Goal: Task Accomplishment & Management: Manage account settings

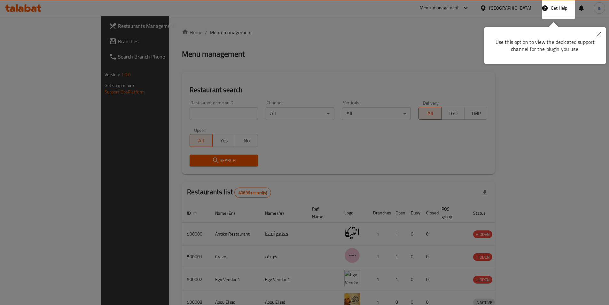
click at [603, 33] on button "Close" at bounding box center [598, 34] width 14 height 15
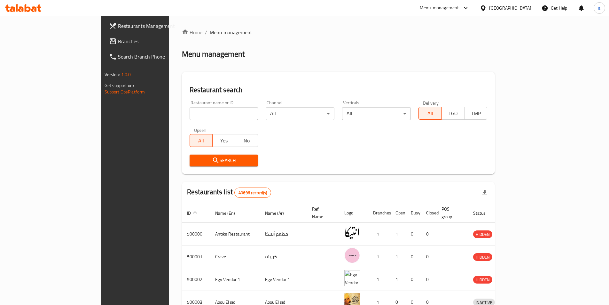
click at [524, 4] on div "Egypt" at bounding box center [506, 7] width 62 height 15
click at [525, 7] on div "Egypt" at bounding box center [510, 7] width 42 height 7
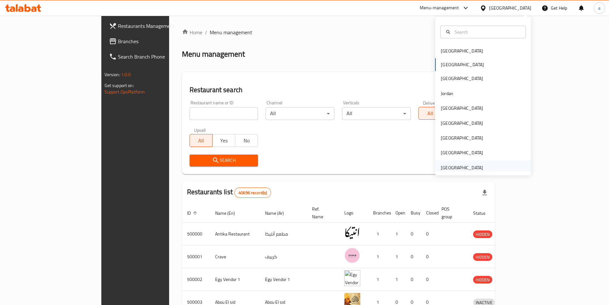
click at [470, 166] on div "[GEOGRAPHIC_DATA]" at bounding box center [462, 167] width 42 height 7
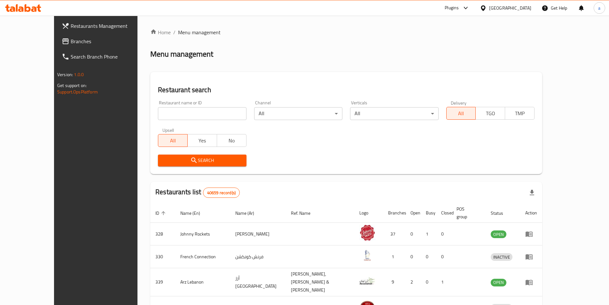
click at [71, 37] on span "Branches" at bounding box center [111, 41] width 80 height 8
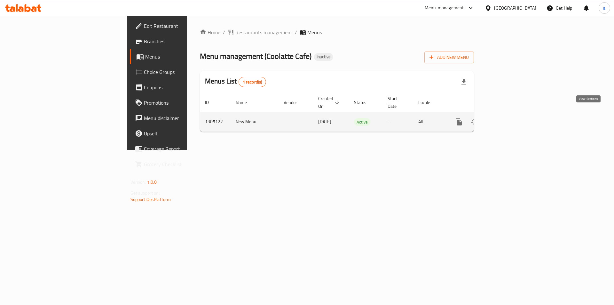
click at [512, 118] on link "enhanced table" at bounding box center [504, 121] width 15 height 15
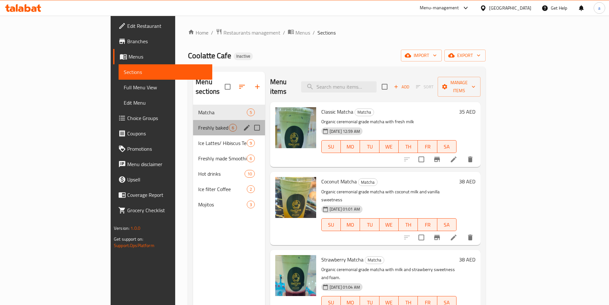
click at [193, 124] on div "Freshly baked cookies 6" at bounding box center [229, 127] width 72 height 15
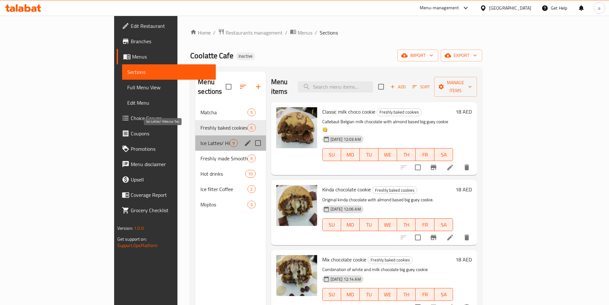
click at [200, 139] on span "Ice Lattes/ Hibiscus Tea" at bounding box center [214, 143] width 29 height 8
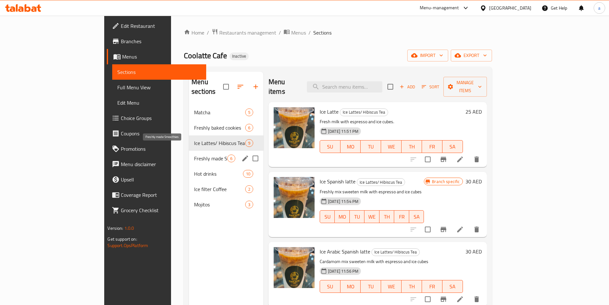
click at [194, 154] on span "Freshly made Smoothies" at bounding box center [210, 158] width 33 height 8
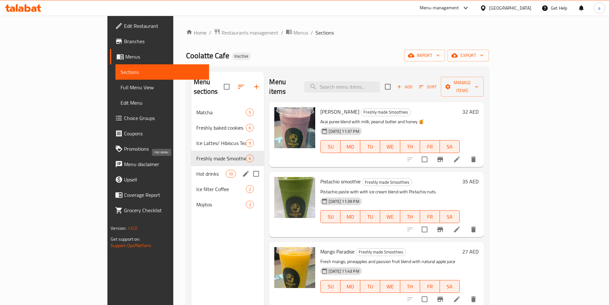
click at [196, 170] on span "Hot drinks" at bounding box center [210, 174] width 29 height 8
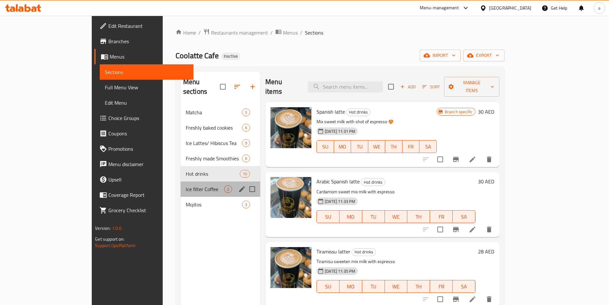
click at [181, 183] on div "Ice filter Coffee 2" at bounding box center [221, 188] width 80 height 15
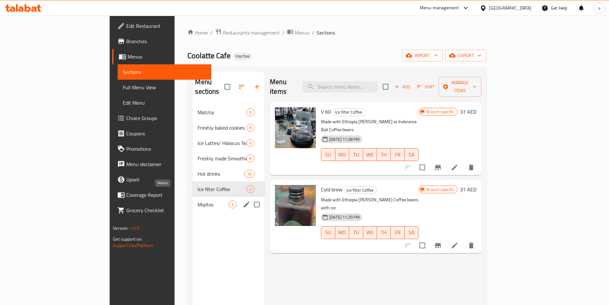
click at [197, 200] on span "Mojitos" at bounding box center [212, 204] width 31 height 8
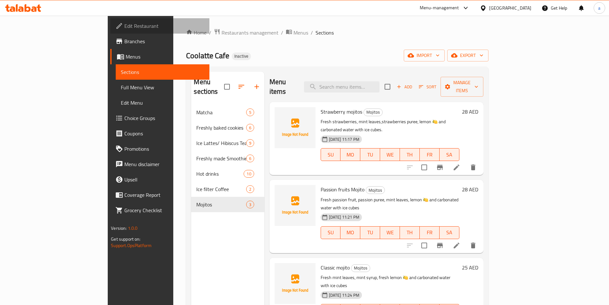
click at [124, 27] on span "Edit Restaurant" at bounding box center [164, 26] width 80 height 8
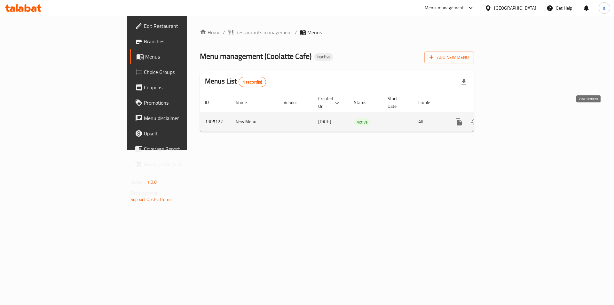
click at [508, 118] on icon "enhanced table" at bounding box center [505, 122] width 8 height 8
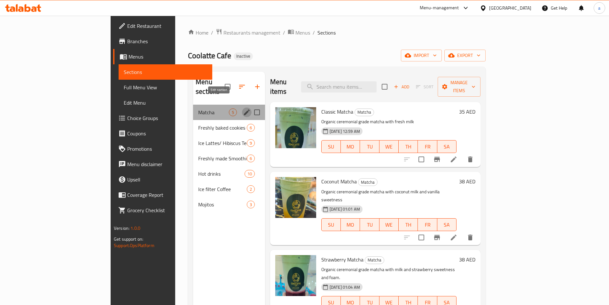
click at [244, 109] on icon "edit" at bounding box center [247, 112] width 6 height 6
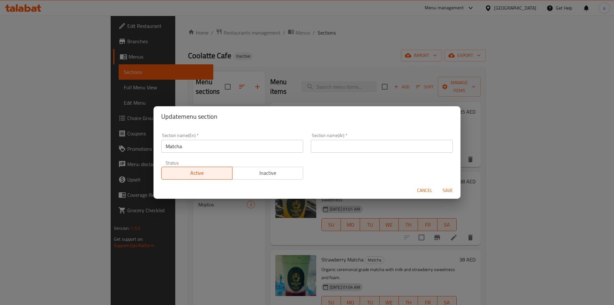
click at [239, 149] on input "Matcha" at bounding box center [232, 146] width 142 height 13
click at [328, 148] on input "text" at bounding box center [382, 146] width 142 height 13
type input "ماتشا"
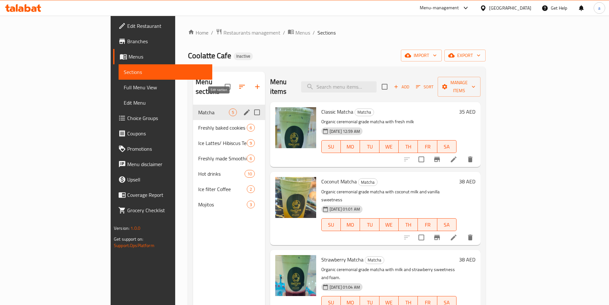
click at [244, 109] on icon "edit" at bounding box center [247, 112] width 6 height 6
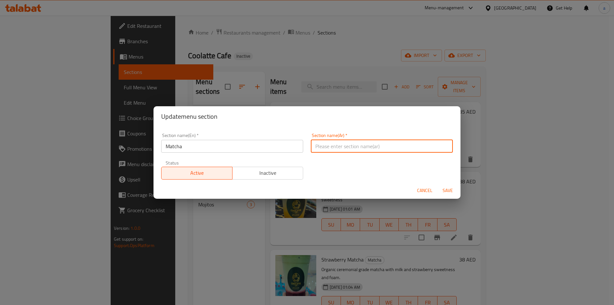
click at [345, 147] on input "text" at bounding box center [382, 146] width 142 height 13
type input "ما"
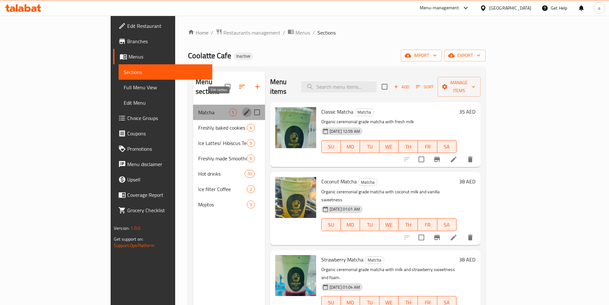
click at [243, 108] on icon "edit" at bounding box center [247, 112] width 8 height 8
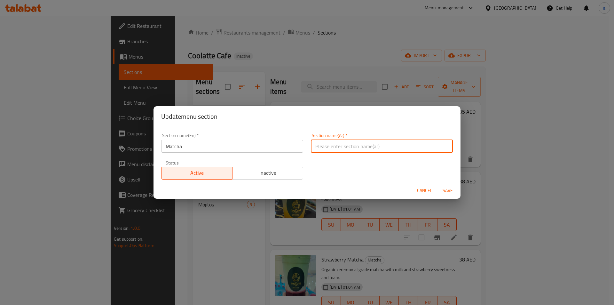
click at [311, 147] on input "text" at bounding box center [382, 146] width 142 height 13
type input "مات"
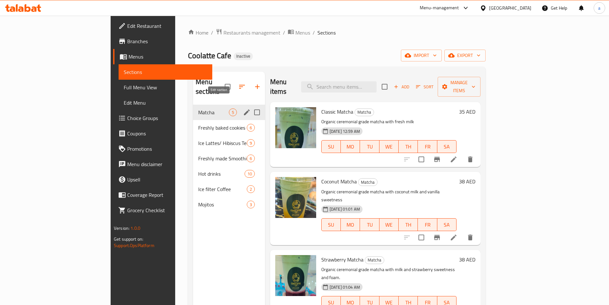
click at [243, 108] on icon "edit" at bounding box center [247, 112] width 8 height 8
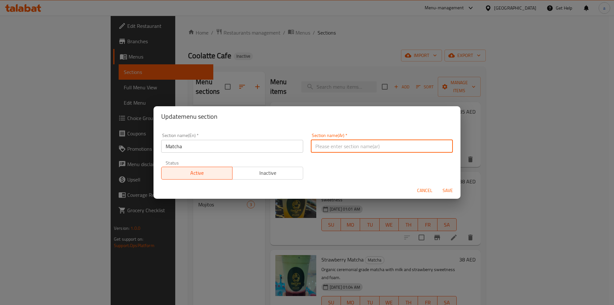
click at [325, 145] on input "text" at bounding box center [382, 146] width 142 height 13
type input "ماتشا"
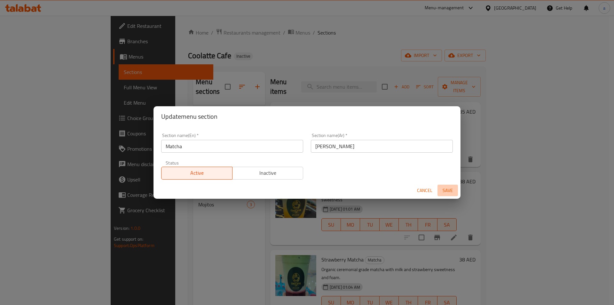
click at [446, 187] on span "Save" at bounding box center [447, 190] width 15 height 8
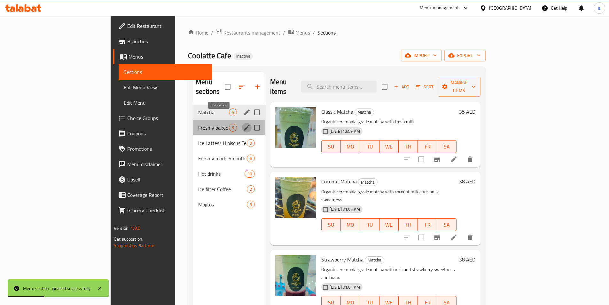
click at [244, 125] on icon "edit" at bounding box center [247, 128] width 6 height 6
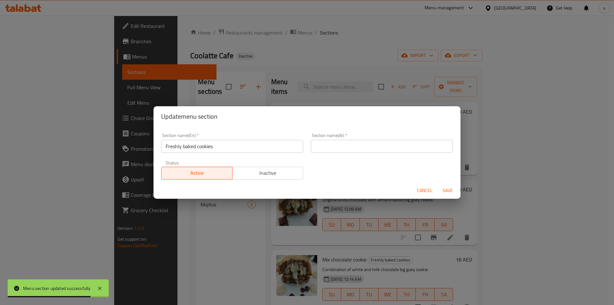
click at [332, 145] on input "text" at bounding box center [382, 146] width 142 height 13
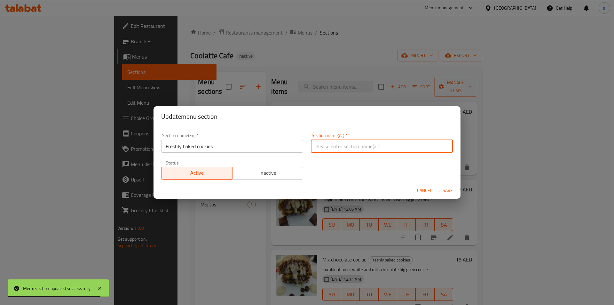
click at [332, 145] on input "text" at bounding box center [382, 146] width 142 height 13
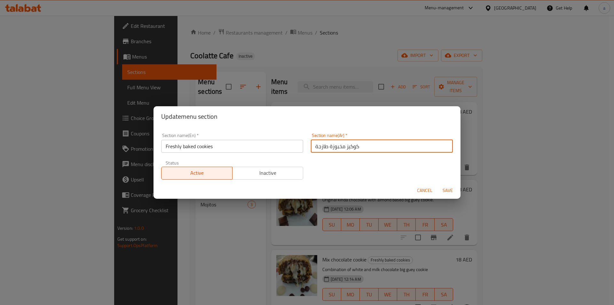
type input "كوكيز مخبوزة طازجة"
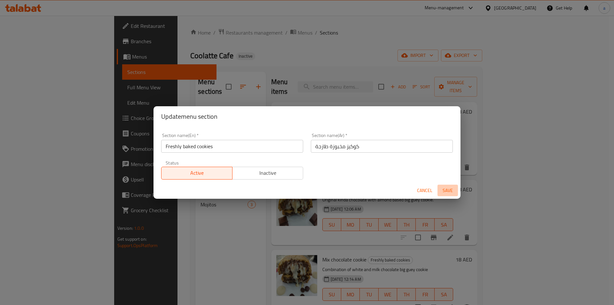
click at [445, 186] on button "Save" at bounding box center [447, 190] width 20 height 12
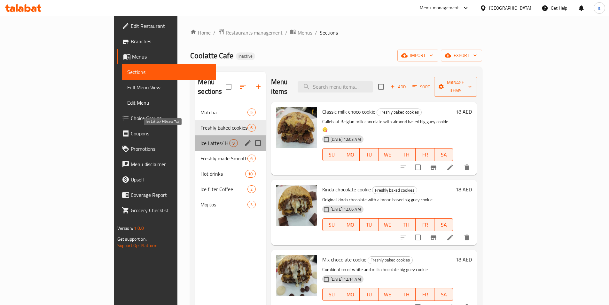
click at [200, 139] on span "Ice Lattes/ Hibiscus Tea" at bounding box center [214, 143] width 29 height 8
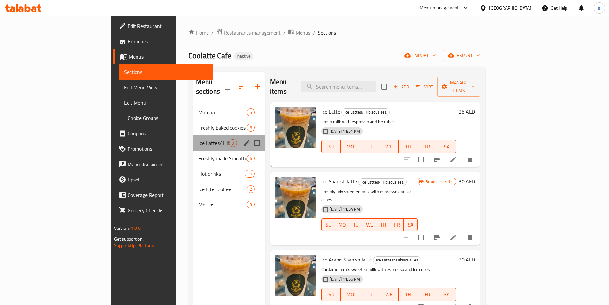
click at [219, 139] on div "Ice Lattes/ Hibiscus Tea 9" at bounding box center [229, 142] width 72 height 15
click at [243, 139] on icon "edit" at bounding box center [247, 143] width 8 height 8
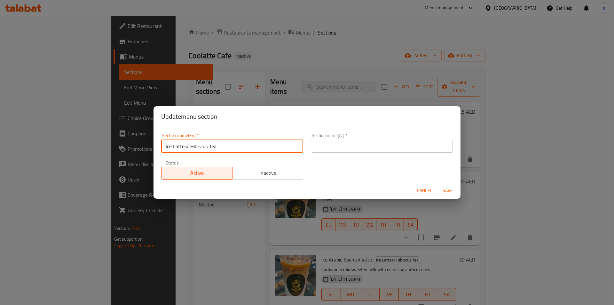
drag, startPoint x: 190, startPoint y: 147, endPoint x: 206, endPoint y: 145, distance: 16.8
click at [206, 145] on input "Ice Lattes/ Hibiscus Tea" at bounding box center [232, 146] width 142 height 13
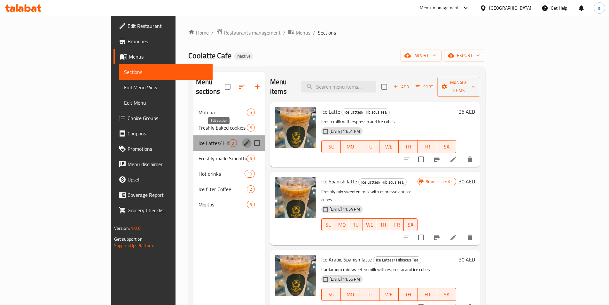
click at [243, 139] on icon "edit" at bounding box center [247, 143] width 8 height 8
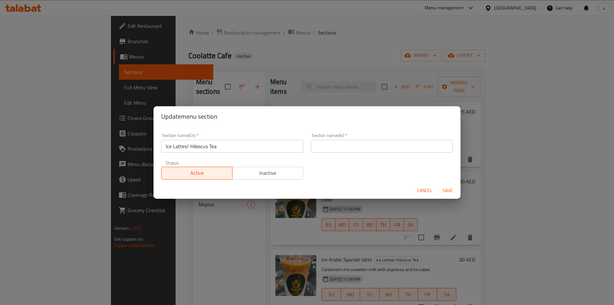
click at [324, 149] on input "text" at bounding box center [382, 146] width 142 height 13
type input "ل"
type input "ت"
type input "ايس لاتيه \ شاي بالكركديه"
click at [452, 192] on span "Save" at bounding box center [447, 190] width 15 height 8
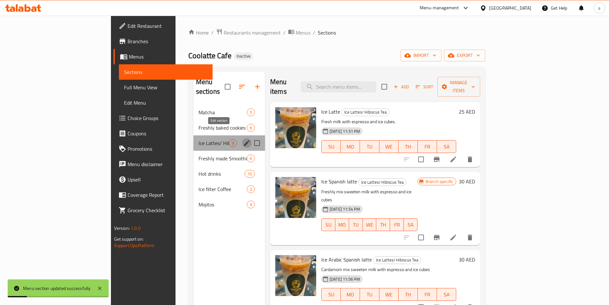
click at [243, 139] on icon "edit" at bounding box center [247, 143] width 8 height 8
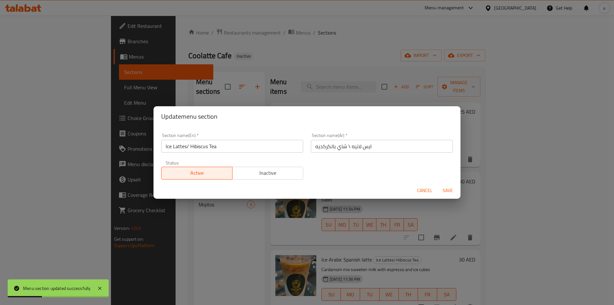
click at [174, 225] on div "Update menu section Section name(En)   * Ice Lattes/ Hibiscus Tea Section name(…" at bounding box center [307, 152] width 614 height 305
click at [421, 193] on span "Cancel" at bounding box center [424, 190] width 15 height 8
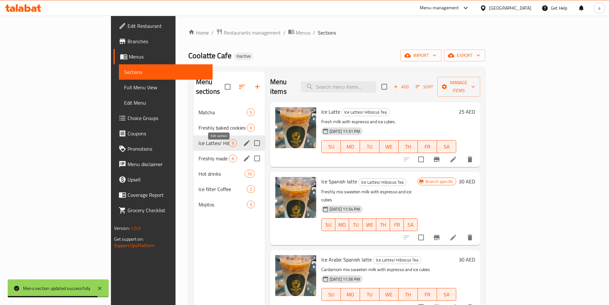
click at [243, 154] on icon "edit" at bounding box center [247, 158] width 8 height 8
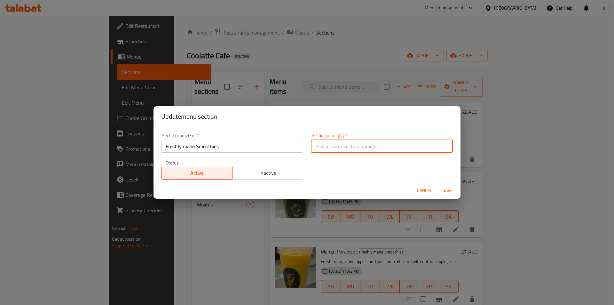
click at [324, 144] on input "text" at bounding box center [382, 146] width 142 height 13
click at [211, 149] on input "Freshly made Smoothies" at bounding box center [232, 146] width 142 height 13
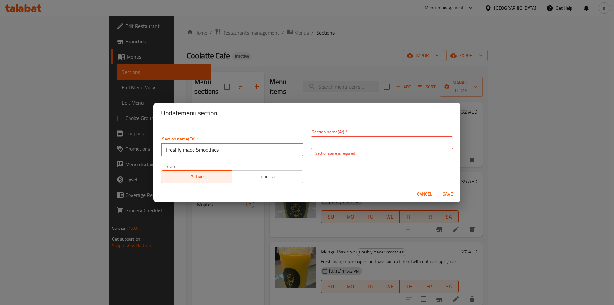
click at [211, 149] on input "Freshly made Smoothies" at bounding box center [232, 149] width 142 height 13
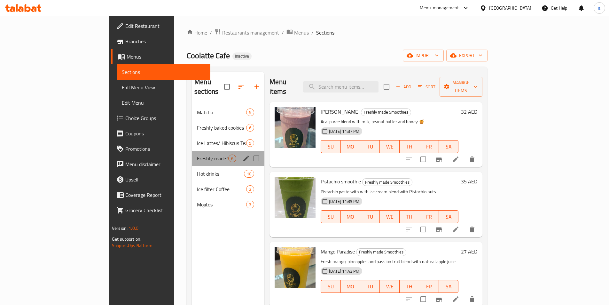
click at [241, 153] on div "Menu sections" at bounding box center [246, 158] width 10 height 10
click at [242, 154] on icon "edit" at bounding box center [246, 158] width 8 height 8
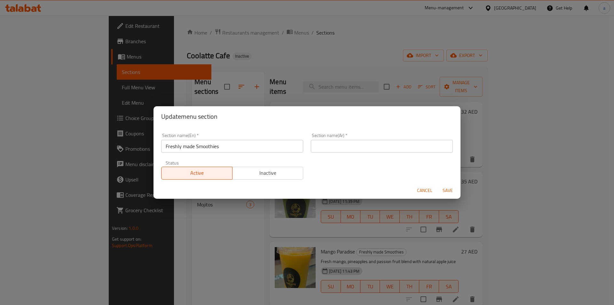
click at [319, 150] on input "text" at bounding box center [382, 146] width 142 height 13
type input "سموزيس صنع طازجا"
click at [445, 190] on span "Save" at bounding box center [447, 190] width 15 height 8
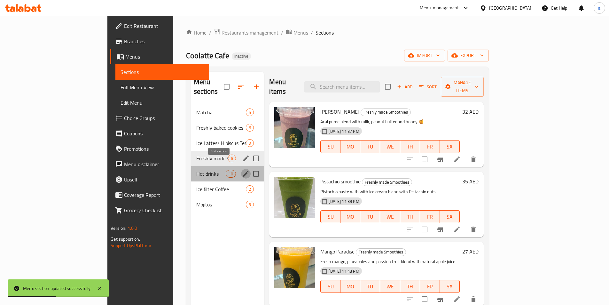
click at [243, 171] on icon "edit" at bounding box center [246, 174] width 6 height 6
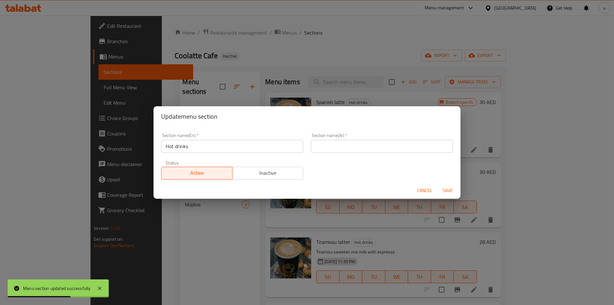
click at [337, 149] on input "text" at bounding box center [382, 146] width 142 height 13
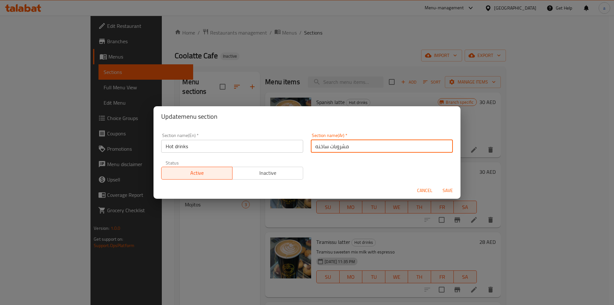
type input "مشروبات ساخنه"
click at [449, 186] on span "Save" at bounding box center [447, 190] width 15 height 8
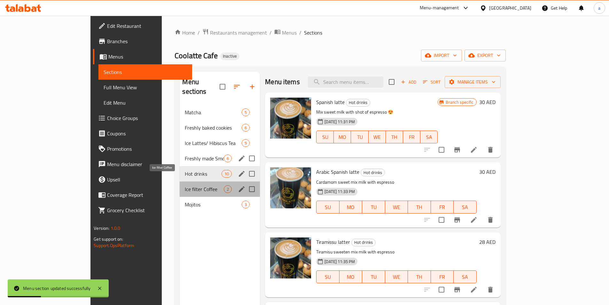
click at [185, 185] on span "Ice filter Coffee" at bounding box center [204, 189] width 39 height 8
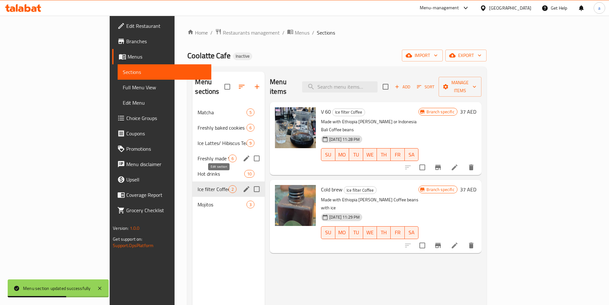
click at [242, 184] on button "edit" at bounding box center [247, 189] width 10 height 10
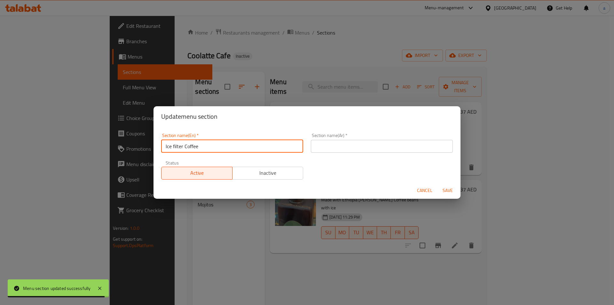
drag, startPoint x: 172, startPoint y: 146, endPoint x: 200, endPoint y: 145, distance: 28.1
click at [200, 145] on input "Ice filter Coffee" at bounding box center [232, 146] width 142 height 13
click at [194, 147] on input "Ice filter Coffee" at bounding box center [232, 146] width 142 height 13
drag, startPoint x: 163, startPoint y: 148, endPoint x: 204, endPoint y: 146, distance: 41.6
click at [204, 146] on input "Ice filter Coffee" at bounding box center [232, 146] width 142 height 13
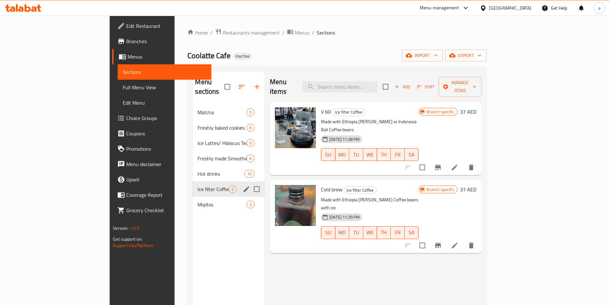
click at [192, 181] on div "Ice filter Coffee 2" at bounding box center [228, 188] width 72 height 15
click at [243, 185] on icon "edit" at bounding box center [247, 189] width 8 height 8
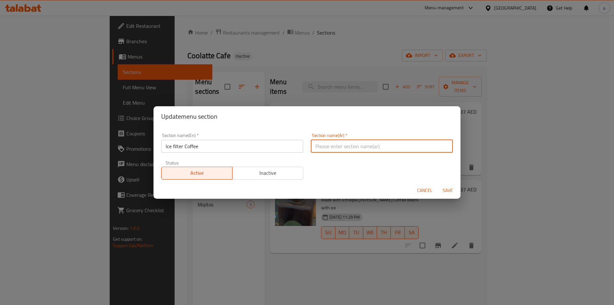
click at [319, 150] on input "text" at bounding box center [382, 146] width 142 height 13
type input "ايس كوفى مفلتر"
click at [448, 190] on span "Save" at bounding box center [447, 190] width 15 height 8
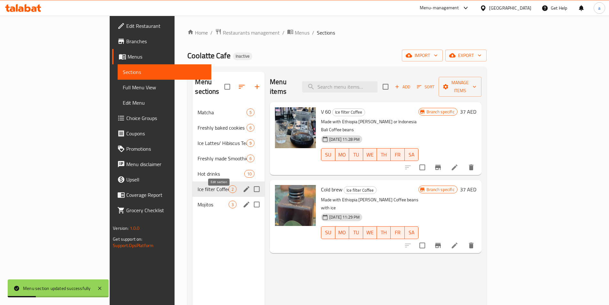
click at [243, 200] on icon "edit" at bounding box center [247, 204] width 8 height 8
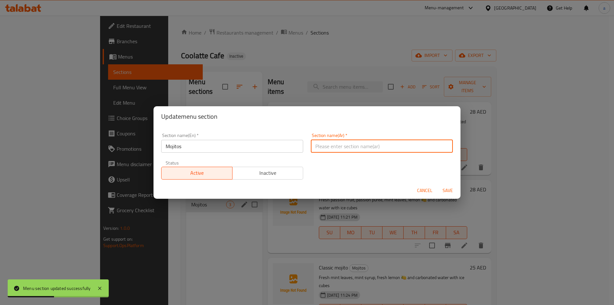
click at [332, 148] on input "text" at bounding box center [382, 146] width 142 height 13
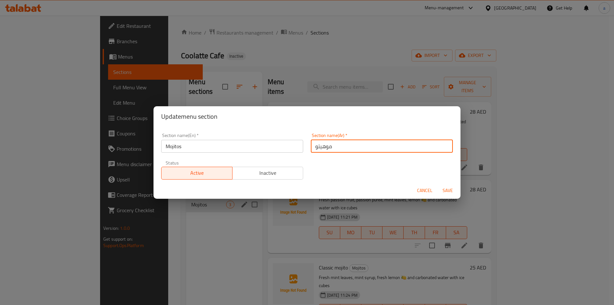
type input "موهيتو"
click at [177, 145] on input "Mojitos" at bounding box center [232, 146] width 142 height 13
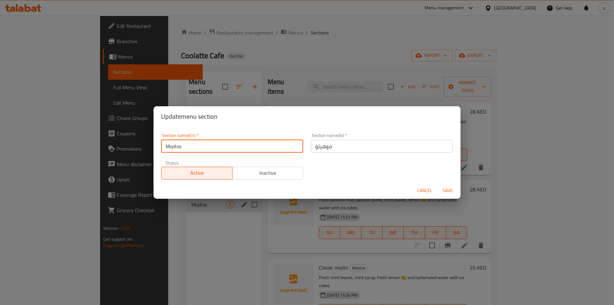
click at [177, 145] on input "Mojitos" at bounding box center [232, 146] width 142 height 13
click at [445, 190] on span "Save" at bounding box center [447, 190] width 15 height 8
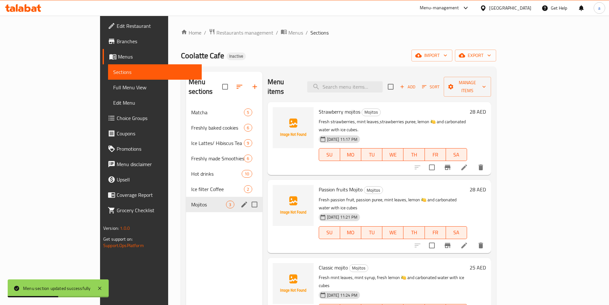
click at [239, 199] on div "Menu sections" at bounding box center [244, 204] width 10 height 10
click at [239, 199] on button "edit" at bounding box center [244, 204] width 10 height 10
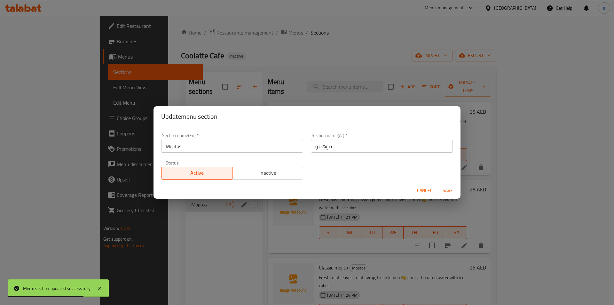
click at [187, 236] on div "Update menu section Section name(En)   * Mojitos Section name(En) * Section nam…" at bounding box center [307, 152] width 614 height 305
click at [429, 195] on button "Cancel" at bounding box center [424, 190] width 20 height 12
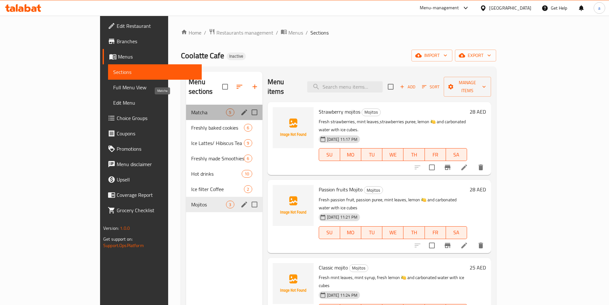
click at [191, 108] on span "Matcha" at bounding box center [208, 112] width 35 height 8
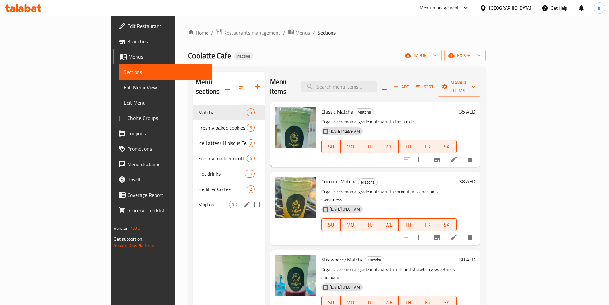
click at [457, 155] on icon at bounding box center [454, 159] width 8 height 8
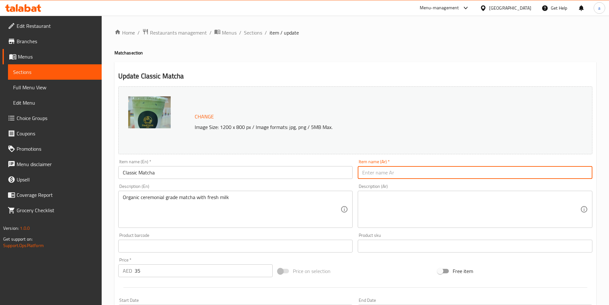
click at [393, 175] on input "text" at bounding box center [475, 172] width 235 height 13
type input "كلاسيك ماتشا"
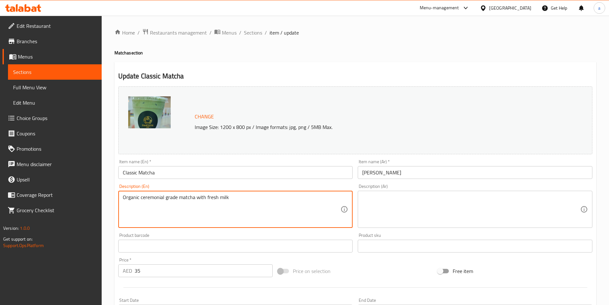
click at [126, 199] on textarea "Organic ceremonial grade matcha with fresh milk" at bounding box center [232, 209] width 218 height 30
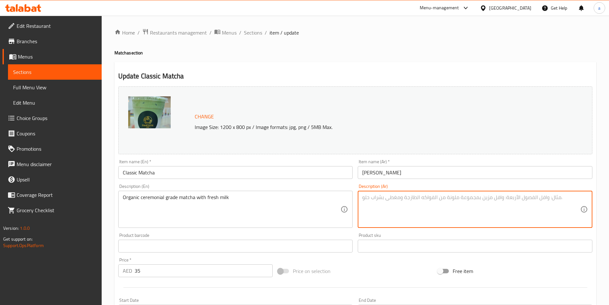
click at [435, 205] on textarea at bounding box center [471, 209] width 218 height 30
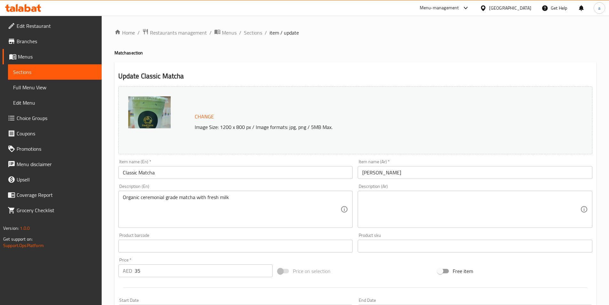
click at [436, 189] on div "Description (Ar) Description (Ar)" at bounding box center [475, 206] width 235 height 44
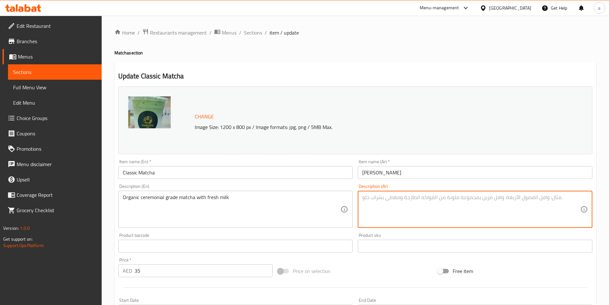
click at [426, 204] on textarea at bounding box center [471, 209] width 218 height 30
type textarea "ا"
click at [417, 200] on textarea "ماتشا بدرجه احتفال اورجانيك مع الحليب الطازج" at bounding box center [471, 209] width 218 height 30
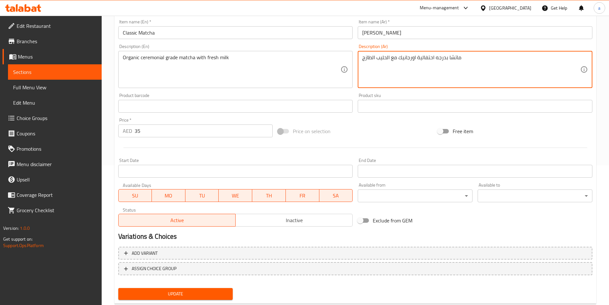
scroll to position [156, 0]
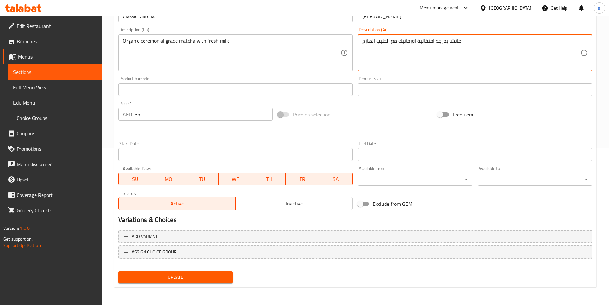
type textarea "ماتشا بدرجه احتفالية اورجانيك مع الحليب الطازج"
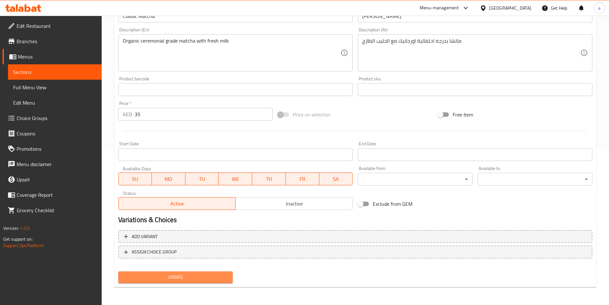
click at [192, 279] on span "Update" at bounding box center [175, 277] width 104 height 8
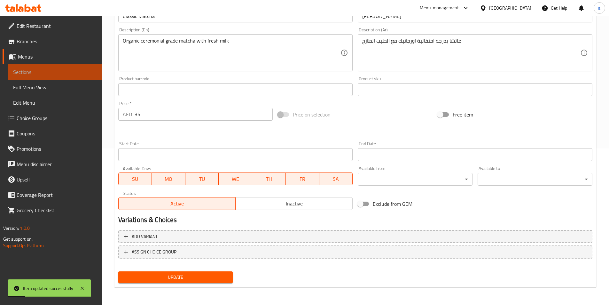
click at [35, 71] on span "Sections" at bounding box center [54, 72] width 83 height 8
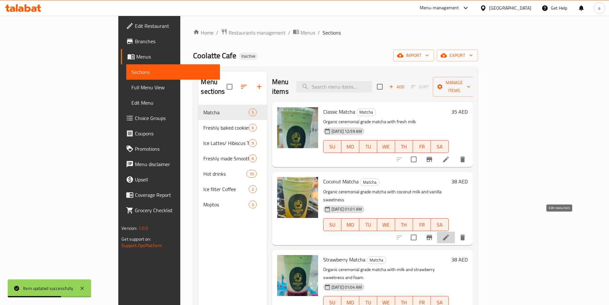
click at [450, 233] on icon at bounding box center [446, 237] width 8 height 8
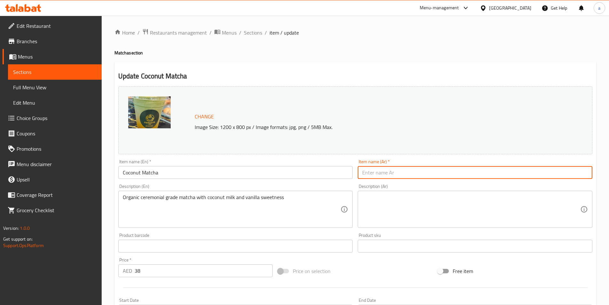
click at [373, 175] on input "text" at bounding box center [475, 172] width 235 height 13
type input "ماتشا جوزهند"
click at [472, 200] on textarea at bounding box center [471, 209] width 218 height 30
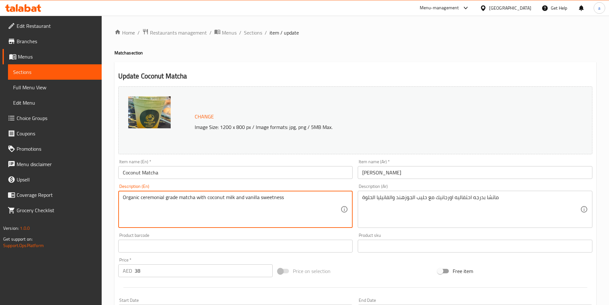
drag, startPoint x: 243, startPoint y: 198, endPoint x: 303, endPoint y: 191, distance: 59.9
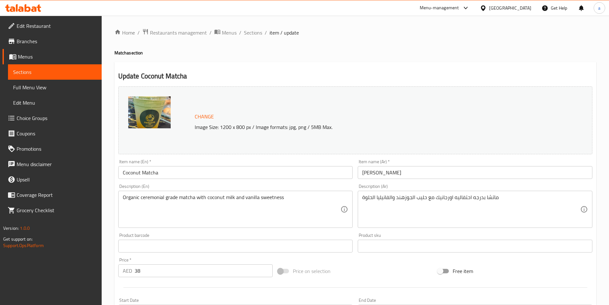
drag, startPoint x: 362, startPoint y: 198, endPoint x: 387, endPoint y: 193, distance: 25.8
click at [387, 193] on div "ماتشا بدرجه احتفاليه اورجانيك مع حليب الجوزهند والفانيليا الحلوة Description (A…" at bounding box center [475, 208] width 235 height 37
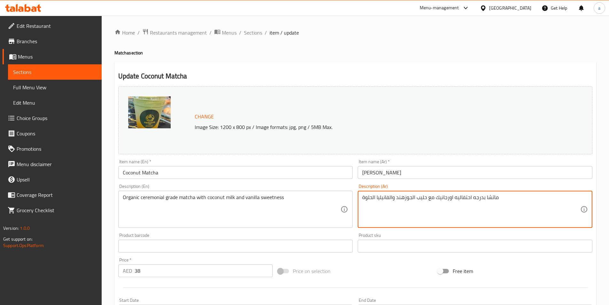
click at [371, 199] on textarea "ماتشا بدرجه احتفاليه اورجانيك مع حليب الجوزهند والفانيليا الحلوة" at bounding box center [471, 209] width 218 height 30
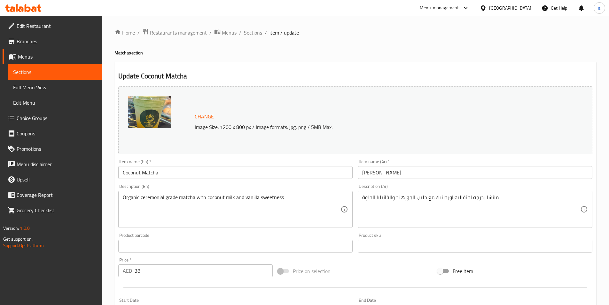
drag, startPoint x: 361, startPoint y: 196, endPoint x: 373, endPoint y: 195, distance: 11.2
click at [373, 195] on div "ماتشا بدرجه احتفاليه اورجانيك مع حليب الجوزهند والفانيليا الحلوة Description (A…" at bounding box center [475, 208] width 235 height 37
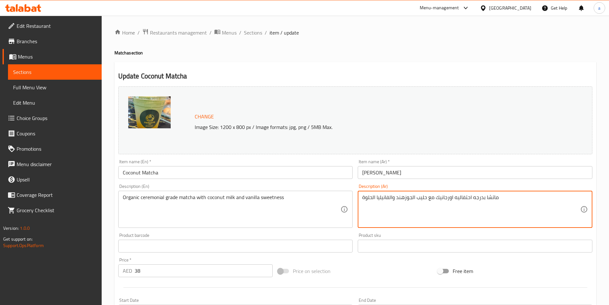
drag, startPoint x: 363, startPoint y: 197, endPoint x: 392, endPoint y: 196, distance: 29.8
click at [392, 196] on textarea "ماتشا بدرجه احتفاليه اورجانيك مع حليب الجوزهند والفانيليا الحلوة" at bounding box center [471, 209] width 218 height 30
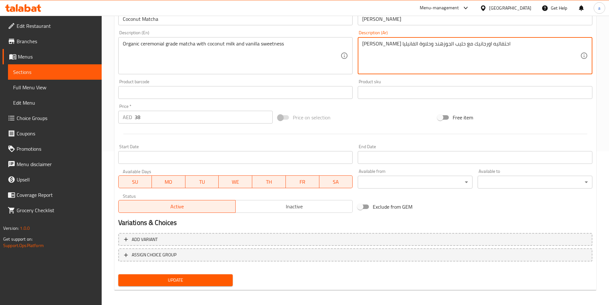
scroll to position [156, 0]
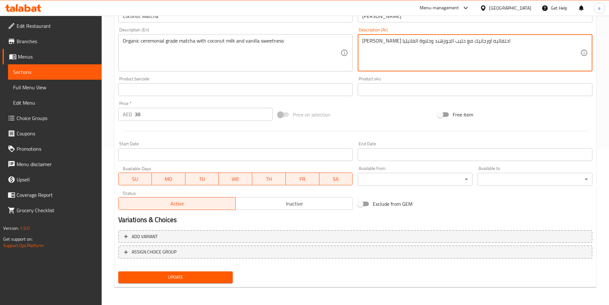
type textarea "ماتشا بدرجه احتفاليه اورجانيك مع حليب الجوزهند وحلاوة الفانيليا"
click at [213, 278] on span "Update" at bounding box center [175, 277] width 104 height 8
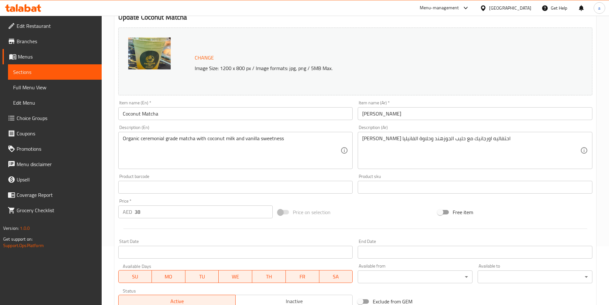
scroll to position [128, 0]
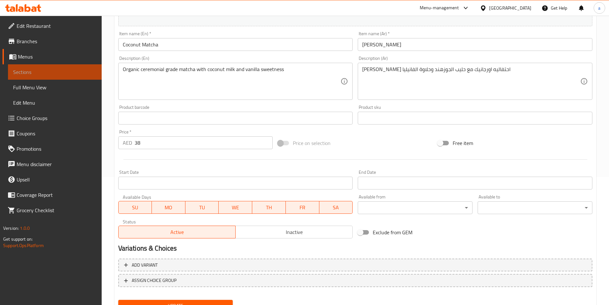
click at [70, 74] on span "Sections" at bounding box center [54, 72] width 83 height 8
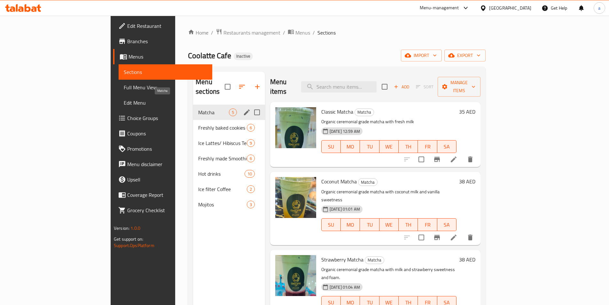
click at [198, 108] on span "Matcha" at bounding box center [213, 112] width 31 height 8
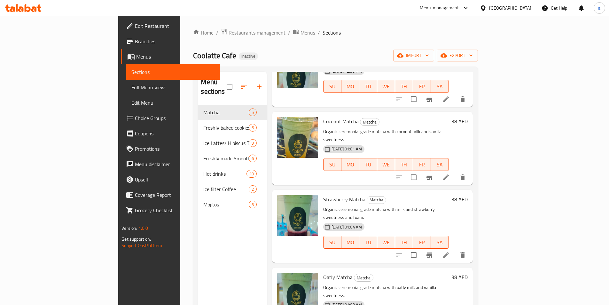
scroll to position [60, 0]
click at [455, 249] on li at bounding box center [446, 255] width 18 height 12
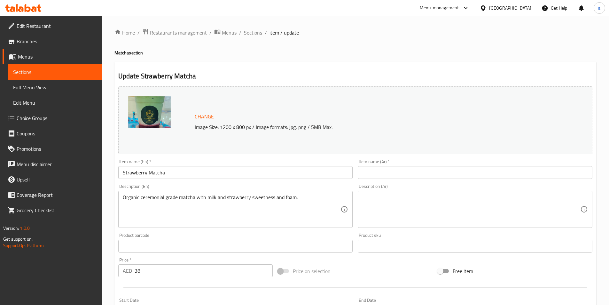
click at [409, 182] on div "Description (Ar) Description (Ar)" at bounding box center [475, 205] width 240 height 49
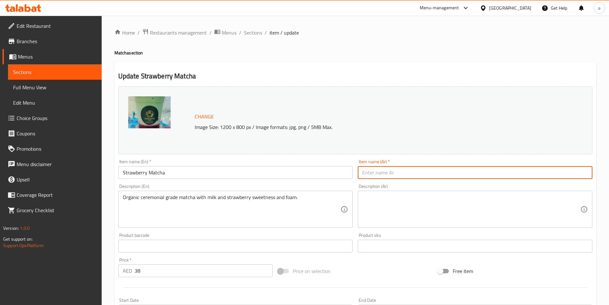
click at [394, 178] on input "text" at bounding box center [475, 172] width 235 height 13
type input "ماتشا فراولة"
click at [385, 202] on textarea at bounding box center [471, 209] width 218 height 30
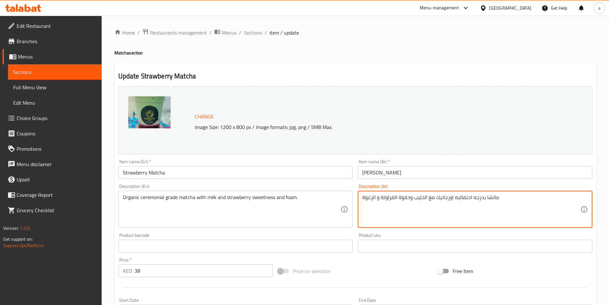
scroll to position [32, 0]
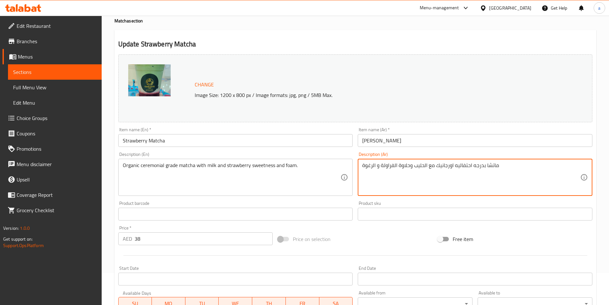
type textarea "ماتشا بدرجه احتفاليه اورجانيك مع الحليب وحلاوة الفراولة و الرغوة"
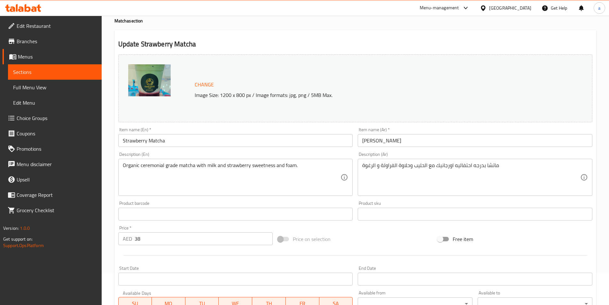
click at [263, 160] on div "Organic ceremonial grade matcha with milk and strawberry sweetness and foam. De…" at bounding box center [235, 176] width 235 height 37
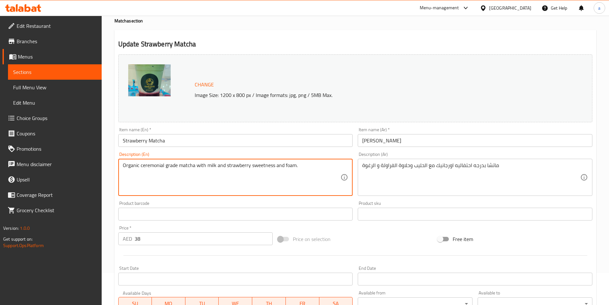
click at [264, 167] on textarea "Organic ceremonial grade matcha with milk and strawberry sweetness and foam." at bounding box center [232, 177] width 218 height 30
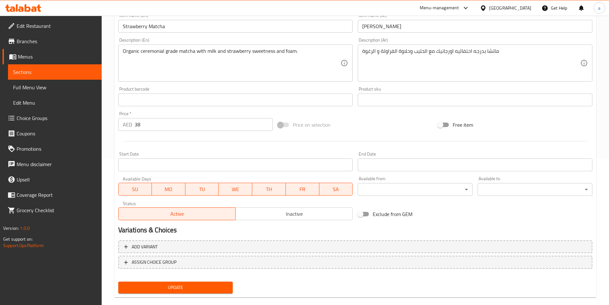
scroll to position [156, 0]
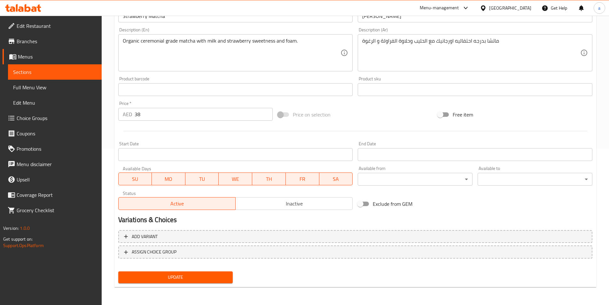
click at [170, 275] on span "Update" at bounding box center [175, 277] width 104 height 8
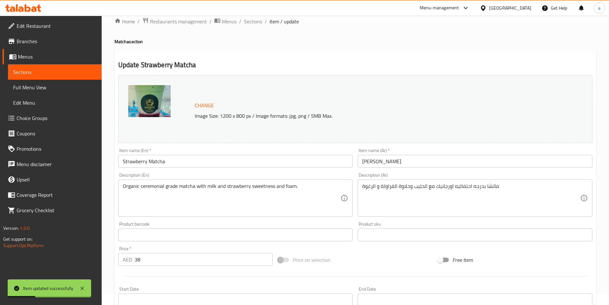
scroll to position [0, 0]
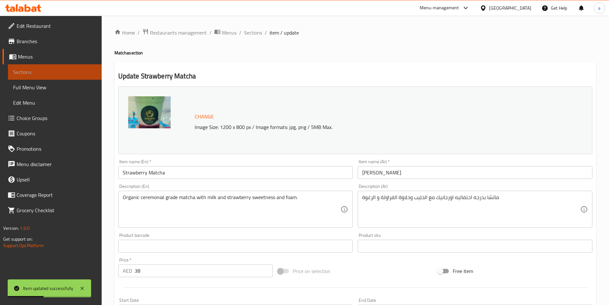
click at [32, 68] on link "Sections" at bounding box center [55, 71] width 94 height 15
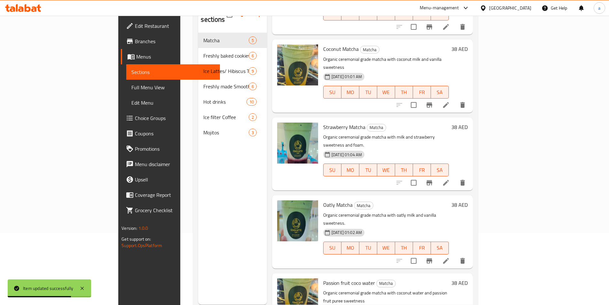
scroll to position [89, 0]
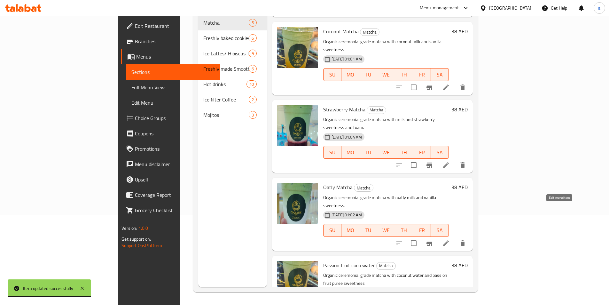
click at [449, 240] on icon at bounding box center [446, 243] width 6 height 6
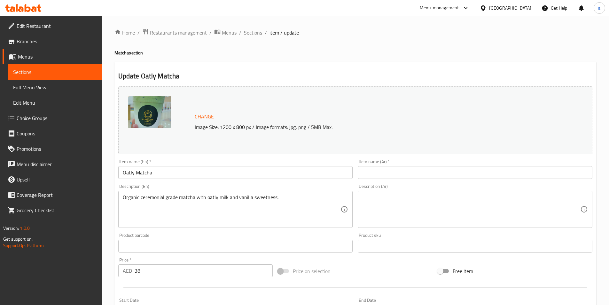
click at [124, 175] on input "Oatly Matcha" at bounding box center [235, 172] width 235 height 13
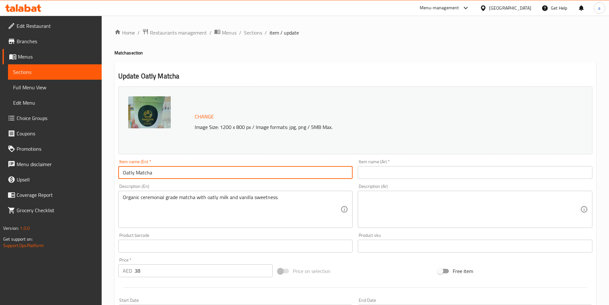
click at [124, 175] on input "Oatly Matcha" at bounding box center [235, 172] width 235 height 13
click at [127, 172] on input "Oatly Matcha" at bounding box center [235, 172] width 235 height 13
click at [376, 168] on input "text" at bounding box center [475, 172] width 235 height 13
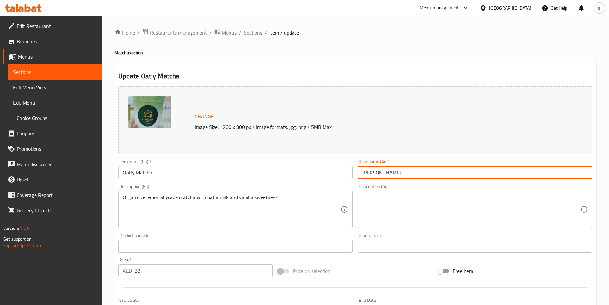
type input "ماتشا الشوفان"
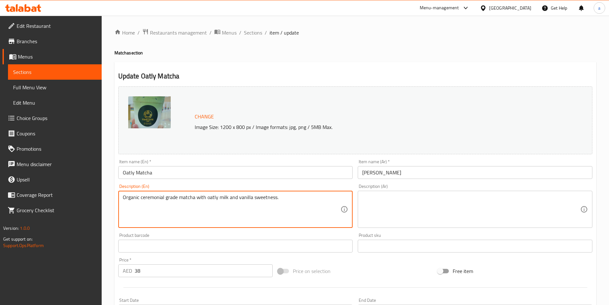
click at [190, 199] on textarea "Organic ceremonial grade matcha with oatly milk and vanilla sweetness." at bounding box center [232, 209] width 218 height 30
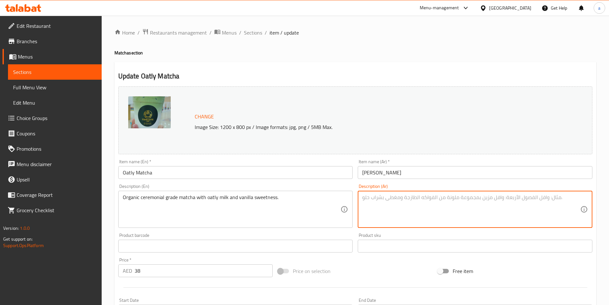
click at [384, 207] on textarea at bounding box center [471, 209] width 218 height 30
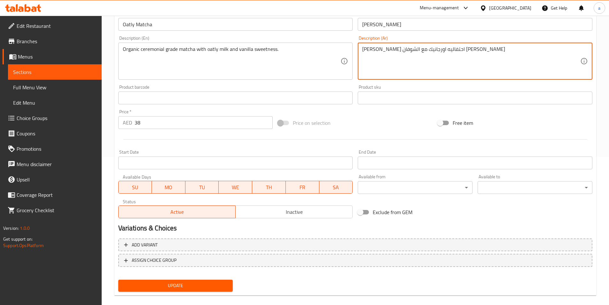
scroll to position [156, 0]
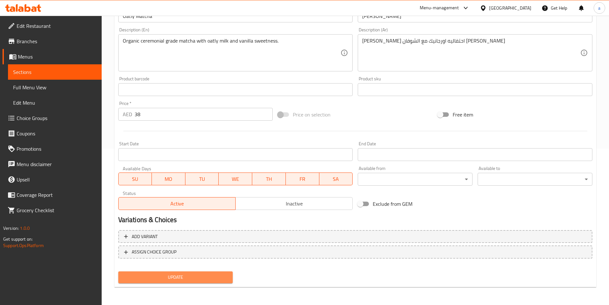
click at [197, 276] on span "Update" at bounding box center [175, 277] width 104 height 8
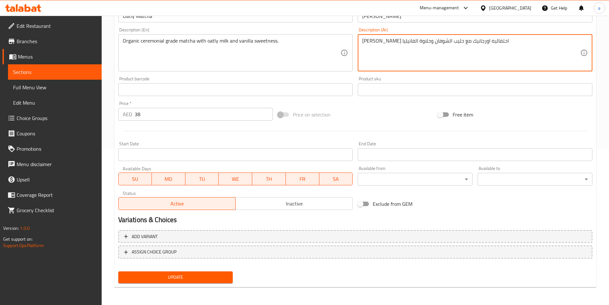
type textarea "ماتشا بدرجه احتفاليه اورجانيك مع حليب الشوفان وحلاوة الفانيليا"
click at [177, 280] on span "Update" at bounding box center [175, 277] width 104 height 8
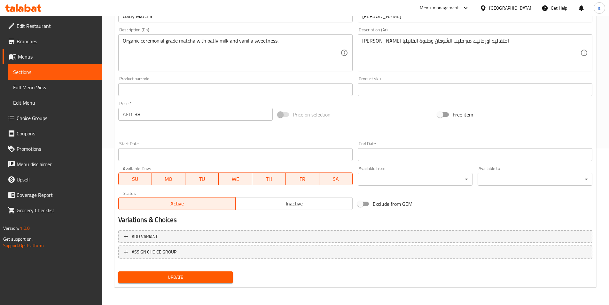
click at [79, 73] on span "Sections" at bounding box center [54, 72] width 83 height 8
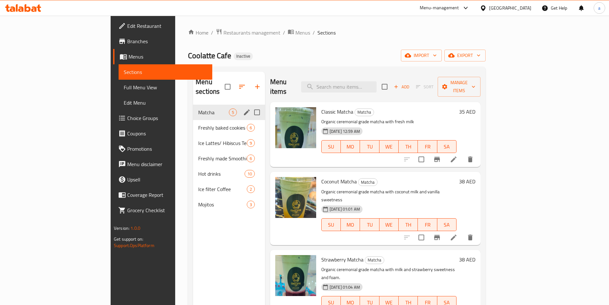
click at [193, 106] on div "Matcha 5" at bounding box center [229, 111] width 72 height 15
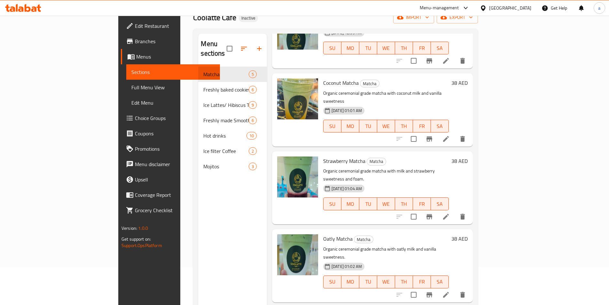
scroll to position [89, 0]
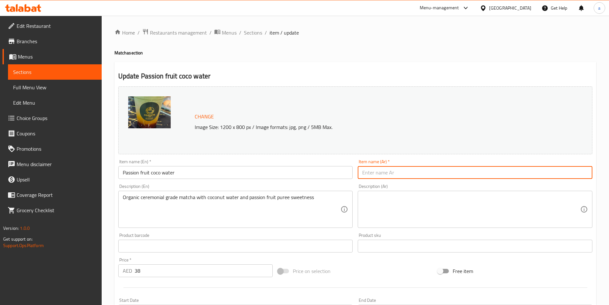
click at [391, 176] on input "text" at bounding box center [475, 172] width 235 height 13
click at [155, 172] on input "Passion fruit coco water" at bounding box center [235, 172] width 235 height 13
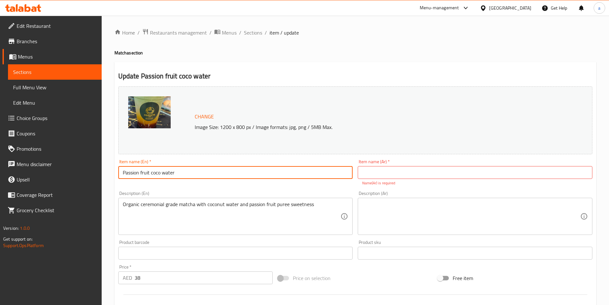
click at [155, 172] on input "Passion fruit coco water" at bounding box center [235, 172] width 235 height 13
click at [391, 169] on input "text" at bounding box center [475, 172] width 235 height 13
click at [143, 172] on input "Passion fruit coco water" at bounding box center [235, 172] width 235 height 13
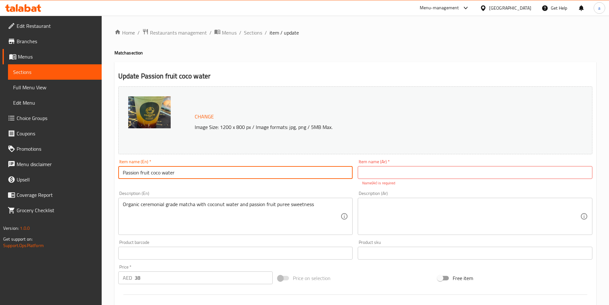
click at [143, 172] on input "Passion fruit coco water" at bounding box center [235, 172] width 235 height 13
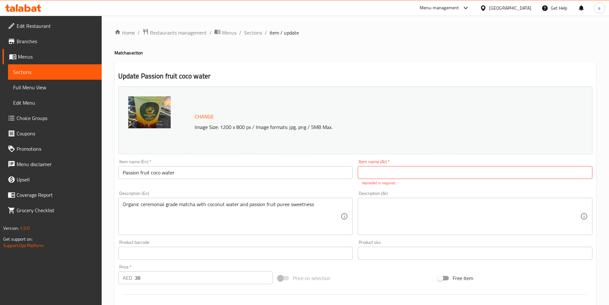
click at [444, 174] on input "text" at bounding box center [475, 172] width 235 height 13
type input "ماء جوزالهند بالباشون فروت"
click at [448, 209] on textarea at bounding box center [471, 216] width 218 height 30
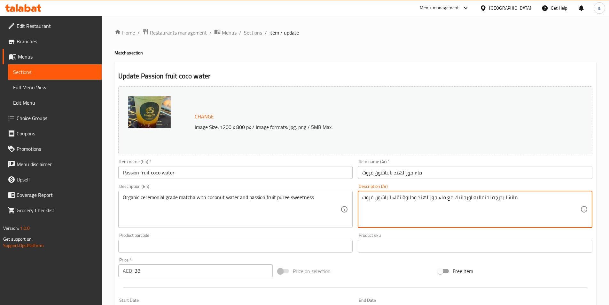
type textarea "ماتشا بدرجه احتفاليه اورجانيك مع ماء جوزالهند وحلاوة نقاء الباشون فروت"
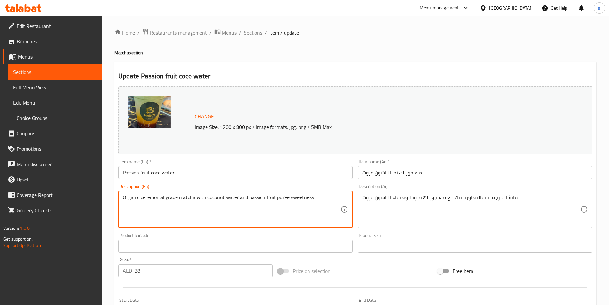
click at [280, 199] on textarea "Organic ceremonial grade matcha with coconut water and passion fruit puree swee…" at bounding box center [232, 209] width 218 height 30
paste textarea "Passion fruit coco water"
type textarea "Organic ceremonial grade matcha with coconut water and passion fruit puree swee…"
click at [282, 199] on textarea "Organic ceremonial grade matcha with coconut water and passion fruit puree swee…" at bounding box center [232, 209] width 218 height 30
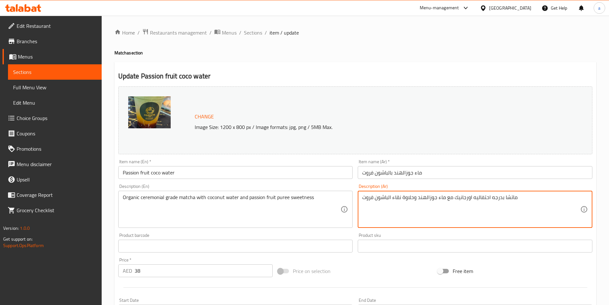
drag, startPoint x: 391, startPoint y: 198, endPoint x: 402, endPoint y: 199, distance: 10.9
click at [406, 196] on textarea "ماتشا بدرجه احتفاليه اورجانيك مع ماء جوزالهند وحلاوةبيوريه الباشون فروت" at bounding box center [471, 209] width 218 height 30
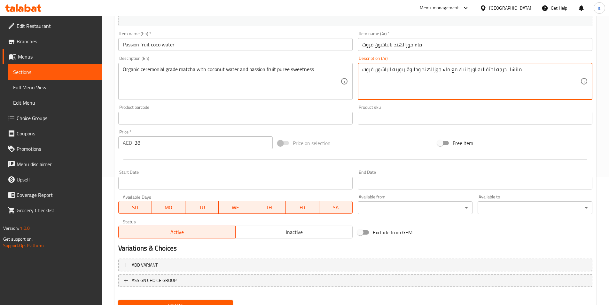
scroll to position [156, 0]
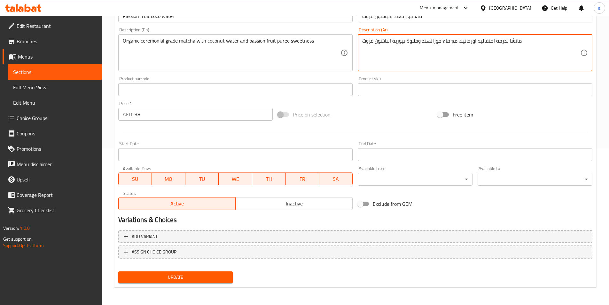
type textarea "ماتشا بدرجه احتفاليه اورجانيك مع ماء جوزالهند وحلاوة بيوريه الباشون فروت"
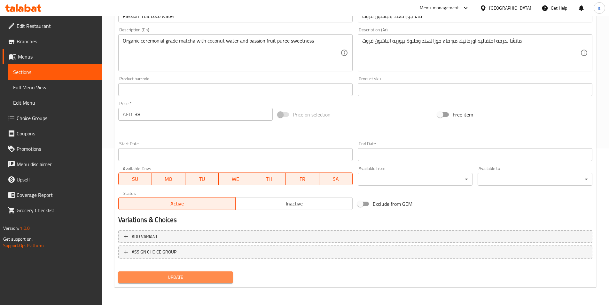
click at [207, 278] on span "Update" at bounding box center [175, 277] width 104 height 8
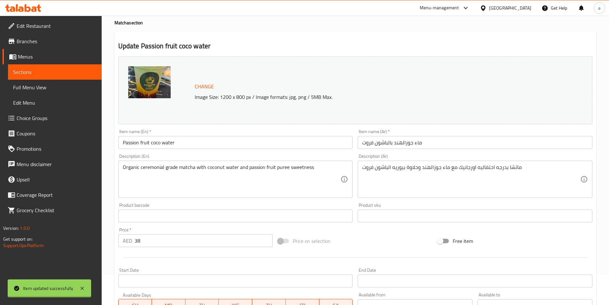
scroll to position [28, 0]
click at [25, 73] on span "Sections" at bounding box center [54, 72] width 83 height 8
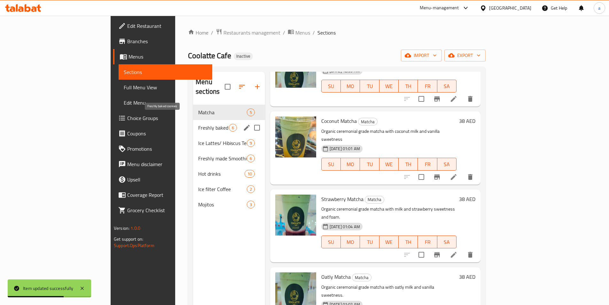
click at [198, 124] on span "Freshly baked cookies" at bounding box center [213, 128] width 31 height 8
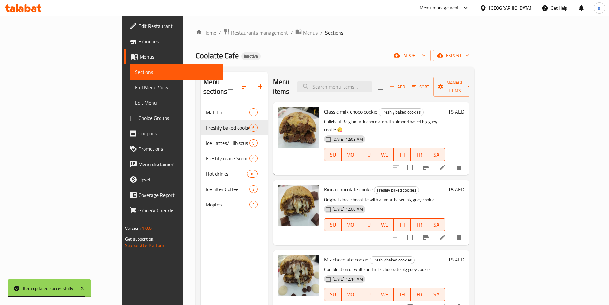
click at [446, 163] on icon at bounding box center [442, 167] width 8 height 8
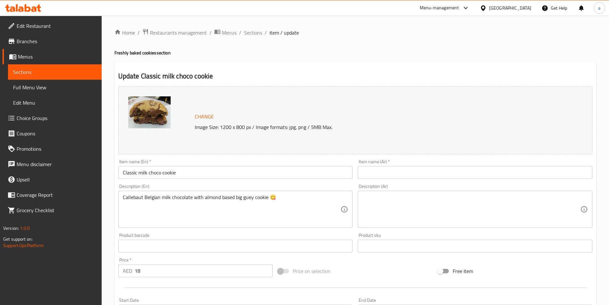
click at [154, 169] on input "Classic milk choco cookie" at bounding box center [235, 172] width 235 height 13
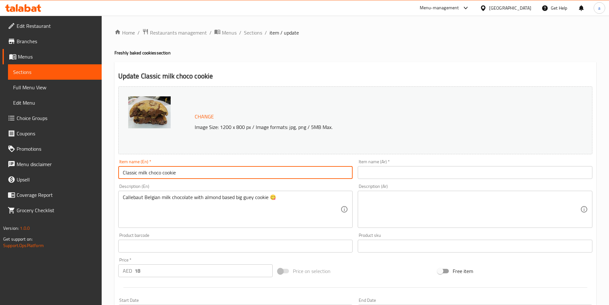
click at [154, 169] on input "Classic milk choco cookie" at bounding box center [235, 172] width 235 height 13
click at [212, 170] on input "Classic milk choco cookie" at bounding box center [235, 172] width 235 height 13
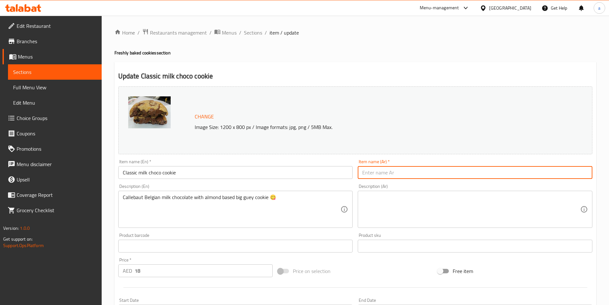
click at [399, 173] on input "text" at bounding box center [475, 172] width 235 height 13
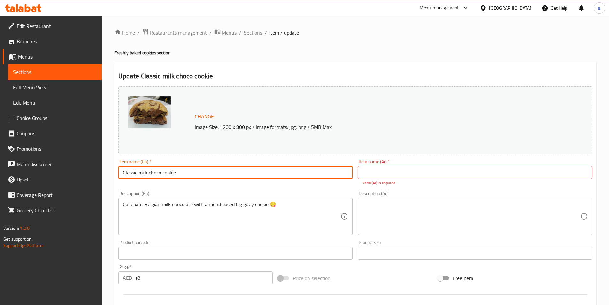
click at [154, 172] on input "Classic milk choco cookie" at bounding box center [235, 172] width 235 height 13
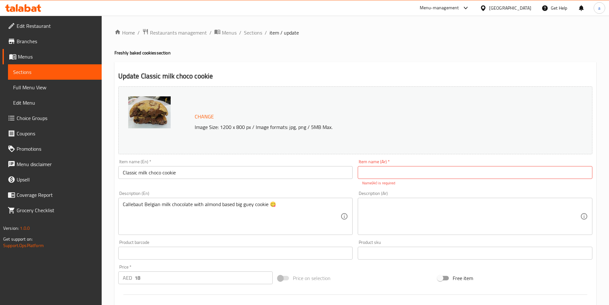
click at [436, 168] on input "text" at bounding box center [475, 172] width 235 height 13
type input "كوكي شوكولاته بالحليب الكلاسيكي"
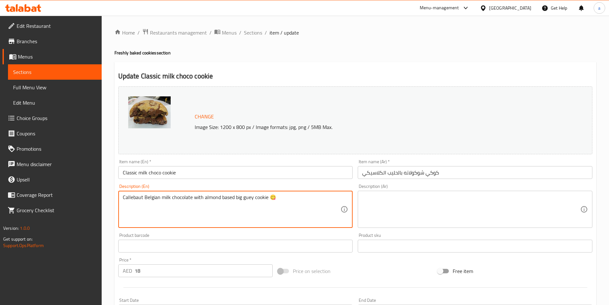
drag, startPoint x: 267, startPoint y: 201, endPoint x: 274, endPoint y: 202, distance: 7.4
click at [255, 197] on textarea "Callebaut Belgian milk chocolate with almond based big guey cookie" at bounding box center [232, 209] width 218 height 30
click at [239, 197] on textarea "Callebaut Belgian milk chocolate with almond based big guey cookie" at bounding box center [232, 209] width 218 height 30
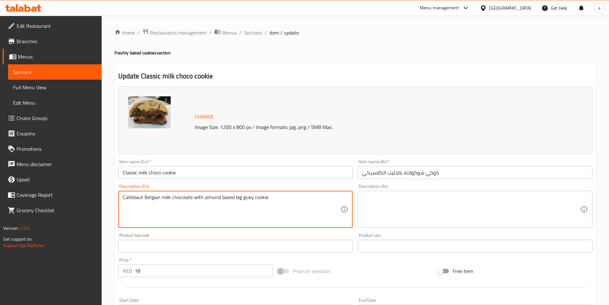
click at [247, 197] on textarea "Callebaut Belgian milk chocolate with almond based big guey cookie" at bounding box center [232, 209] width 218 height 30
paste textarea "oo"
type textarea "Callebaut Belgian milk chocolate with almond based big gooey cookie"
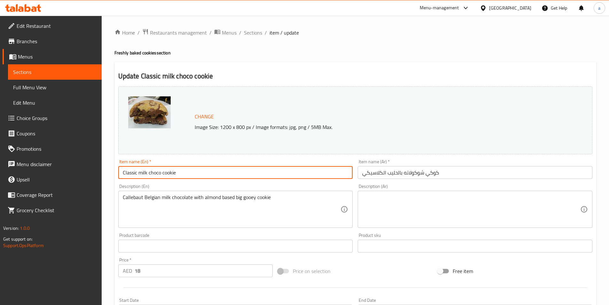
click at [160, 171] on input "Classic milk choco cookie" at bounding box center [235, 172] width 235 height 13
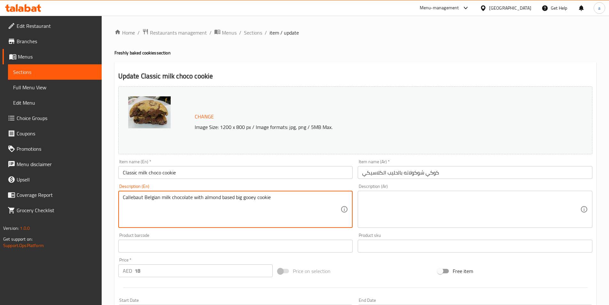
click at [232, 197] on textarea "Callebaut Belgian milk chocolate with almond based big gooey cookie" at bounding box center [232, 209] width 218 height 30
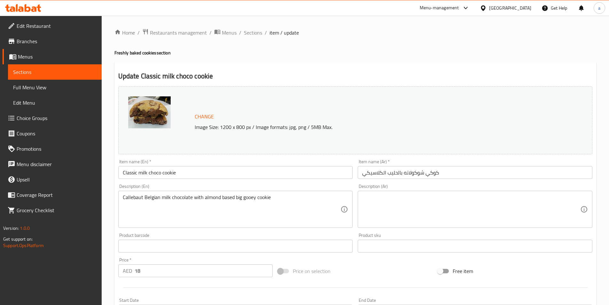
click at [421, 201] on textarea at bounding box center [471, 209] width 218 height 30
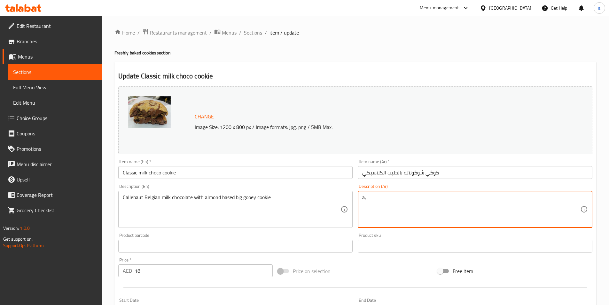
type textarea "a"
type textarea "شوكولاته الحليب البلجيكية كاليبوت مع كوكى كبير لزج بيسد من اللوز"
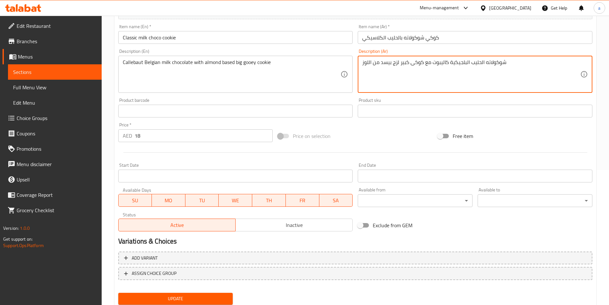
scroll to position [156, 0]
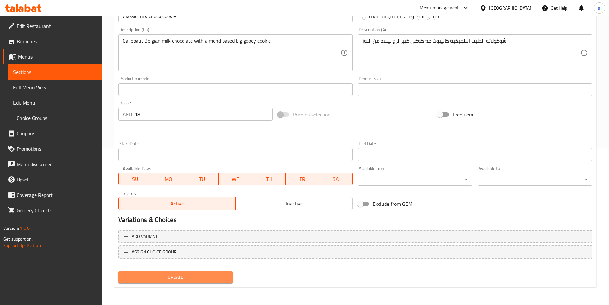
click at [183, 279] on span "Update" at bounding box center [175, 277] width 104 height 8
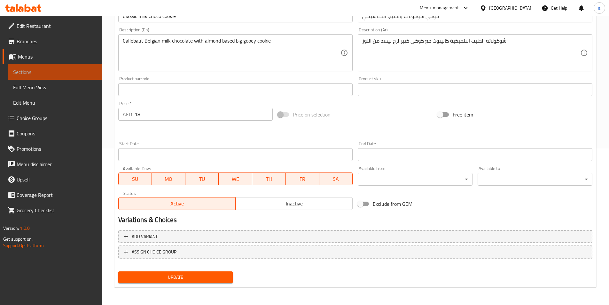
click at [59, 77] on link "Sections" at bounding box center [55, 71] width 94 height 15
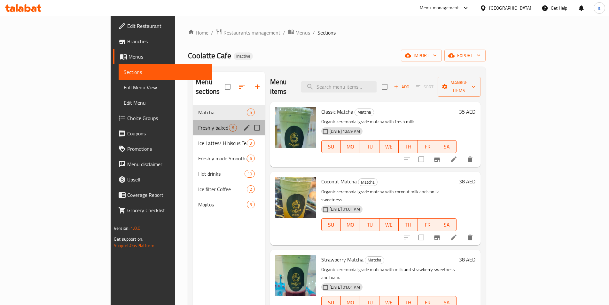
click at [193, 123] on div "Freshly baked cookies 6" at bounding box center [229, 127] width 72 height 15
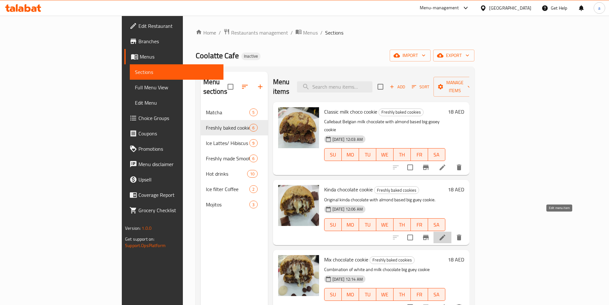
click at [446, 233] on icon at bounding box center [442, 237] width 8 height 8
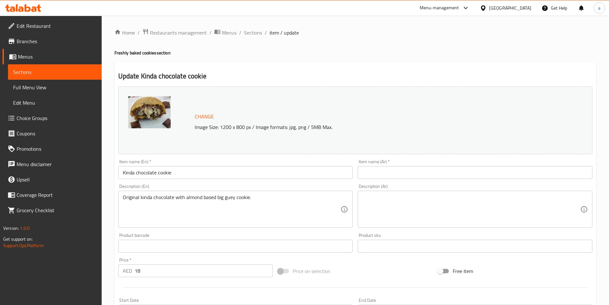
click at [404, 177] on input "text" at bounding box center [475, 172] width 235 height 13
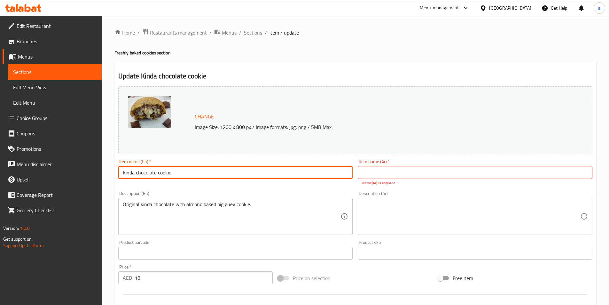
click at [129, 174] on input "Kinda chocolate cookie" at bounding box center [235, 172] width 235 height 13
click at [161, 172] on input "Kinda chocolate cookie" at bounding box center [235, 172] width 235 height 13
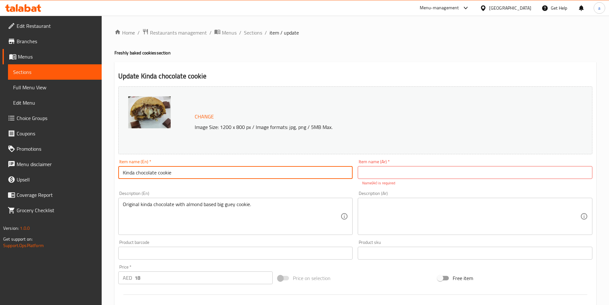
click at [161, 172] on input "Kinda chocolate cookie" at bounding box center [235, 172] width 235 height 13
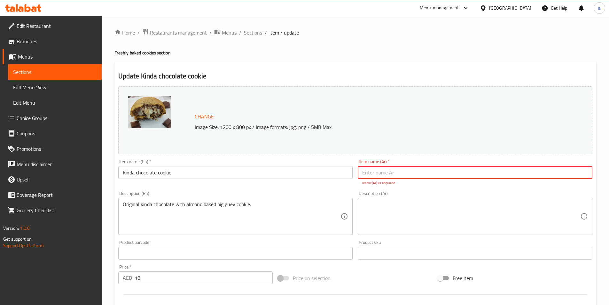
click at [410, 170] on input "text" at bounding box center [475, 172] width 235 height 13
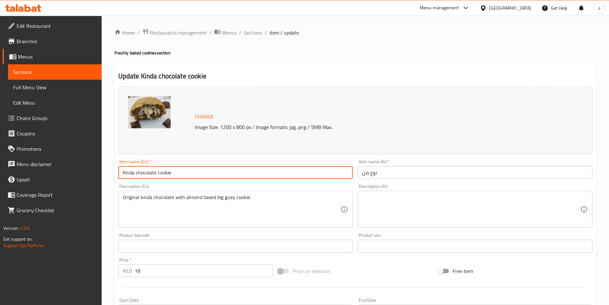
click at [128, 174] on input "Kinda chocolate cookie" at bounding box center [235, 172] width 235 height 13
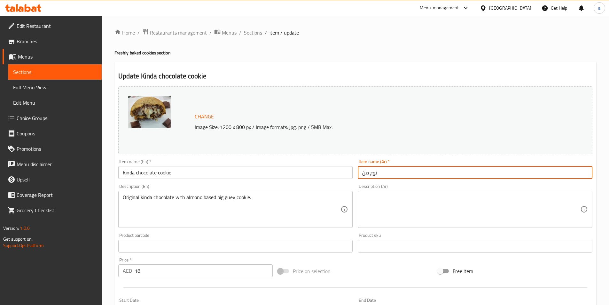
click at [361, 176] on input "نوع من" at bounding box center [475, 172] width 235 height 13
click at [373, 169] on input "نوع من" at bounding box center [475, 172] width 235 height 13
click at [367, 173] on input "نوع من" at bounding box center [475, 172] width 235 height 13
click at [364, 173] on input "نوع من" at bounding box center [475, 172] width 235 height 13
click at [380, 174] on input "نوع من" at bounding box center [475, 172] width 235 height 13
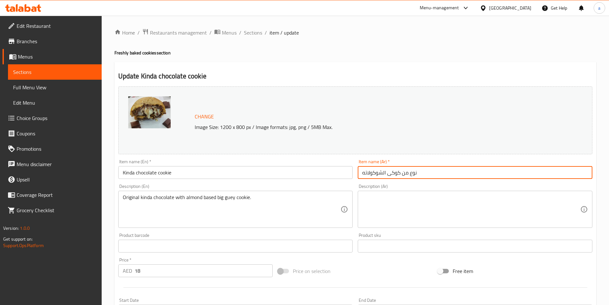
type input "نوع من كوكى الشوكولاته"
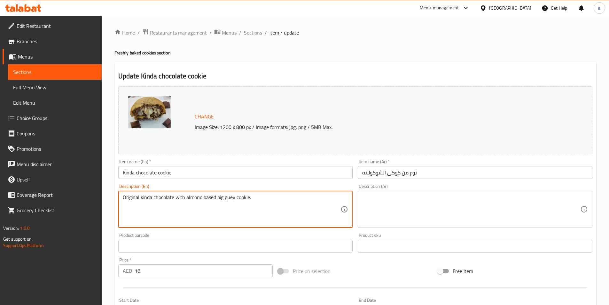
click at [175, 194] on textarea "Original kinda chocolate with almond based big guey cookie." at bounding box center [232, 209] width 218 height 30
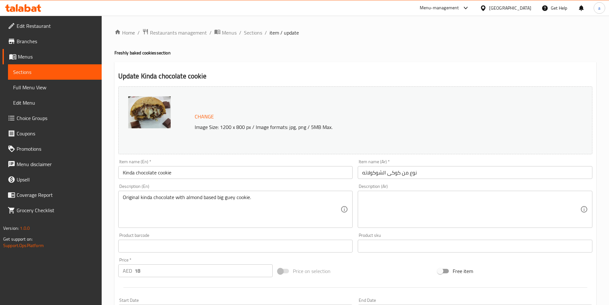
click at [44, 68] on span "Sections" at bounding box center [54, 72] width 83 height 8
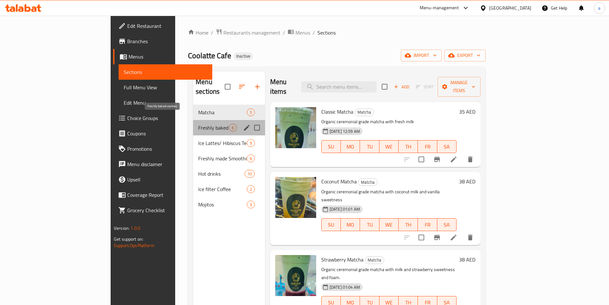
click at [198, 124] on span "Freshly baked cookies" at bounding box center [213, 128] width 31 height 8
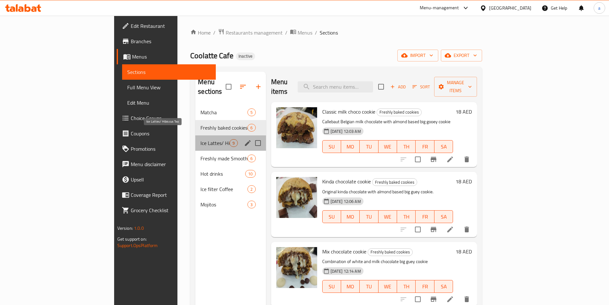
click at [200, 139] on span "Ice Lattes/ Hibiscus Tea" at bounding box center [214, 143] width 29 height 8
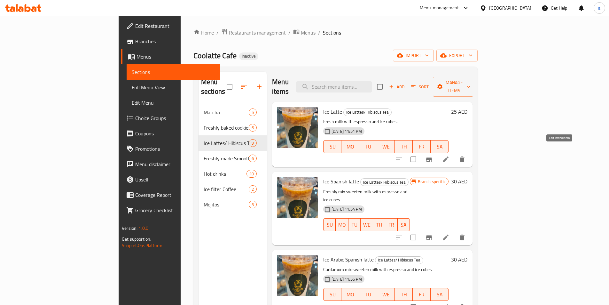
click at [449, 155] on icon at bounding box center [446, 159] width 8 height 8
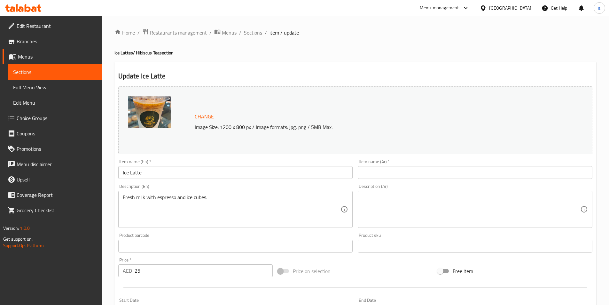
click at [396, 175] on input "text" at bounding box center [475, 172] width 235 height 13
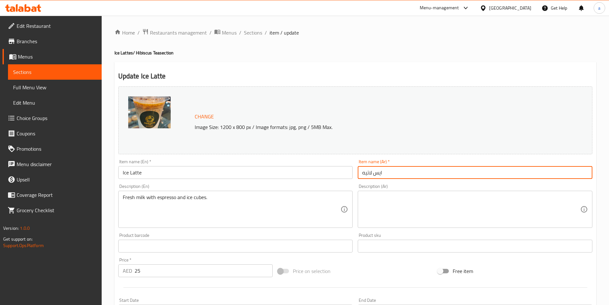
type input "ايس لاتيه"
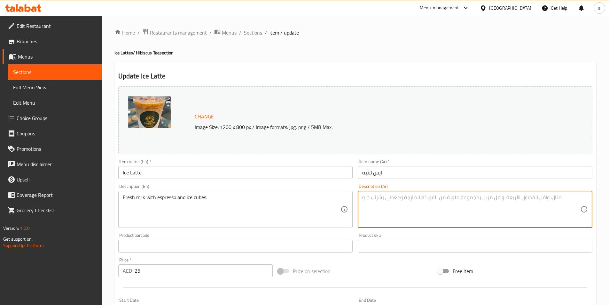
click at [382, 204] on textarea at bounding box center [471, 209] width 218 height 30
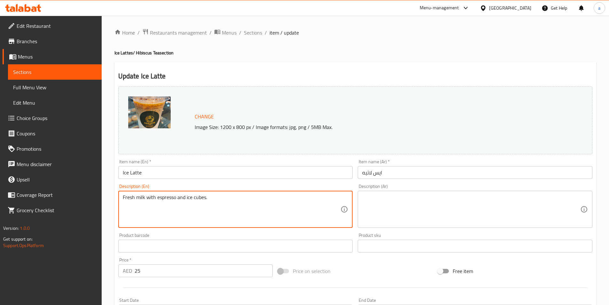
click at [200, 196] on textarea "Fresh milk with espresso and ice cubes." at bounding box center [232, 209] width 218 height 30
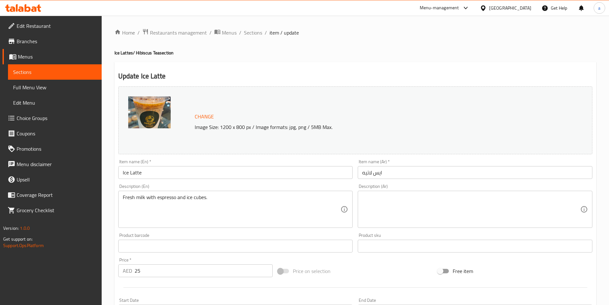
click at [457, 205] on textarea at bounding box center [471, 209] width 218 height 30
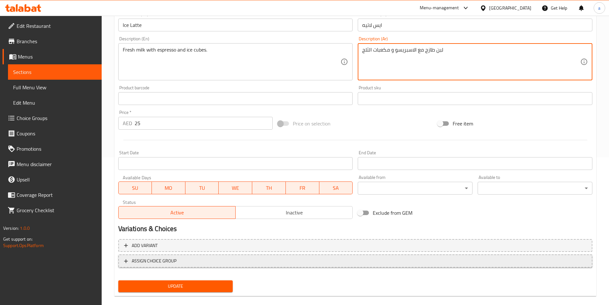
scroll to position [156, 0]
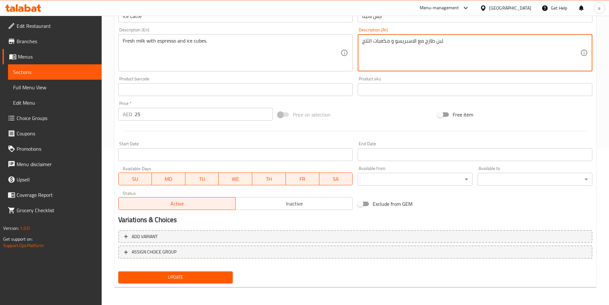
type textarea "لبن طازج مع الاسبريسو و مكعبات الثلج"
click at [160, 273] on button "Update" at bounding box center [175, 277] width 115 height 12
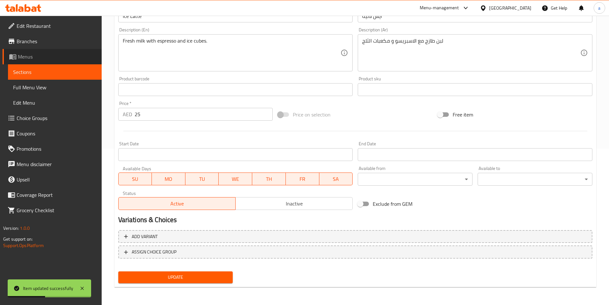
click at [55, 63] on link "Menus" at bounding box center [52, 56] width 99 height 15
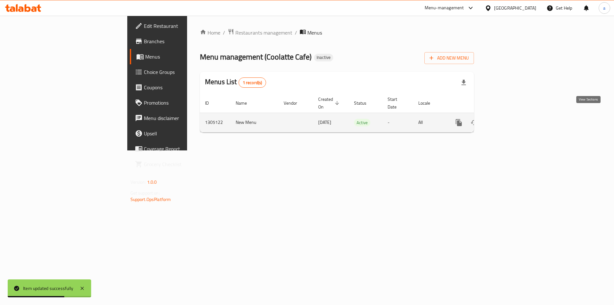
click at [512, 115] on link "enhanced table" at bounding box center [504, 122] width 15 height 15
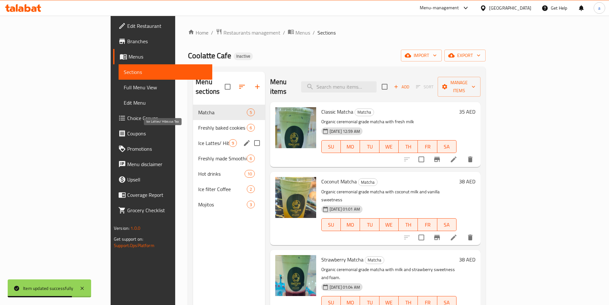
click at [198, 139] on span "Ice Lattes/ Hibiscus Tea" at bounding box center [213, 143] width 31 height 8
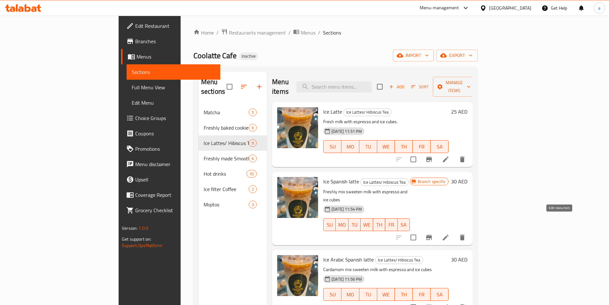
click at [449, 233] on icon at bounding box center [446, 237] width 8 height 8
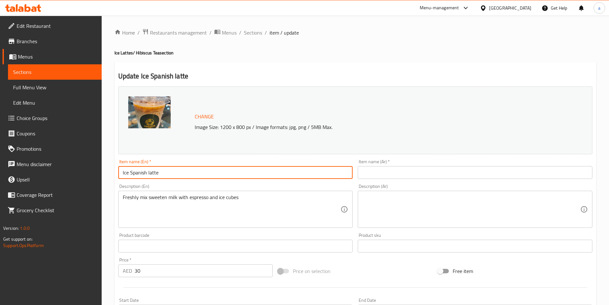
click at [212, 172] on input "Ice Spanish latte" at bounding box center [235, 172] width 235 height 13
click at [384, 171] on input "text" at bounding box center [475, 172] width 235 height 13
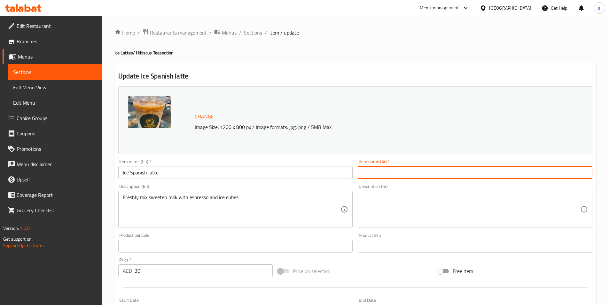
type input "ت"
type input "ايس لاتيه اسبانى"
click at [401, 200] on textarea at bounding box center [471, 209] width 218 height 30
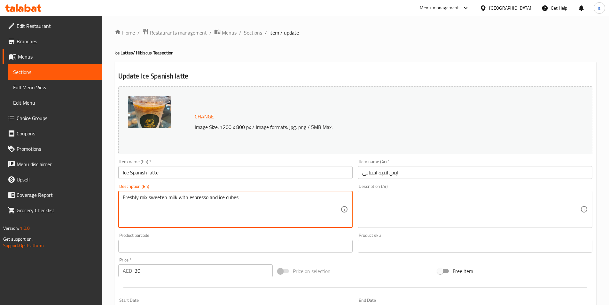
click at [161, 199] on textarea "Freshly mix sweeten milk with espresso and ice cubes" at bounding box center [232, 209] width 218 height 30
click at [223, 194] on textarea "Freshly mix sweeten milk with espresso and ice cubes" at bounding box center [232, 209] width 218 height 30
click at [223, 198] on textarea "Freshly mix sweeten milk with espresso and ice cubes" at bounding box center [232, 209] width 218 height 30
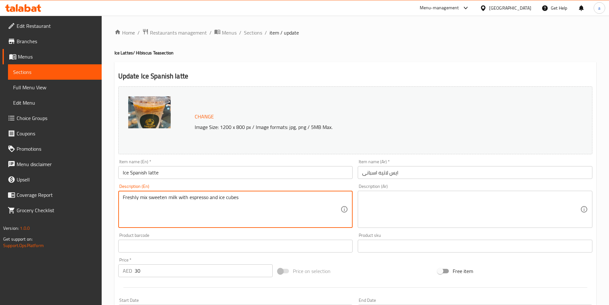
click at [223, 198] on textarea "Freshly mix sweeten milk with espresso and ice cubes" at bounding box center [232, 209] width 218 height 30
paste textarea "ed milk with espresso and ice cubes"
type textarea "Freshly mix sweetened milk with espresso and ice cubes"
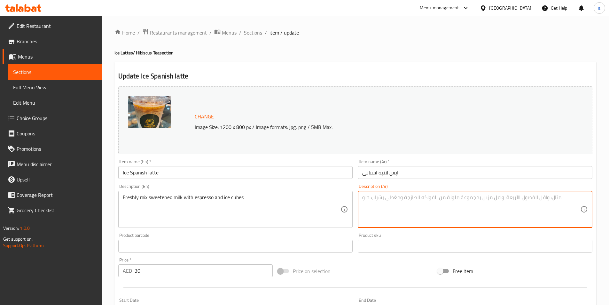
click at [441, 198] on textarea at bounding box center [471, 209] width 218 height 30
paste textarea "امزج الحليب المحلى الطازج مع الإسبريسو ومكعبات الثلج"
drag, startPoint x: 468, startPoint y: 200, endPoint x: 477, endPoint y: 202, distance: 8.7
click at [477, 202] on textarea "امزج الحليب المحلى الطازج مع الإسبريسو ومكعبات الثلج" at bounding box center [471, 209] width 218 height 30
click at [471, 201] on textarea "امزج الحليب المحلى الطازج مع الإسبريسو ومكعبات الثلج" at bounding box center [471, 209] width 218 height 30
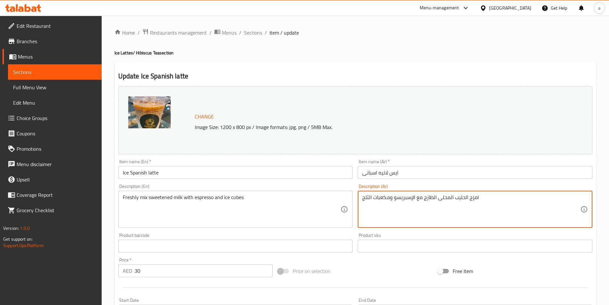
drag, startPoint x: 468, startPoint y: 200, endPoint x: 494, endPoint y: 204, distance: 25.9
click at [494, 204] on textarea "امزج الحليب المحلى الطازج مع الإسبريسو ومكعبات الثلج" at bounding box center [471, 209] width 218 height 30
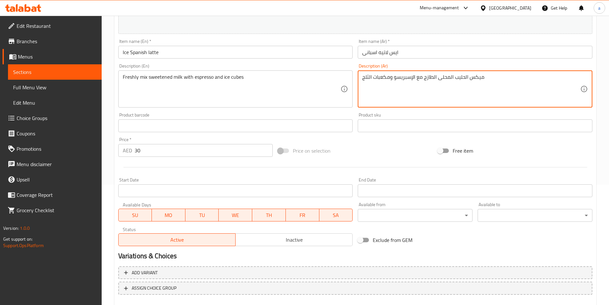
scroll to position [156, 0]
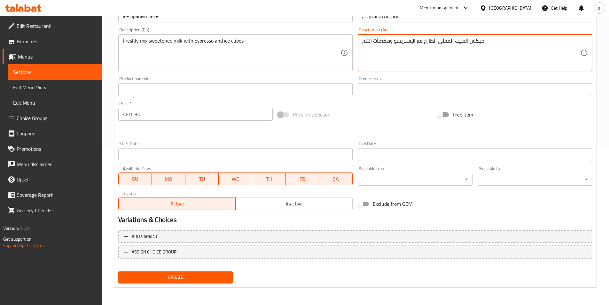
type textarea "ميكس الحليب المحلى الطازج مع الإسبريسو ومكعبات الثلج"
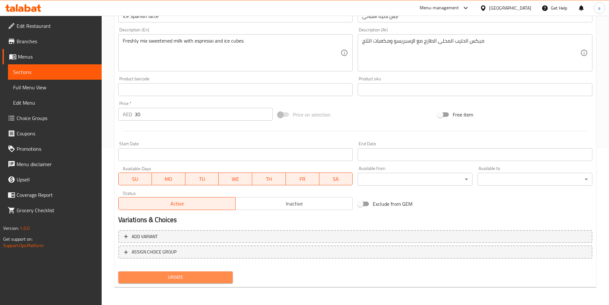
click at [210, 276] on span "Update" at bounding box center [175, 277] width 104 height 8
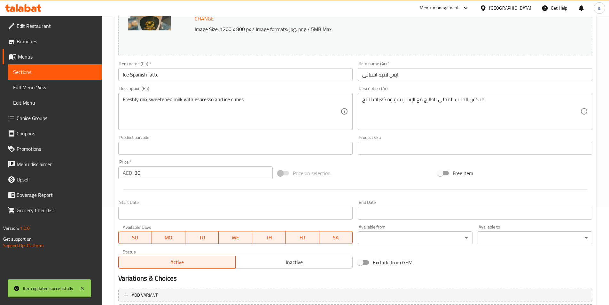
scroll to position [92, 0]
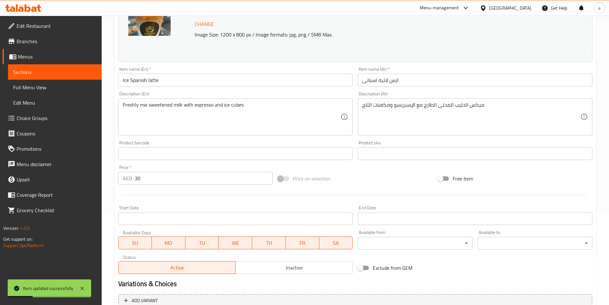
click at [36, 74] on span "Sections" at bounding box center [54, 72] width 83 height 8
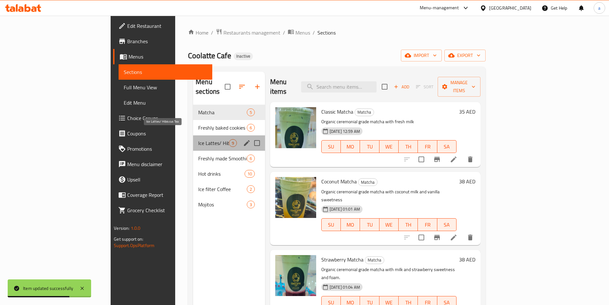
click at [198, 139] on span "Ice Lattes/ Hibiscus Tea" at bounding box center [213, 143] width 31 height 8
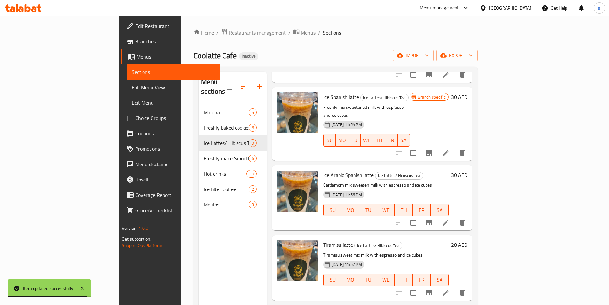
scroll to position [96, 0]
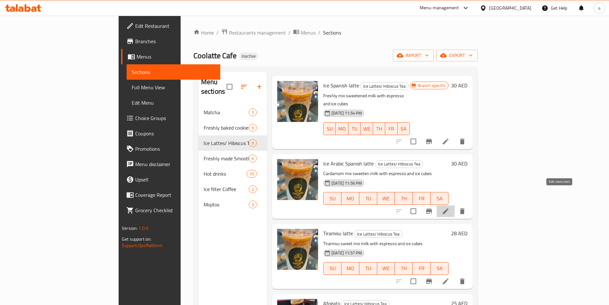
click at [449, 207] on icon at bounding box center [446, 211] width 8 height 8
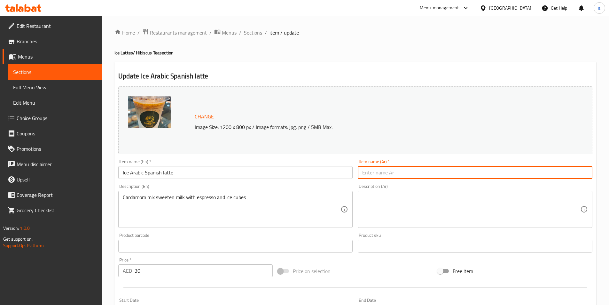
click at [364, 175] on input "text" at bounding box center [475, 172] width 235 height 13
click at [377, 173] on input "ايس لاتيه اسبانى" at bounding box center [475, 172] width 235 height 13
type input "ايس لاتيه عربي اسبانى"
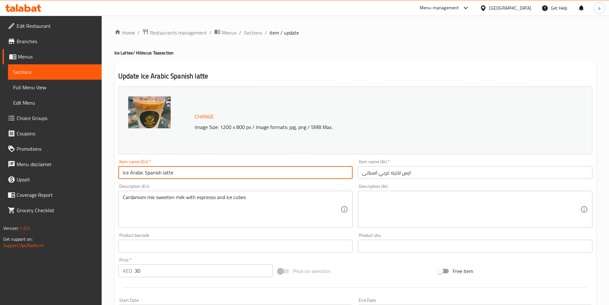
click at [169, 176] on input "Ice Arabic Spanish latte" at bounding box center [235, 172] width 235 height 13
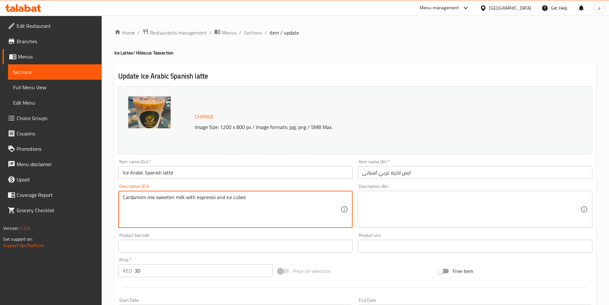
click at [205, 196] on textarea "Cardamom mix sweeten milk with espresso and ice cubes" at bounding box center [232, 209] width 218 height 30
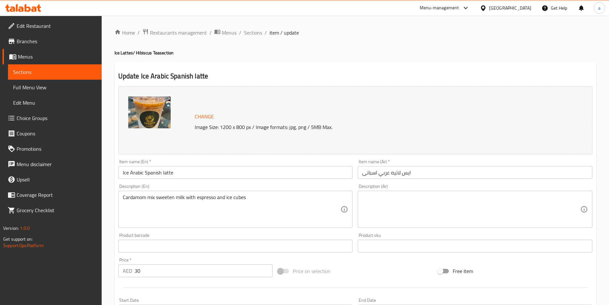
click at [211, 205] on textarea "Cardamom mix sweeten milk with espresso and ice cubes" at bounding box center [232, 209] width 218 height 30
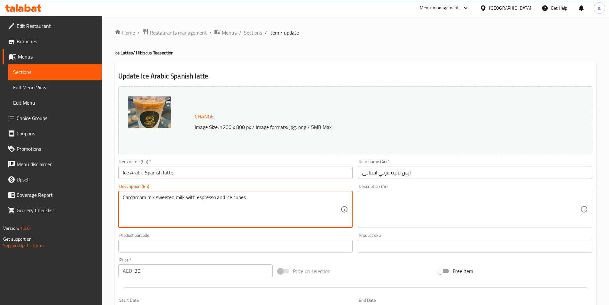
click at [211, 205] on textarea "Cardamom mix sweeten milk with espresso and ice cubes" at bounding box center [232, 209] width 218 height 30
paste textarea "ed milk with espresso and ice cubes"
type textarea "Cardamom mix sweetened milk with espresso and ice cubes"
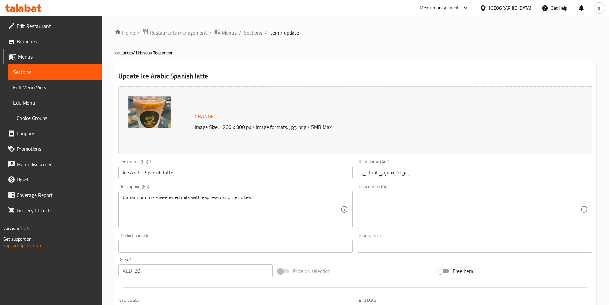
click at [375, 201] on textarea at bounding box center [471, 209] width 218 height 30
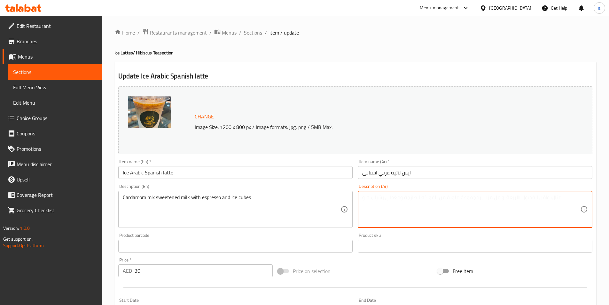
paste textarea "مزيج الهيل مع الحليب المحلى والإسبريسو ومكعبات الثلج"
drag, startPoint x: 471, startPoint y: 199, endPoint x: 477, endPoint y: 199, distance: 6.1
click at [477, 199] on textarea "مزيج الهيل مع الحليب المحلى والإسبريسو ومكعبات الثلج" at bounding box center [471, 209] width 218 height 30
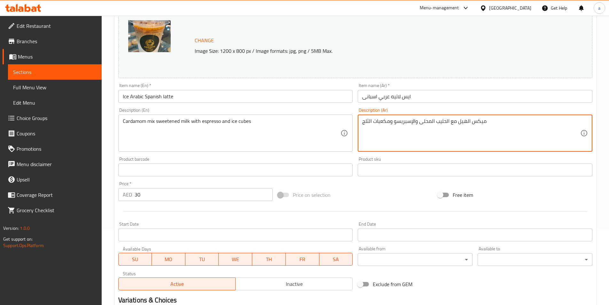
scroll to position [156, 0]
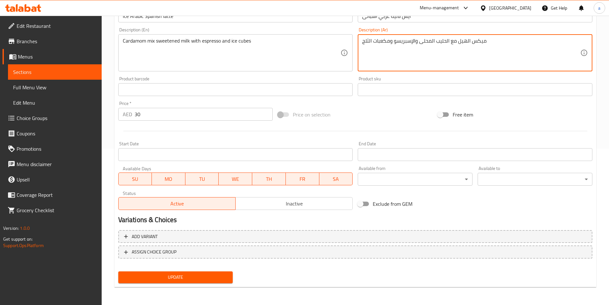
type textarea "ميكس الهيل مع الحليب المحلى والإسبريسو ومكعبات الثلج"
click at [224, 278] on span "Update" at bounding box center [175, 277] width 104 height 8
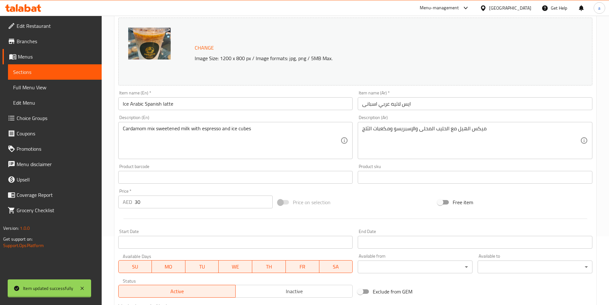
scroll to position [60, 0]
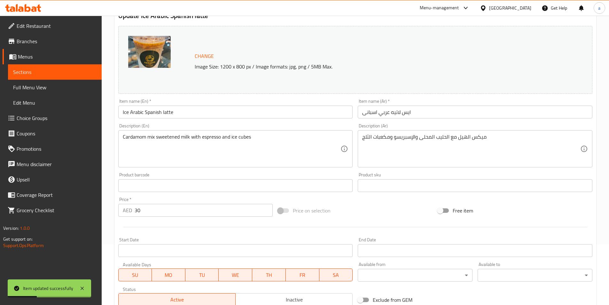
click at [56, 65] on link "Sections" at bounding box center [55, 71] width 94 height 15
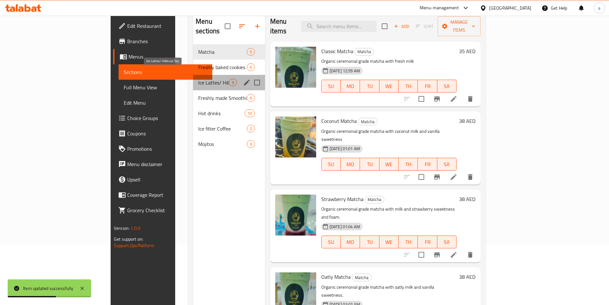
click at [198, 79] on span "Ice Lattes/ Hibiscus Tea" at bounding box center [213, 83] width 31 height 8
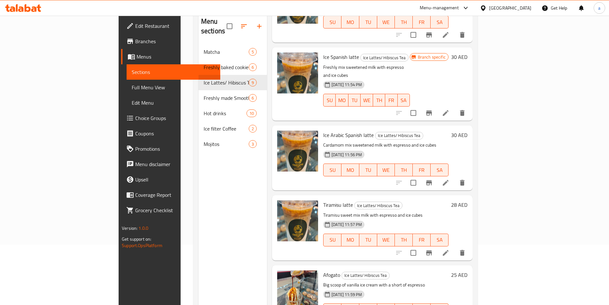
scroll to position [96, 0]
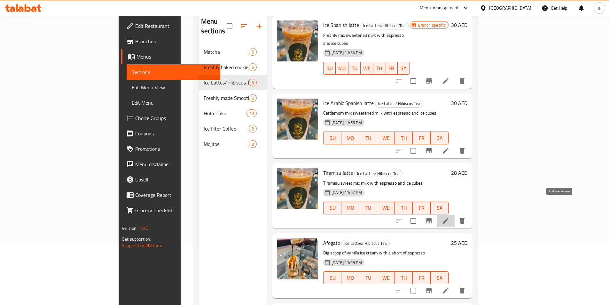
click at [449, 217] on icon at bounding box center [446, 221] width 8 height 8
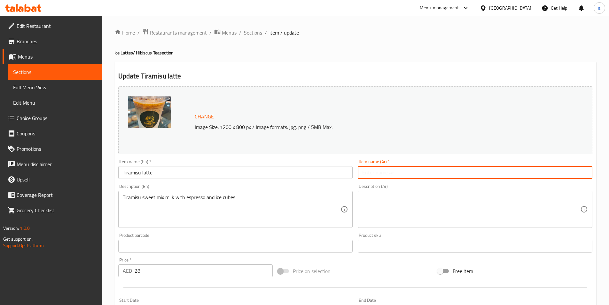
click at [440, 174] on input "text" at bounding box center [475, 172] width 235 height 13
type input "تيرامسيو لاتيه"
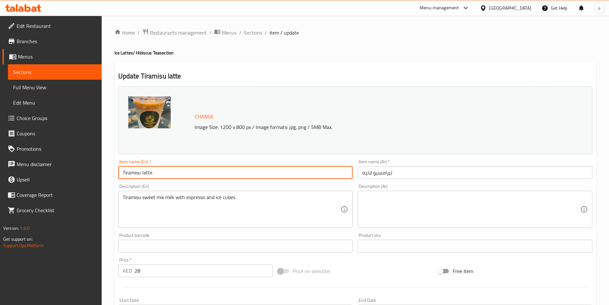
click at [138, 170] on input "Tiramisu latte" at bounding box center [235, 172] width 235 height 13
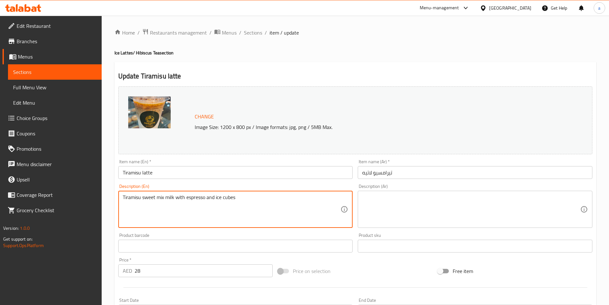
click at [236, 196] on textarea "Tiramisu sweet mix milk with espresso and ice cubes" at bounding box center [232, 209] width 218 height 30
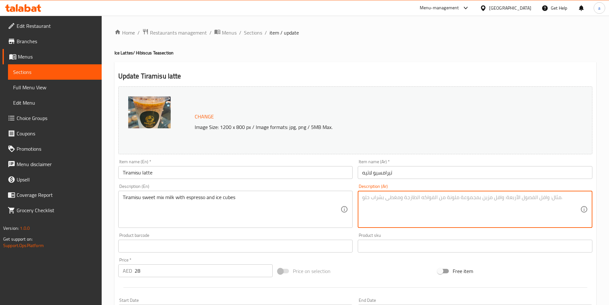
click at [371, 196] on textarea at bounding box center [471, 209] width 218 height 30
paste textarea "مزيج الهيل مع الحليب المحلى والإسبريسو ومكعبات الثلج"
drag, startPoint x: 471, startPoint y: 201, endPoint x: 478, endPoint y: 201, distance: 7.0
click at [478, 201] on textarea "مزيج الهيل مع الحليب المحلى والإسبريسو ومكعبات الثلج" at bounding box center [471, 209] width 218 height 30
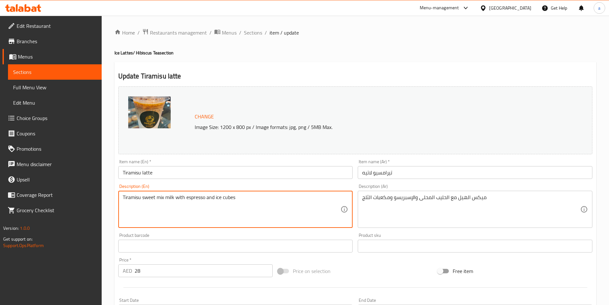
click at [190, 199] on textarea "Tiramisu sweet mix milk with espresso and ice cubes" at bounding box center [232, 209] width 218 height 30
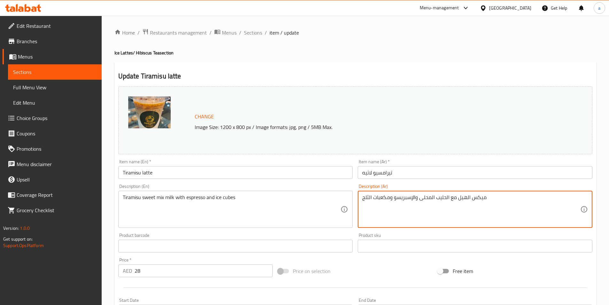
click at [382, 196] on textarea "ميكس الهيل مع الحليب المحلى والإسبريسو ومكعبات الثلج" at bounding box center [471, 209] width 218 height 30
paste textarea "تيراميسو مزيج حلو من الحليب"
drag, startPoint x: 450, startPoint y: 198, endPoint x: 457, endPoint y: 199, distance: 7.5
click at [457, 199] on textarea "تيراميسو مزيج حلو من الحليب والإسبريسو ومكعبات الثلج" at bounding box center [471, 209] width 218 height 30
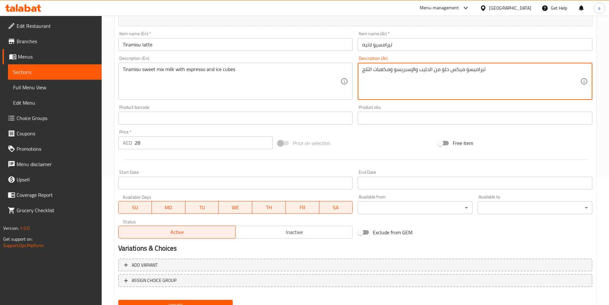
scroll to position [156, 0]
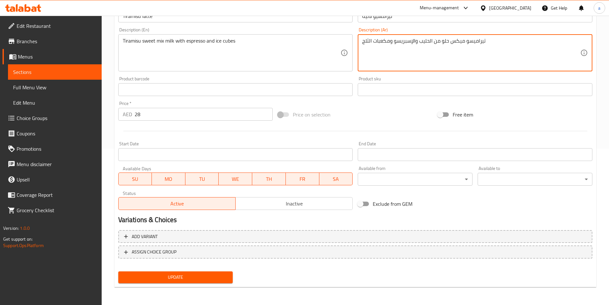
type textarea "تيراميسو ميكس حلو من الحليب والإسبريسو ومكعبات الثلج"
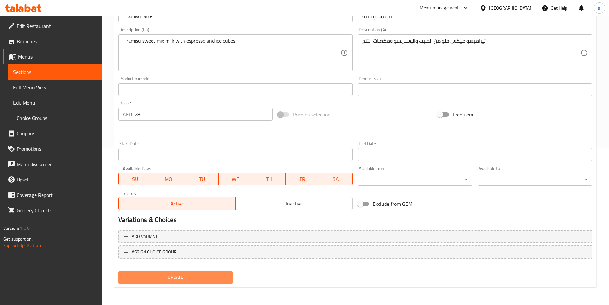
click at [193, 278] on span "Update" at bounding box center [175, 277] width 104 height 8
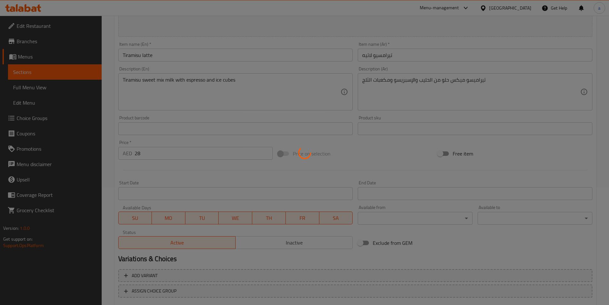
scroll to position [60, 0]
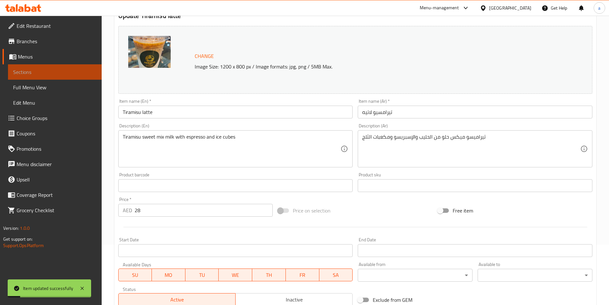
click at [23, 75] on span "Sections" at bounding box center [54, 72] width 83 height 8
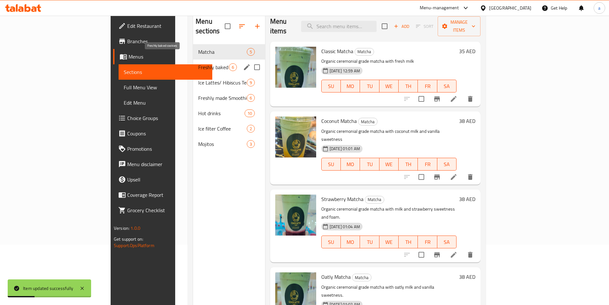
click at [198, 63] on span "Freshly baked cookies" at bounding box center [213, 67] width 31 height 8
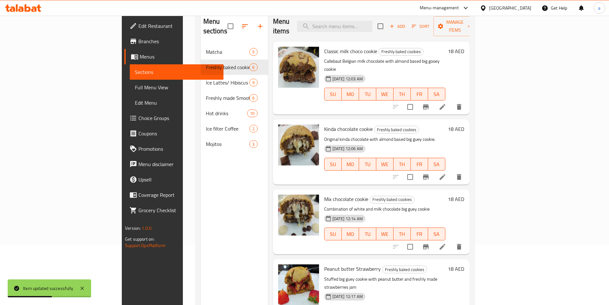
click at [451, 171] on li at bounding box center [442, 177] width 18 height 12
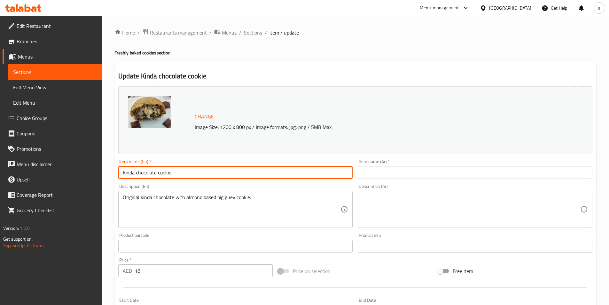
click at [131, 174] on input "Kinda chocolate cookie" at bounding box center [235, 172] width 235 height 13
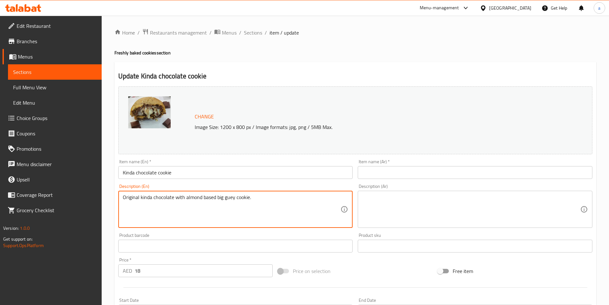
drag, startPoint x: 217, startPoint y: 197, endPoint x: 251, endPoint y: 202, distance: 34.8
drag, startPoint x: 230, startPoint y: 198, endPoint x: 226, endPoint y: 199, distance: 4.3
click at [230, 198] on textarea "Original kinda chocolate with almond based big guey cookie." at bounding box center [232, 209] width 218 height 30
click at [219, 198] on textarea "Original kinda chocolate with almond based big guey cookie." at bounding box center [232, 209] width 218 height 30
drag, startPoint x: 216, startPoint y: 197, endPoint x: 235, endPoint y: 198, distance: 18.6
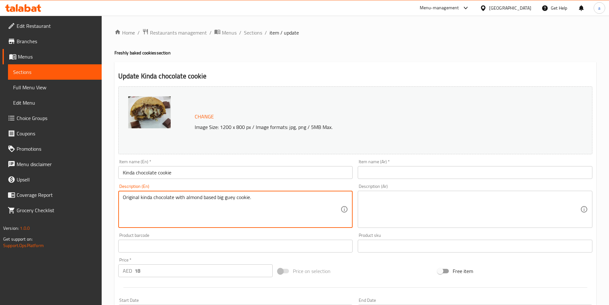
click at [235, 198] on textarea "Original kinda chocolate with almond based big guey cookie." at bounding box center [232, 209] width 218 height 30
click at [135, 173] on input "Kinda chocolate cookie" at bounding box center [235, 172] width 235 height 13
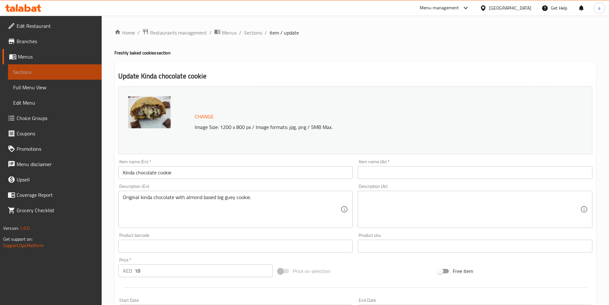
click at [29, 71] on span "Sections" at bounding box center [54, 72] width 83 height 8
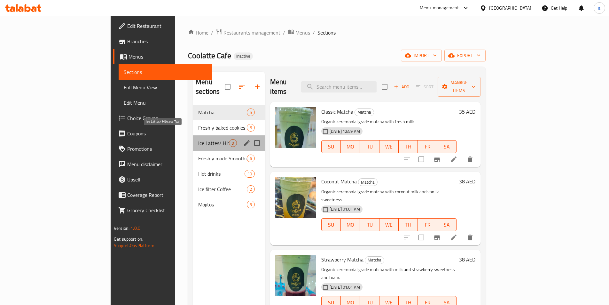
click at [198, 139] on span "Ice Lattes/ Hibiscus Tea" at bounding box center [213, 143] width 31 height 8
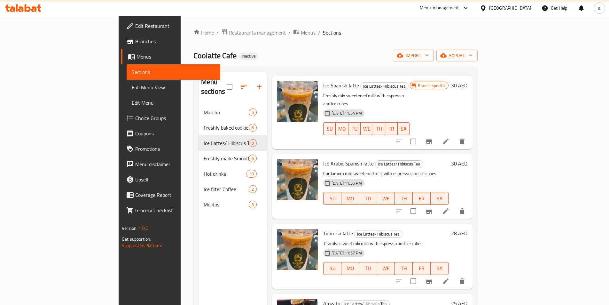
scroll to position [128, 0]
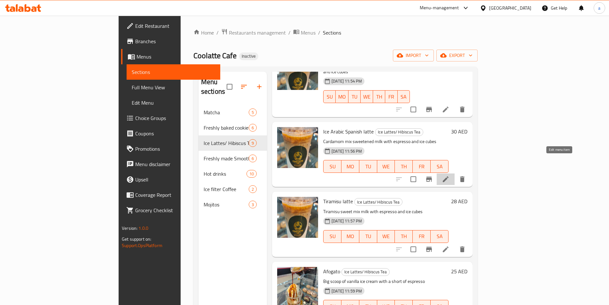
click at [449, 175] on icon at bounding box center [446, 179] width 8 height 8
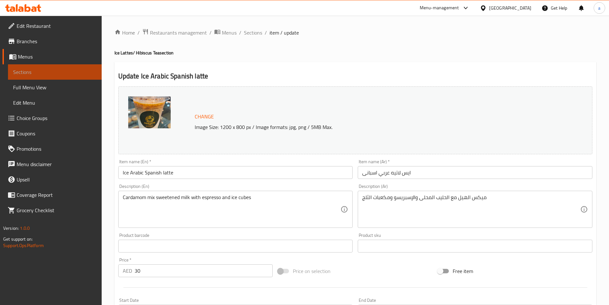
click at [73, 71] on span "Sections" at bounding box center [54, 72] width 83 height 8
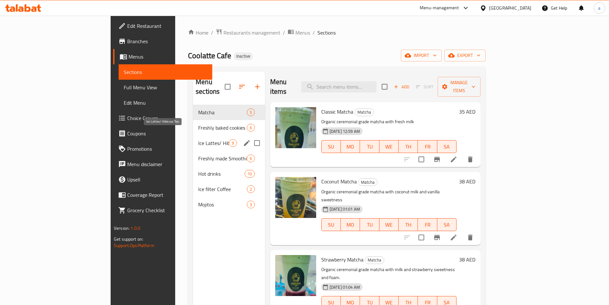
click at [198, 139] on span "Ice Lattes/ Hibiscus Tea" at bounding box center [213, 143] width 31 height 8
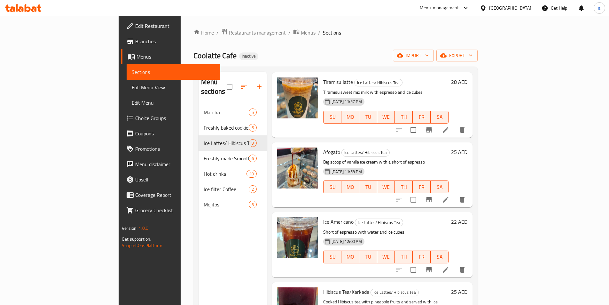
scroll to position [256, 0]
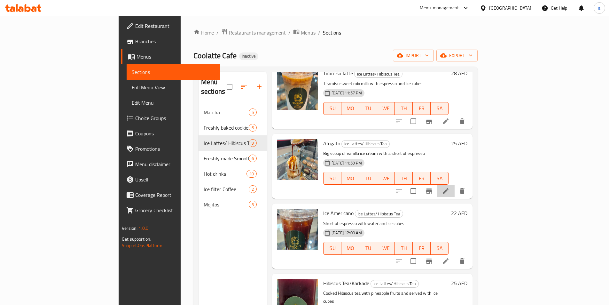
click at [454, 185] on li at bounding box center [446, 191] width 18 height 12
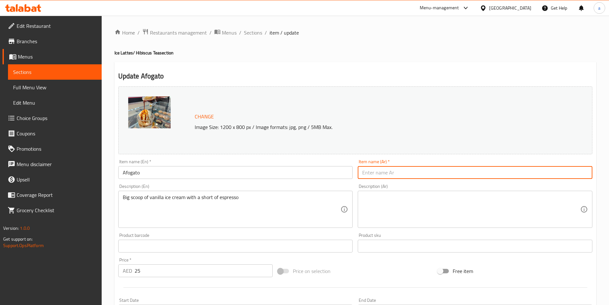
click at [385, 169] on input "text" at bounding box center [475, 172] width 235 height 13
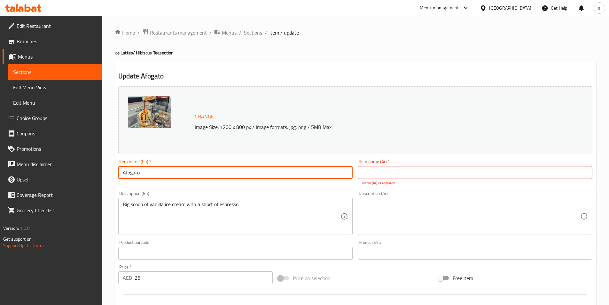
click at [133, 171] on input "Afogato" at bounding box center [235, 172] width 235 height 13
click at [132, 173] on input "Afogato" at bounding box center [235, 172] width 235 height 13
paste input "f"
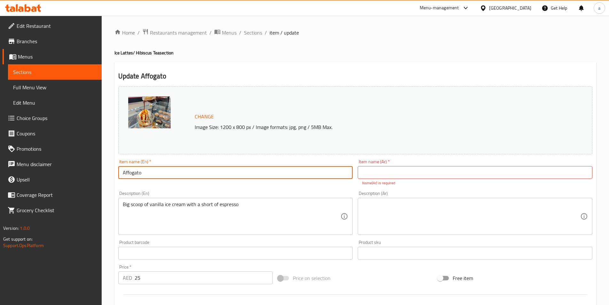
type input "Affogato"
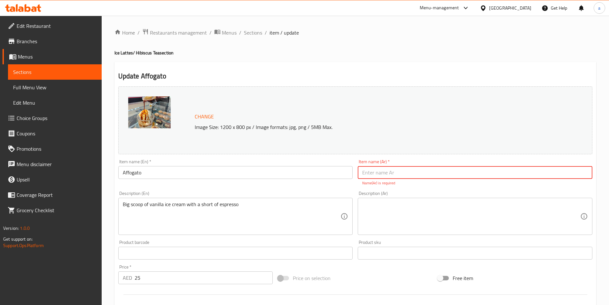
click at [377, 171] on input "text" at bounding box center [475, 172] width 235 height 13
click at [418, 171] on input "text" at bounding box center [475, 172] width 235 height 13
type input "h"
click at [424, 167] on input "text" at bounding box center [475, 172] width 235 height 13
paste input "أفوجاتو"
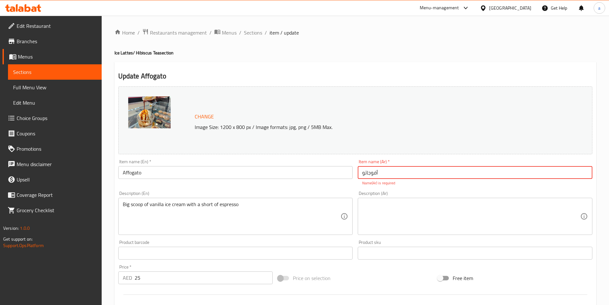
drag, startPoint x: 359, startPoint y: 172, endPoint x: 783, endPoint y: 233, distance: 428.5
click at [609, 233] on html "​ Menu-management United Arab Emirates Get Help a Edit Restaurant Branches Menu…" at bounding box center [304, 152] width 609 height 305
type input "أفوجاتو"
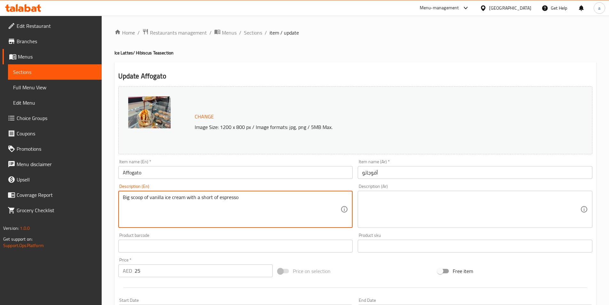
click at [208, 203] on textarea "Big scoop of vanilla ice cream with a short of espresso" at bounding box center [232, 209] width 218 height 30
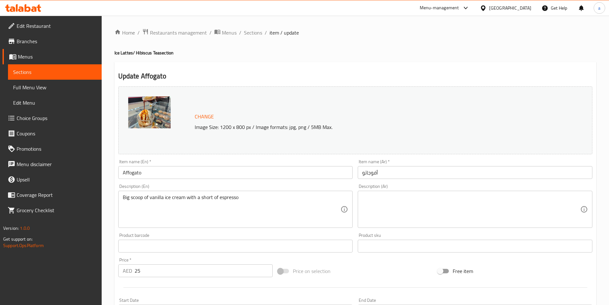
click at [432, 198] on textarea at bounding box center [471, 209] width 218 height 30
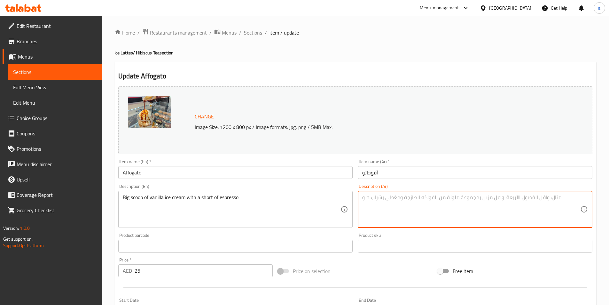
paste textarea "مغرفة كبيرة من آيس كريم الفانيليا مع جرعة من الإسبريسو"
drag, startPoint x: 471, startPoint y: 200, endPoint x: 571, endPoint y: 214, distance: 101.0
click at [542, 211] on textarea "مغرفة كبيرة من آيس كريم الفانيليا مع جرعة من الإسبريسو" at bounding box center [471, 209] width 218 height 30
type textarea "بولة كبيرة من آيس كريم الفانيليا مع جرعة من الإسبريسو"
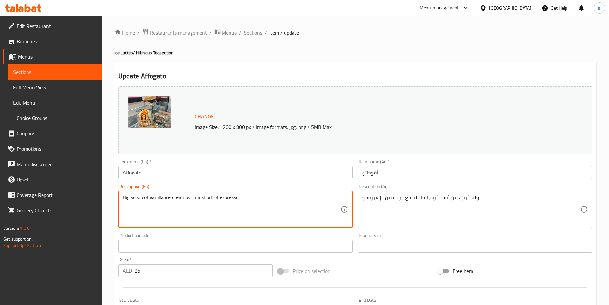
click at [206, 201] on textarea "Big scoop of vanilla ice cream with a short of espresso" at bounding box center [232, 209] width 218 height 30
click at [205, 199] on textarea "Big scoop of vanilla ice cream with a short of espresso" at bounding box center [232, 209] width 218 height 30
paste textarea
type textarea "Big scoop of vanilla ice cream with a shot of espresso"
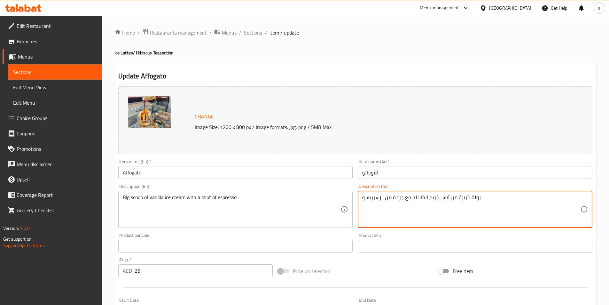
drag, startPoint x: 393, startPoint y: 200, endPoint x: 403, endPoint y: 199, distance: 10.0
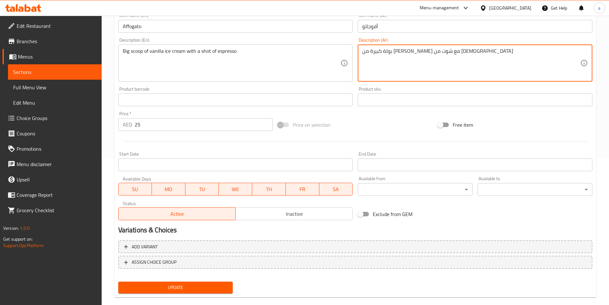
scroll to position [156, 0]
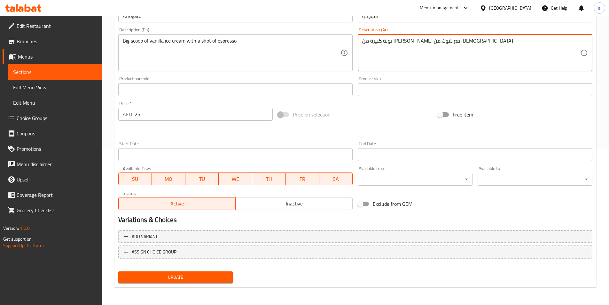
type textarea "بولة كبيرة من آيس كريم الفانيليا مع شوت من الإسبريسو"
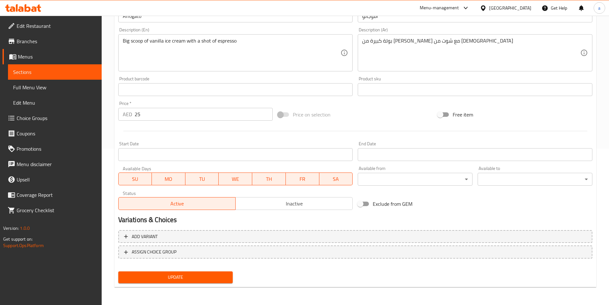
click at [156, 270] on div "Update" at bounding box center [176, 276] width 120 height 17
click at [162, 283] on button "Update" at bounding box center [175, 277] width 115 height 12
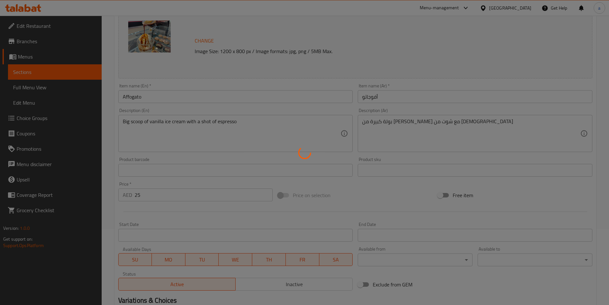
scroll to position [60, 0]
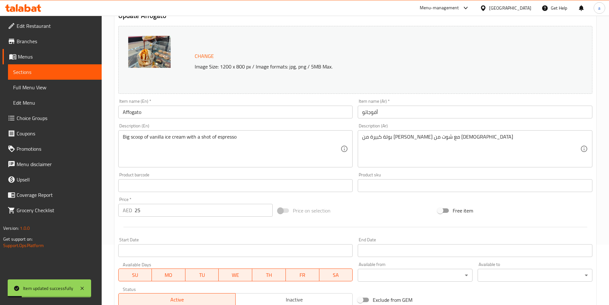
click at [32, 70] on span "Sections" at bounding box center [54, 72] width 83 height 8
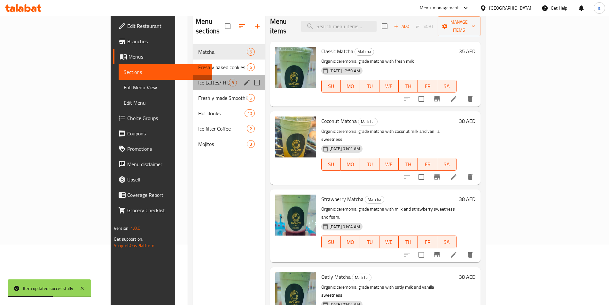
click at [193, 75] on div "Ice Lattes/ Hibiscus Tea 9" at bounding box center [229, 82] width 72 height 15
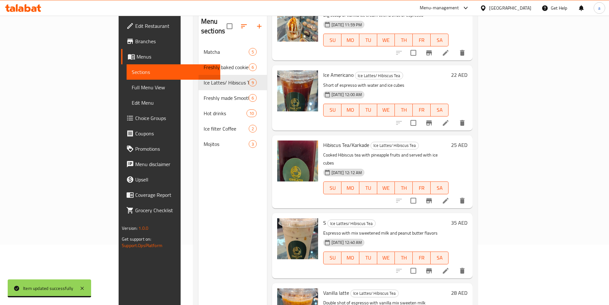
scroll to position [340, 0]
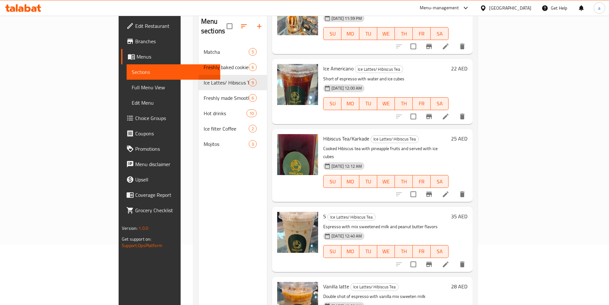
click at [449, 112] on icon at bounding box center [446, 116] width 8 height 8
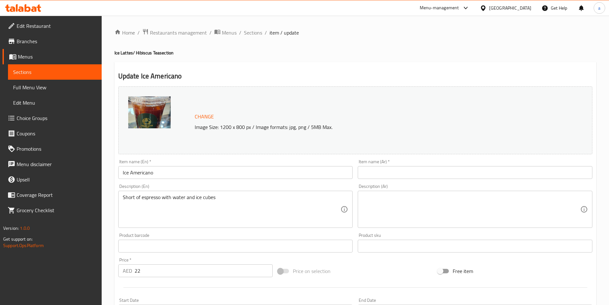
click at [387, 177] on input "text" at bounding box center [475, 172] width 235 height 13
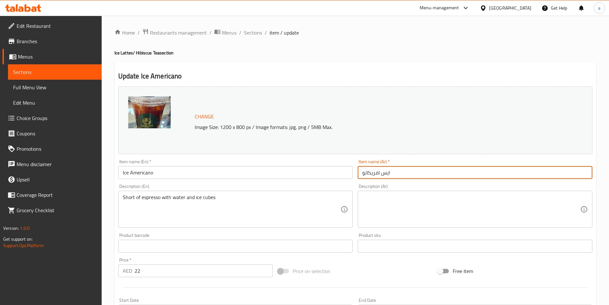
type input "ايس امريكانو"
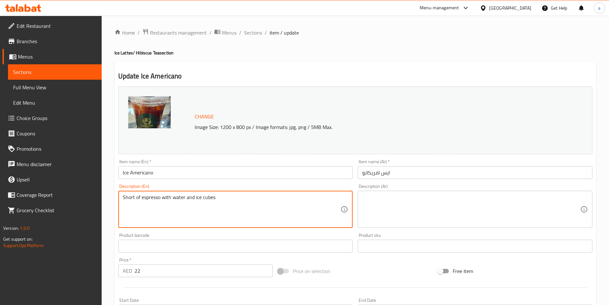
click at [170, 198] on textarea "Short of espresso with water and ice cubes" at bounding box center [232, 209] width 218 height 30
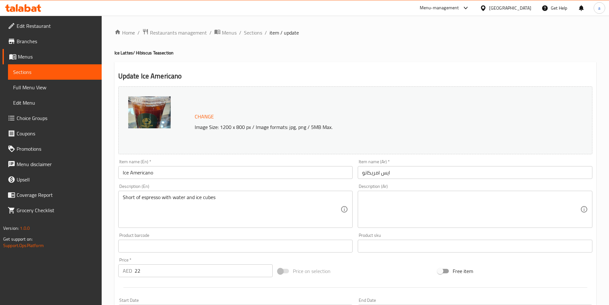
click at [196, 198] on textarea "Short of espresso with water and ice cubes" at bounding box center [232, 209] width 218 height 30
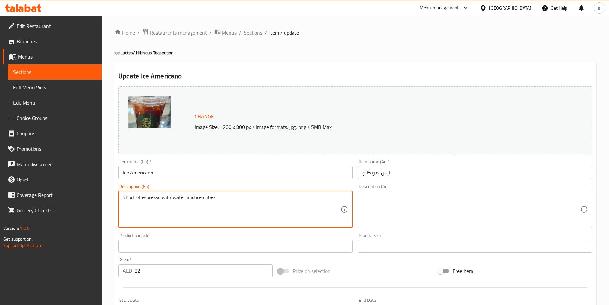
click at [196, 198] on textarea "Short of espresso with water and ice cubes" at bounding box center [232, 209] width 218 height 30
paste textarea
type textarea "Shot of espresso with water and ice cubes"
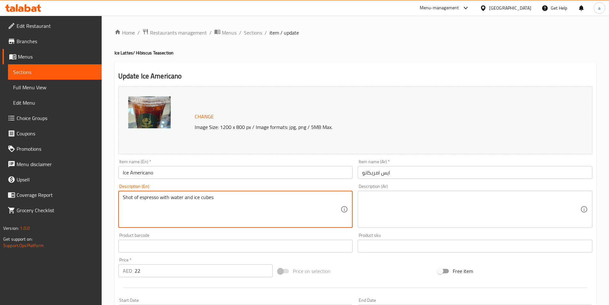
click at [404, 203] on textarea at bounding box center [471, 209] width 218 height 30
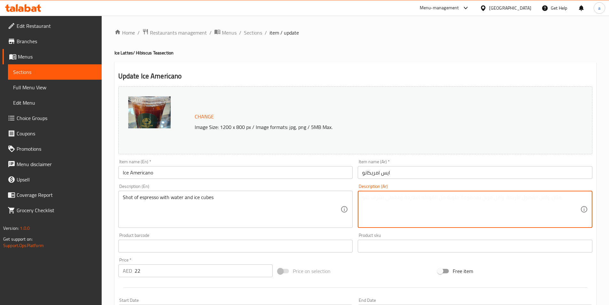
paste textarea "جرعة من الإسبريسو مع الماء ومكعبات الثلج"
drag, startPoint x: 443, startPoint y: 200, endPoint x: 491, endPoint y: 208, distance: 49.2
click at [491, 208] on textarea "جرعة من الإسبريسو مع الماء ومكعبات الثلج" at bounding box center [471, 209] width 218 height 30
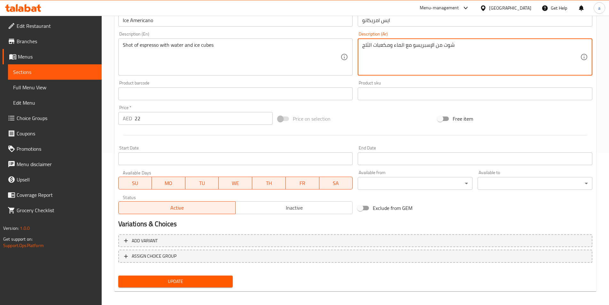
scroll to position [156, 0]
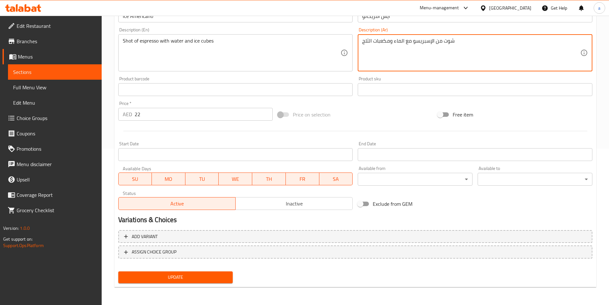
type textarea "شوت من الإسبريسو مع الماء ومكعبات الثلج"
click at [195, 277] on span "Update" at bounding box center [175, 277] width 104 height 8
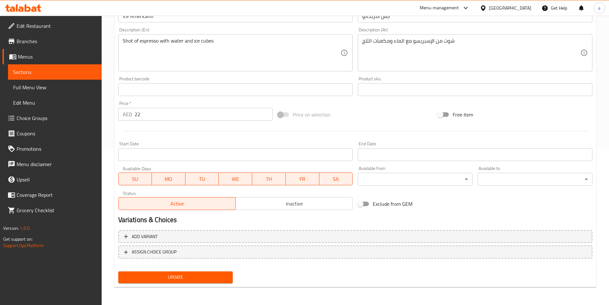
click at [216, 276] on span "Update" at bounding box center [175, 277] width 104 height 8
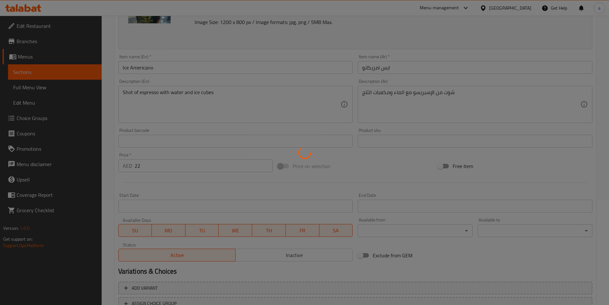
scroll to position [28, 0]
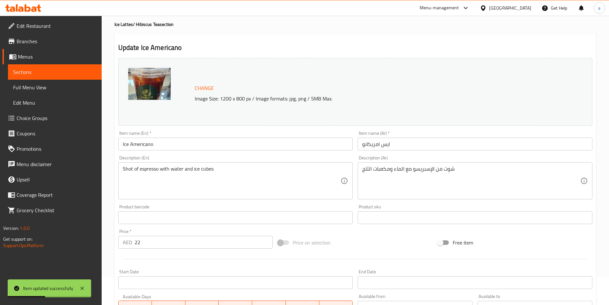
click at [60, 72] on span "Sections" at bounding box center [54, 72] width 83 height 8
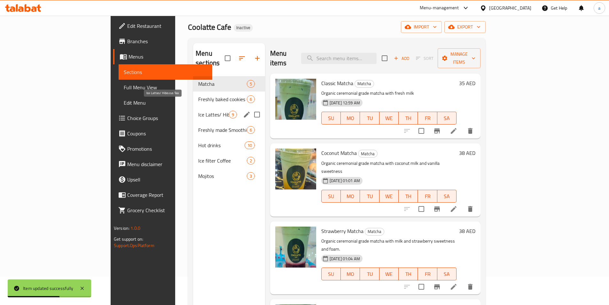
click at [198, 111] on span "Ice Lattes/ Hibiscus Tea" at bounding box center [213, 115] width 31 height 8
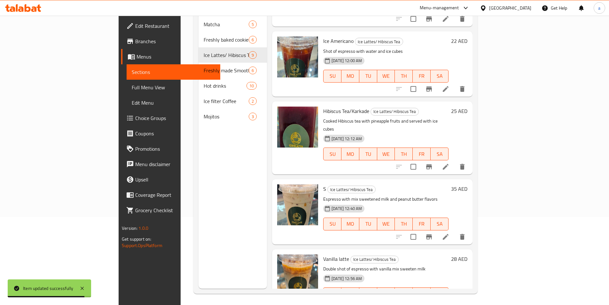
scroll to position [89, 0]
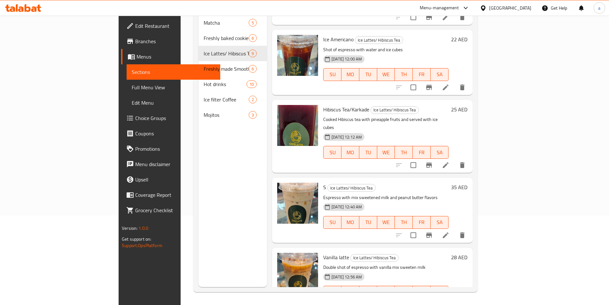
click at [454, 159] on li at bounding box center [446, 165] width 18 height 12
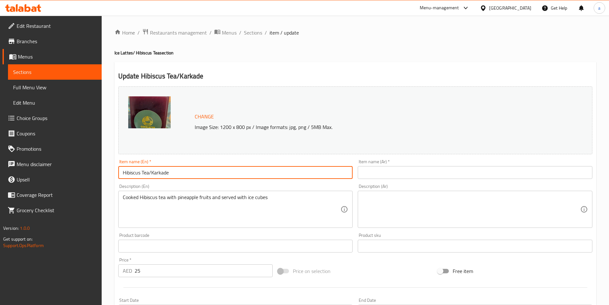
click at [158, 174] on input "Hibiscus Tea/Karkade" at bounding box center [235, 172] width 235 height 13
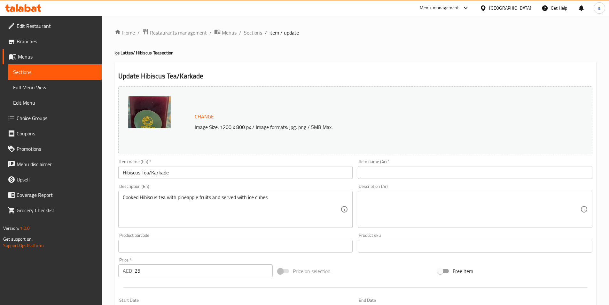
click at [282, 167] on input "Hibiscus Tea/Karkade" at bounding box center [235, 172] width 235 height 13
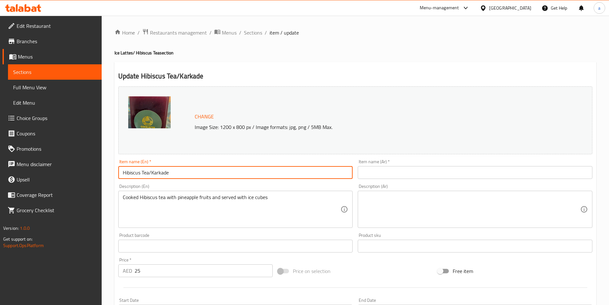
click at [396, 178] on input "text" at bounding box center [475, 172] width 235 height 13
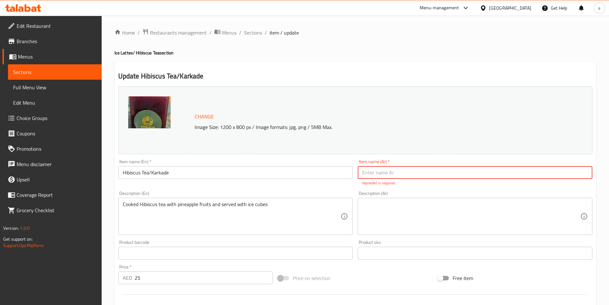
click at [374, 169] on input "text" at bounding box center [475, 172] width 235 height 13
paste input "شاي الكركديه/الكركديه"
type input "شاي الكركديه/الكركديه"
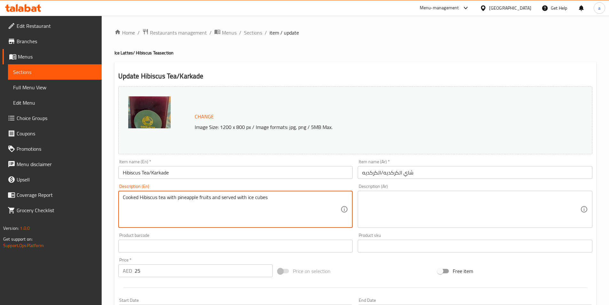
click at [245, 204] on textarea "Cooked Hibiscus tea with pineapple fruits and served with ice cubes" at bounding box center [232, 209] width 218 height 30
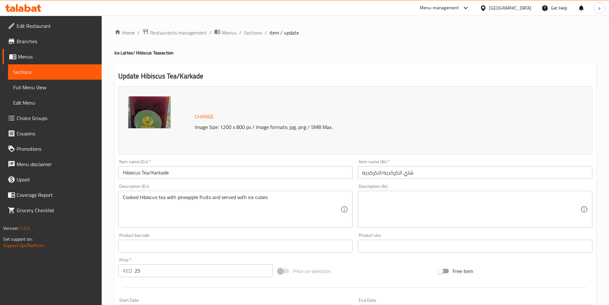
click at [397, 197] on textarea at bounding box center [471, 209] width 218 height 30
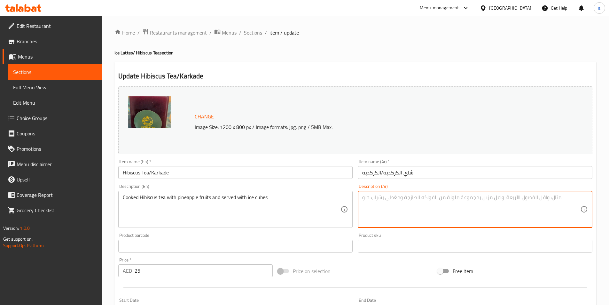
paste textarea "شاي الكركديه المطبوخ مع فاكهة الأناناس ويقدم مع مكعبات الثلج"
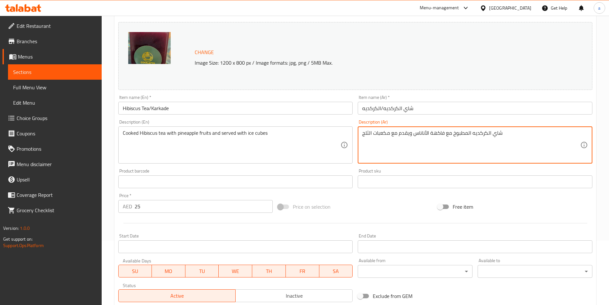
scroll to position [156, 0]
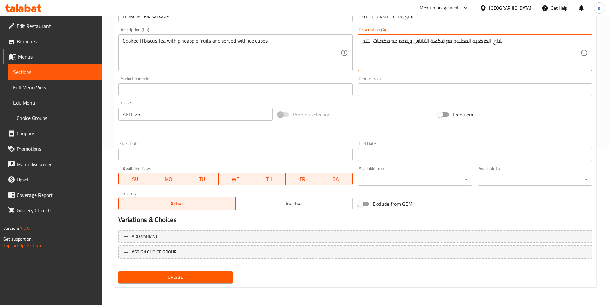
type textarea "شاي الكركديه المطبوخ مع فاكهة الأناناس ويقدم مع مكعبات الثلج"
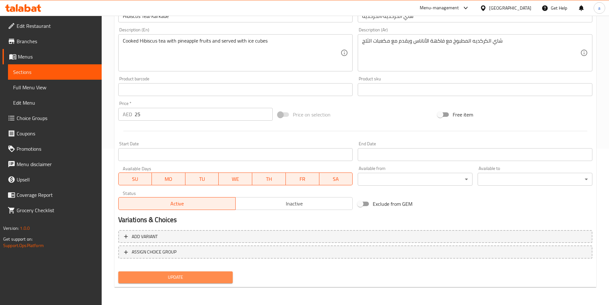
click at [205, 278] on span "Update" at bounding box center [175, 277] width 104 height 8
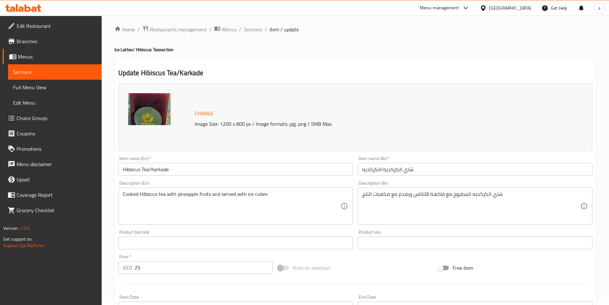
scroll to position [0, 0]
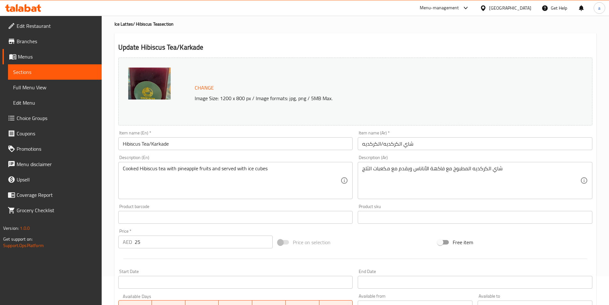
scroll to position [28, 0]
click at [56, 71] on span "Sections" at bounding box center [54, 72] width 83 height 8
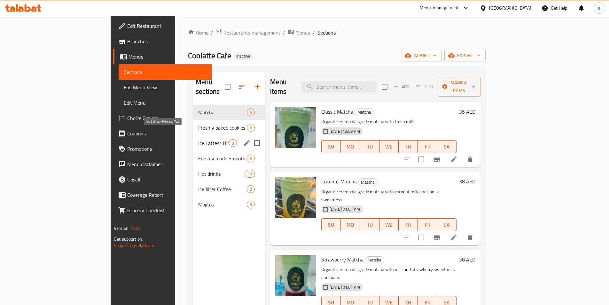
click at [198, 139] on span "Ice Lattes/ Hibiscus Tea" at bounding box center [213, 143] width 31 height 8
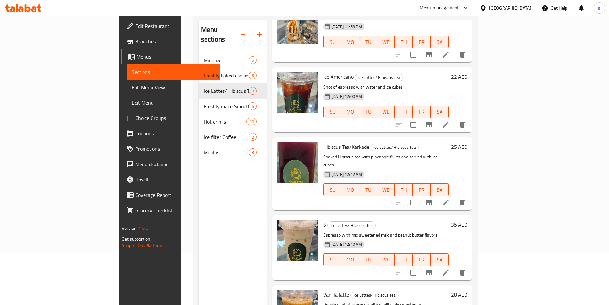
scroll to position [89, 0]
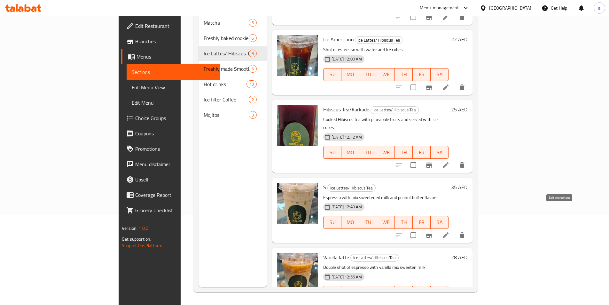
click at [449, 231] on icon at bounding box center [446, 235] width 8 height 8
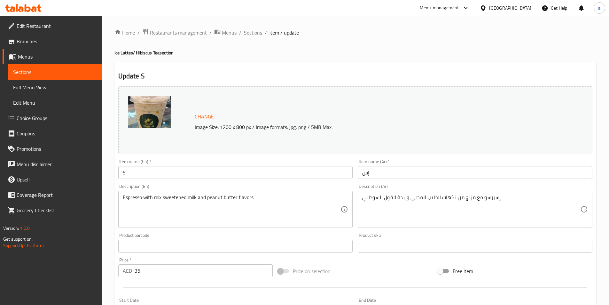
click at [203, 177] on input "S" at bounding box center [235, 172] width 235 height 13
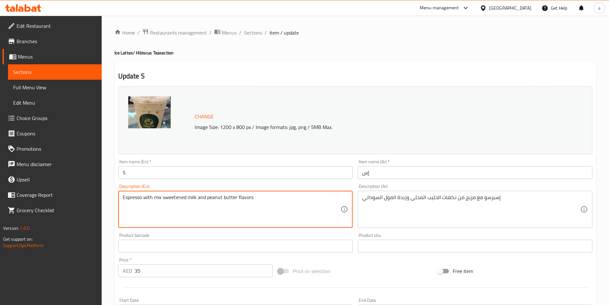
click at [184, 200] on textarea "Espresso with mix sweetened milk and peanut butter flavors" at bounding box center [232, 209] width 218 height 30
click at [203, 200] on textarea "Espresso with mix sweetened milk and peanut butter flavors" at bounding box center [232, 209] width 218 height 30
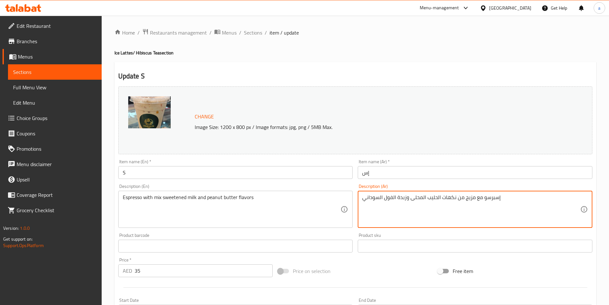
drag, startPoint x: 441, startPoint y: 198, endPoint x: 460, endPoint y: 202, distance: 19.3
click at [449, 199] on textarea "إسبرسو مع مزيج من نكهات الحليب المحلى وزبدة الفول السوداني" at bounding box center [471, 209] width 218 height 30
type textarea "إسبرسو مع مزيج من نكهات الحليب المحلى وزبدة الفول السوداني"
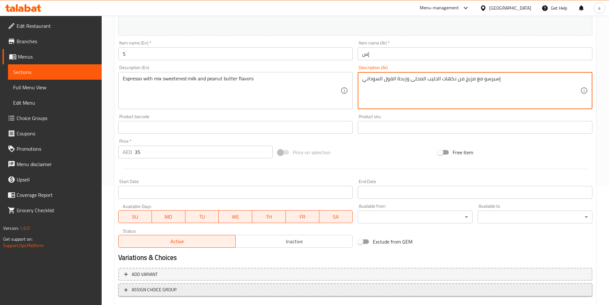
scroll to position [156, 0]
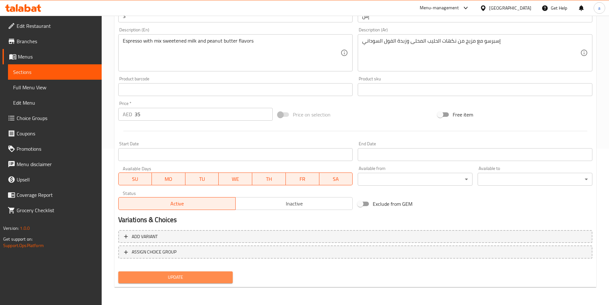
click at [223, 277] on span "Update" at bounding box center [175, 277] width 104 height 8
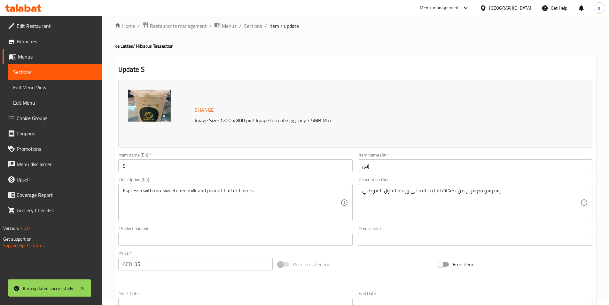
scroll to position [0, 0]
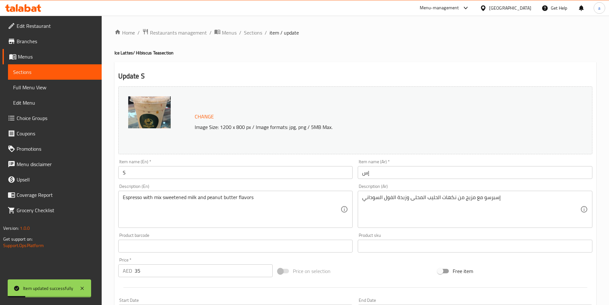
click at [50, 76] on link "Sections" at bounding box center [55, 71] width 94 height 15
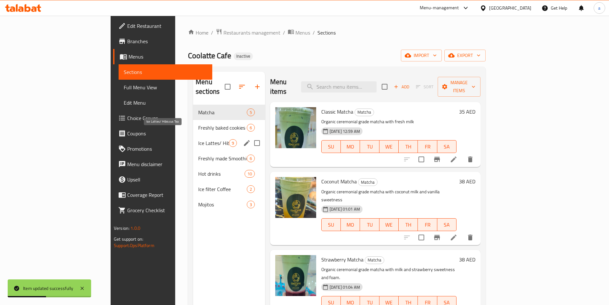
click at [198, 139] on span "Ice Lattes/ Hibiscus Tea" at bounding box center [213, 143] width 31 height 8
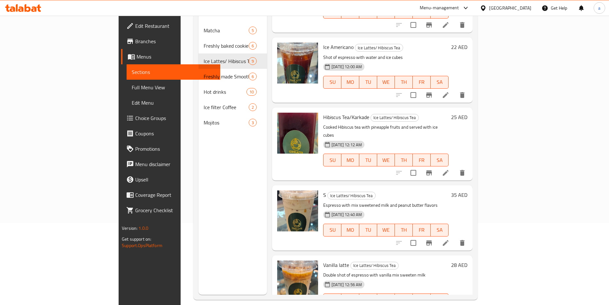
scroll to position [89, 0]
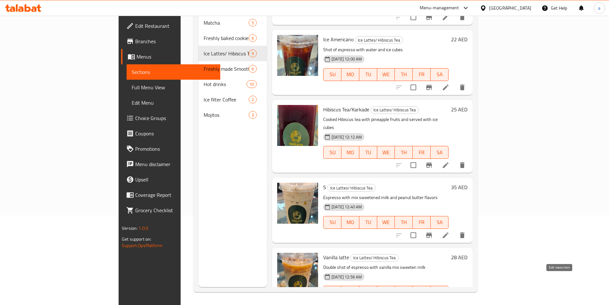
click at [449, 301] on icon at bounding box center [446, 305] width 8 height 8
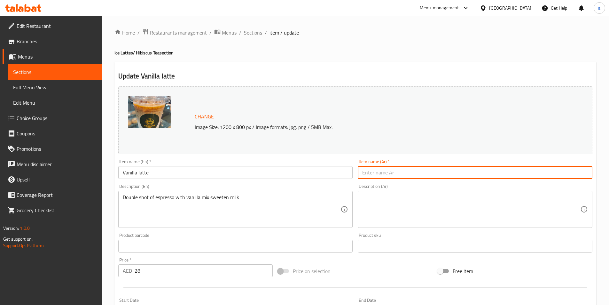
click at [404, 176] on input "text" at bounding box center [475, 172] width 235 height 13
type input "فانيليا لاتيه"
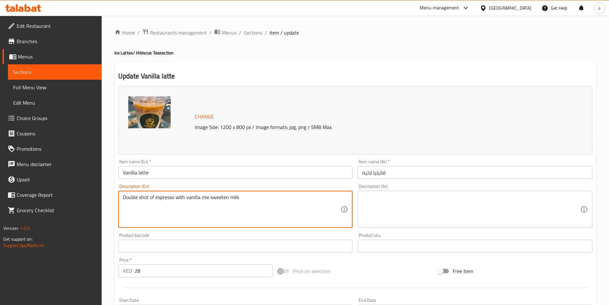
click at [162, 198] on textarea "Double shot of espresso with vanilla mix sweeten milk" at bounding box center [232, 209] width 218 height 30
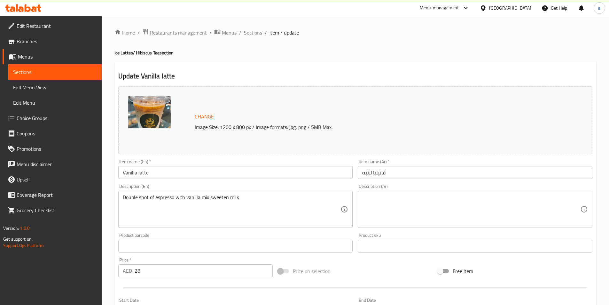
click at [206, 203] on textarea "Double shot of espresso with vanilla mix sweeten milk" at bounding box center [232, 209] width 218 height 30
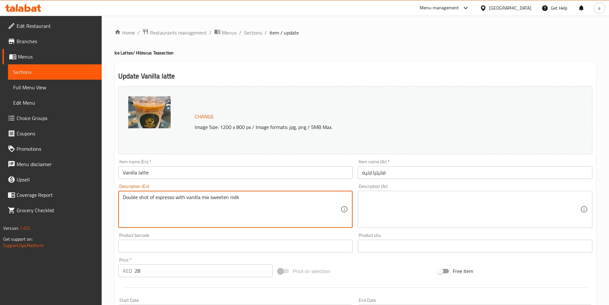
click at [207, 203] on textarea "Double shot of espresso with vanilla mix sweeten milk" at bounding box center [232, 209] width 218 height 30
paste textarea "ed milk"
type textarea "Double shot of espresso with vanilla mix sweetened milk"
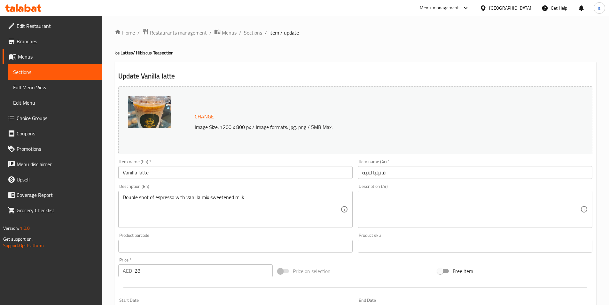
click at [412, 205] on textarea at bounding box center [471, 209] width 218 height 30
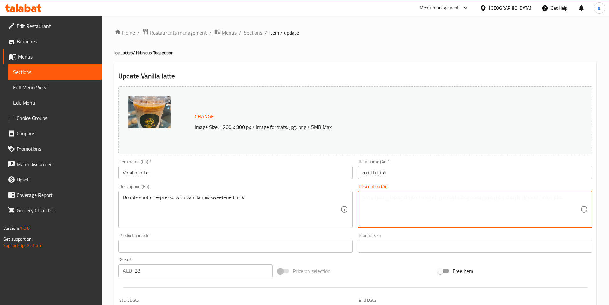
paste textarea "جرعة مضاعفة من الإسبريسو مع مزيج الفانيليا والحليب المحلى"
drag, startPoint x: 463, startPoint y: 198, endPoint x: 513, endPoint y: 199, distance: 49.9
click at [513, 199] on textarea "جرعة مضاعفة من الإسبريسو مع مزيج الفانيليا والحليب المحلى" at bounding box center [471, 209] width 218 height 30
drag, startPoint x: 412, startPoint y: 202, endPoint x: 420, endPoint y: 202, distance: 8.3
click at [420, 202] on textarea "دوبل شوت من الإسبريسو مع مزيج الفانيليا والحليب المحلى" at bounding box center [471, 209] width 218 height 30
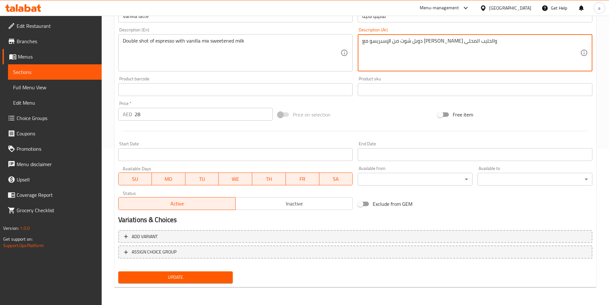
type textarea "دوبل شوت من الإسبريسو مع [PERSON_NAME] والحليب المحلى"
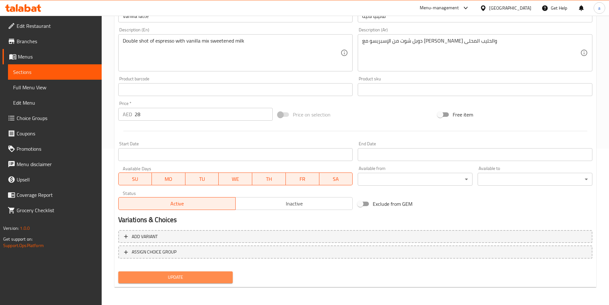
click at [200, 276] on span "Update" at bounding box center [175, 277] width 104 height 8
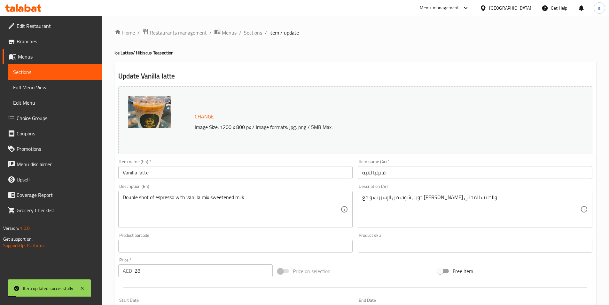
click at [40, 67] on link "Sections" at bounding box center [55, 71] width 94 height 15
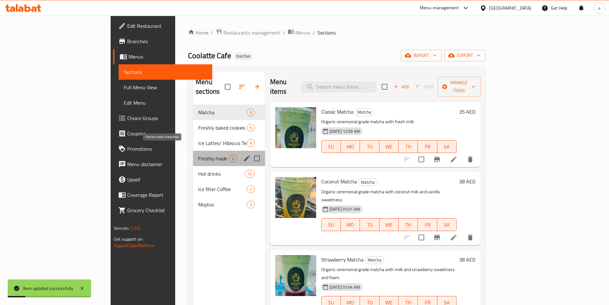
click at [198, 154] on span "Freshly made Smoothies" at bounding box center [213, 158] width 31 height 8
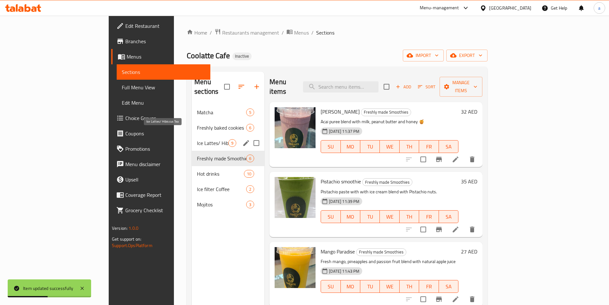
click at [197, 139] on span "Ice Lattes/ Hibiscus Tea" at bounding box center [212, 143] width 31 height 8
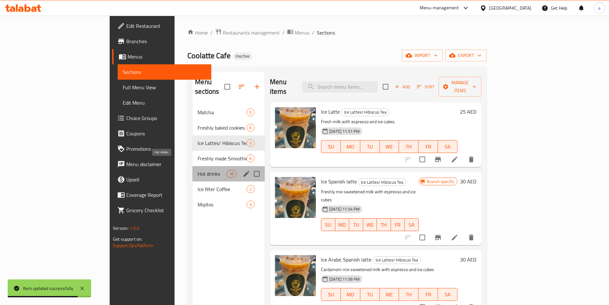
click at [197, 170] on span "Hot drinks" at bounding box center [211, 174] width 29 height 8
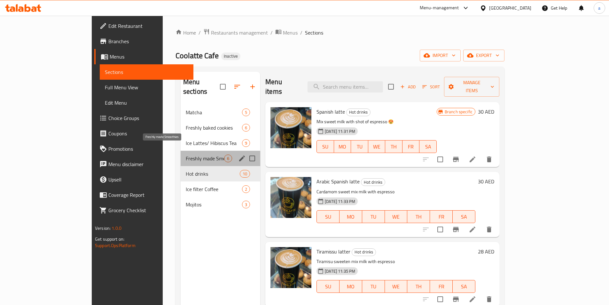
click at [186, 154] on span "Freshly made Smoothies" at bounding box center [205, 158] width 38 height 8
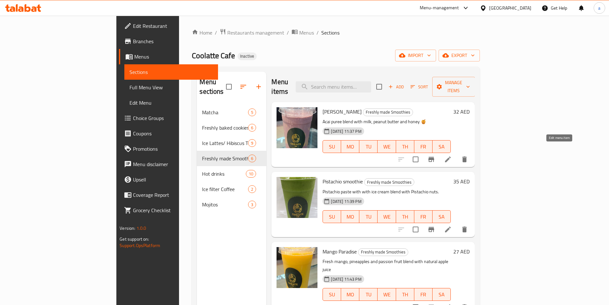
click at [451, 156] on icon at bounding box center [448, 159] width 6 height 6
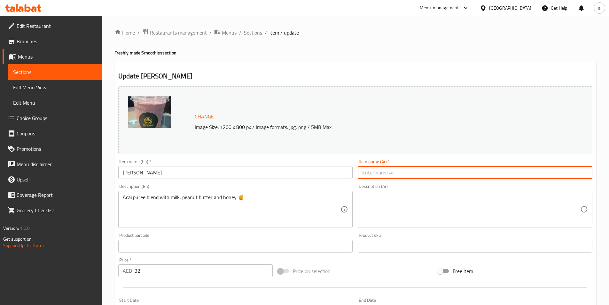
click at [366, 169] on input "text" at bounding box center [475, 172] width 235 height 13
click at [129, 174] on input "[PERSON_NAME]" at bounding box center [235, 172] width 235 height 13
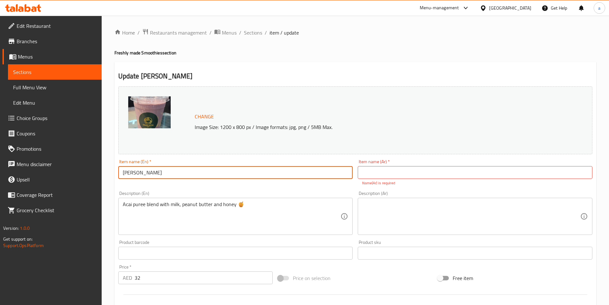
click at [129, 174] on input "[PERSON_NAME]" at bounding box center [235, 172] width 235 height 13
click at [148, 174] on input "[PERSON_NAME]" at bounding box center [235, 172] width 235 height 13
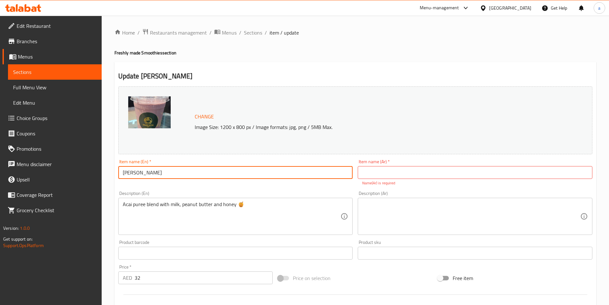
click at [135, 169] on input "[PERSON_NAME]" at bounding box center [235, 172] width 235 height 13
click at [193, 170] on input "[PERSON_NAME]" at bounding box center [235, 172] width 235 height 13
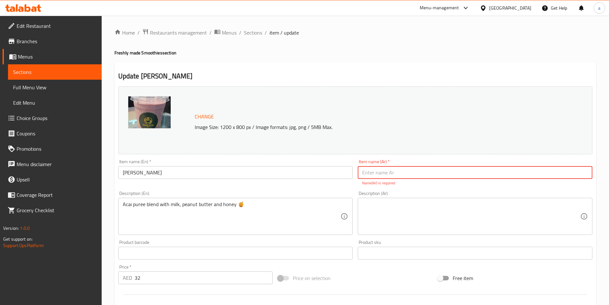
click at [369, 173] on input "text" at bounding box center [475, 172] width 235 height 13
paste input "أكاي"
type input "سموزى أكاي"
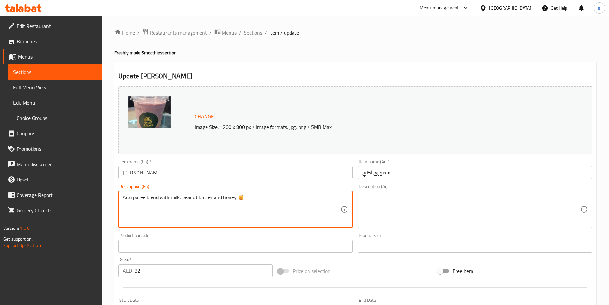
drag, startPoint x: 234, startPoint y: 207, endPoint x: 250, endPoint y: 207, distance: 15.7
click at [222, 202] on textarea "Acai puree blend with milk, peanut butter and honey" at bounding box center [232, 209] width 218 height 30
type textarea "Acai puree blend with milk, peanut butter and honey"
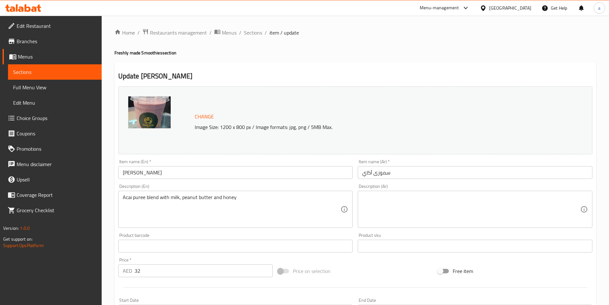
click at [148, 174] on input "[PERSON_NAME]" at bounding box center [235, 172] width 235 height 13
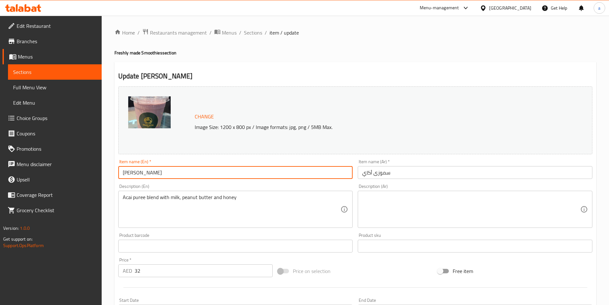
click at [148, 174] on input "[PERSON_NAME]" at bounding box center [235, 172] width 235 height 13
paste input "ai"
type input "Acai Smoothie"
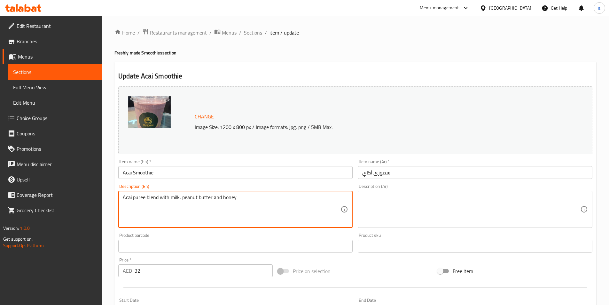
click at [166, 198] on textarea "Acai puree blend with milk, peanut butter and honey" at bounding box center [232, 209] width 218 height 30
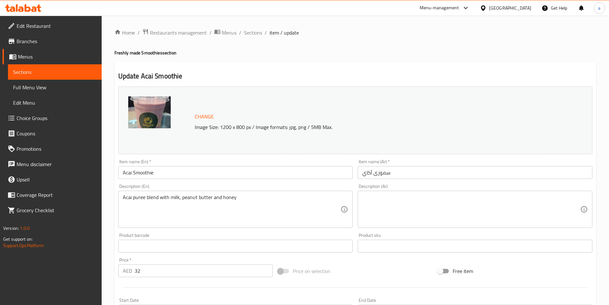
click at [412, 199] on textarea at bounding box center [471, 209] width 218 height 30
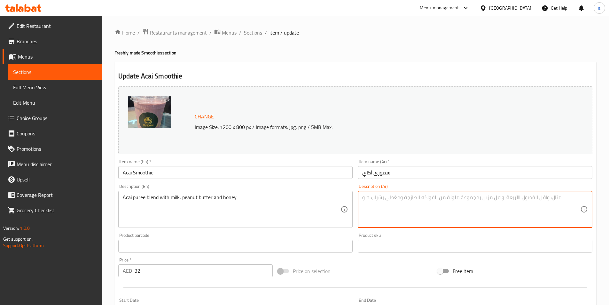
paste textarea "مزيج هريس الآساي مع الحليب وزبدة الفول السوداني والعسل"
drag, startPoint x: 465, startPoint y: 200, endPoint x: 477, endPoint y: 203, distance: 12.7
click at [477, 203] on textarea "مزيج هريس الآساي مع الحليب وزبدة الفول السوداني والعسل" at bounding box center [471, 209] width 218 height 30
click at [456, 201] on textarea "مزيج بيوريه الآساي مع الحليب وزبدة الفول السوداني والعسل" at bounding box center [471, 209] width 218 height 30
click at [460, 197] on textarea "مزيج بيوريه الآكاي مع الحليب وزبدة الفول السوداني والعسل" at bounding box center [471, 209] width 218 height 30
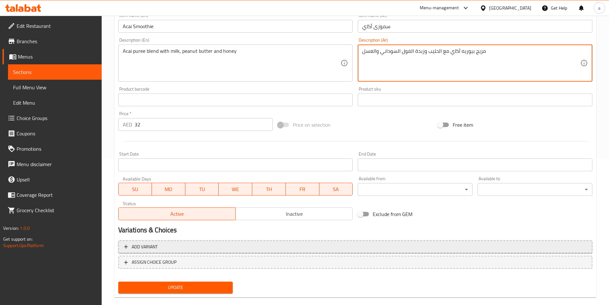
scroll to position [156, 0]
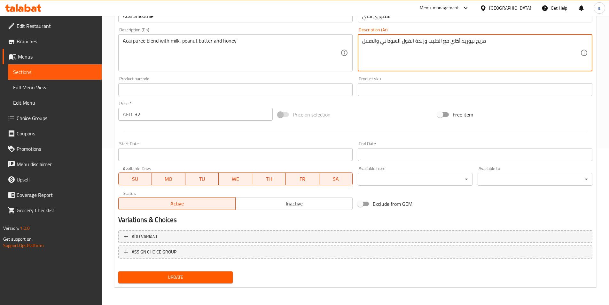
type textarea "مزيج بيوريه آكاي مع الحليب وزبدة الفول السوداني والعسل"
click at [206, 274] on span "Update" at bounding box center [175, 277] width 104 height 8
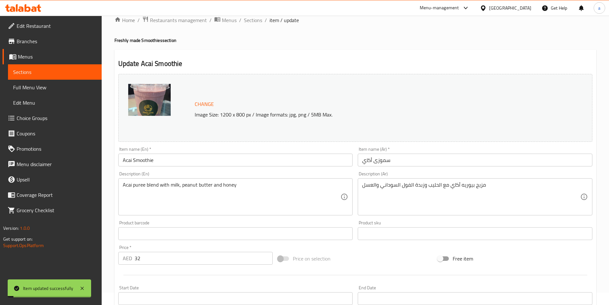
scroll to position [0, 0]
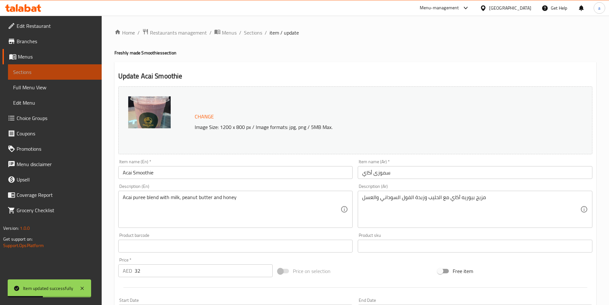
click at [70, 70] on span "Sections" at bounding box center [54, 72] width 83 height 8
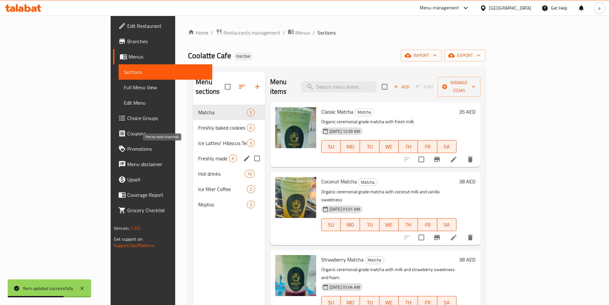
click at [198, 154] on span "Freshly made Smoothies" at bounding box center [213, 158] width 31 height 8
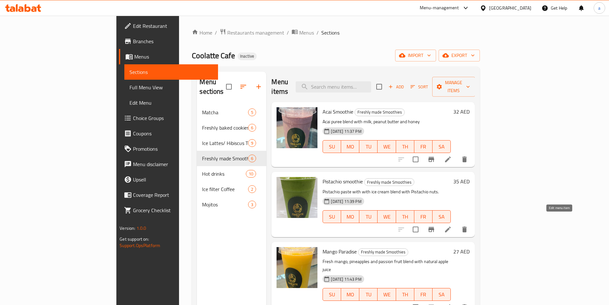
click at [452, 225] on icon at bounding box center [448, 229] width 8 height 8
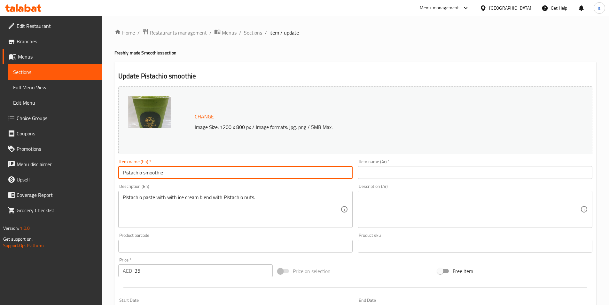
click at [205, 172] on input "Pistachio smoothie" at bounding box center [235, 172] width 235 height 13
click at [367, 171] on input "text" at bounding box center [475, 172] width 235 height 13
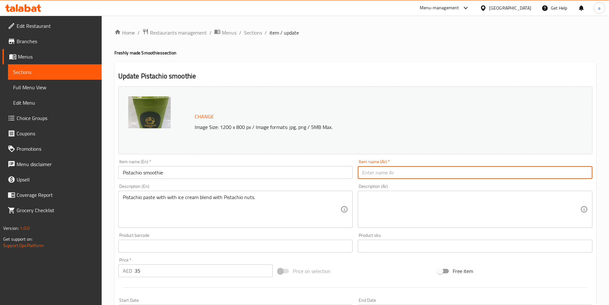
click at [135, 172] on input "Pistachio smoothie" at bounding box center [235, 172] width 235 height 13
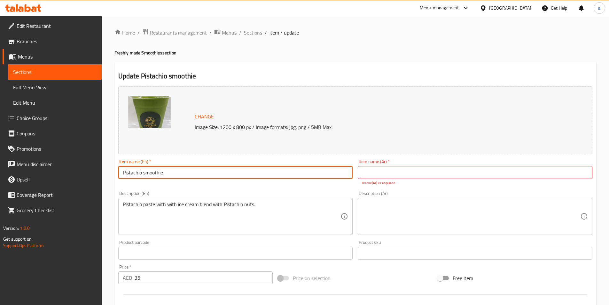
click at [135, 172] on input "Pistachio smoothie" at bounding box center [235, 172] width 235 height 13
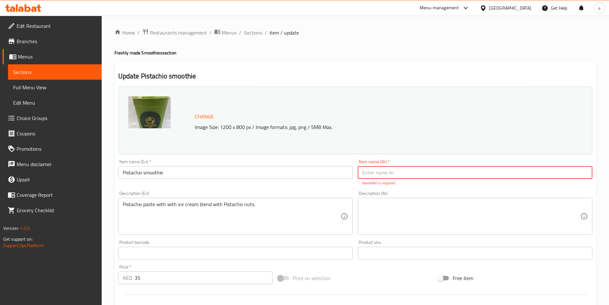
click at [371, 168] on input "text" at bounding box center [475, 172] width 235 height 13
type input "سموزى فستق"
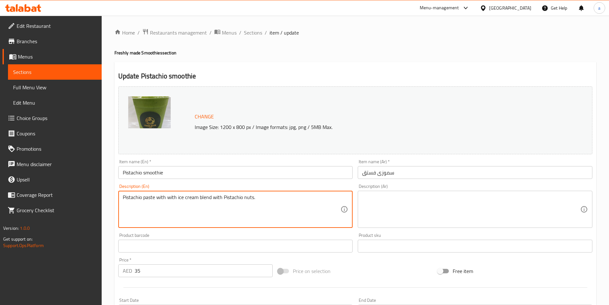
click at [176, 210] on textarea "Pistachio paste with with ice cream blend with Pistachio nuts." at bounding box center [232, 209] width 218 height 30
click at [172, 194] on textarea "Pistachio paste with with ice cream blend with Pistachio nuts." at bounding box center [232, 209] width 218 height 30
click at [164, 196] on textarea "Pistachio paste with with ice cream blend with Pistachio nuts." at bounding box center [232, 209] width 218 height 30
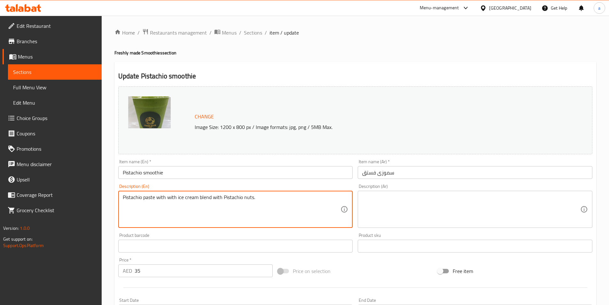
click at [164, 196] on textarea "Pistachio paste with with ice cream blend with Pistachio nuts." at bounding box center [232, 209] width 218 height 30
type textarea "Pistachio paste with ice cream blend with Pistachio nuts."
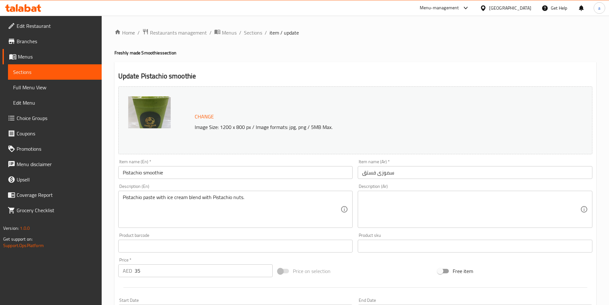
click at [405, 200] on textarea at bounding box center [471, 209] width 218 height 30
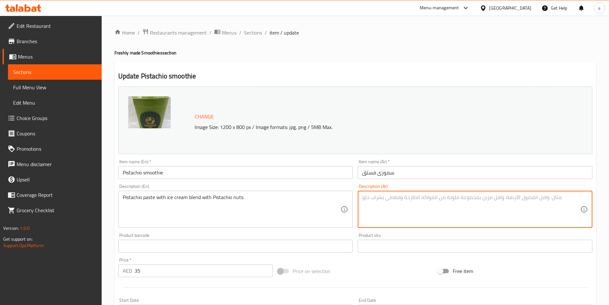
paste textarea "معجون الفستق مع مزيج الآيس كريم مع الفستق."
click at [379, 197] on textarea "معجون الفستق مع مزيج الآيس كريم مع الفستق." at bounding box center [471, 209] width 218 height 30
drag, startPoint x: 379, startPoint y: 197, endPoint x: 386, endPoint y: 199, distance: 7.1
click at [386, 199] on textarea "معجون الفستق مع مزيج الآيس كريم مع الفستق." at bounding box center [471, 209] width 218 height 30
click at [382, 198] on textarea "معجون الفستق مع مزيج الآيس كريم مع الفستق." at bounding box center [471, 209] width 218 height 30
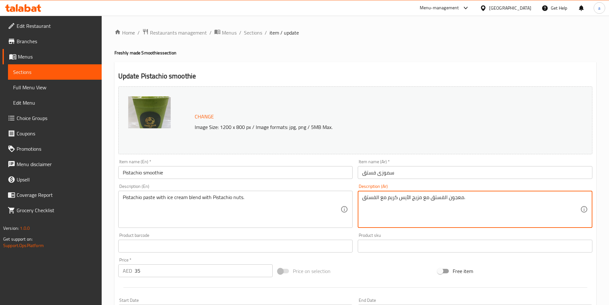
click at [382, 198] on textarea "معجون الفستق مع مزيج الآيس كريم مع الفستق." at bounding box center [471, 209] width 218 height 30
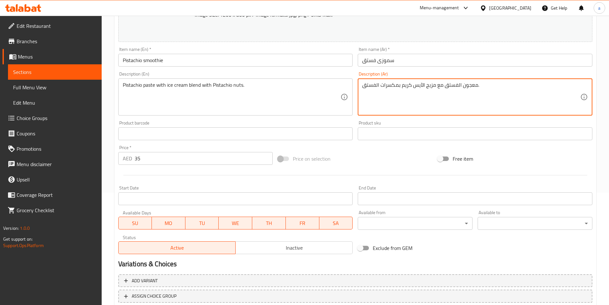
scroll to position [156, 0]
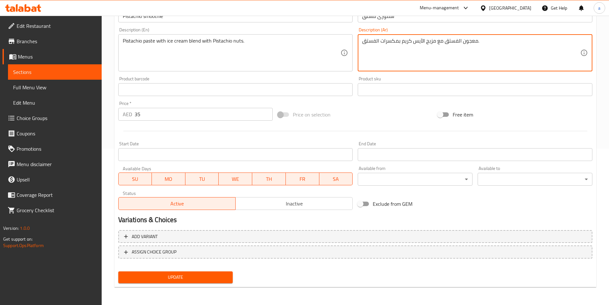
type textarea "معجون الفستق مع مزيج الآيس كريم بمكسرات الفستق."
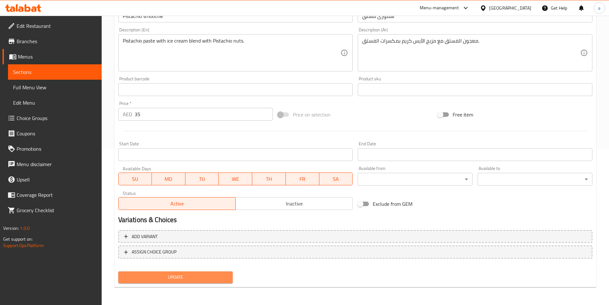
click at [219, 279] on span "Update" at bounding box center [175, 277] width 104 height 8
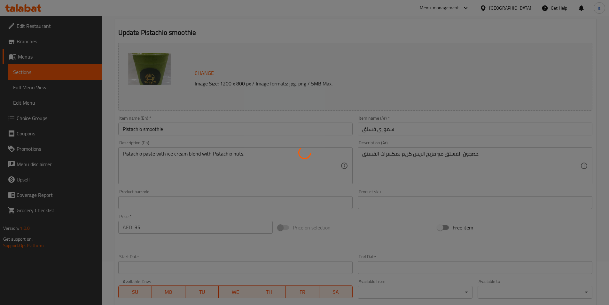
scroll to position [28, 0]
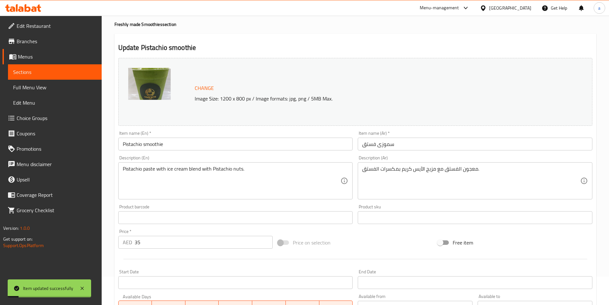
click at [27, 70] on span "Sections" at bounding box center [54, 72] width 83 height 8
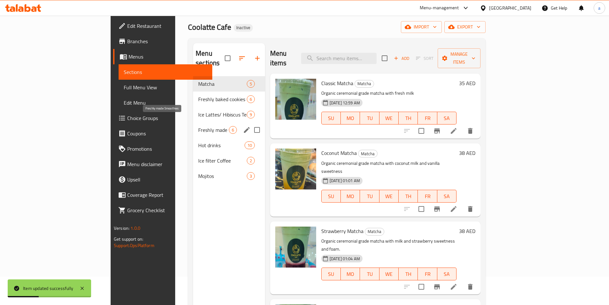
click at [198, 126] on span "Freshly made Smoothies" at bounding box center [213, 130] width 31 height 8
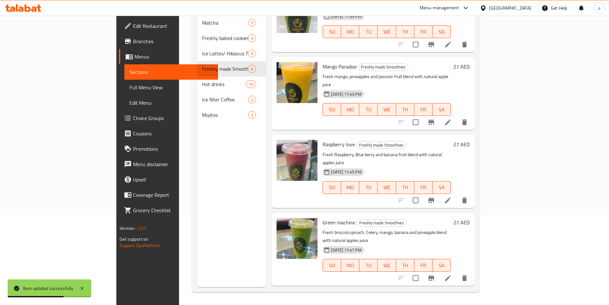
scroll to position [96, 0]
click at [452, 118] on icon at bounding box center [448, 122] width 8 height 8
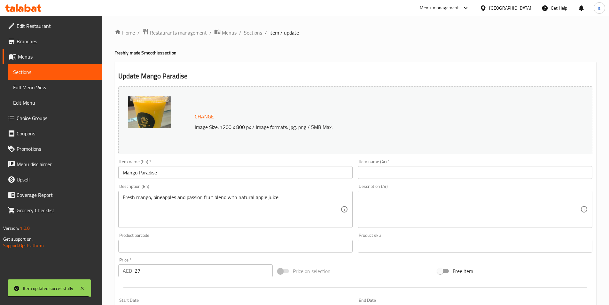
click at [154, 171] on input "Mango Paradise" at bounding box center [235, 172] width 235 height 13
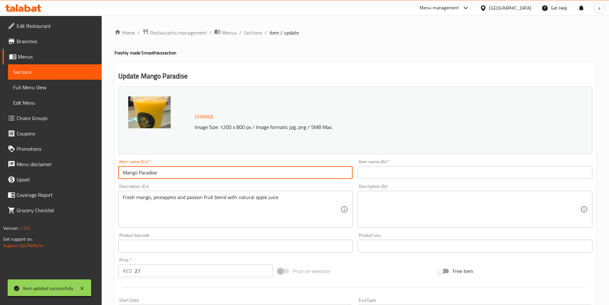
click at [154, 171] on input "Mango Paradise" at bounding box center [235, 172] width 235 height 13
click at [361, 174] on input "text" at bounding box center [475, 172] width 235 height 13
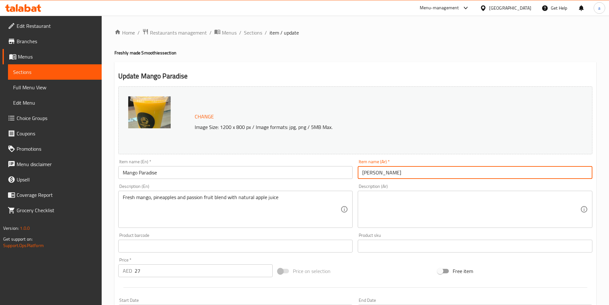
drag, startPoint x: 375, startPoint y: 174, endPoint x: 398, endPoint y: 174, distance: 22.0
click at [398, 174] on input "[PERSON_NAME]" at bounding box center [475, 172] width 235 height 13
type input "ب[PERSON_NAME]"
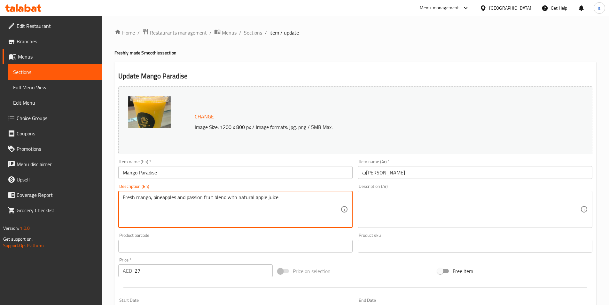
click at [207, 199] on textarea "Fresh mango, pineapples and passion fruit blend with natural apple juice" at bounding box center [232, 209] width 218 height 30
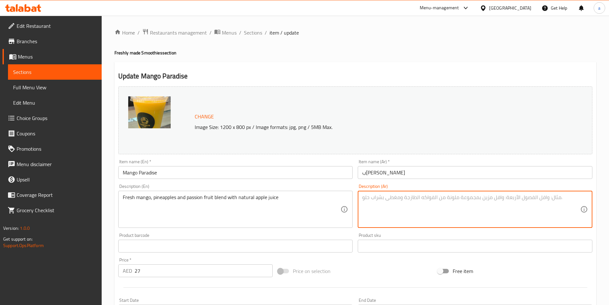
click at [428, 207] on textarea at bounding box center [471, 209] width 218 height 30
paste textarea "مزيج من المانجو الطازج والأناناس والباشن فروت مع عصير التفاح الطبيعي"
click at [431, 197] on textarea "مزيج من المانجو الطازج والأناناس والباشن فروت مع عصير التفاح الطبيعي" at bounding box center [471, 209] width 218 height 30
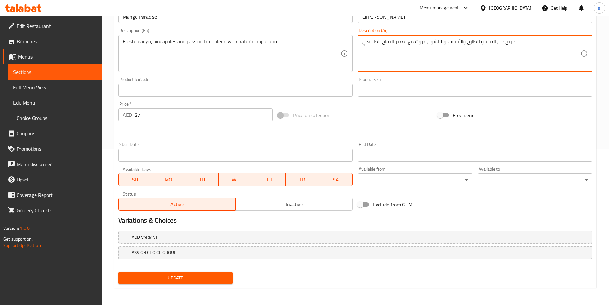
scroll to position [156, 0]
type textarea "مزيج من المانجو الطازج والأناناس والباشون فروت مع عصير التفاح الطبيعي"
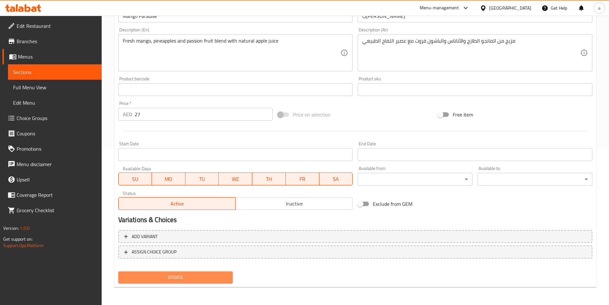
click at [228, 280] on span "Update" at bounding box center [175, 277] width 104 height 8
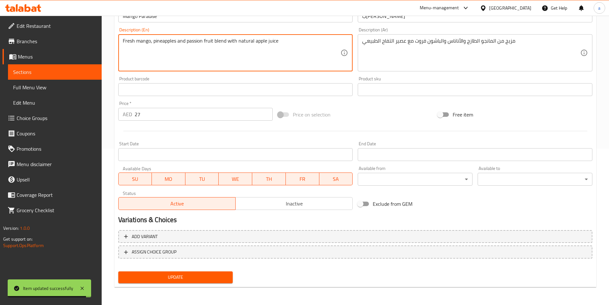
click at [196, 43] on textarea "Fresh mango, pineapples and passion fruit blend with natural apple juice" at bounding box center [232, 53] width 218 height 30
paste textarea "and passion fruit blend with natural apple juice"
type textarea "Fresh mango, pineapple and passion fruit blend with natural apple juice"
click at [216, 274] on span "Update" at bounding box center [175, 277] width 104 height 8
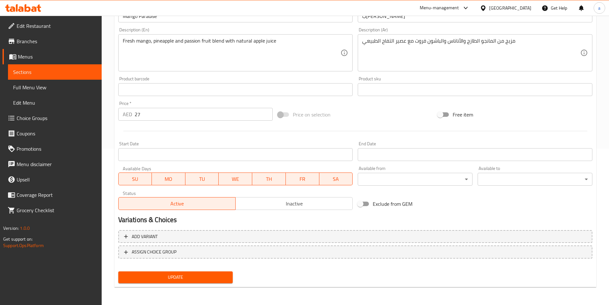
click at [37, 67] on link "Sections" at bounding box center [55, 71] width 94 height 15
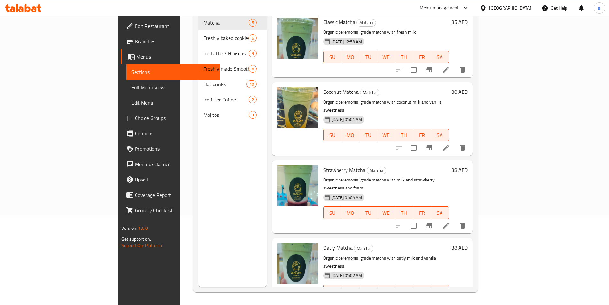
scroll to position [89, 0]
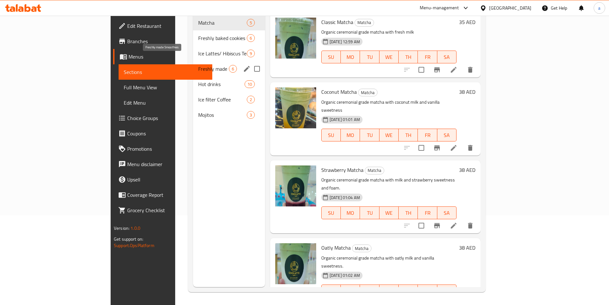
click at [198, 65] on span "Freshly made Smoothies" at bounding box center [213, 69] width 31 height 8
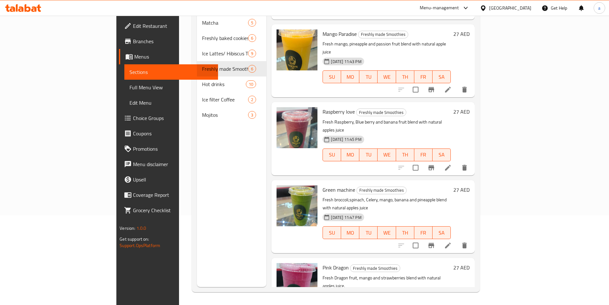
scroll to position [130, 0]
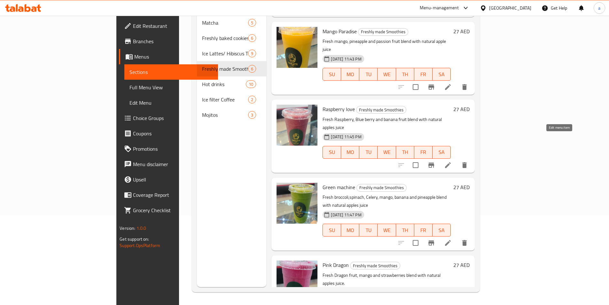
click at [451, 162] on icon at bounding box center [448, 165] width 6 height 6
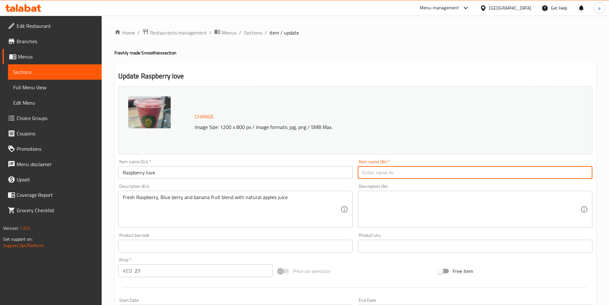
click at [392, 170] on input "text" at bounding box center [475, 172] width 235 height 13
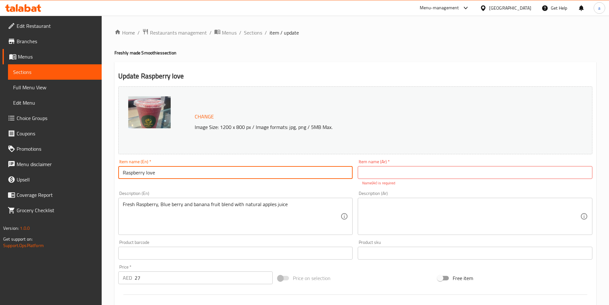
click at [131, 176] on input "Raspberry love" at bounding box center [235, 172] width 235 height 13
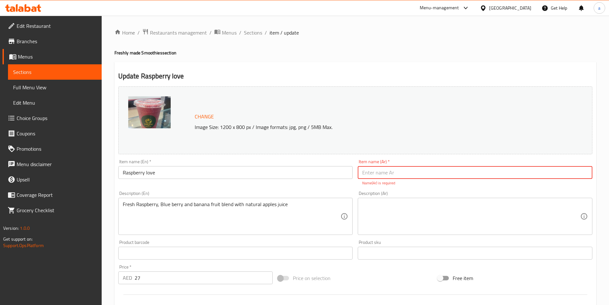
click at [391, 174] on input "text" at bounding box center [475, 172] width 235 height 13
type input "لاف توت بري احمر"
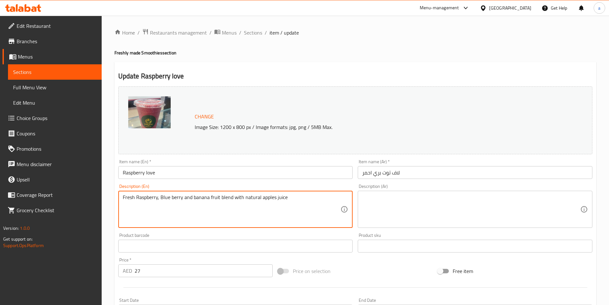
click at [219, 205] on textarea "Fresh Raspberry, Blue berry and banana fruit blend with natural apples juice" at bounding box center [232, 209] width 218 height 30
click at [220, 196] on textarea "Fresh Raspberry, Blue berry and banana fruit blend with natural apples juice" at bounding box center [232, 209] width 218 height 30
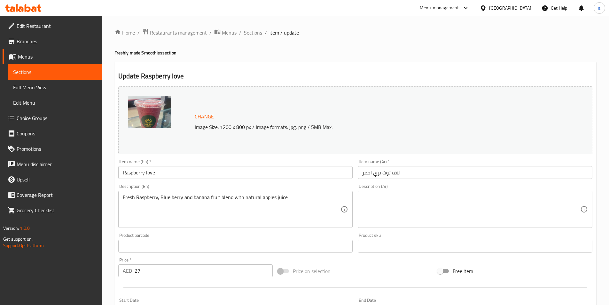
click at [439, 201] on textarea at bounding box center [471, 209] width 218 height 30
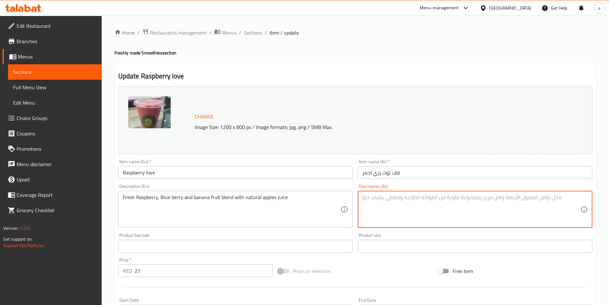
paste textarea "مزيج من فاكهة التوت البري والتوت الأزرق والموز الطازج مع عصير التفاح الطبيعي"
click at [472, 198] on textarea "مزيج من فاكهة التوت البري والتوت الأزرق والموز الطازج مع عصير التفاح الطبيعي" at bounding box center [471, 209] width 218 height 30
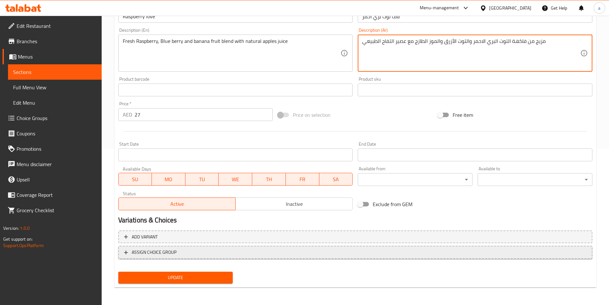
scroll to position [156, 0]
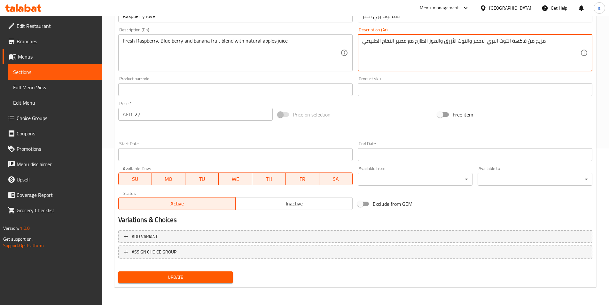
type textarea "مزيج من فاكهة التوت البري الاحمر والتوت الأزرق والموز الطازج مع عصير التفاح الط…"
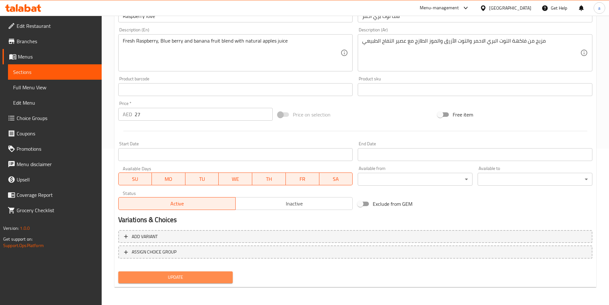
click at [217, 280] on span "Update" at bounding box center [175, 277] width 104 height 8
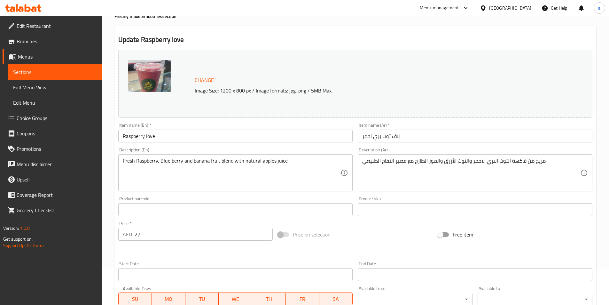
scroll to position [28, 0]
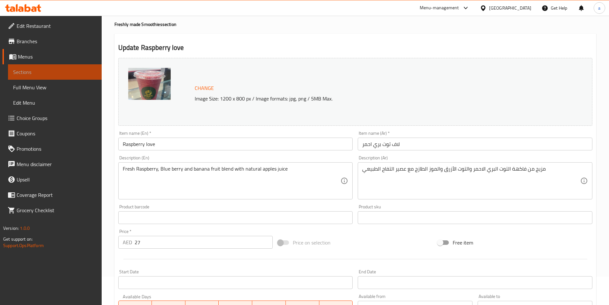
click at [68, 70] on span "Sections" at bounding box center [54, 72] width 83 height 8
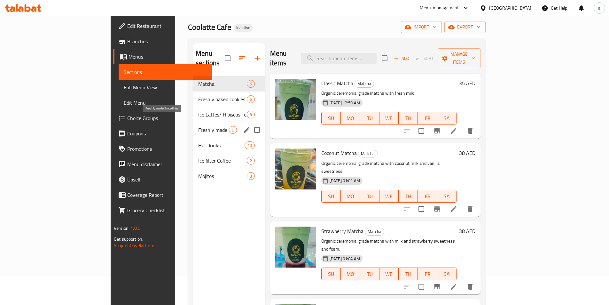
click at [198, 126] on span "Freshly made Smoothies" at bounding box center [213, 130] width 31 height 8
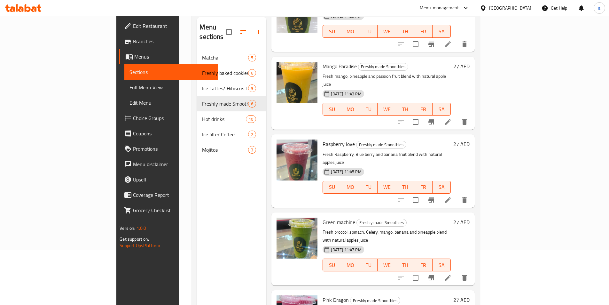
scroll to position [89, 0]
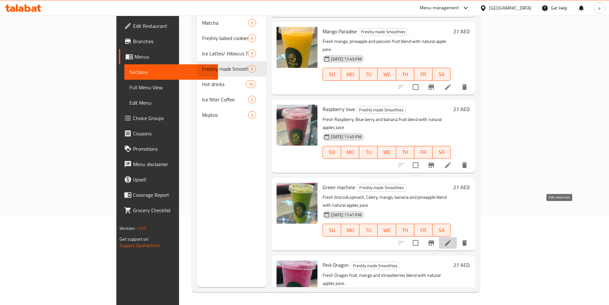
click at [451, 240] on icon at bounding box center [448, 243] width 6 height 6
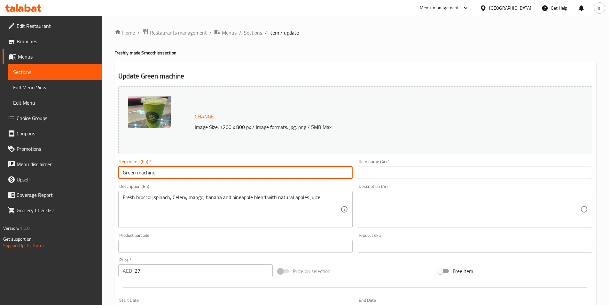
click at [145, 171] on input "Green machine" at bounding box center [235, 172] width 235 height 13
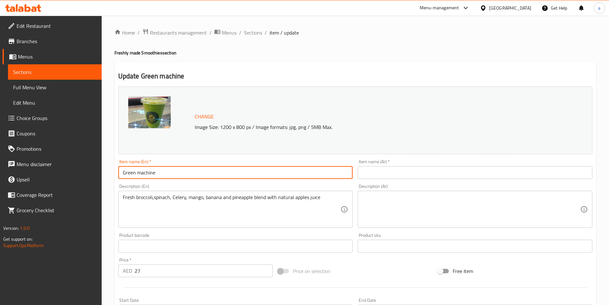
click at [380, 169] on input "text" at bounding box center [475, 172] width 235 height 13
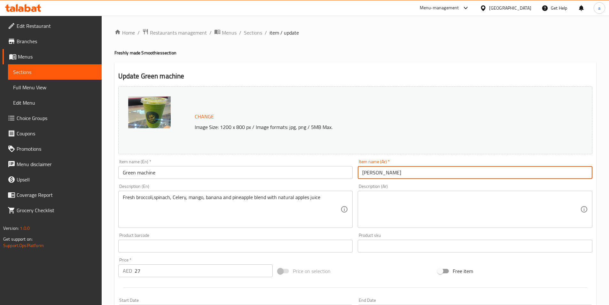
type input "[PERSON_NAME]"
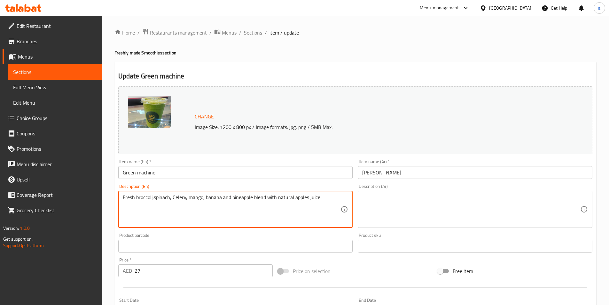
click at [136, 195] on textarea "Fresh broccoli,spinach, Celery, mango, banana and pineapple blend with natural …" at bounding box center [232, 209] width 218 height 30
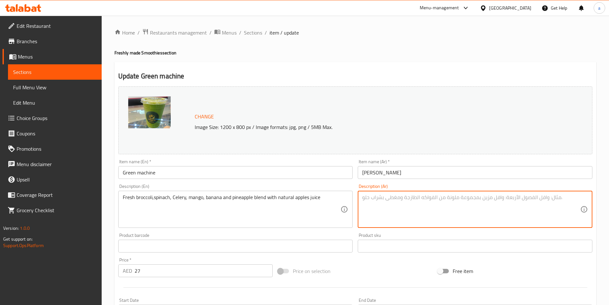
click at [385, 202] on textarea at bounding box center [471, 209] width 218 height 30
paste textarea "مزيج طازج من البروكلي والسبانخ والكرفس والمانجو والموز والأناناس مع عصير التفاح…"
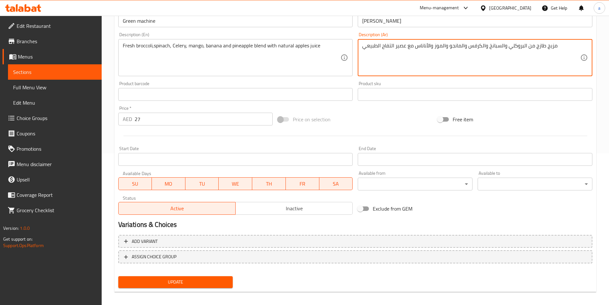
scroll to position [156, 0]
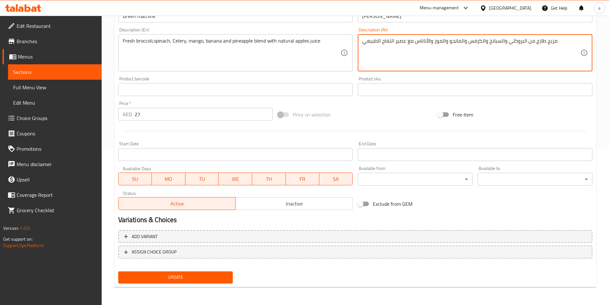
type textarea "مزيج طازج من البروكلي والسبانخ والكرفس والمانجو والموز والأناناس مع عصير التفاح…"
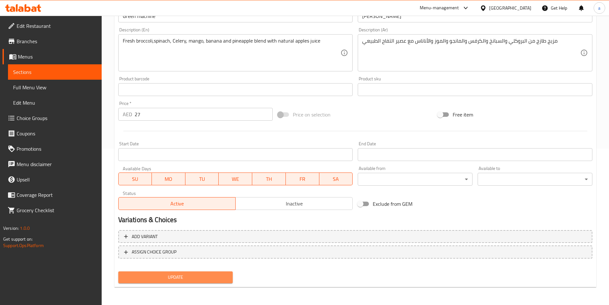
click at [207, 278] on span "Update" at bounding box center [175, 277] width 104 height 8
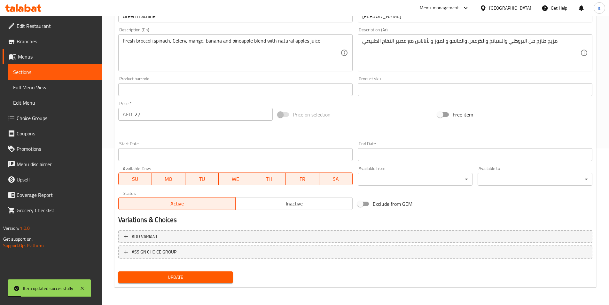
click at [31, 67] on link "Sections" at bounding box center [55, 71] width 94 height 15
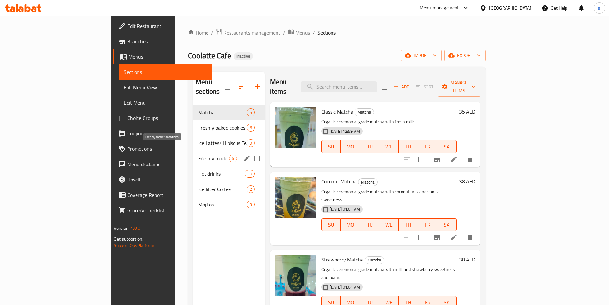
click at [198, 154] on span "Freshly made Smoothies" at bounding box center [213, 158] width 31 height 8
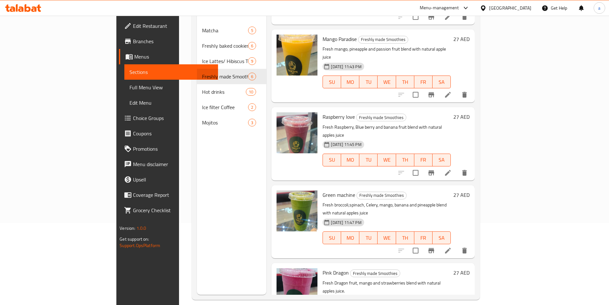
scroll to position [89, 0]
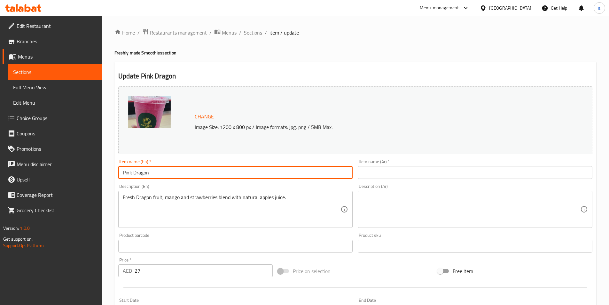
click at [142, 175] on input "Pink Dragon" at bounding box center [235, 172] width 235 height 13
click at [412, 176] on input "text" at bounding box center [475, 172] width 235 height 13
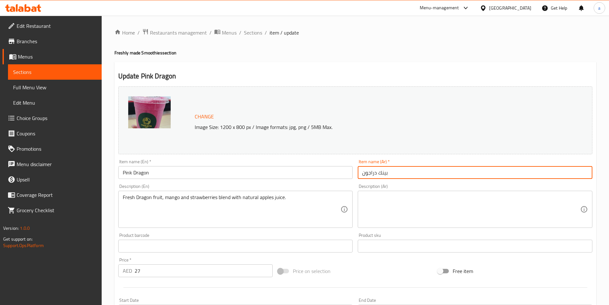
type input "بينك دراجون"
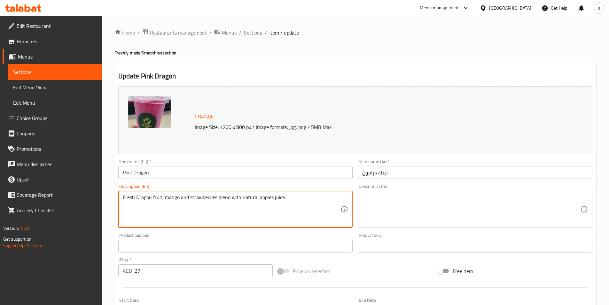
click at [210, 200] on textarea "Fresh Dragon fruit, mango and strawberries blend with natural apples juice." at bounding box center [232, 209] width 218 height 30
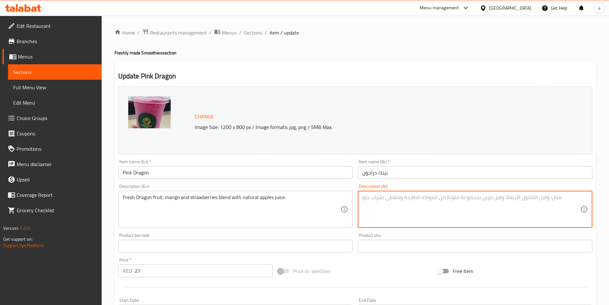
click at [439, 206] on textarea at bounding box center [471, 209] width 218 height 30
paste textarea "فاكهة التنين الطازجة والمانجو والفراولة المخلوطة مع عصير التفاح الطبيعي."
type textarea "فاكهة التنين الطازجة والمانجو والفراولة المخلوطة مع عصير التفاح الطبيعي."
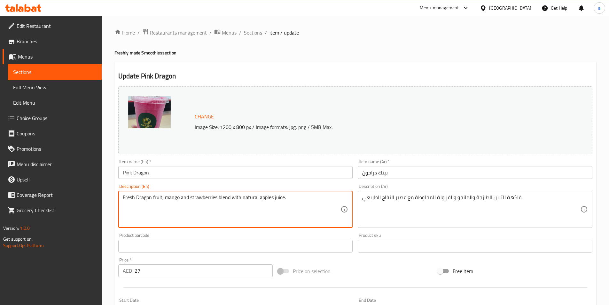
click at [239, 198] on textarea "Fresh Dragon fruit, mango and strawberries blend with natural apples juice." at bounding box center [232, 209] width 218 height 30
paste textarea "ed"
type textarea "Fresh Dragon fruit, mango and strawberries blended with natural apples juice."
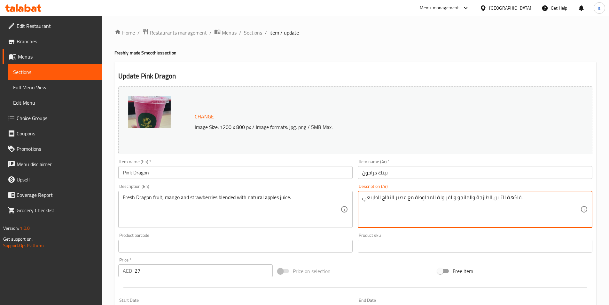
drag, startPoint x: 493, startPoint y: 197, endPoint x: 501, endPoint y: 198, distance: 8.0
click at [501, 198] on textarea "فاكهة التنين الطازجة والمانجو والفراولة المخلوطة مع عصير التفاح الطبيعي." at bounding box center [471, 209] width 218 height 30
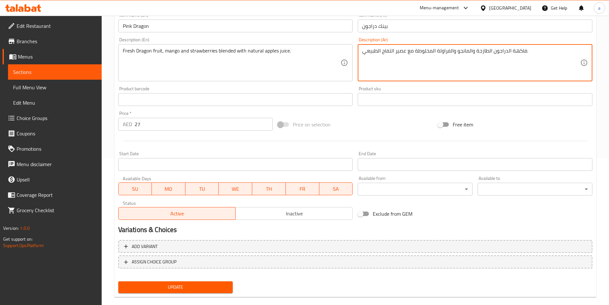
scroll to position [156, 0]
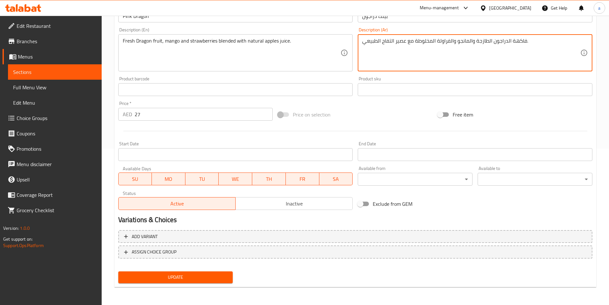
type textarea "فاكهة الدراجون الطازجة والمانجو والفراولة المخلوطة مع عصير التفاح الطبيعي."
click at [208, 276] on span "Update" at bounding box center [175, 277] width 104 height 8
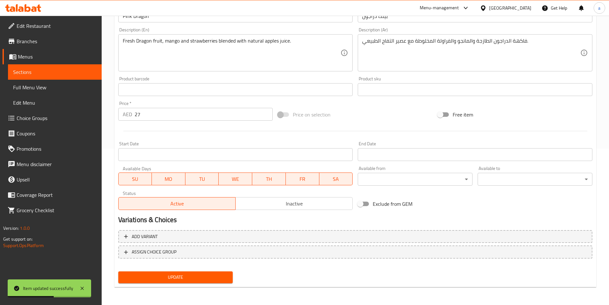
click at [84, 67] on link "Sections" at bounding box center [55, 71] width 94 height 15
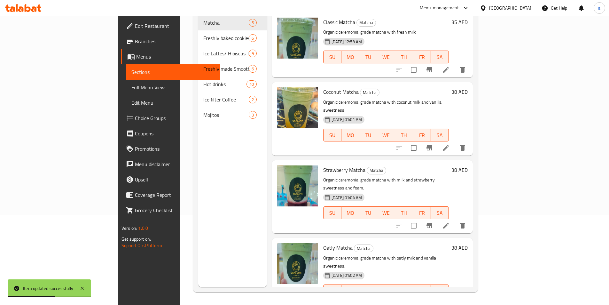
scroll to position [89, 0]
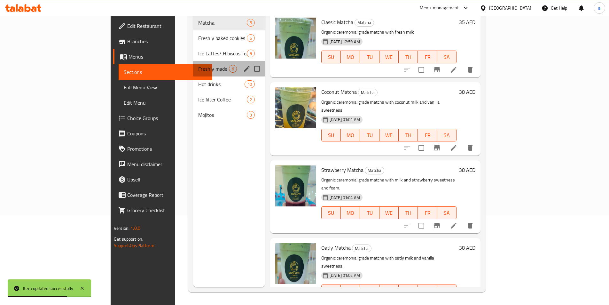
click at [193, 65] on div "Freshly made Smoothies 6" at bounding box center [229, 68] width 72 height 15
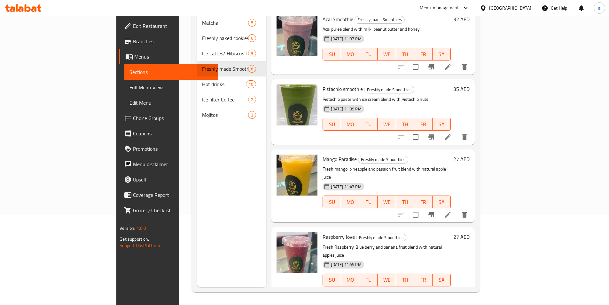
scroll to position [3, 0]
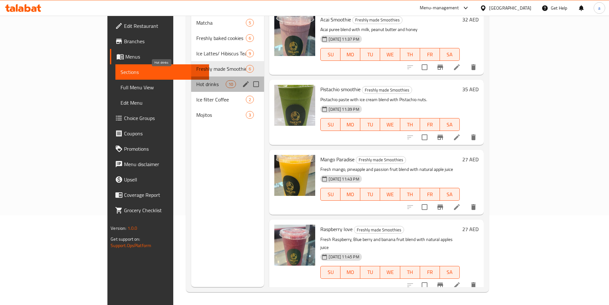
click at [196, 80] on span "Hot drinks" at bounding box center [210, 84] width 29 height 8
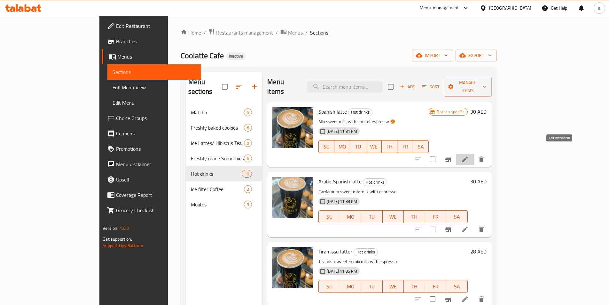
click at [468, 155] on icon at bounding box center [465, 159] width 8 height 8
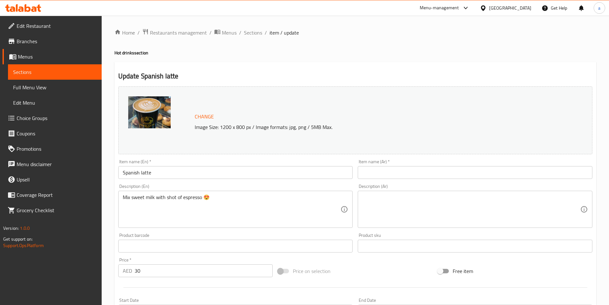
click at [394, 171] on input "text" at bounding box center [475, 172] width 235 height 13
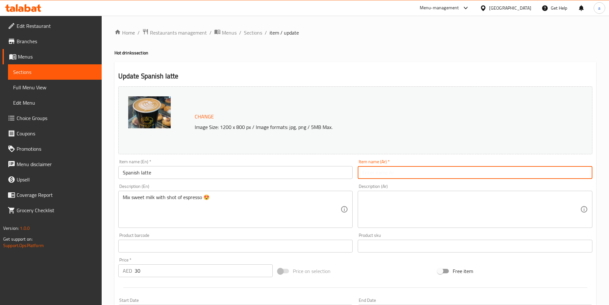
type input "ا"
type input "لاتيه اسبانى"
click at [381, 193] on div "Description (Ar)" at bounding box center [475, 208] width 235 height 37
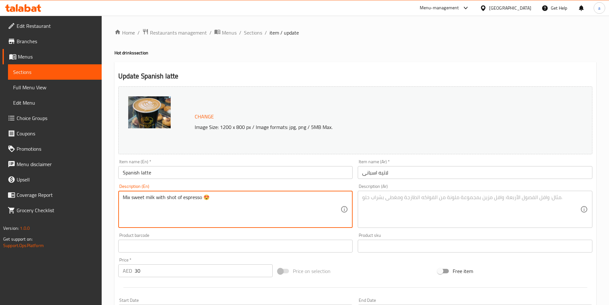
drag, startPoint x: 202, startPoint y: 194, endPoint x: 230, endPoint y: 199, distance: 28.6
click at [192, 197] on textarea "Mix sweet milk with shot of espresso" at bounding box center [232, 209] width 218 height 30
type textarea "Mix sweet milk with shot of espresso"
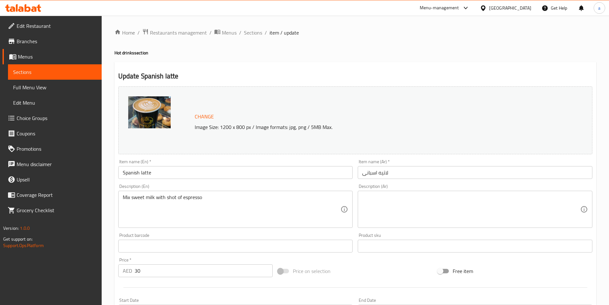
click at [454, 203] on textarea at bounding box center [471, 209] width 218 height 30
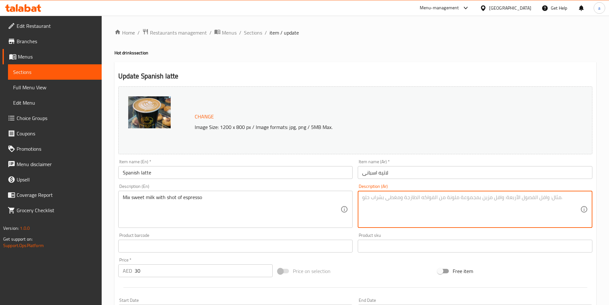
click at [454, 203] on textarea at bounding box center [471, 209] width 218 height 30
paste textarea "امزج الحليب الحلو مع جرعة من الإسبريسو"
drag, startPoint x: 413, startPoint y: 197, endPoint x: 471, endPoint y: 204, distance: 58.3
click at [471, 204] on textarea "امزج الحليب الحلو مع جرعة من الإسبريسو" at bounding box center [471, 209] width 218 height 30
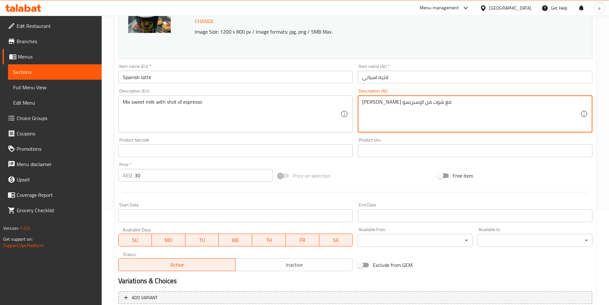
scroll to position [156, 0]
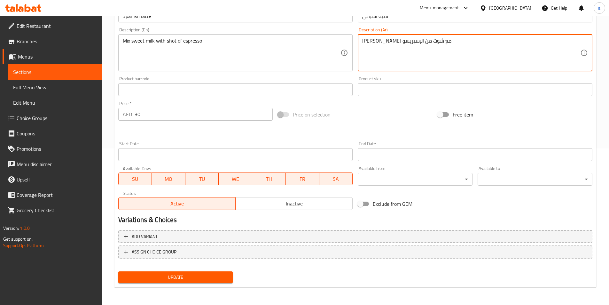
type textarea "[PERSON_NAME] مع شوت من الإسبريسو"
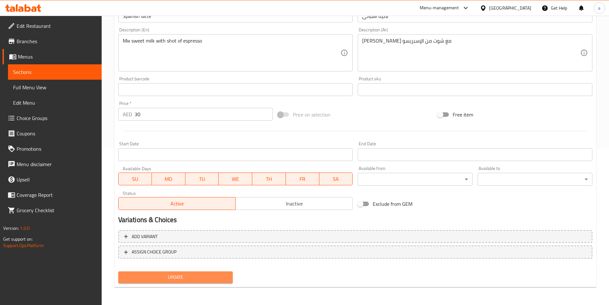
click at [197, 278] on span "Update" at bounding box center [175, 277] width 104 height 8
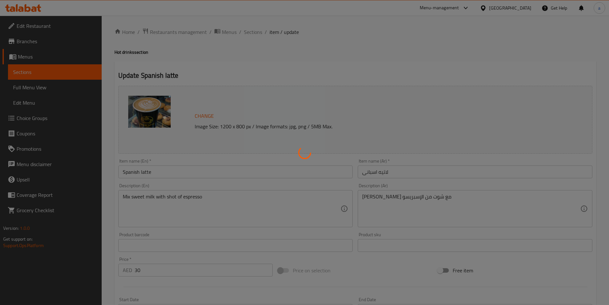
scroll to position [0, 0]
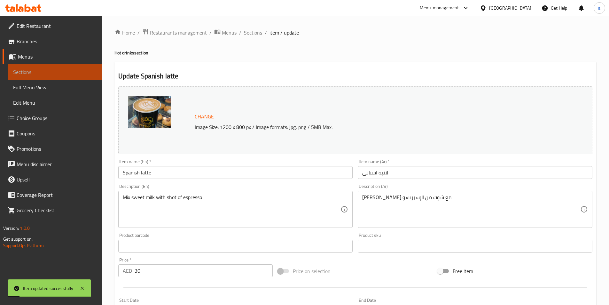
click at [42, 69] on span "Sections" at bounding box center [54, 72] width 83 height 8
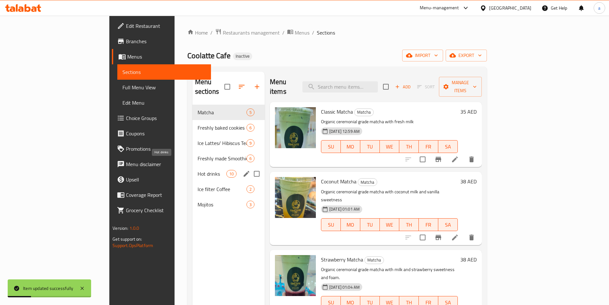
click at [197, 170] on span "Hot drinks" at bounding box center [211, 174] width 29 height 8
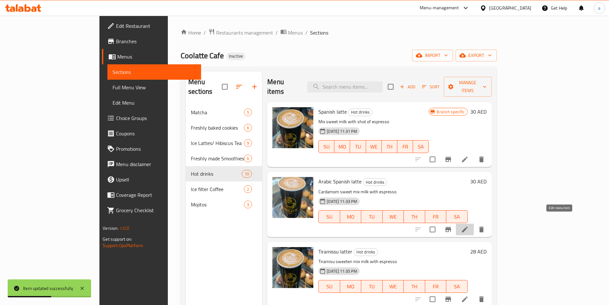
click at [468, 225] on icon at bounding box center [465, 229] width 8 height 8
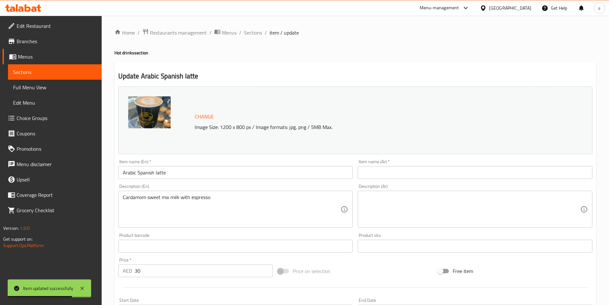
click at [412, 174] on input "text" at bounding box center [475, 172] width 235 height 13
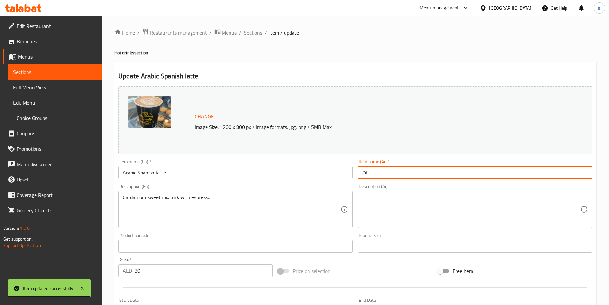
type input "ا"
type input "لاتيه اسبانى عربى"
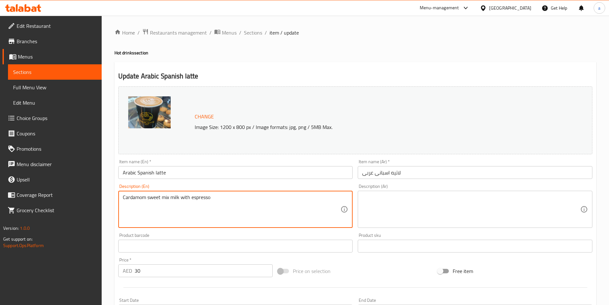
click at [169, 196] on textarea "Cardamom sweet mix milk with espresso" at bounding box center [232, 209] width 218 height 30
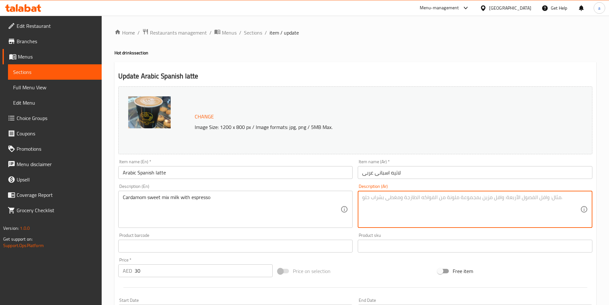
click at [433, 208] on textarea at bounding box center [471, 209] width 218 height 30
type textarea "ل"
type textarea "ت"
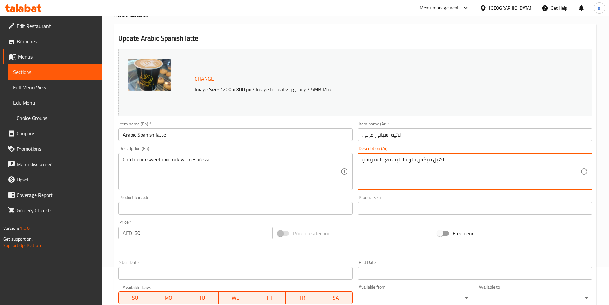
scroll to position [156, 0]
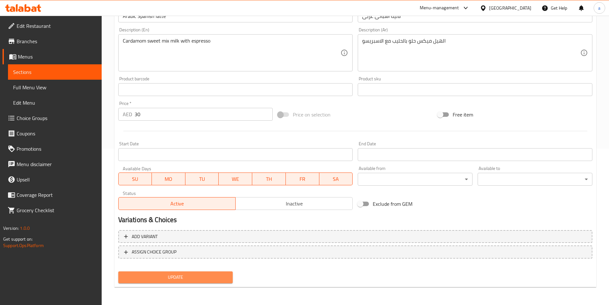
click at [173, 275] on span "Update" at bounding box center [175, 277] width 104 height 8
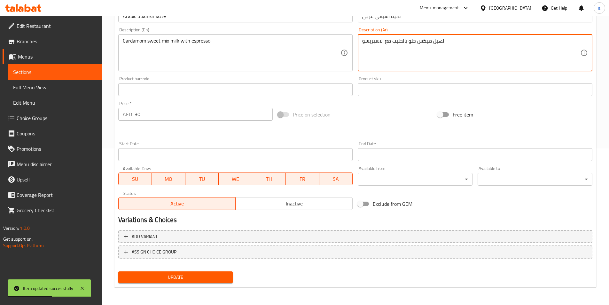
drag, startPoint x: 442, startPoint y: 41, endPoint x: 484, endPoint y: 52, distance: 43.8
type textarea "هيل ميكس حلو بالحليب مع الاسبريسو"
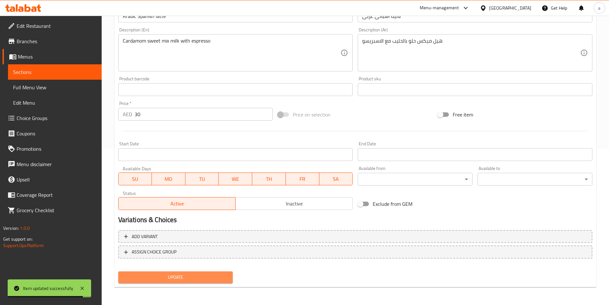
click at [173, 276] on span "Update" at bounding box center [175, 277] width 104 height 8
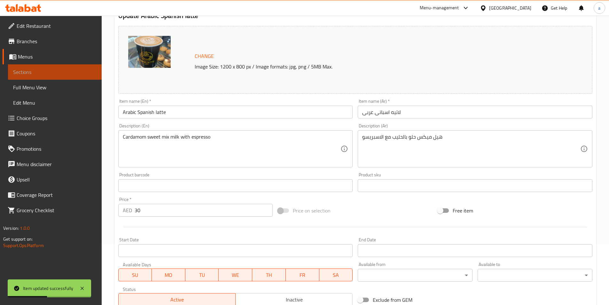
click at [62, 68] on span "Sections" at bounding box center [54, 72] width 83 height 8
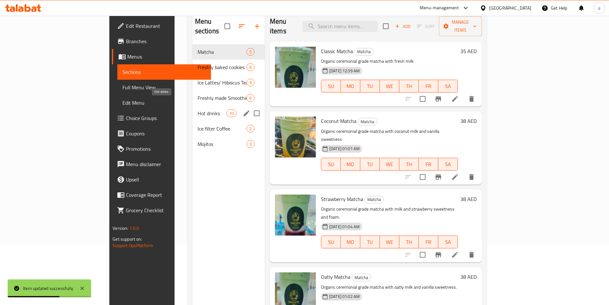
click at [197, 109] on span "Hot drinks" at bounding box center [211, 113] width 29 height 8
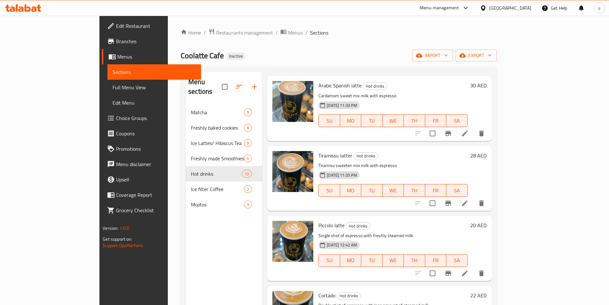
scroll to position [128, 0]
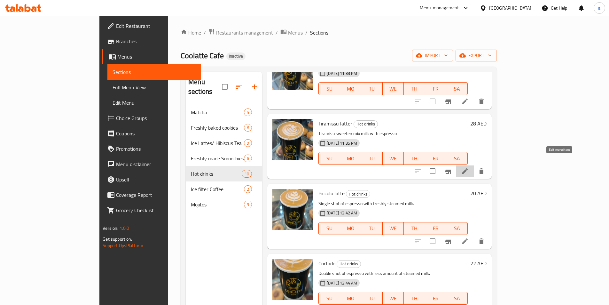
click at [468, 167] on icon at bounding box center [465, 171] width 8 height 8
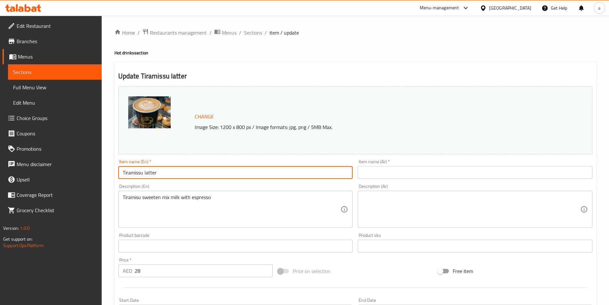
click at [168, 171] on input "Tiramissu latter" at bounding box center [235, 172] width 235 height 13
click at [158, 169] on input "Tiramissu latter" at bounding box center [235, 172] width 235 height 13
click at [153, 171] on input "Tiramissu latter" at bounding box center [235, 172] width 235 height 13
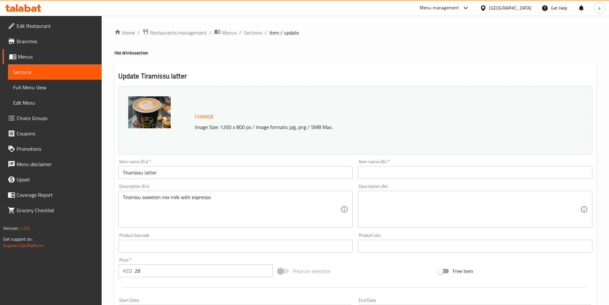
click at [251, 162] on div "Item name (En)   * Tiramissu latter Item name (En) *" at bounding box center [235, 168] width 235 height 19
click at [216, 171] on input "Tiramissu latter" at bounding box center [235, 172] width 235 height 13
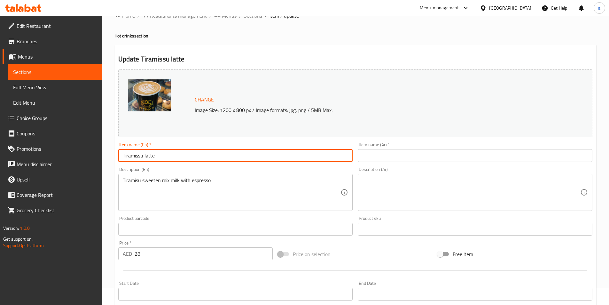
scroll to position [32, 0]
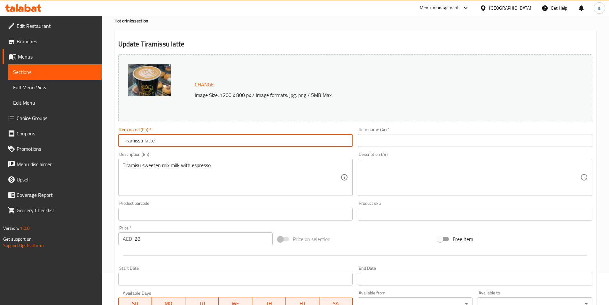
type input "Tiramissu latte"
click at [430, 140] on input "text" at bounding box center [475, 140] width 235 height 13
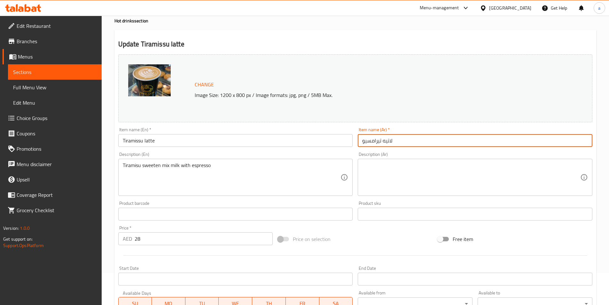
type input "لاتيه تيرامسيو"
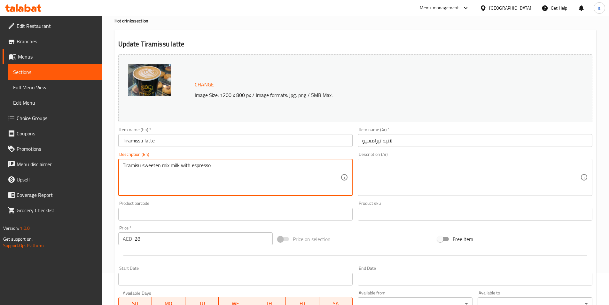
click at [142, 170] on textarea "Tiramisu sweeten mix milk with espresso" at bounding box center [232, 177] width 218 height 30
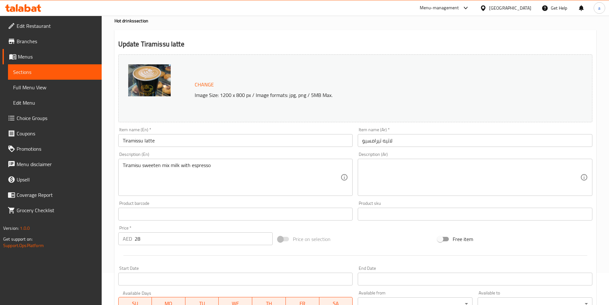
click at [441, 171] on textarea at bounding box center [471, 177] width 218 height 30
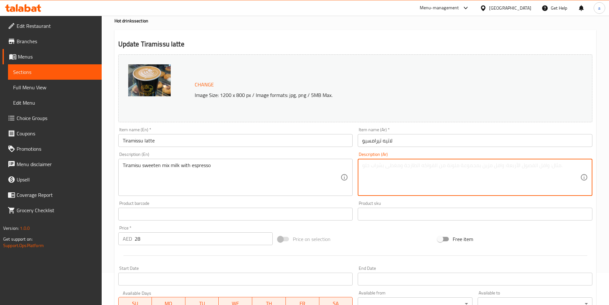
paste textarea "تيراميسو محلى بمزيج الحليب مع الإسبريسو"
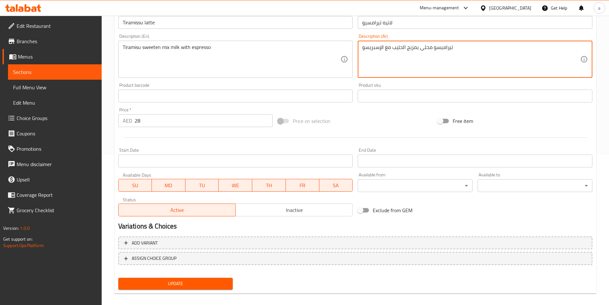
scroll to position [156, 0]
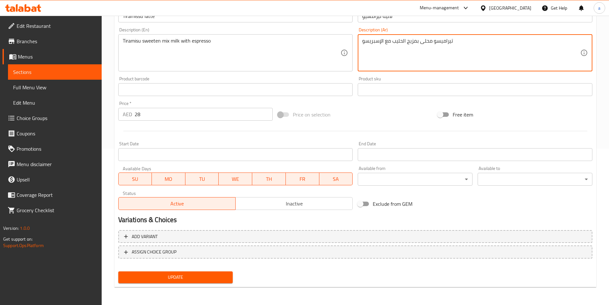
type textarea "تيراميسو محلى بمزيج الحليب مع الإسبريسو"
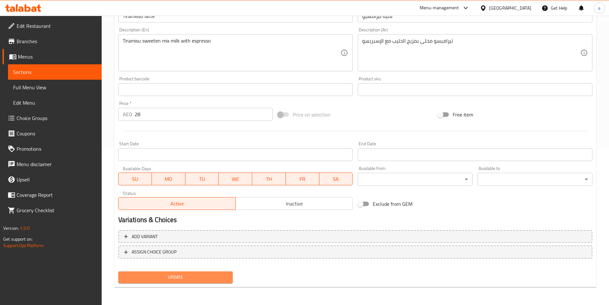
click at [203, 279] on span "Update" at bounding box center [175, 277] width 104 height 8
click at [214, 275] on span "Update" at bounding box center [175, 277] width 104 height 8
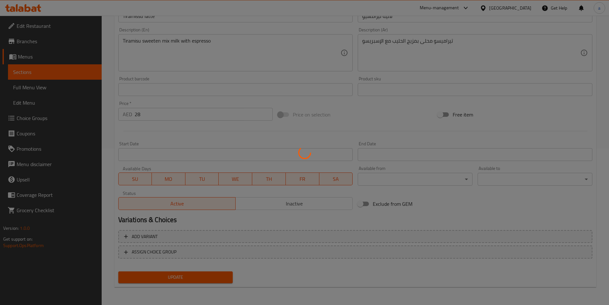
scroll to position [28, 0]
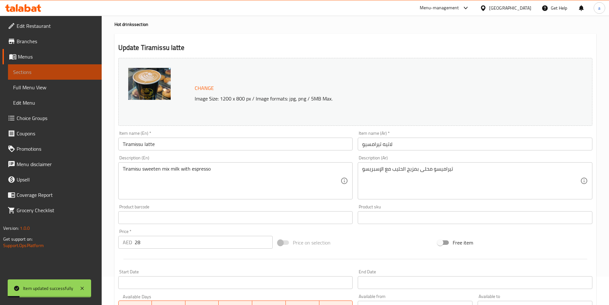
click at [69, 72] on span "Sections" at bounding box center [54, 72] width 83 height 8
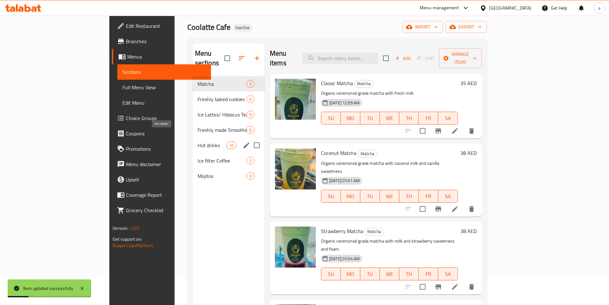
click at [197, 141] on span "Hot drinks" at bounding box center [211, 145] width 29 height 8
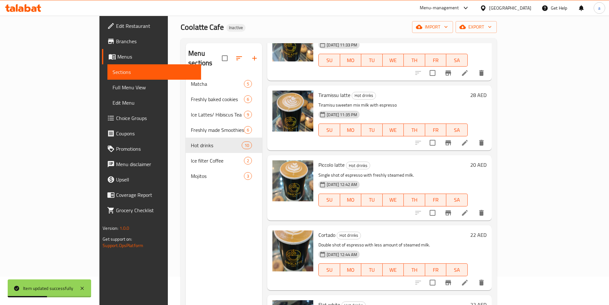
scroll to position [192, 0]
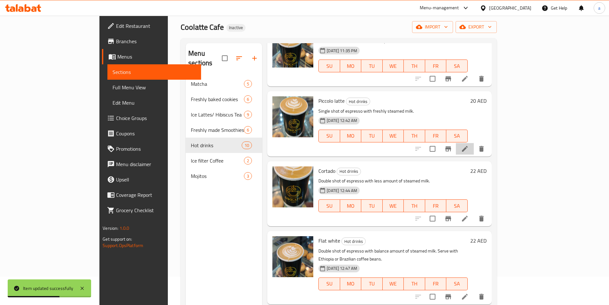
click at [474, 143] on li at bounding box center [465, 149] width 18 height 12
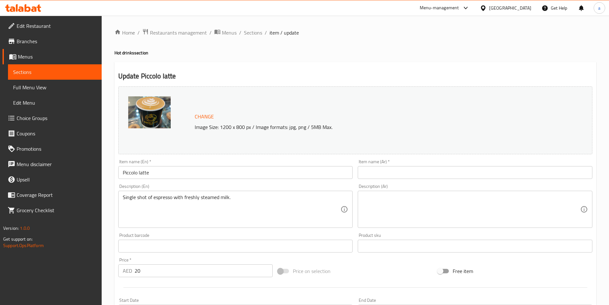
click at [132, 170] on input "Piccolo latte" at bounding box center [235, 172] width 235 height 13
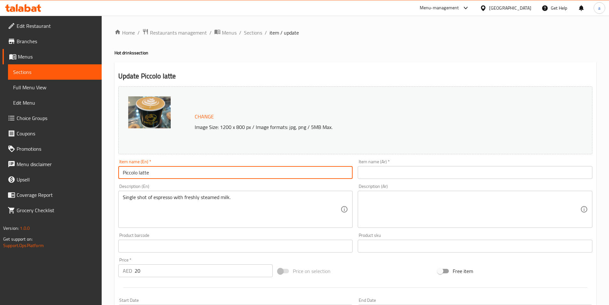
click at [132, 170] on input "Piccolo latte" at bounding box center [235, 172] width 235 height 13
click at [389, 176] on input "text" at bounding box center [475, 172] width 235 height 13
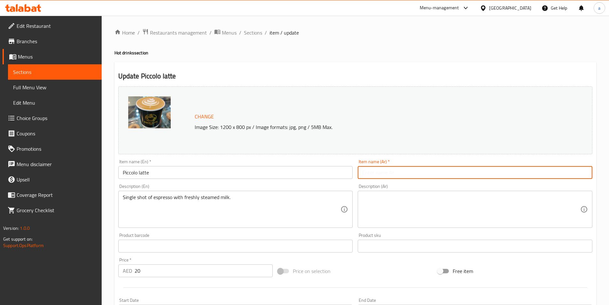
paste input "لاتيه بيكولو"
type input "لاتيه بيكولو"
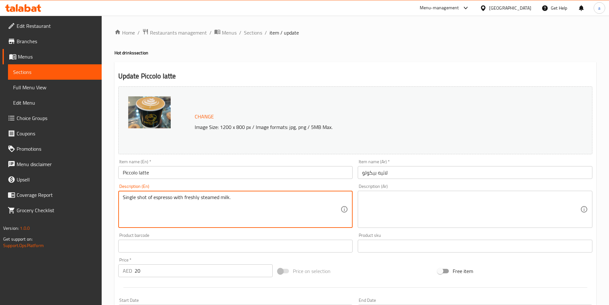
click at [220, 198] on textarea "Single shot of espresso with freshly steamed milk." at bounding box center [232, 209] width 218 height 30
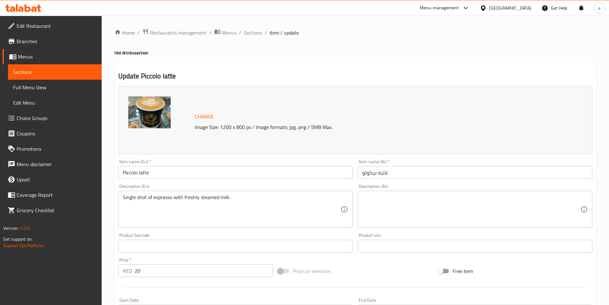
click at [488, 195] on textarea at bounding box center [471, 209] width 218 height 30
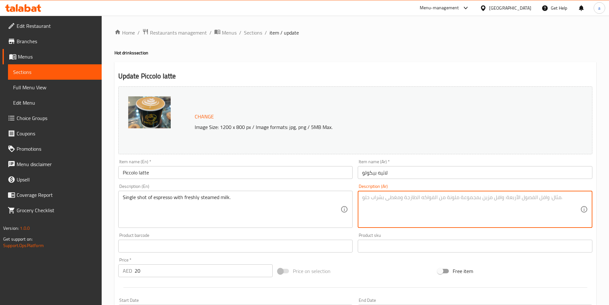
paste textarea "جرعة واحدة من الإسبريسو مع الحليب المبخر الطازج."
drag, startPoint x: 442, startPoint y: 197, endPoint x: 467, endPoint y: 204, distance: 25.9
click at [467, 204] on textarea "جرعة واحدة من الإسبريسو مع الحليب المبخر الطازج." at bounding box center [471, 209] width 218 height 30
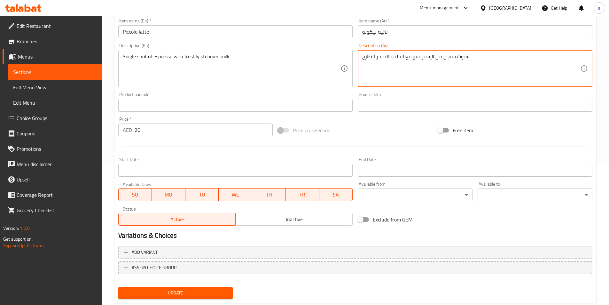
scroll to position [156, 0]
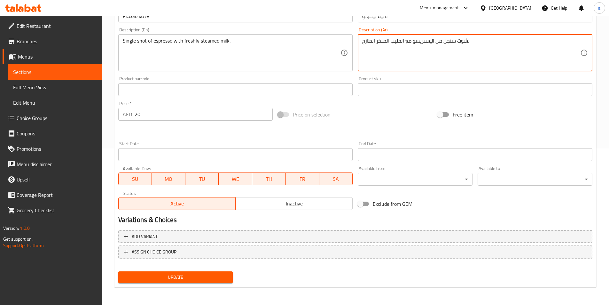
type textarea "شوت سنجل من الإسبريسو مع الحليب المبخر الطازج."
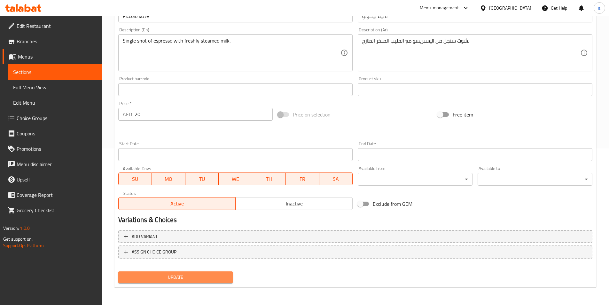
click at [165, 271] on button "Update" at bounding box center [175, 277] width 115 height 12
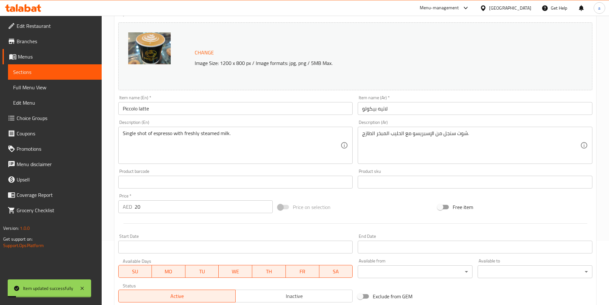
scroll to position [60, 0]
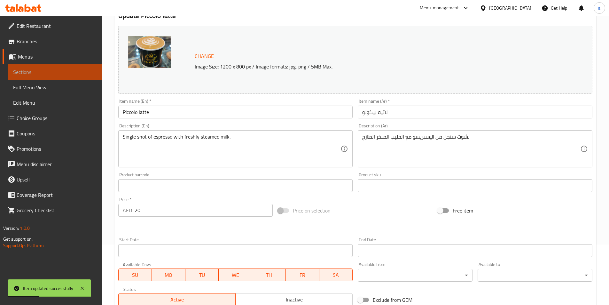
click at [83, 70] on span "Sections" at bounding box center [54, 72] width 83 height 8
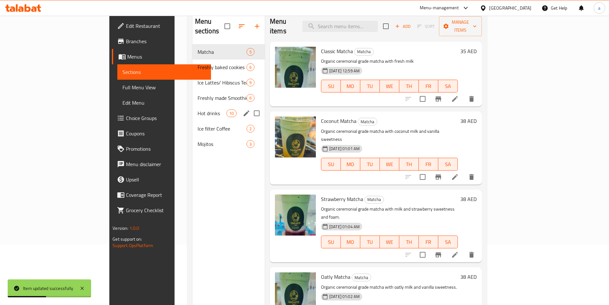
click at [192, 105] on div "Hot drinks 10" at bounding box center [228, 112] width 72 height 15
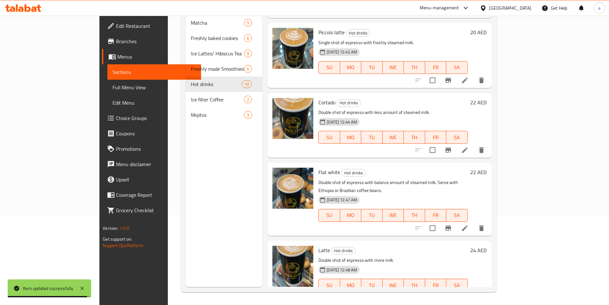
scroll to position [192, 0]
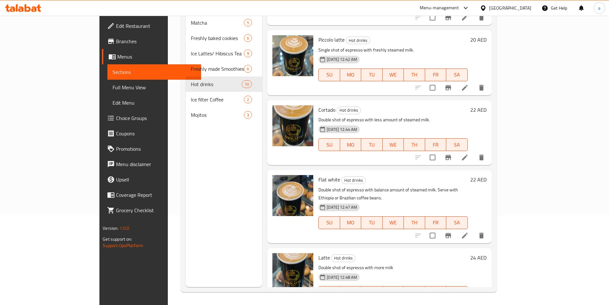
click at [474, 151] on li at bounding box center [465, 157] width 18 height 12
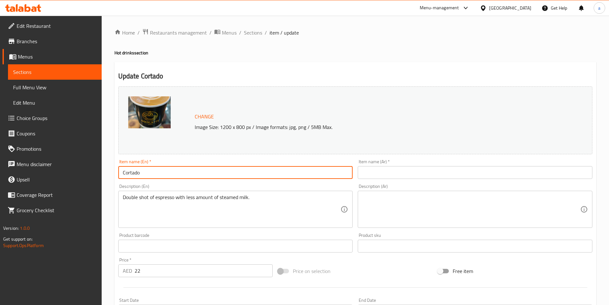
click at [132, 167] on input "Cortado" at bounding box center [235, 172] width 235 height 13
click at [132, 176] on input "Cortado" at bounding box center [235, 172] width 235 height 13
click at [394, 174] on input "text" at bounding box center [475, 172] width 235 height 13
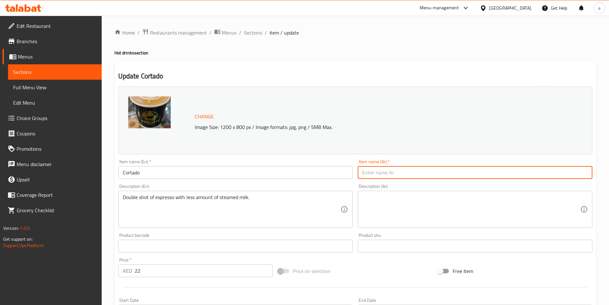
paste input "كورتادو"
type input "كورتادو"
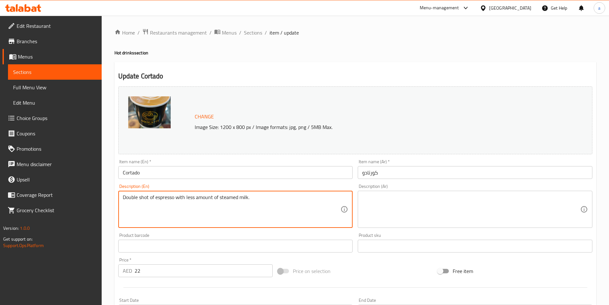
click at [227, 200] on textarea "Double shot of espresso with less amount of steamed milk." at bounding box center [232, 209] width 218 height 30
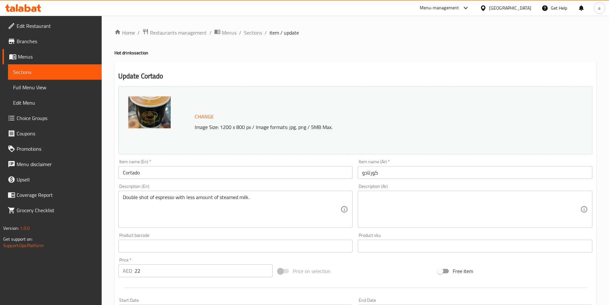
click at [404, 202] on textarea at bounding box center [471, 209] width 218 height 30
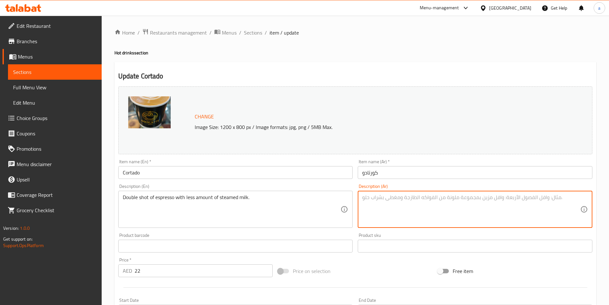
paste textarea "جرعة مضاعفة من الإسبريسو مع كمية أقل من الحليب المبخر."
drag, startPoint x: 458, startPoint y: 197, endPoint x: 489, endPoint y: 199, distance: 30.7
click at [489, 199] on textarea "جرعة مضاعفة من الإسبريسو مع كمية أقل من الحليب المبخر." at bounding box center [471, 209] width 218 height 30
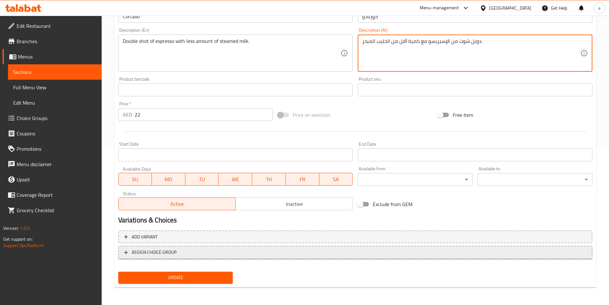
scroll to position [156, 0]
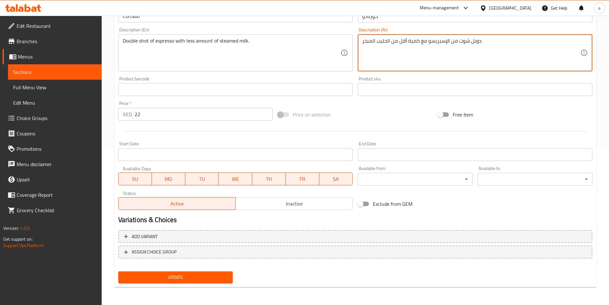
type textarea "دوبل شوت من الإسبريسو مع كمية أقل من الحليب المبخر."
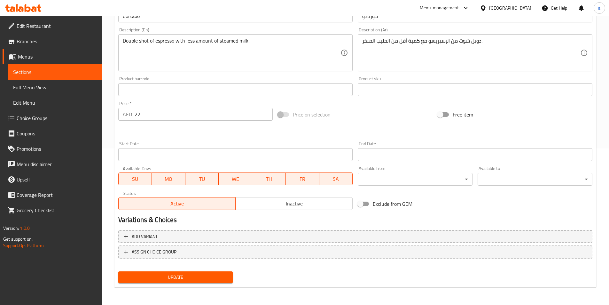
click at [191, 283] on div "Update" at bounding box center [176, 276] width 120 height 17
click at [192, 277] on span "Update" at bounding box center [175, 277] width 104 height 8
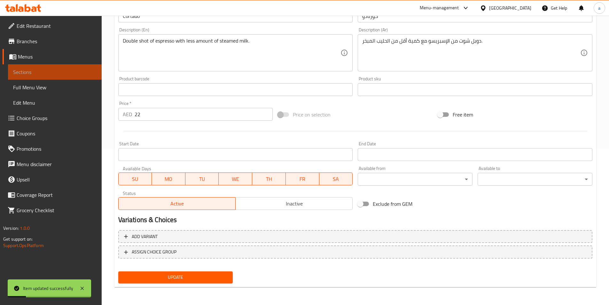
click at [46, 69] on span "Sections" at bounding box center [54, 72] width 83 height 8
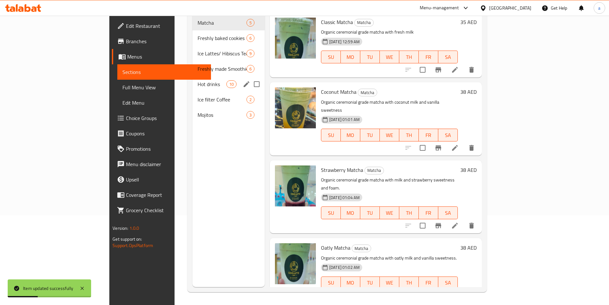
click at [197, 80] on span "Hot drinks" at bounding box center [211, 84] width 29 height 8
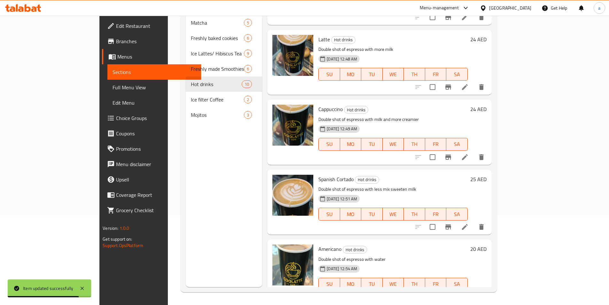
scroll to position [314, 0]
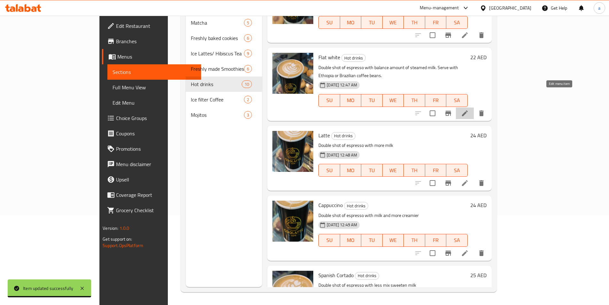
click at [468, 110] on icon at bounding box center [465, 113] width 6 height 6
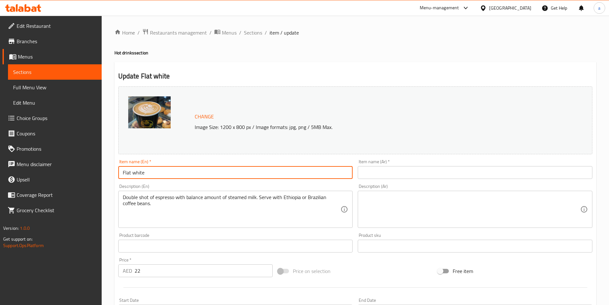
click at [131, 170] on input "Flat white" at bounding box center [235, 172] width 235 height 13
click at [399, 174] on input "text" at bounding box center [475, 172] width 235 height 13
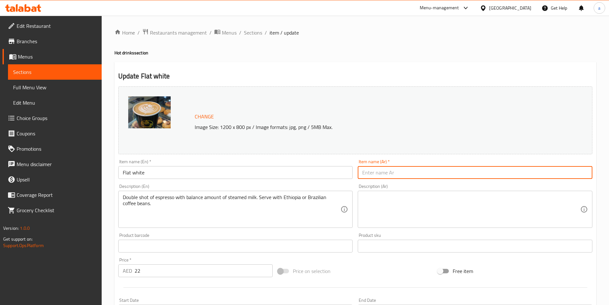
paste input "فلات وايت"
type input "فلات وايت"
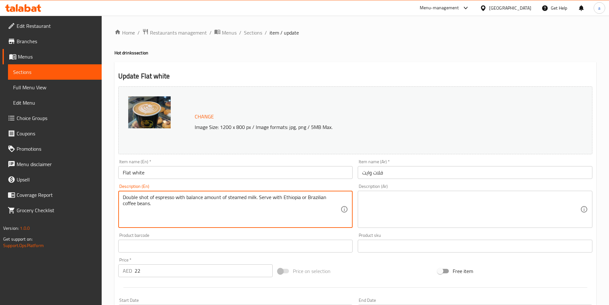
click at [144, 201] on textarea "Double shot of espresso with balance amount of steamed milk. Serve with Ethiopi…" at bounding box center [232, 209] width 218 height 30
click at [302, 203] on textarea "Double shot of espresso with balance amount of steamed milk. Serve with Ethiopi…" at bounding box center [232, 209] width 218 height 30
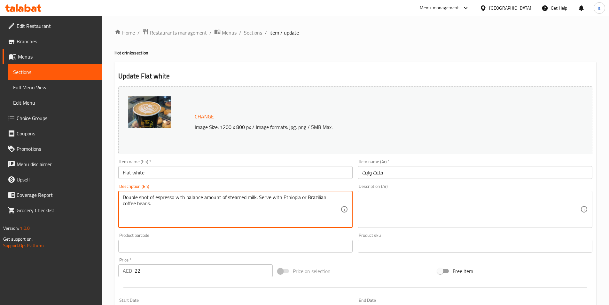
click at [302, 203] on textarea "Double shot of espresso with balance amount of steamed milk. Serve with Ethiopi…" at bounding box center [232, 209] width 218 height 30
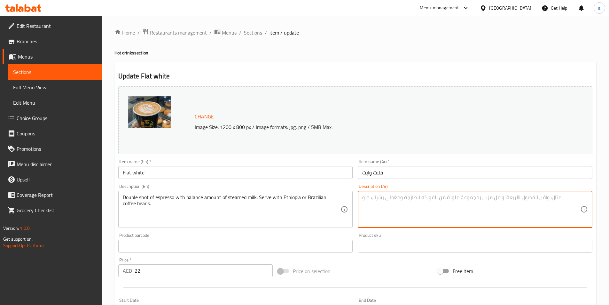
click at [446, 216] on textarea at bounding box center [471, 209] width 218 height 30
paste textarea "جرعة مضاعفة من الإسبريسو مع كمية متوازنة من الحليب المبخّر. يُقدّم مع حبوب قهوة…"
drag, startPoint x: 533, startPoint y: 199, endPoint x: 584, endPoint y: 205, distance: 51.4
click at [583, 204] on div "جرعة مضاعفة من الإسبريسو مع كمية متوازنة من الحليب المبخّر. يُقدّم مع حبوب قهوة…" at bounding box center [475, 208] width 235 height 37
click at [543, 202] on textarea "جرعة مضاعفة من الإسبريسو مع كمية متوازنة من الحليب المبخّر. يُقدّم مع حبوب قهوة…" at bounding box center [471, 209] width 218 height 30
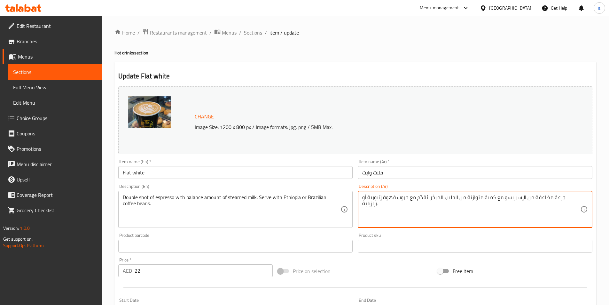
drag, startPoint x: 533, startPoint y: 198, endPoint x: 564, endPoint y: 200, distance: 31.0
click at [564, 200] on textarea "جرعة مضاعفة من الإسبريسو مع كمية متوازنة من الحليب المبخّر. يُقدّم مع حبوب قهوة…" at bounding box center [471, 209] width 218 height 30
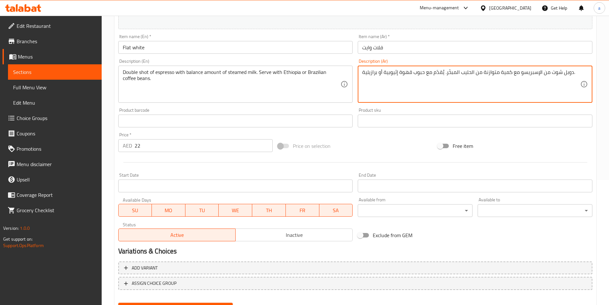
scroll to position [128, 0]
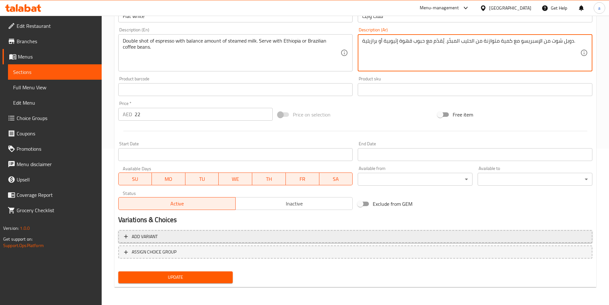
type textarea "دوبل شوت من الإسبريسو مع كمية متوازنة من الحليب المبخّر. يُقدّم مع حبوب قهوة إث…"
click at [226, 230] on button "Add variant" at bounding box center [355, 236] width 474 height 13
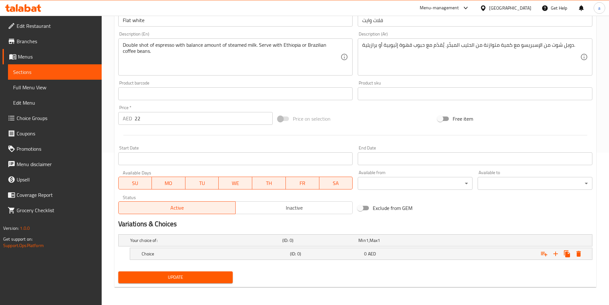
scroll to position [152, 0]
click at [557, 254] on icon "Expand" at bounding box center [556, 254] width 8 height 8
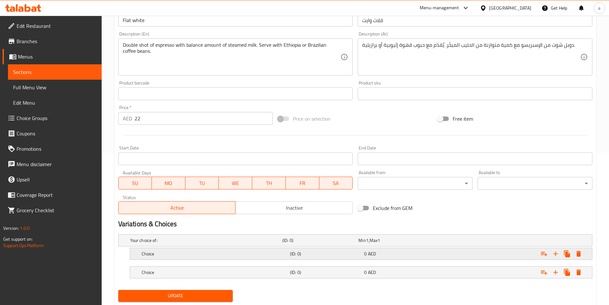
click at [433, 244] on div "0 AED" at bounding box center [395, 240] width 76 height 9
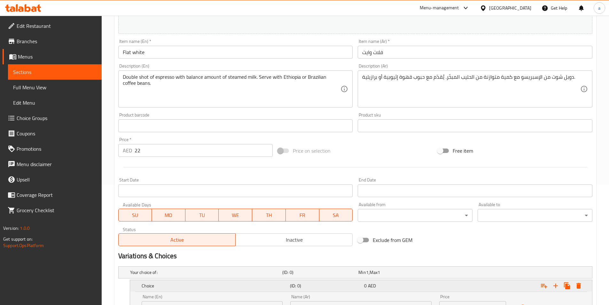
scroll to position [88, 0]
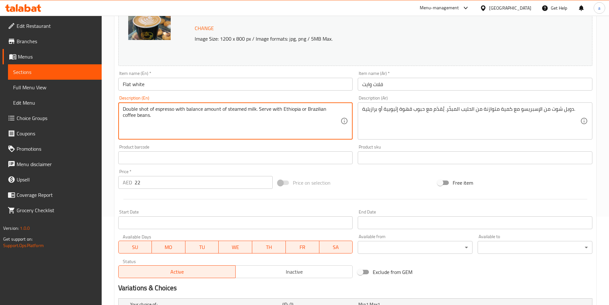
click at [286, 109] on textarea "Double shot of espresso with balance amount of steamed milk. Serve with Ethiopi…" at bounding box center [232, 121] width 218 height 30
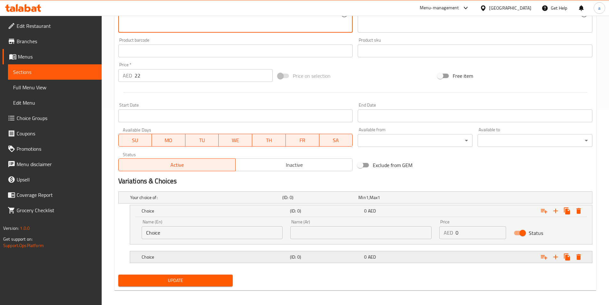
scroll to position [198, 0]
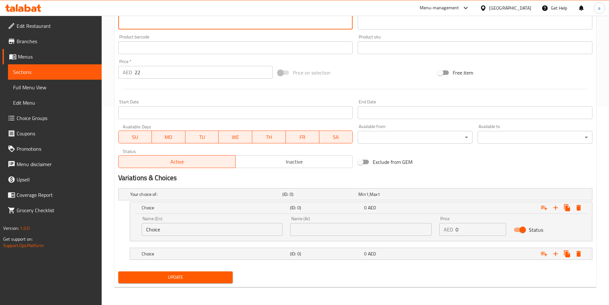
click at [224, 232] on input "Choice" at bounding box center [212, 229] width 141 height 13
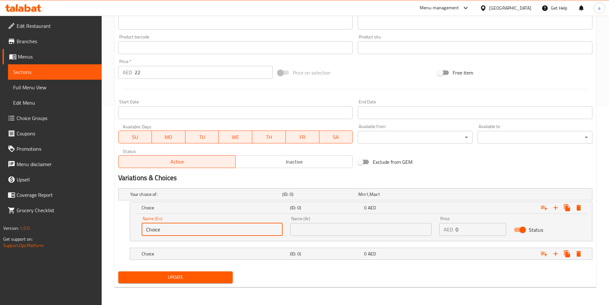
paste input "[GEOGRAPHIC_DATA]"
drag, startPoint x: 160, startPoint y: 228, endPoint x: 121, endPoint y: 232, distance: 39.2
click at [121, 232] on div "ChoiceEthiopia (ID: 0) 0 AED Name (En) ChoiceEthiopia Name (En) Name (Ar) Name …" at bounding box center [355, 221] width 474 height 40
click at [173, 232] on input "[GEOGRAPHIC_DATA]" at bounding box center [212, 229] width 141 height 13
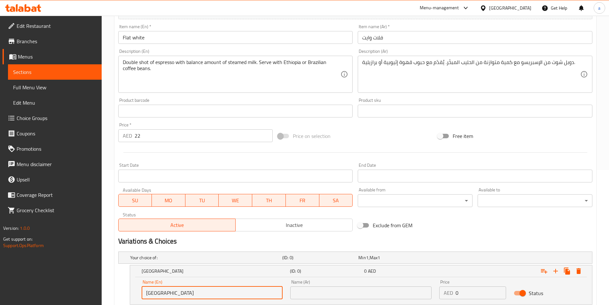
scroll to position [134, 0]
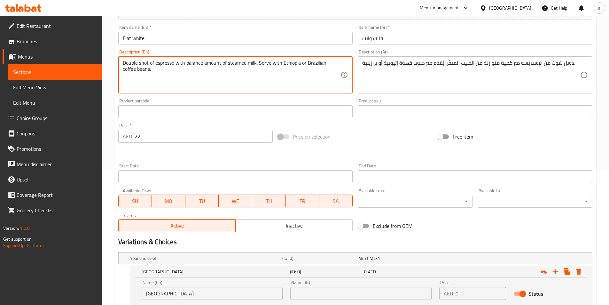
click at [332, 61] on textarea "Double shot of espresso with balance amount of steamed milk. Serve with Ethiopi…" at bounding box center [232, 75] width 218 height 30
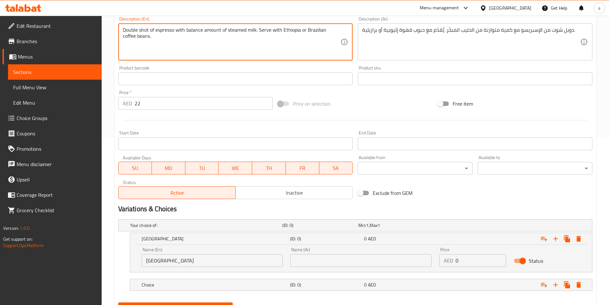
scroll to position [198, 0]
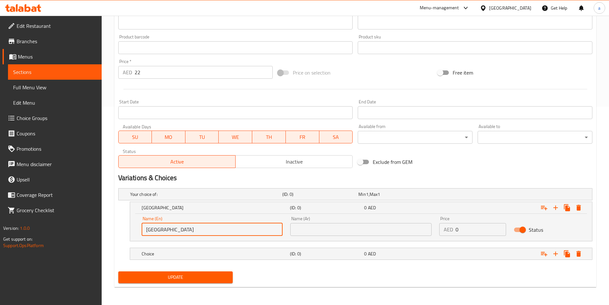
click at [208, 230] on input "[GEOGRAPHIC_DATA]" at bounding box center [212, 229] width 141 height 13
paste input "coffee"
type input "Ethiopia coffee"
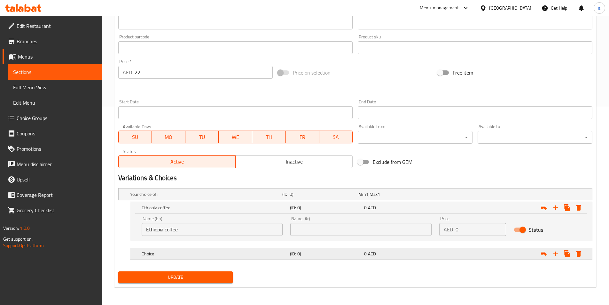
click at [250, 198] on div "Choice" at bounding box center [205, 193] width 152 height 9
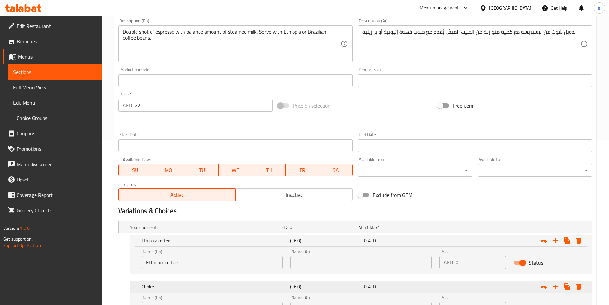
scroll to position [102, 0]
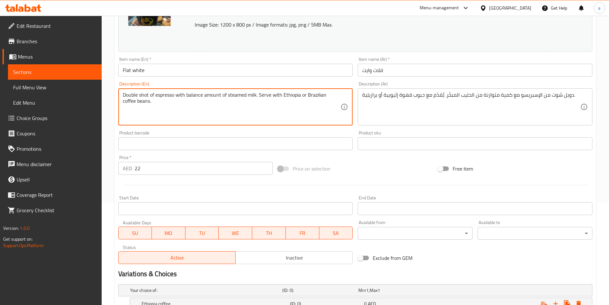
drag, startPoint x: 306, startPoint y: 97, endPoint x: 345, endPoint y: 96, distance: 39.0
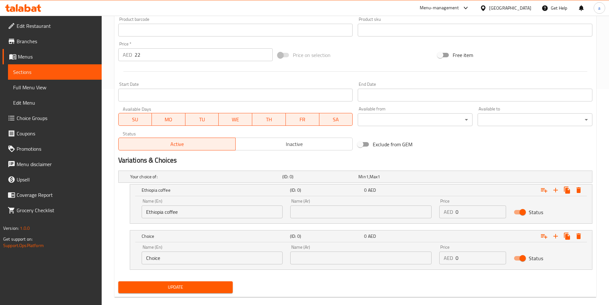
scroll to position [226, 0]
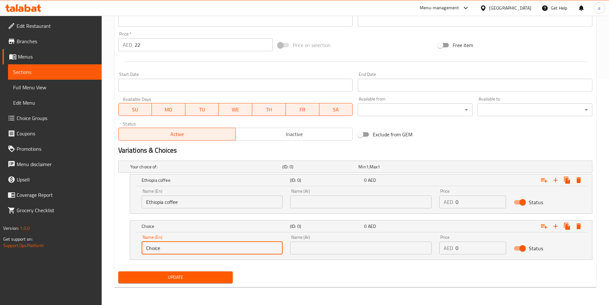
click at [224, 250] on input "Choice" at bounding box center [212, 247] width 141 height 13
paste input "Brazilian coffee"
type input "Brazilian coffee"
click at [312, 203] on input "text" at bounding box center [360, 201] width 141 height 13
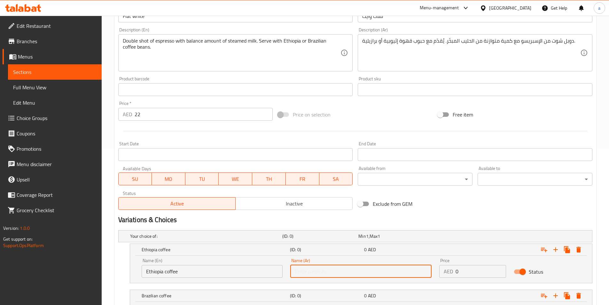
scroll to position [130, 0]
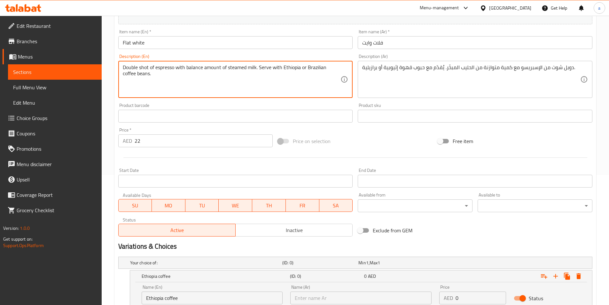
click at [124, 75] on textarea "Double shot of espresso with balance amount of steamed milk. Serve with Ethiopi…" at bounding box center [232, 79] width 218 height 30
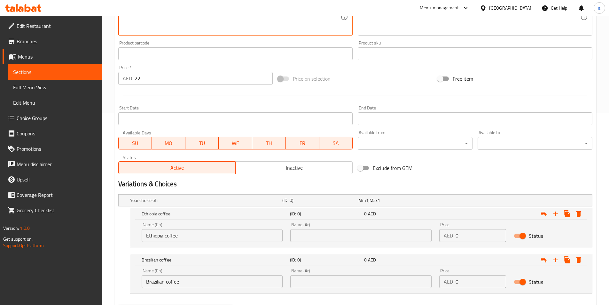
scroll to position [194, 0]
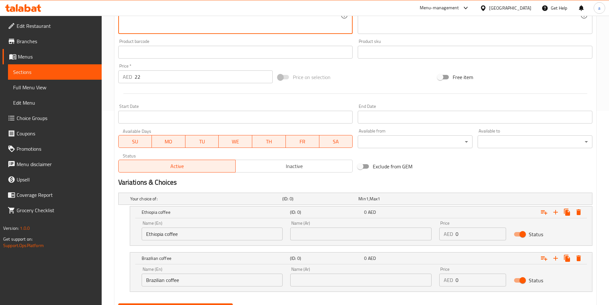
click at [201, 232] on input "Ethiopia coffee" at bounding box center [212, 233] width 141 height 13
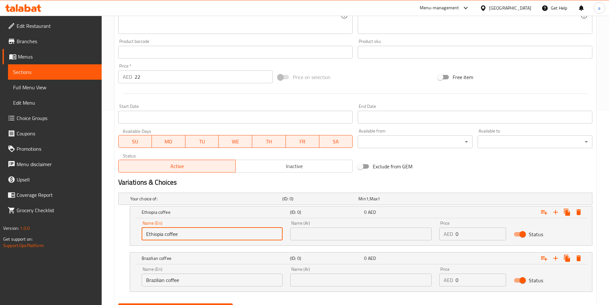
paste input "beans"
type input "Ethiopia coffee beans"
click at [215, 279] on input "Brazilian coffee" at bounding box center [212, 279] width 141 height 13
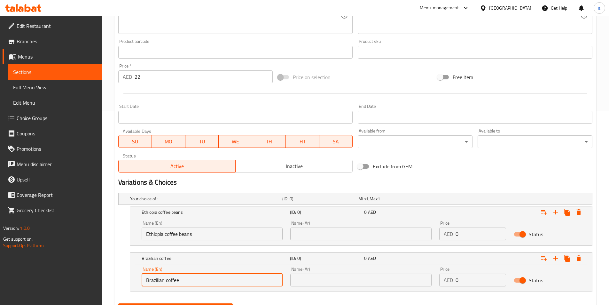
paste input "beans"
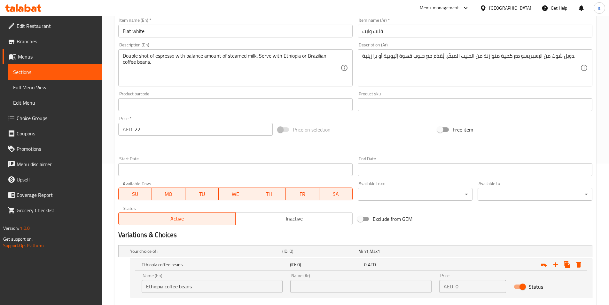
scroll to position [130, 0]
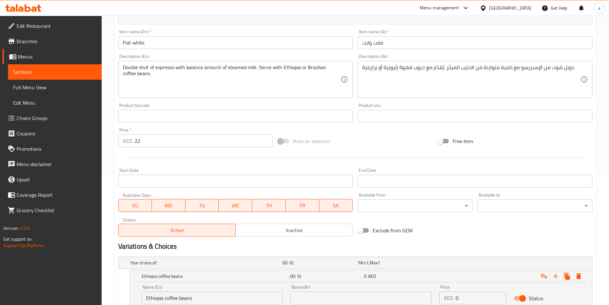
type input "Brazilian coffee beans"
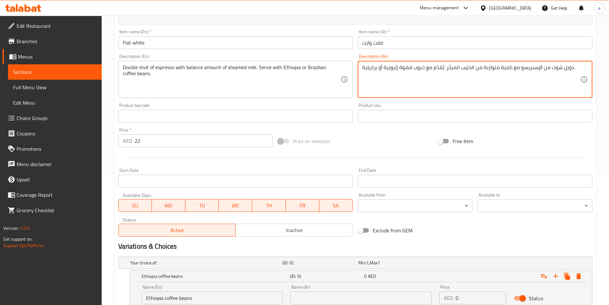
drag, startPoint x: 383, startPoint y: 67, endPoint x: 424, endPoint y: 68, distance: 41.6
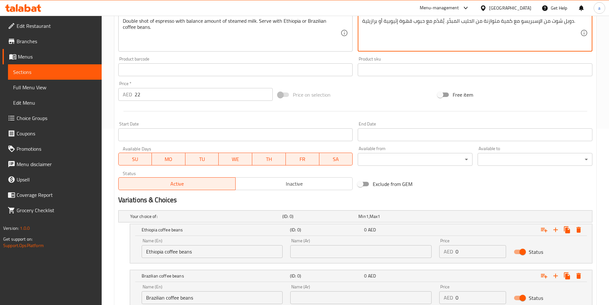
scroll to position [226, 0]
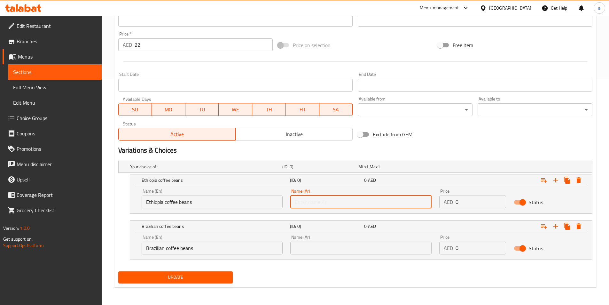
click at [328, 200] on input "text" at bounding box center [360, 201] width 141 height 13
paste input "حبوب قهوة إثيوبية"
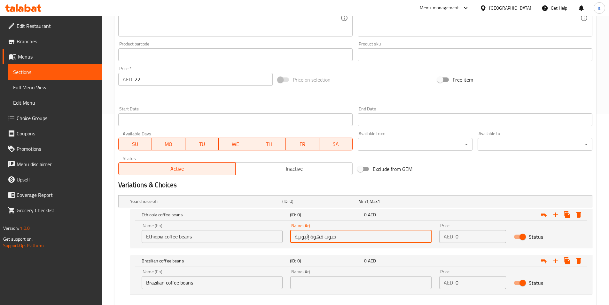
scroll to position [130, 0]
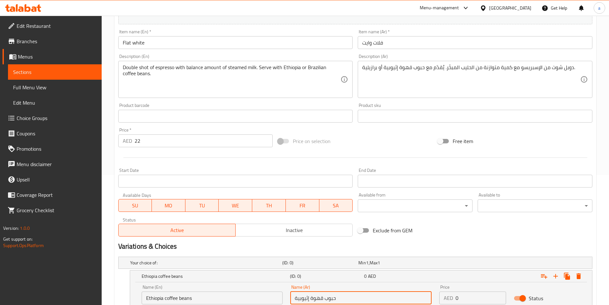
type input "حبوب قهوة إثيوبية"
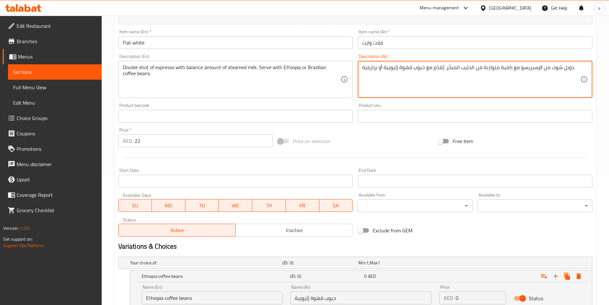
drag, startPoint x: 363, startPoint y: 68, endPoint x: 424, endPoint y: 70, distance: 61.1
click at [419, 69] on textarea "دوبل شوت من الإسبريسو مع كمية متوازنة من الحليب المبخّر. يُقدّم مع حبوب قهوة إث…" at bounding box center [471, 79] width 218 height 30
drag, startPoint x: 399, startPoint y: 68, endPoint x: 424, endPoint y: 71, distance: 25.1
click at [424, 71] on textarea "دوبل شوت من الإسبريسو مع كمية متوازنة من الحليب المبخّر. يُقدّم مع حبوب قهوة إث…" at bounding box center [471, 79] width 218 height 30
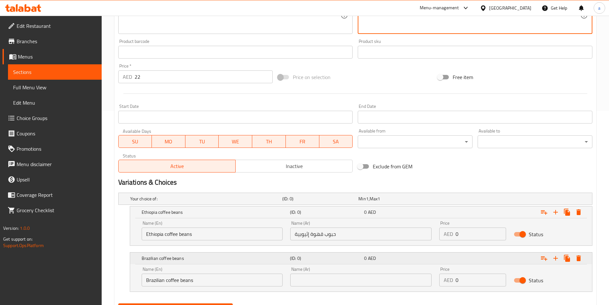
scroll to position [226, 0]
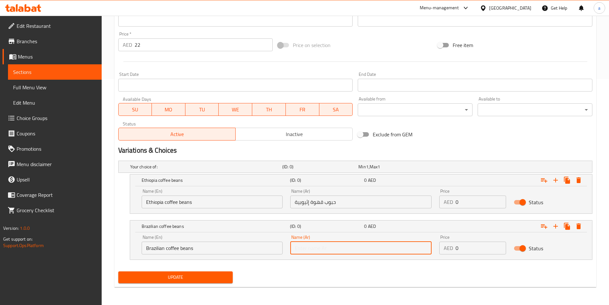
click at [376, 246] on input "text" at bounding box center [360, 247] width 141 height 13
paste input "حبوب قهوة"
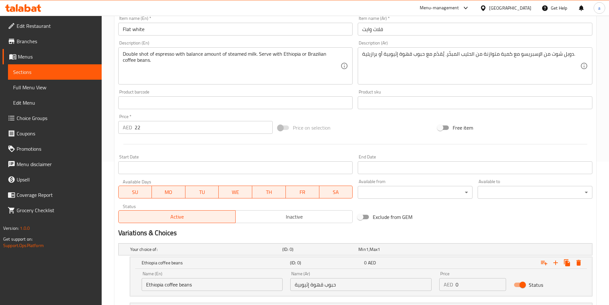
scroll to position [130, 0]
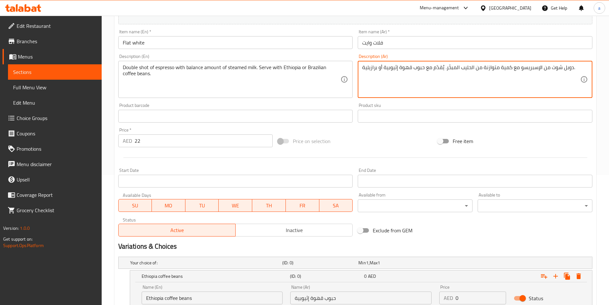
click at [366, 70] on textarea "دوبل شوت من الإسبريسو مع كمية متوازنة من الحليب المبخّر. يُقدّم مع حبوب قهوة إث…" at bounding box center [471, 79] width 218 height 30
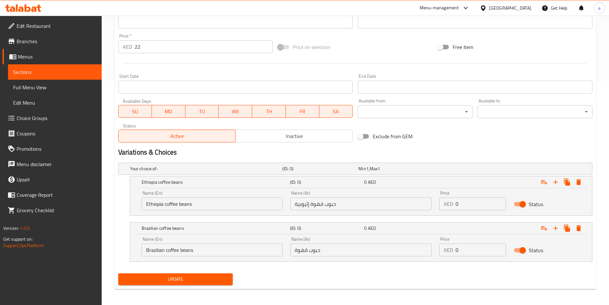
scroll to position [226, 0]
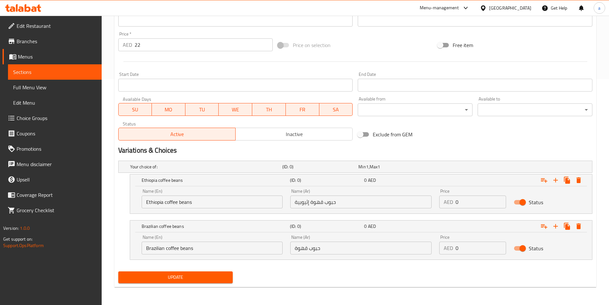
click at [292, 246] on input "حبوب قهوة" at bounding box center [360, 247] width 141 height 13
paste input "برازيلية"
click at [323, 248] on input "حبوب قهوة" at bounding box center [360, 247] width 141 height 13
paste input "برازيلية"
type input "حبوب قهوة برازيلية"
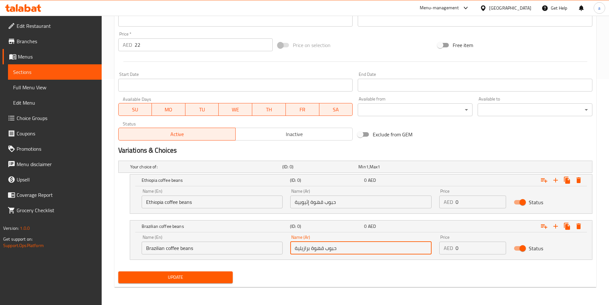
click at [138, 43] on input "22" at bounding box center [204, 44] width 138 height 13
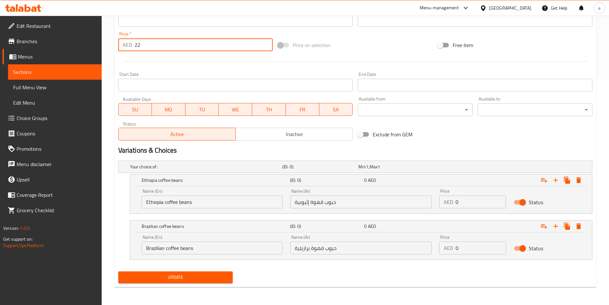
click at [138, 43] on input "22" at bounding box center [204, 44] width 138 height 13
type input "0"
click at [457, 202] on input "0" at bounding box center [480, 201] width 50 height 13
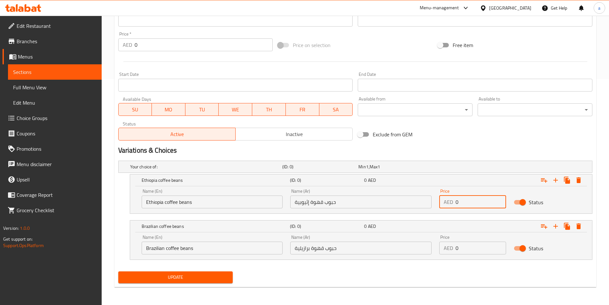
click at [457, 202] on input "0" at bounding box center [480, 201] width 50 height 13
type input "22"
click at [456, 249] on input "0" at bounding box center [480, 247] width 50 height 13
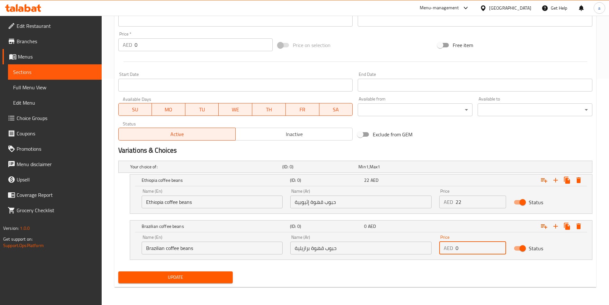
click at [456, 249] on input "0" at bounding box center [480, 247] width 50 height 13
type input "22"
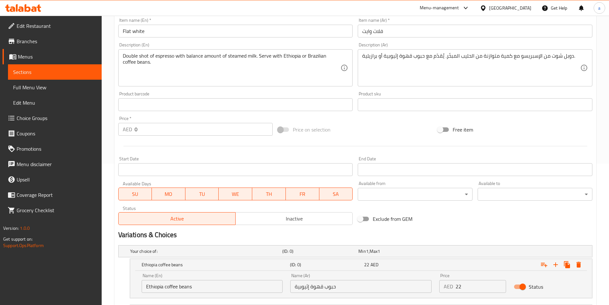
scroll to position [130, 0]
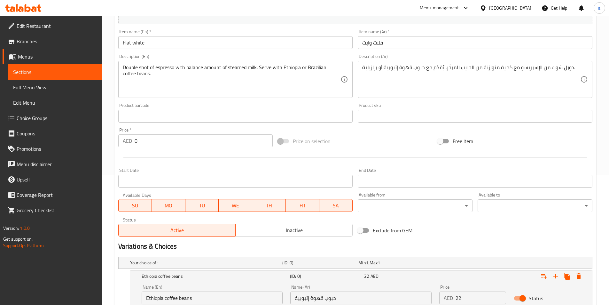
click at [128, 48] on input "Flat white" at bounding box center [235, 42] width 235 height 13
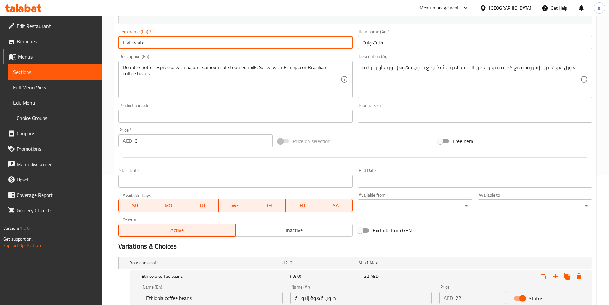
click at [128, 42] on input "Flat white" at bounding box center [235, 42] width 235 height 13
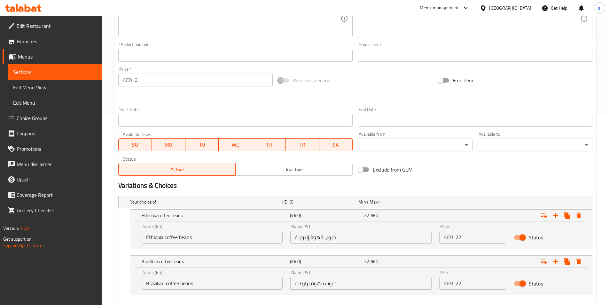
scroll to position [226, 0]
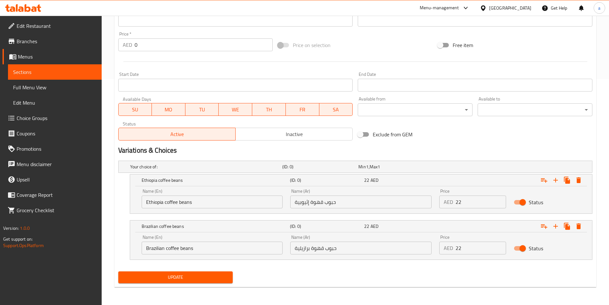
click at [526, 128] on div "Change Image Size: 1200 x 800 px / Image formats: jpg, png / 5MB Max. Item name…" at bounding box center [355, 0] width 479 height 285
click at [197, 276] on span "Update" at bounding box center [175, 277] width 104 height 8
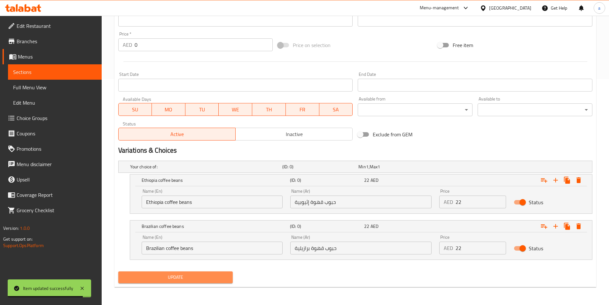
click at [178, 281] on span "Update" at bounding box center [175, 277] width 104 height 8
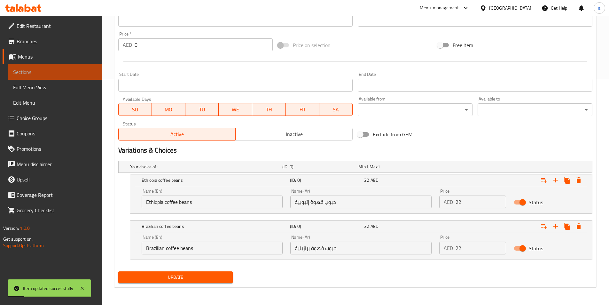
click at [73, 72] on span "Sections" at bounding box center [54, 72] width 83 height 8
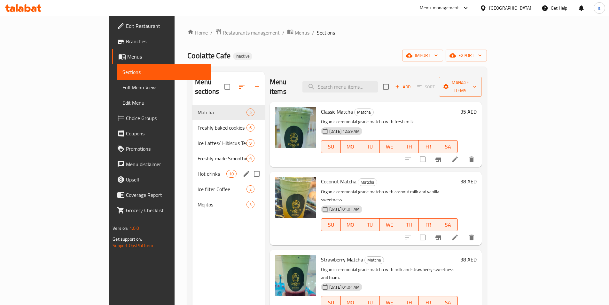
click at [192, 166] on div "Hot drinks 10" at bounding box center [228, 173] width 72 height 15
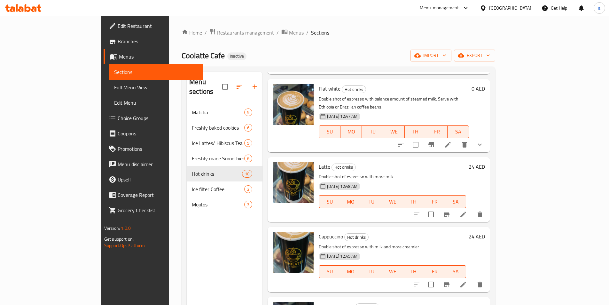
scroll to position [383, 0]
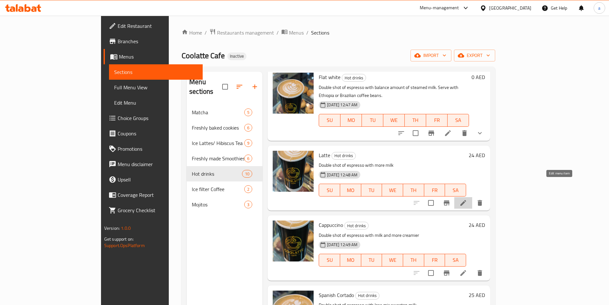
click at [467, 199] on icon at bounding box center [463, 203] width 8 height 8
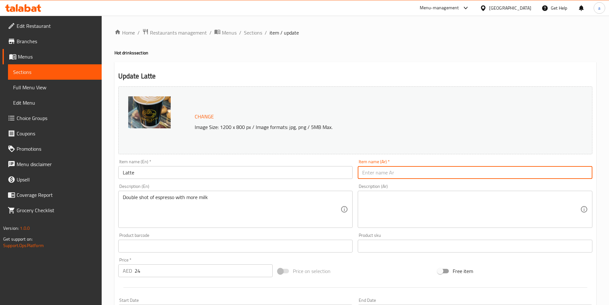
click at [383, 174] on input "text" at bounding box center [475, 172] width 235 height 13
type input "g"
type input "لاتيه"
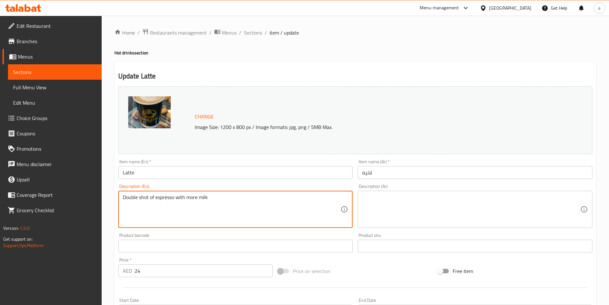
click at [201, 199] on textarea "Double shot of espresso with more milk" at bounding box center [232, 209] width 218 height 30
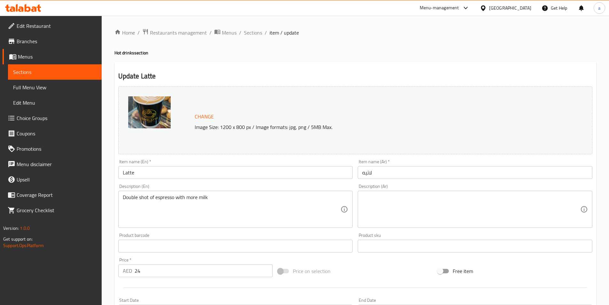
click at [499, 202] on textarea at bounding box center [471, 209] width 218 height 30
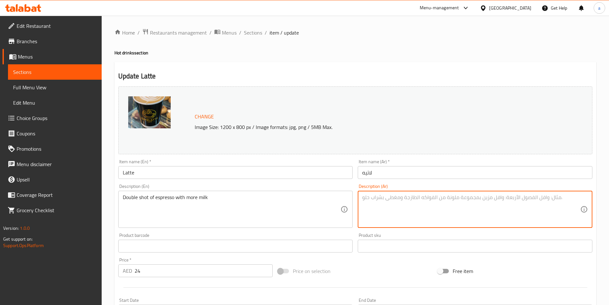
paste textarea "جرعة مضاعفة من الإسبريسو مع المزيد من الحليب"
drag, startPoint x: 436, startPoint y: 198, endPoint x: 470, endPoint y: 205, distance: 34.9
click at [470, 205] on textarea "جرعة مضاعفة من الإسبريسو مع المزيد من الحليب" at bounding box center [471, 209] width 218 height 30
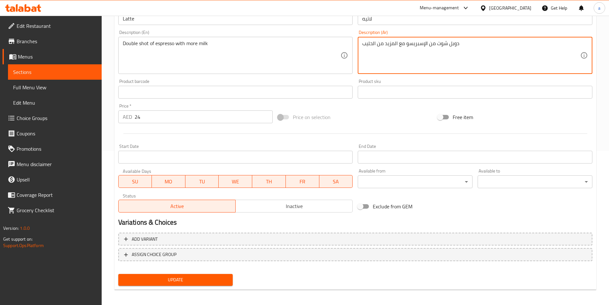
scroll to position [156, 0]
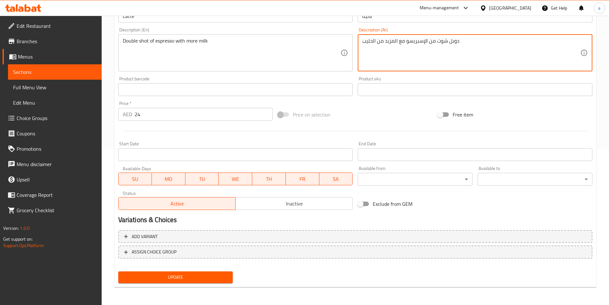
type textarea "دوبل شوت من الإسبريسو مع المزيد من الحليب"
click at [150, 276] on span "Update" at bounding box center [175, 277] width 104 height 8
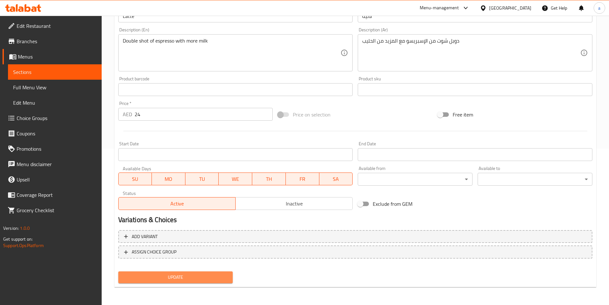
click at [156, 277] on span "Update" at bounding box center [175, 277] width 104 height 8
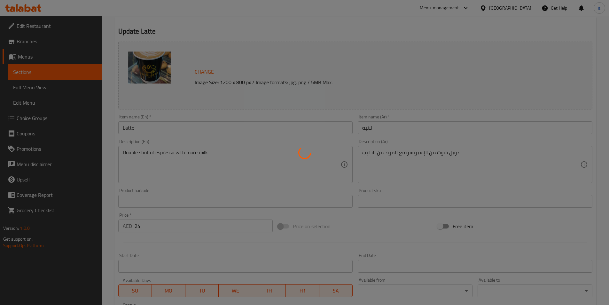
scroll to position [28, 0]
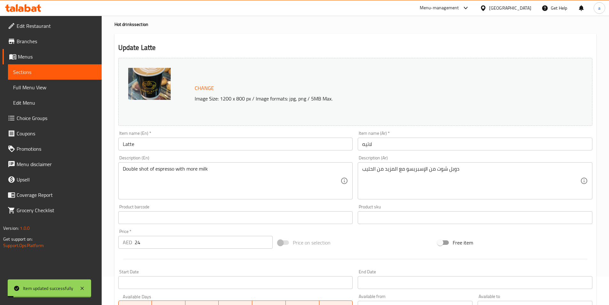
click at [27, 68] on span "Sections" at bounding box center [54, 72] width 83 height 8
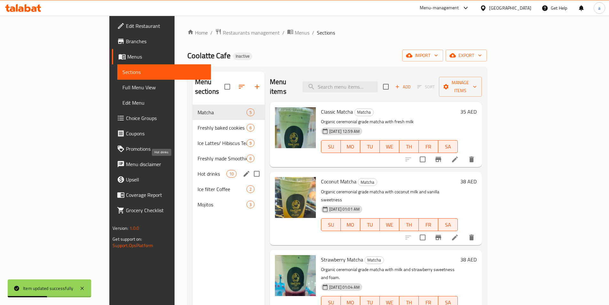
click at [197, 170] on span "Hot drinks" at bounding box center [211, 174] width 29 height 8
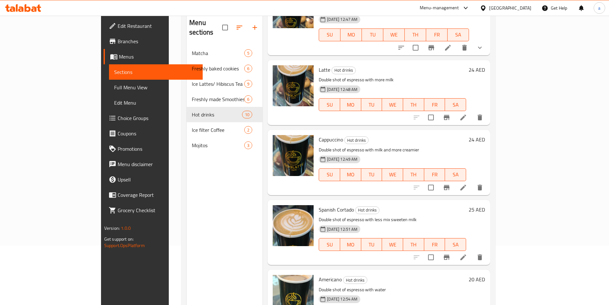
scroll to position [64, 0]
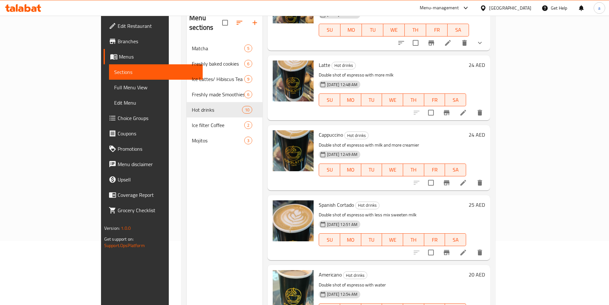
click at [467, 179] on icon at bounding box center [463, 183] width 8 height 8
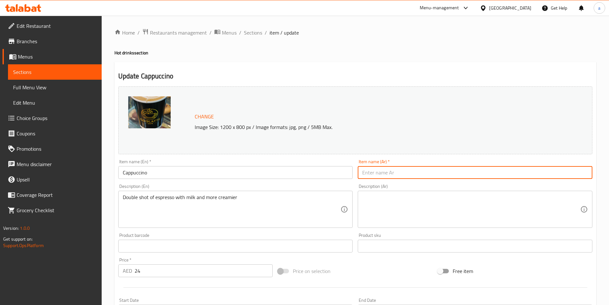
click at [402, 170] on input "text" at bounding box center [475, 172] width 235 height 13
type input "كابتشينو"
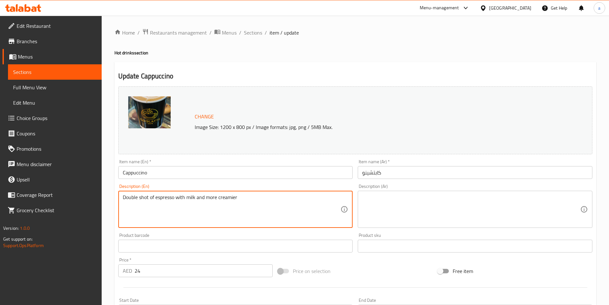
click at [222, 203] on textarea "Double shot of espresso with milk and more creamier" at bounding box center [232, 209] width 218 height 30
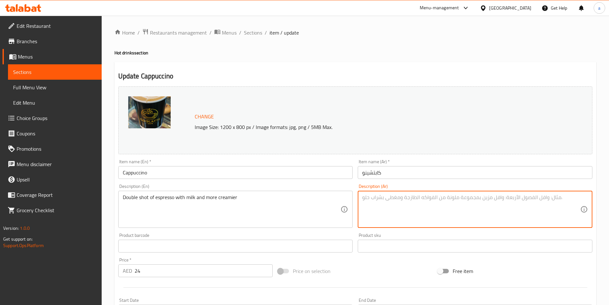
click at [466, 207] on textarea at bounding box center [471, 209] width 218 height 30
paste textarea "جرعة مضاعفة من الإسبريسو مع الحليب وكريمة أكثر"
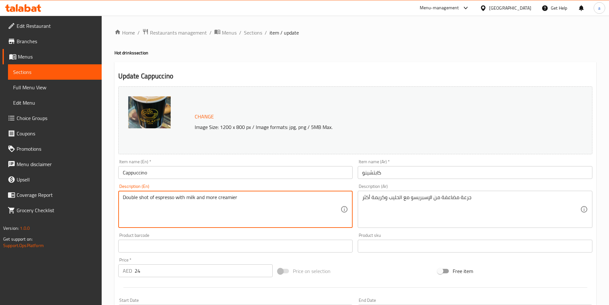
click at [232, 197] on textarea "Double shot of espresso with milk and more creamier" at bounding box center [232, 209] width 218 height 30
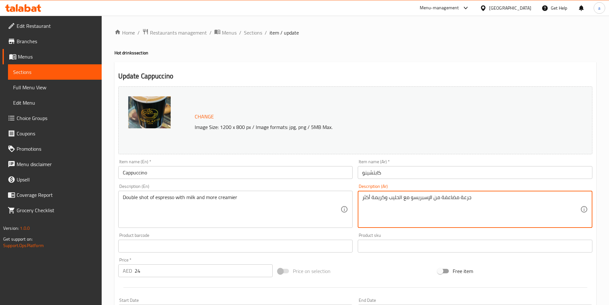
drag, startPoint x: 441, startPoint y: 197, endPoint x: 479, endPoint y: 198, distance: 38.4
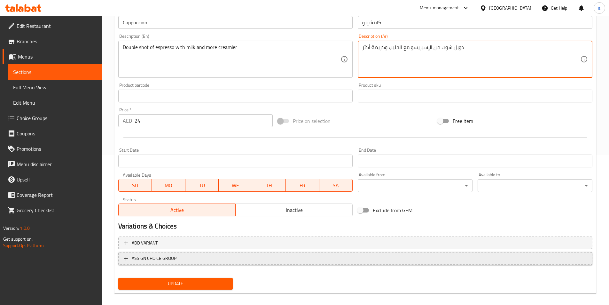
scroll to position [156, 0]
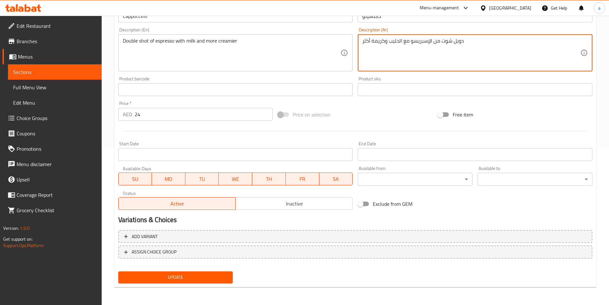
type textarea "دوبل شوت من الإسبريسو مع الحليب وكريمة أكثر"
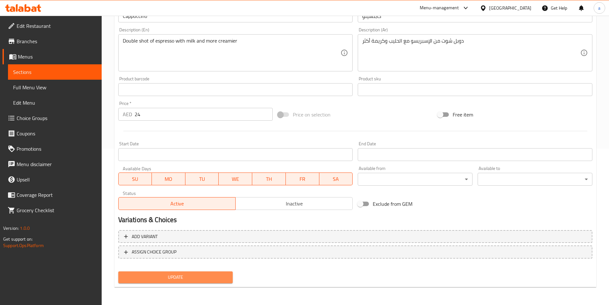
click at [225, 272] on button "Update" at bounding box center [175, 277] width 115 height 12
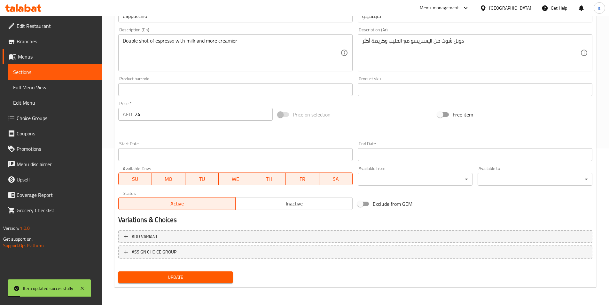
click at [33, 69] on span "Sections" at bounding box center [54, 72] width 83 height 8
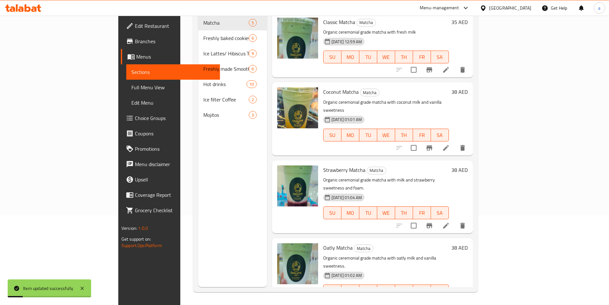
scroll to position [89, 0]
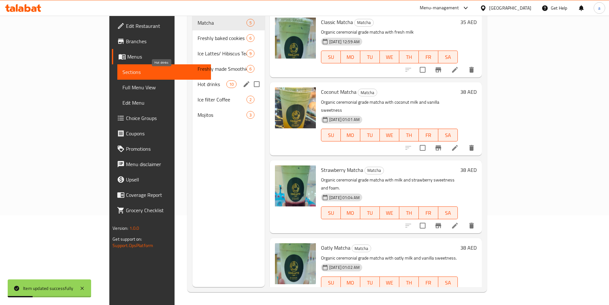
click at [197, 80] on span "Hot drinks" at bounding box center [211, 84] width 29 height 8
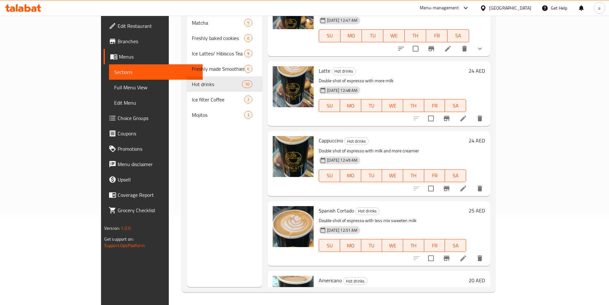
scroll to position [410, 0]
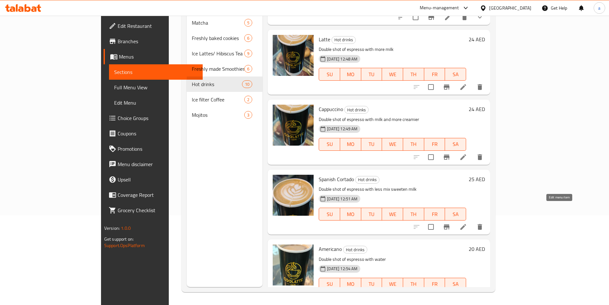
click at [467, 223] on icon at bounding box center [463, 227] width 8 height 8
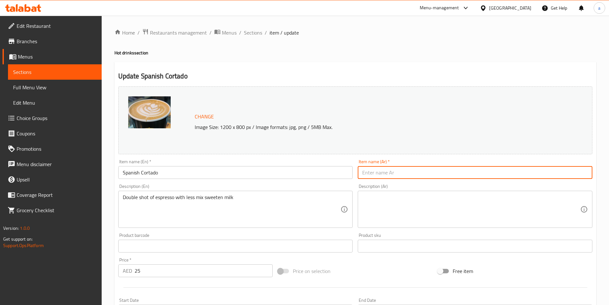
click at [379, 176] on input "text" at bounding box center [475, 172] width 235 height 13
type input "[PERSON_NAME]"
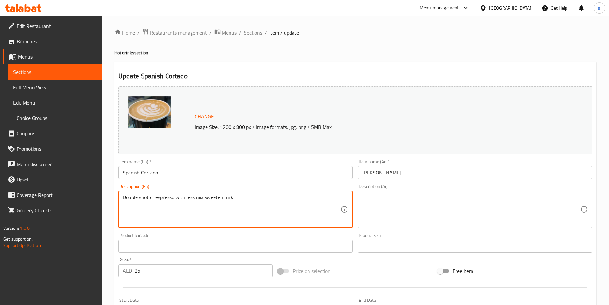
click at [170, 197] on textarea "Double shot of espresso with less mix sweeten milk" at bounding box center [232, 209] width 218 height 30
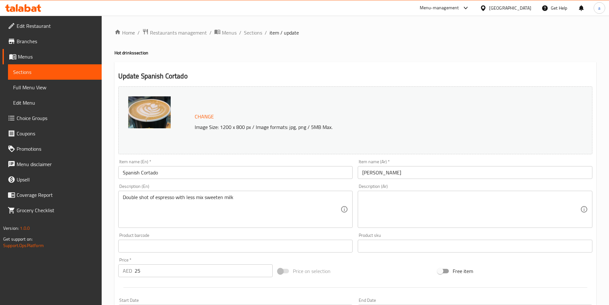
click at [477, 210] on textarea at bounding box center [471, 209] width 218 height 30
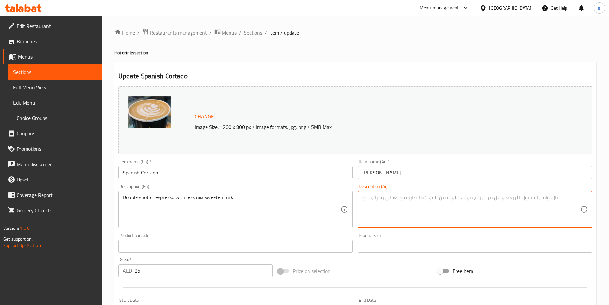
paste textarea "جرعة مضاعفة من الإسبريسو مع كمية أقل من الحليب المحلى"
drag, startPoint x: 460, startPoint y: 198, endPoint x: 525, endPoint y: 205, distance: 65.0
click at [502, 201] on textarea "جرعة مضاعفة من الإسبريسو مع كمية أقل من الحليب المحلى" at bounding box center [471, 209] width 218 height 30
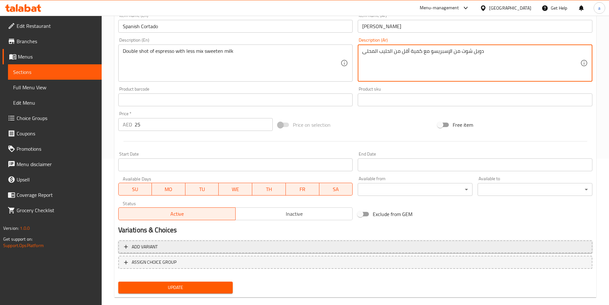
scroll to position [156, 0]
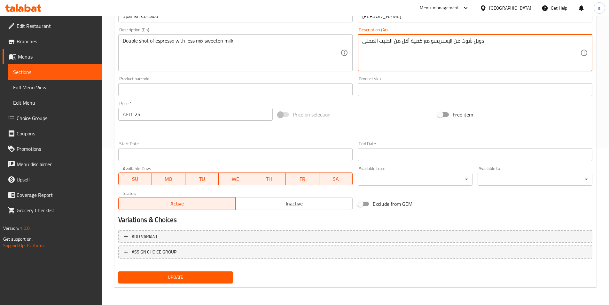
type textarea "دوبل شوت من الإسبريسو مع كمية أقل من الحليب المحلى"
click at [213, 272] on button "Update" at bounding box center [175, 277] width 115 height 12
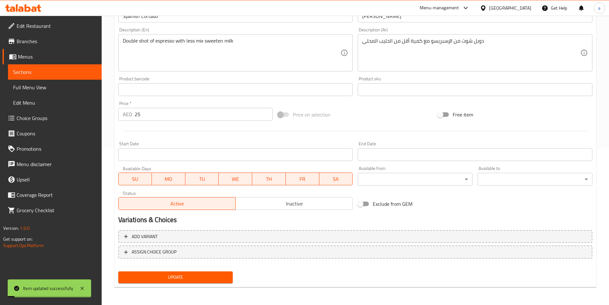
scroll to position [28, 0]
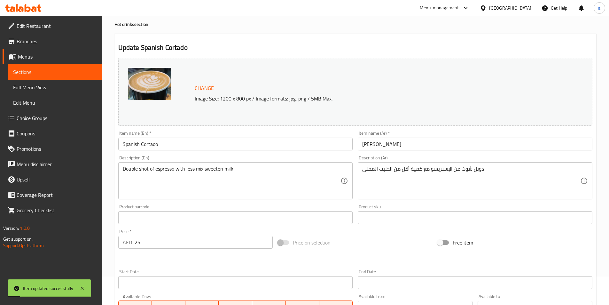
click at [58, 72] on span "Sections" at bounding box center [54, 72] width 83 height 8
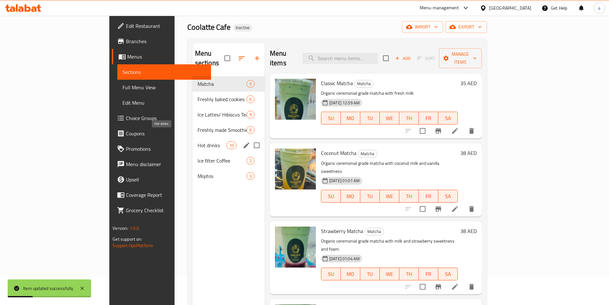
click at [197, 141] on span "Hot drinks" at bounding box center [211, 145] width 29 height 8
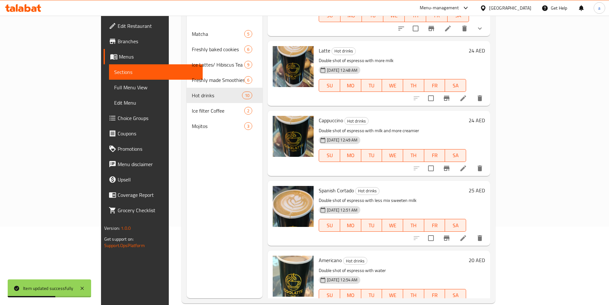
scroll to position [89, 0]
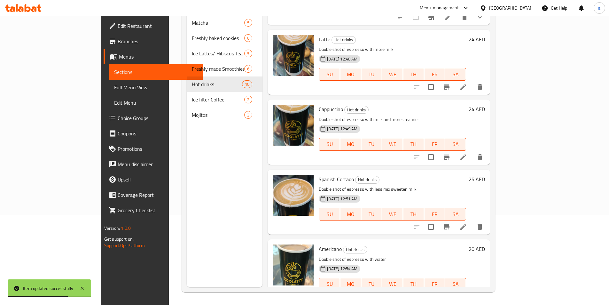
click at [467, 293] on icon at bounding box center [463, 297] width 8 height 8
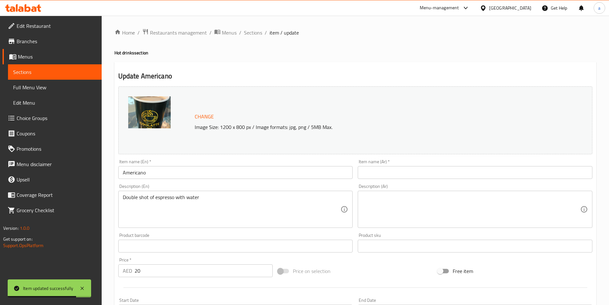
click at [381, 169] on input "text" at bounding box center [475, 172] width 235 height 13
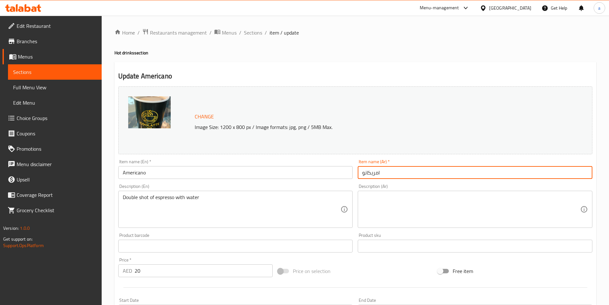
type input "امريكانو"
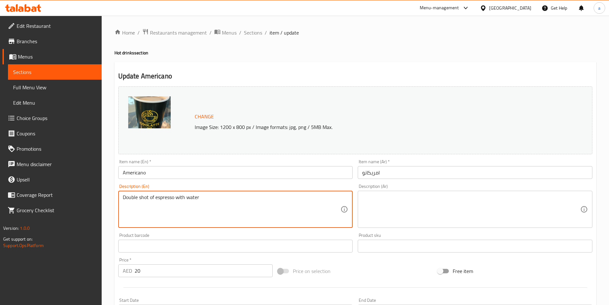
click at [158, 200] on textarea "Double shot of espresso with water" at bounding box center [232, 209] width 218 height 30
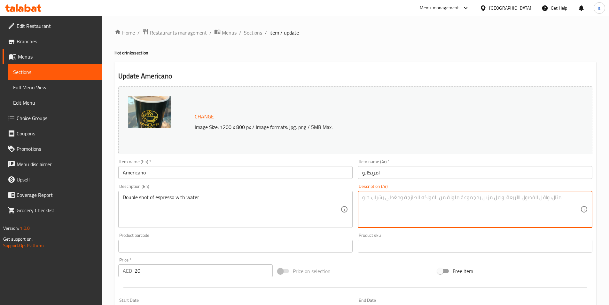
click at [432, 205] on textarea at bounding box center [471, 209] width 218 height 30
paste textarea "جرعة مضاعفة من الإسبريسو مع الماء"
drag, startPoint x: 412, startPoint y: 197, endPoint x: 526, endPoint y: 177, distance: 115.6
click at [521, 178] on div "Change Image Size: 1200 x 800 px / Image formats: jpg, png / 5MB Max. Item name…" at bounding box center [355, 226] width 479 height 285
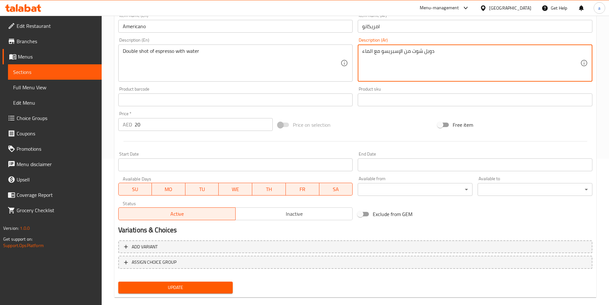
scroll to position [156, 0]
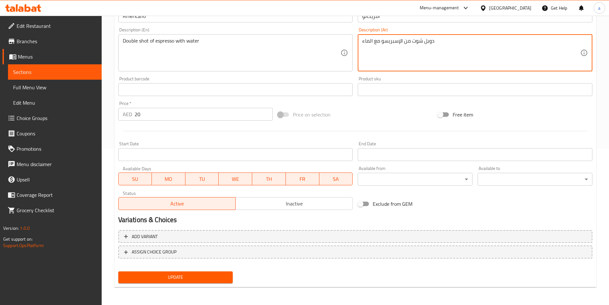
type textarea "دوبل شوت من الإسبريسو مع الماء"
click at [194, 277] on span "Update" at bounding box center [175, 277] width 104 height 8
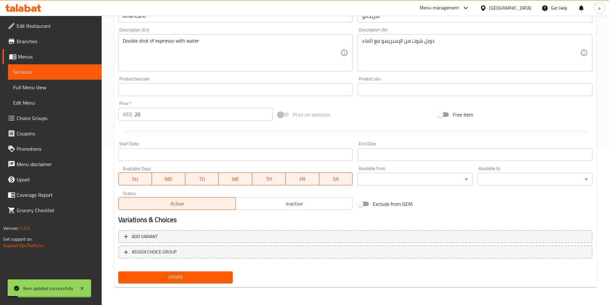
click at [51, 68] on span "Sections" at bounding box center [54, 72] width 83 height 8
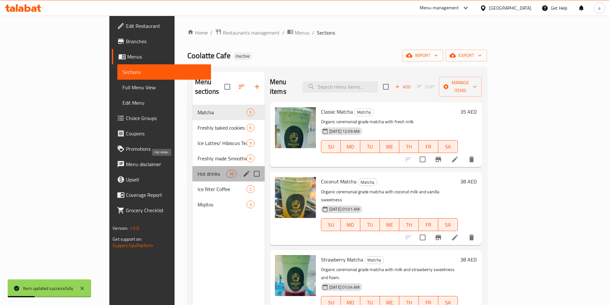
click at [197, 170] on span "Hot drinks" at bounding box center [211, 174] width 29 height 8
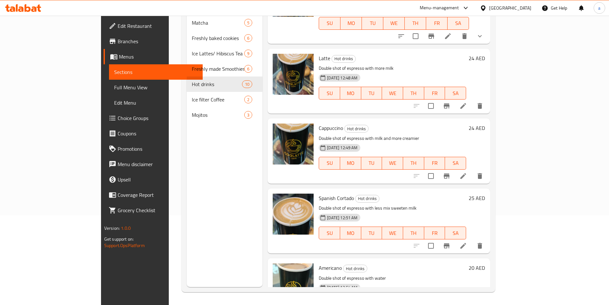
scroll to position [410, 0]
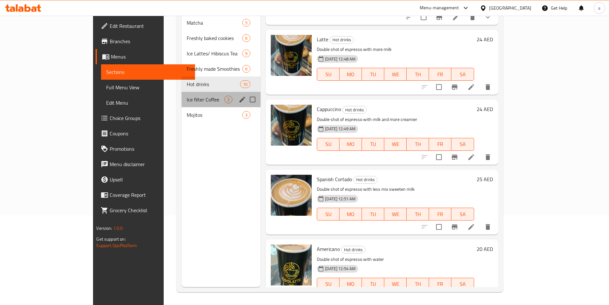
click at [182, 96] on div "Ice filter Coffee 2" at bounding box center [221, 99] width 79 height 15
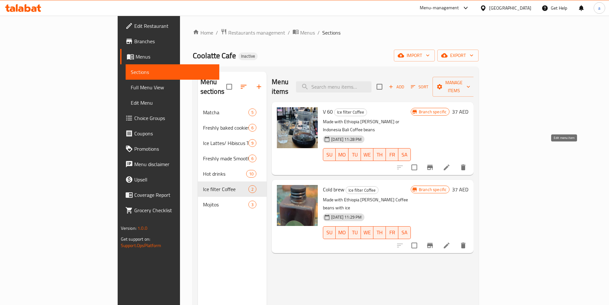
click at [450, 163] on icon at bounding box center [447, 167] width 8 height 8
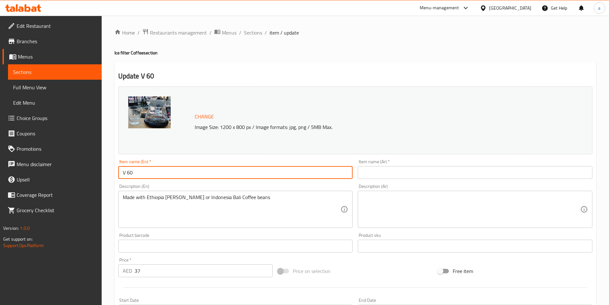
drag, startPoint x: 124, startPoint y: 170, endPoint x: 146, endPoint y: 177, distance: 23.4
click at [146, 177] on input "V 60" at bounding box center [235, 172] width 235 height 13
click at [253, 176] on input "V 60" at bounding box center [235, 172] width 235 height 13
click at [373, 169] on input "text" at bounding box center [475, 172] width 235 height 13
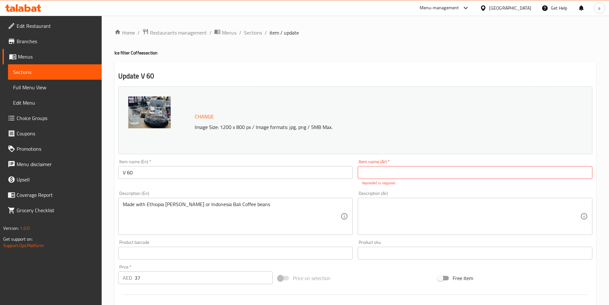
click at [442, 175] on input "text" at bounding box center [475, 172] width 235 height 13
click at [453, 168] on input "text" at bounding box center [475, 172] width 235 height 13
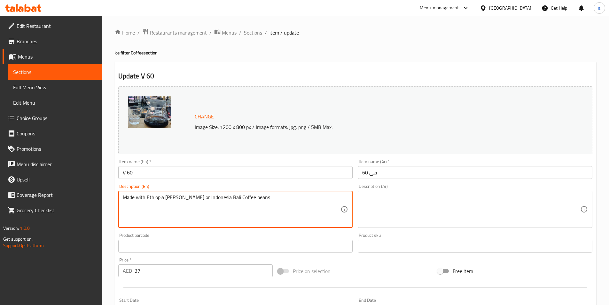
click at [212, 210] on textarea "Made with Ethiopia [PERSON_NAME] or Indonesia Bali Coffee beans" at bounding box center [232, 209] width 218 height 30
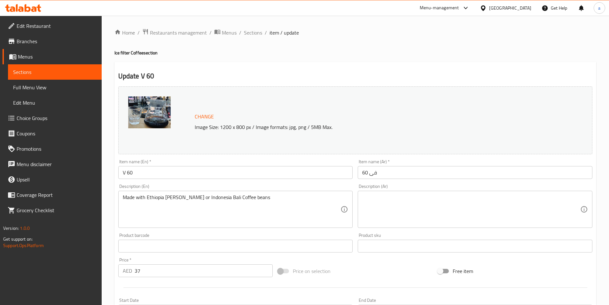
click at [368, 172] on input "فى 60" at bounding box center [475, 172] width 235 height 13
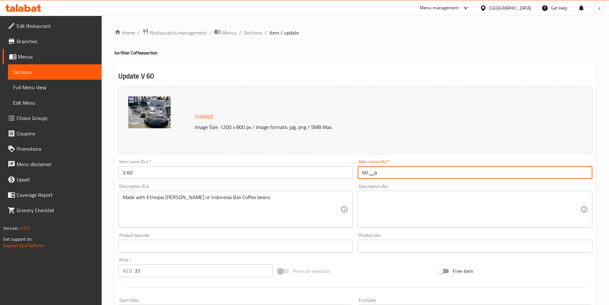
click at [362, 176] on input "فى 60" at bounding box center [475, 172] width 235 height 13
click at [371, 173] on input "فى 60" at bounding box center [475, 172] width 235 height 13
type input "ف 60"
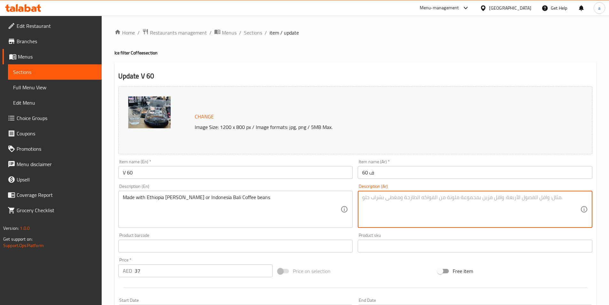
click at [429, 210] on textarea at bounding box center [471, 209] width 218 height 30
paste textarea "مصنوعة من حبوب قهوة غوجي هامبيلا الإثيوبية أو حبوب قهوة بالي الإندونيسية"
type textarea "مصنوعة من حبوب قهوة غوجي هامبيلا الإثيوبية أو حبوب قهوة بالي الإندونيسية"
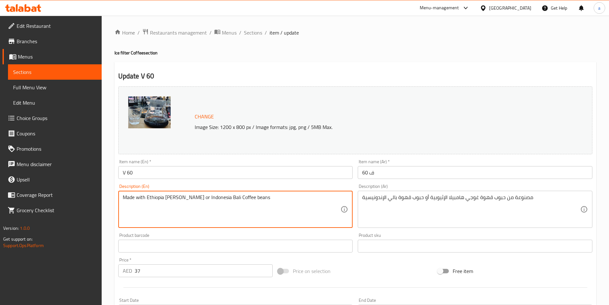
drag, startPoint x: 165, startPoint y: 197, endPoint x: 194, endPoint y: 198, distance: 29.1
click at [189, 199] on textarea "Made with Ethiopia [PERSON_NAME] or Indonesia Bali Coffee beans" at bounding box center [232, 209] width 218 height 30
drag, startPoint x: 146, startPoint y: 197, endPoint x: 196, endPoint y: 200, distance: 49.3
click at [196, 200] on textarea "Made with Ethiopia [PERSON_NAME] or Indonesia Bali Coffee beans" at bounding box center [232, 209] width 218 height 30
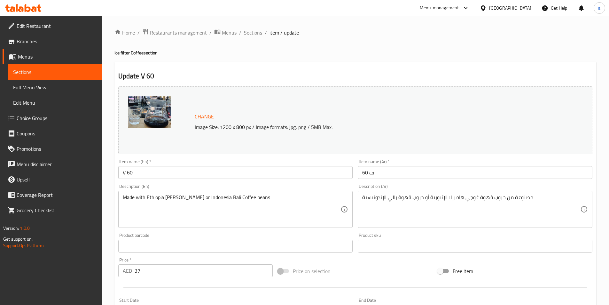
click at [408, 172] on input "ف 60" at bounding box center [475, 172] width 235 height 13
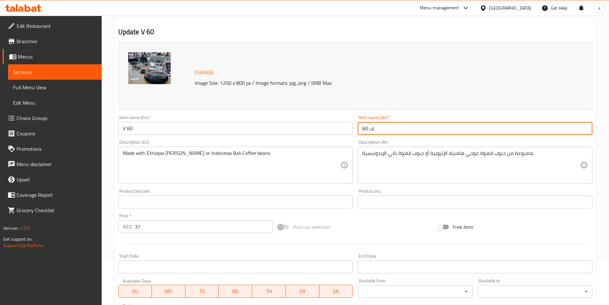
scroll to position [64, 0]
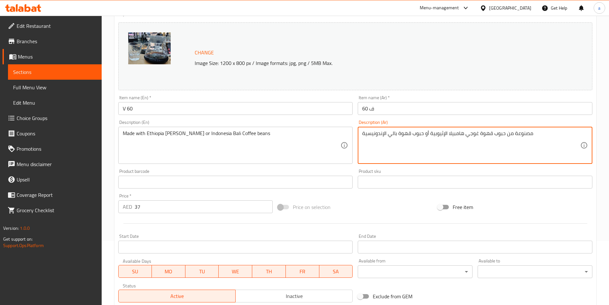
drag, startPoint x: 476, startPoint y: 135, endPoint x: 431, endPoint y: 143, distance: 46.5
click at [463, 135] on textarea "مصنوعة من حبوب قهوة غوجي هامبيلا الإثيوبية أو حبوب قهوة بالي الإندونيسية" at bounding box center [471, 145] width 218 height 30
drag, startPoint x: 491, startPoint y: 135, endPoint x: 429, endPoint y: 144, distance: 62.8
click at [429, 144] on textarea "مصنوعة من حبوب قهوة غوجي هامبيلا الإثيوبية أو حبوب قهوة بالي الإندونيسية" at bounding box center [471, 145] width 218 height 30
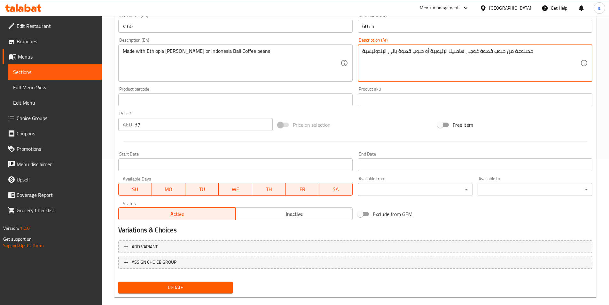
scroll to position [156, 0]
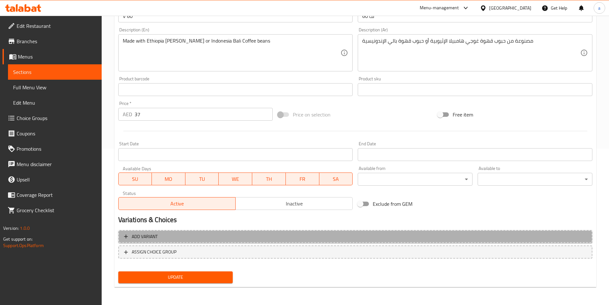
click at [297, 238] on span "Add variant" at bounding box center [355, 236] width 462 height 8
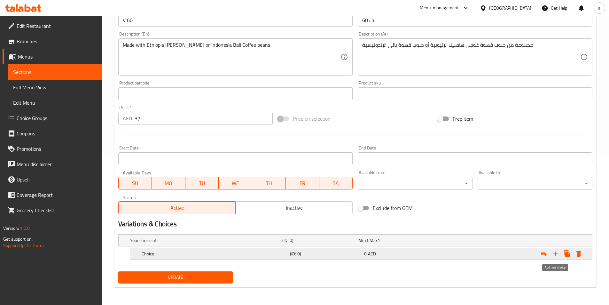
click at [557, 254] on icon "Expand" at bounding box center [556, 254] width 8 height 8
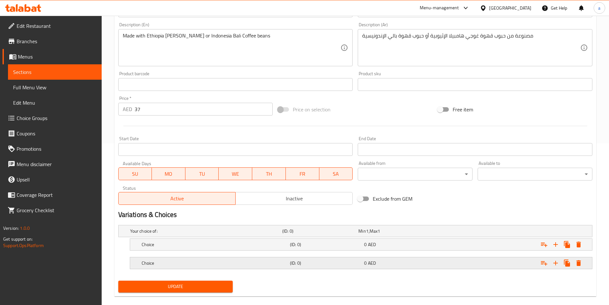
scroll to position [171, 0]
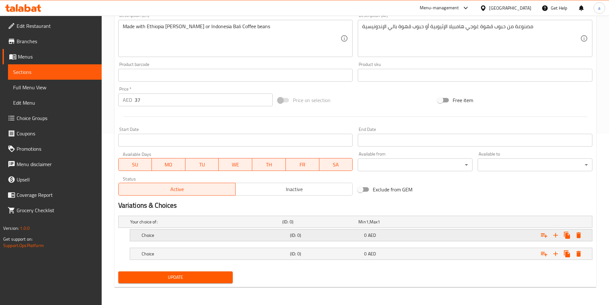
click at [368, 226] on span "AED" at bounding box center [367, 221] width 3 height 8
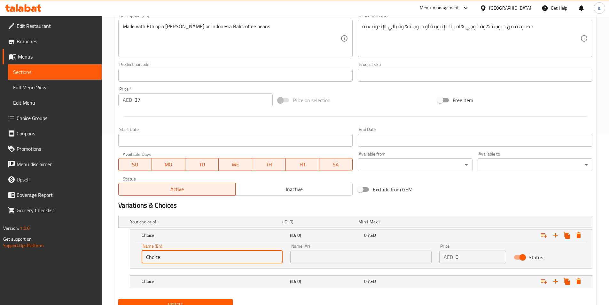
click at [241, 253] on input "Choice" at bounding box center [212, 256] width 141 height 13
paste input "قهوة غوجي هامبيلا الإثيوبية"
type input "قهوة غوجي هامبيلا الإثيوبية"
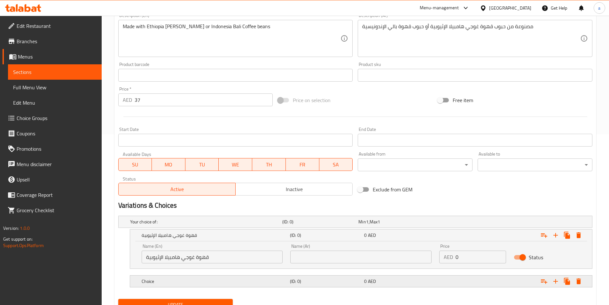
click at [356, 225] on h5 "(ID: 0)" at bounding box center [318, 221] width 73 height 6
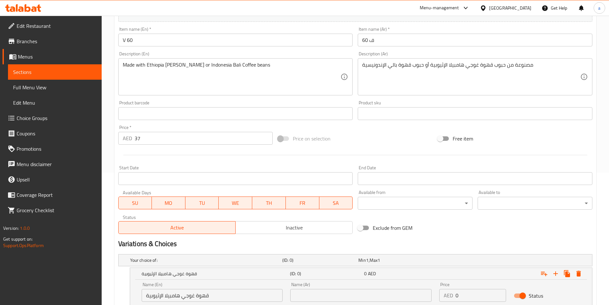
scroll to position [98, 0]
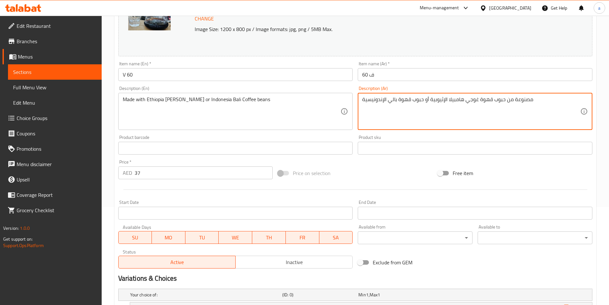
drag, startPoint x: 421, startPoint y: 99, endPoint x: 321, endPoint y: 96, distance: 100.7
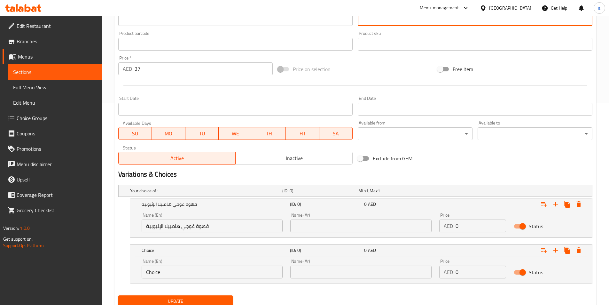
scroll to position [162, 0]
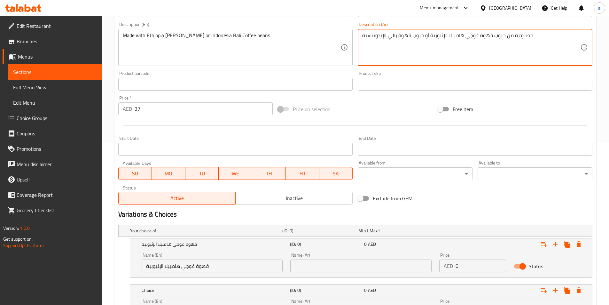
click at [408, 36] on textarea "مصنوعة من حبوب قهوة غوجي هامبيلا الإثيوبية أو حبوب قهوة بالي الإندونيسية" at bounding box center [471, 47] width 218 height 30
drag, startPoint x: 421, startPoint y: 35, endPoint x: 411, endPoint y: 38, distance: 11.4
click at [411, 38] on textarea "مصنوعة من حبوب قهوة غوجي هامبيلا الإثيوبية أو حبوب قهوة بالي الإندونيسية" at bounding box center [471, 47] width 218 height 30
drag, startPoint x: 423, startPoint y: 37, endPoint x: 359, endPoint y: 35, distance: 64.2
click at [359, 35] on div "مصنوعة من حبوب قهوة غوجي هامبيلا الإثيوبية أو حبوب قهوة بالي الإندونيسية Descri…" at bounding box center [475, 47] width 235 height 37
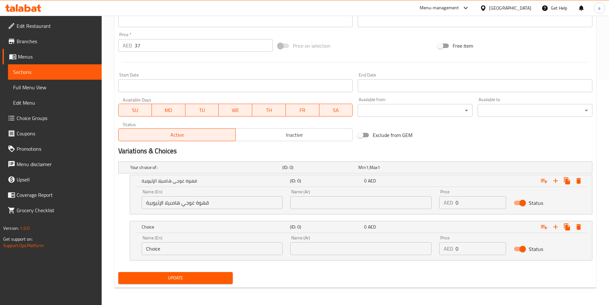
scroll to position [226, 0]
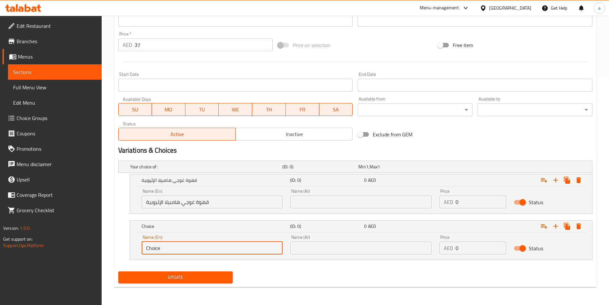
click at [229, 251] on input "Choice" at bounding box center [212, 247] width 141 height 13
paste input "حبوب قهوة بالي الإندونيسية"
type input "حبوب قهوة بالي الإندونيسية"
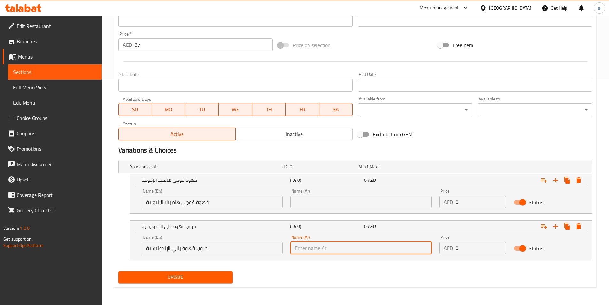
click at [323, 254] on input "text" at bounding box center [360, 247] width 141 height 13
paste input "حبوب قهوة بالي الإندونيسية"
type input "حبوب قهوة بالي الإندونيسية"
click at [185, 203] on input "قهوة غوجي هامبيلا الإثيوبية" at bounding box center [212, 201] width 141 height 13
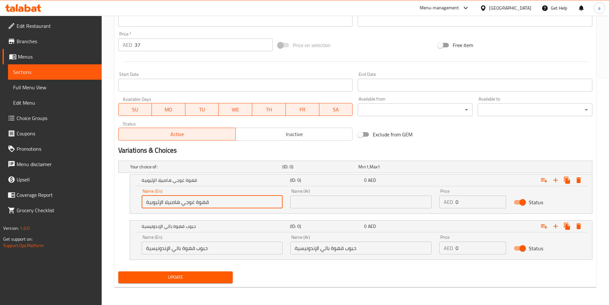
click at [185, 203] on input "قهوة غوجي هامبيلا الإثيوبية" at bounding box center [212, 201] width 141 height 13
drag, startPoint x: 306, startPoint y: 208, endPoint x: 305, endPoint y: 203, distance: 4.7
click at [306, 208] on input "text" at bounding box center [360, 201] width 141 height 13
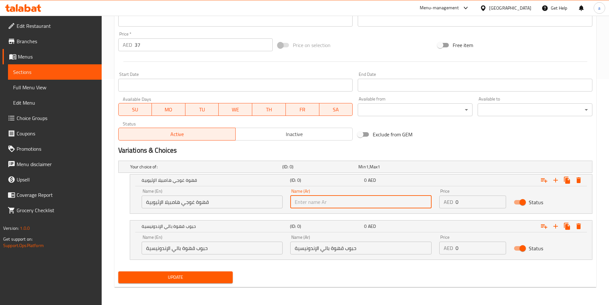
paste input "قهوة غوجي هامبيلا الإثيوبية"
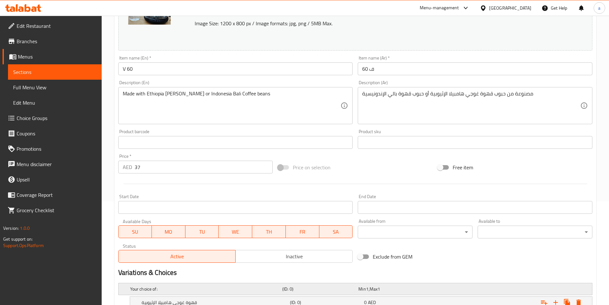
scroll to position [98, 0]
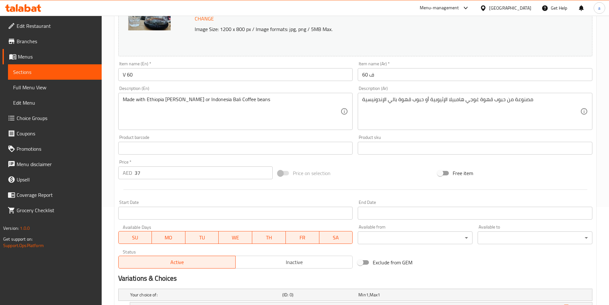
type input "قهوة غوجي هامبيلا الإثيوبية"
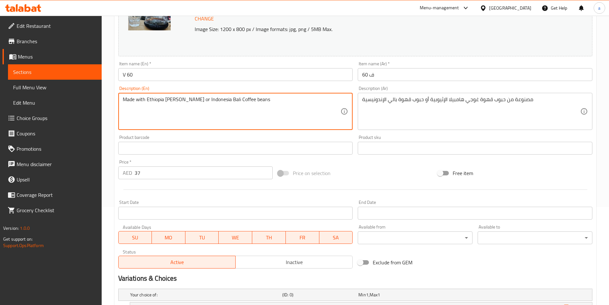
drag, startPoint x: 147, startPoint y: 99, endPoint x: 194, endPoint y: 104, distance: 47.6
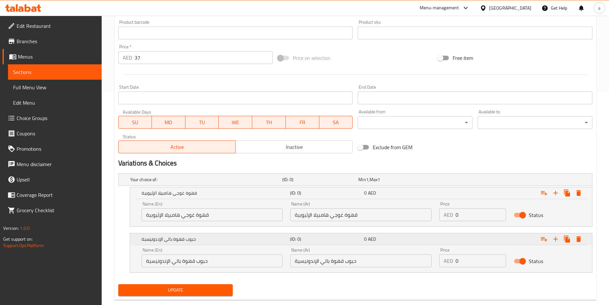
scroll to position [226, 0]
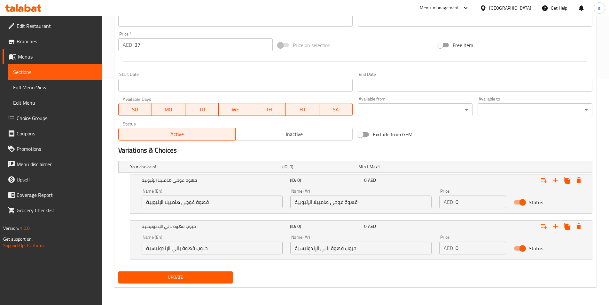
click at [214, 207] on input "قهوة غوجي هامبيلا الإثيوبية" at bounding box center [212, 201] width 141 height 13
click at [215, 202] on input "قهوة غوجي هامبيلا الإثيوبية" at bounding box center [212, 201] width 141 height 13
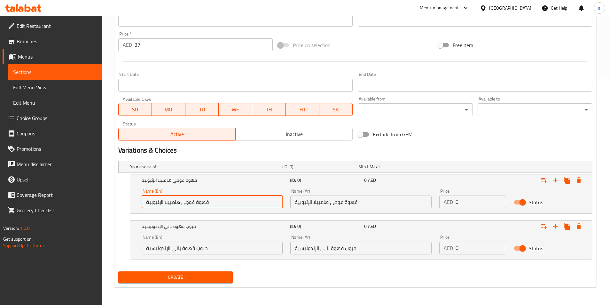
click at [215, 202] on input "قهوة غوجي هامبيلا الإثيوبية" at bounding box center [212, 201] width 141 height 13
paste input "Ethiopia [PERSON_NAME]"
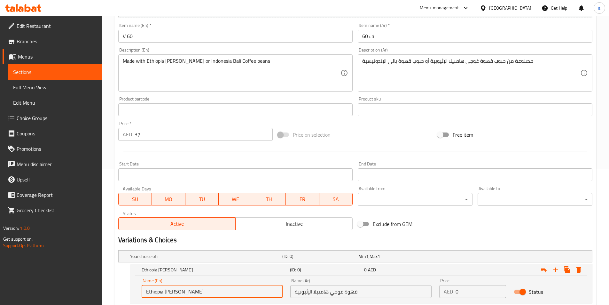
scroll to position [130, 0]
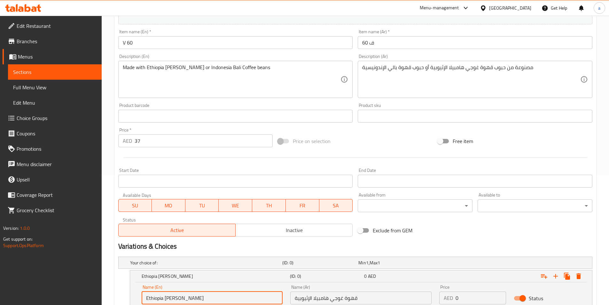
type input "Ethiopia [PERSON_NAME]"
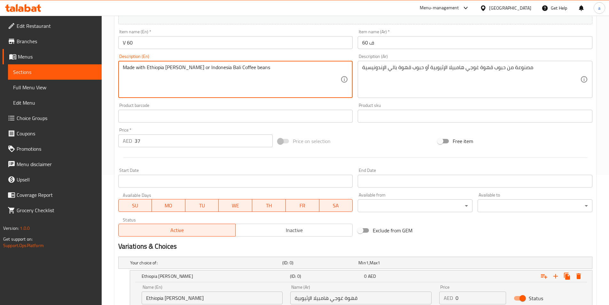
drag, startPoint x: 201, startPoint y: 67, endPoint x: 276, endPoint y: 70, distance: 75.5
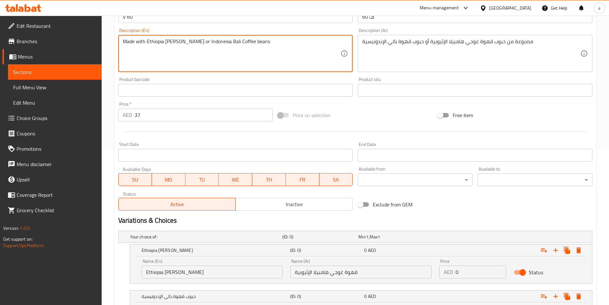
scroll to position [194, 0]
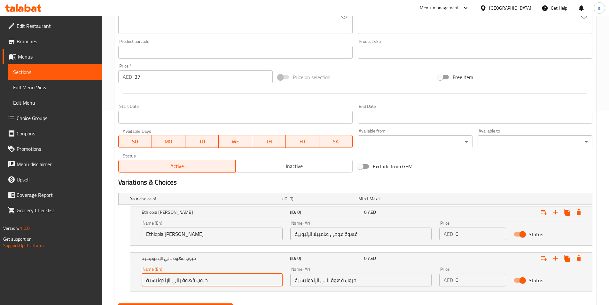
click at [203, 281] on input "حبوب قهوة بالي الإندونيسية" at bounding box center [212, 279] width 141 height 13
paste input "Indonesia Bali Coffee beans"
drag, startPoint x: 178, startPoint y: 279, endPoint x: 209, endPoint y: 280, distance: 31.7
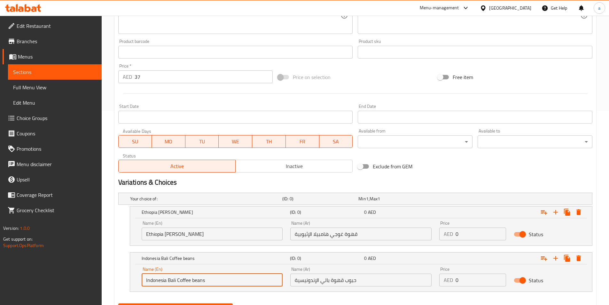
click at [209, 280] on input "Indonesia Bali Coffee beans" at bounding box center [212, 279] width 141 height 13
type input "Indonesia Bali Coffee beans"
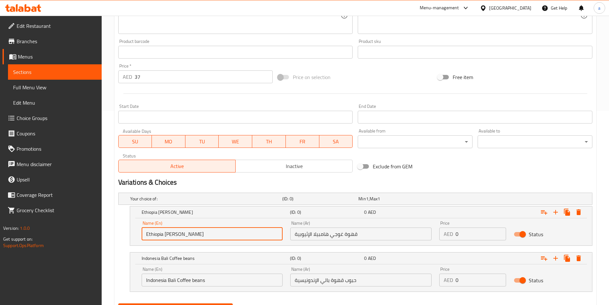
click at [212, 234] on input "Ethiopia [PERSON_NAME]" at bounding box center [212, 233] width 141 height 13
paste input "Coffee beans"
type input "Ethiopia [PERSON_NAME] Coffee beans"
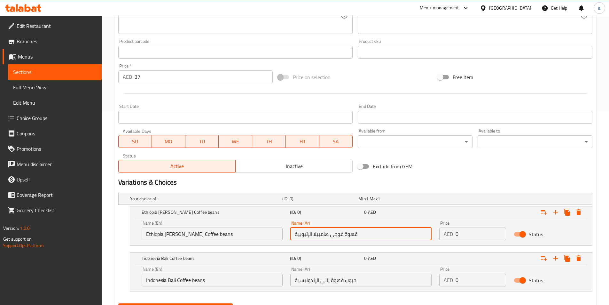
drag, startPoint x: 339, startPoint y: 235, endPoint x: 343, endPoint y: 236, distance: 3.9
click at [343, 236] on input "قهوة غوجي هامبيلا الإثيوبية" at bounding box center [360, 233] width 141 height 13
click at [364, 235] on input "قهوة [PERSON_NAME] الإثيوبية" at bounding box center [360, 233] width 141 height 13
click at [294, 235] on input "قهوة [PERSON_NAME] الإثيوبية" at bounding box center [360, 233] width 141 height 13
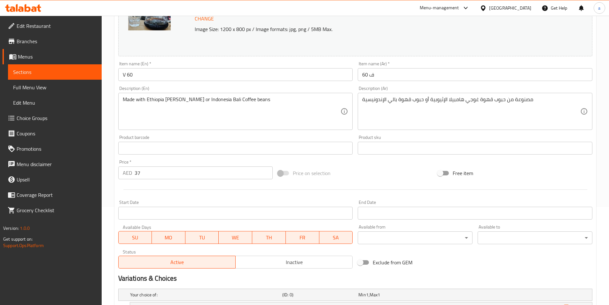
type input "حبوب قهوة [PERSON_NAME] الإثيوبية"
click at [137, 172] on input "37" at bounding box center [204, 172] width 138 height 13
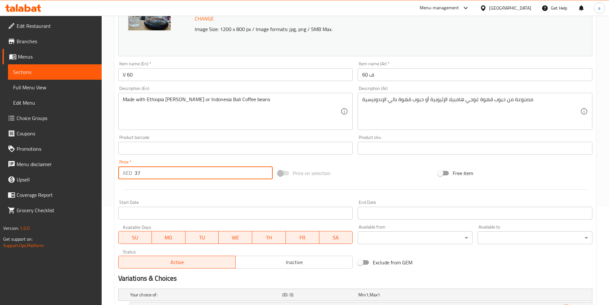
click at [137, 172] on input "37" at bounding box center [204, 172] width 138 height 13
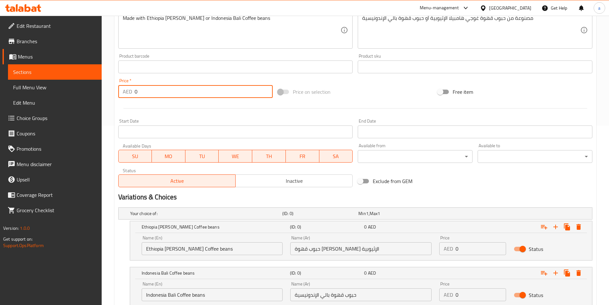
scroll to position [194, 0]
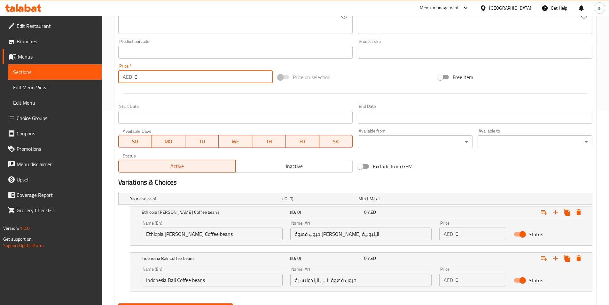
type input "0"
click at [459, 236] on input "0" at bounding box center [480, 233] width 50 height 13
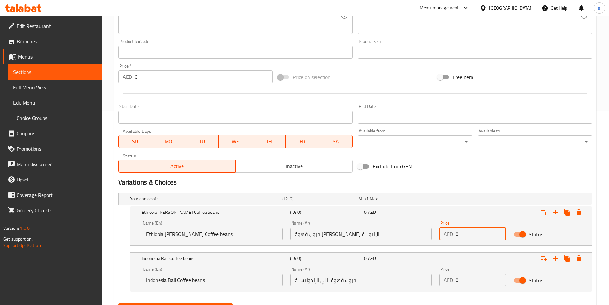
click at [459, 236] on input "0" at bounding box center [480, 233] width 50 height 13
click at [456, 235] on input "0" at bounding box center [480, 233] width 50 height 13
type input "37"
click at [455, 280] on input "0" at bounding box center [480, 279] width 50 height 13
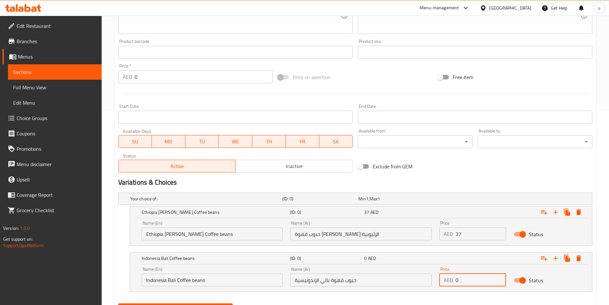
click at [456, 282] on input "0" at bounding box center [480, 279] width 50 height 13
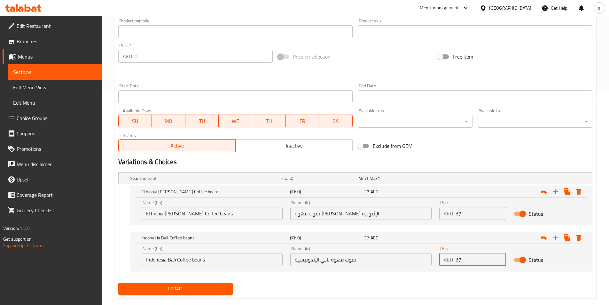
scroll to position [226, 0]
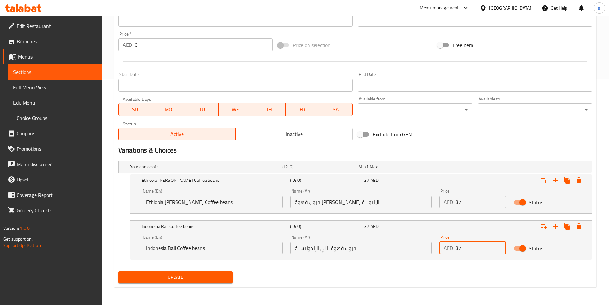
type input "37"
click at [210, 276] on span "Update" at bounding box center [175, 277] width 104 height 8
click at [437, 279] on div "Update" at bounding box center [355, 276] width 479 height 17
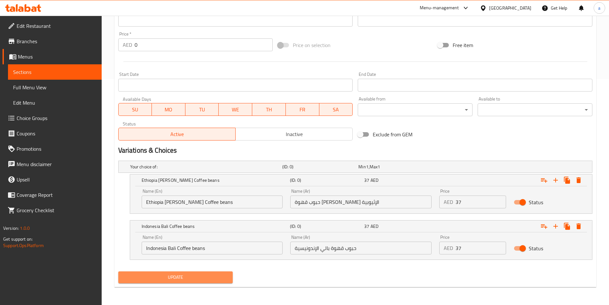
click at [189, 281] on button "Update" at bounding box center [175, 277] width 115 height 12
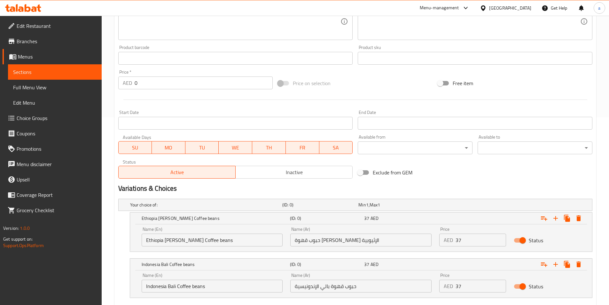
scroll to position [98, 0]
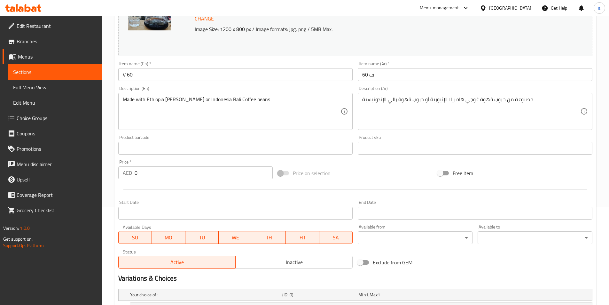
click at [124, 77] on input "V 60" at bounding box center [235, 74] width 235 height 13
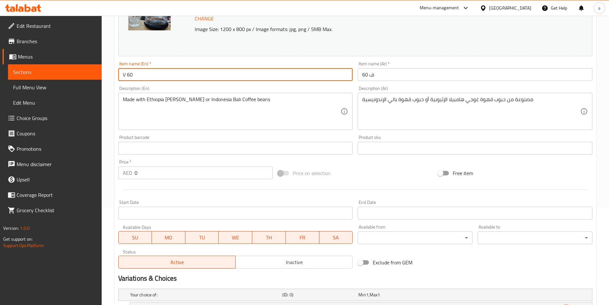
click at [124, 77] on input "V 60" at bounding box center [235, 74] width 235 height 13
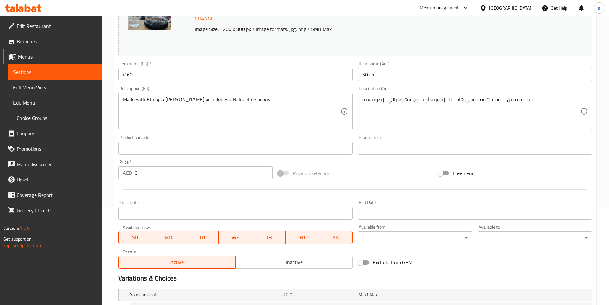
click at [81, 73] on span "Sections" at bounding box center [54, 72] width 83 height 8
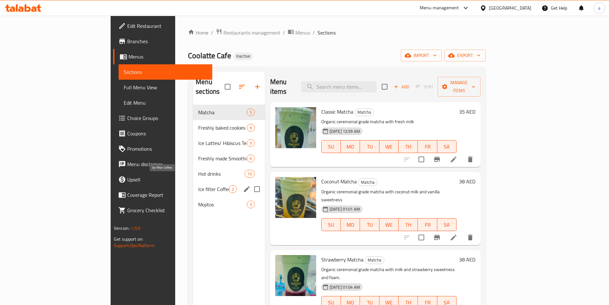
click at [198, 185] on span "Ice filter Coffee" at bounding box center [213, 189] width 31 height 8
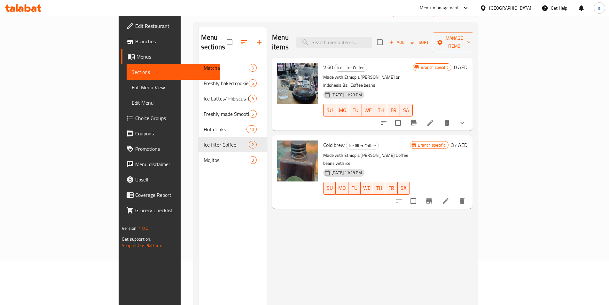
scroll to position [64, 0]
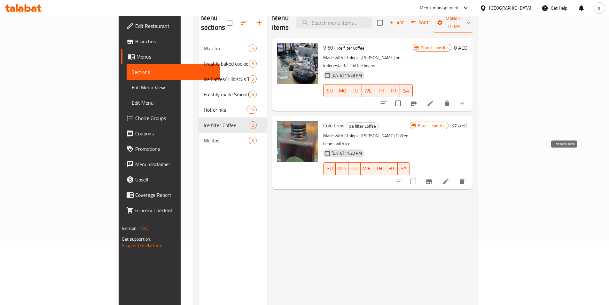
click at [449, 177] on icon at bounding box center [446, 181] width 8 height 8
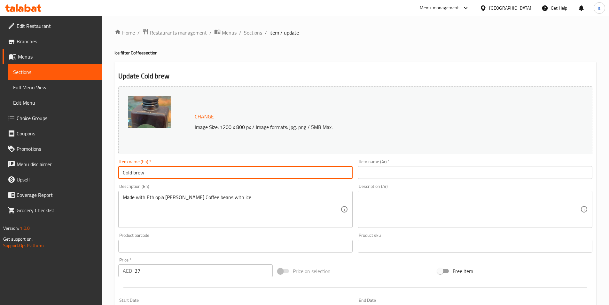
click at [126, 173] on input "Cold brew" at bounding box center [235, 172] width 235 height 13
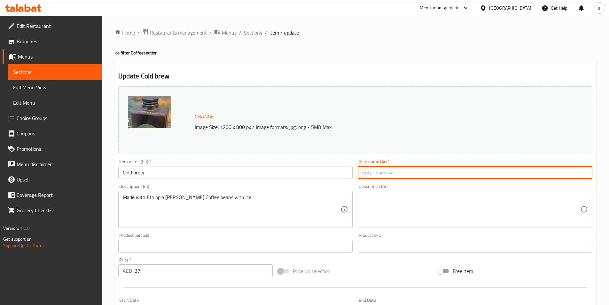
click at [371, 173] on input "text" at bounding box center [475, 172] width 235 height 13
paste input "كولد برو"
type input "كولد برو"
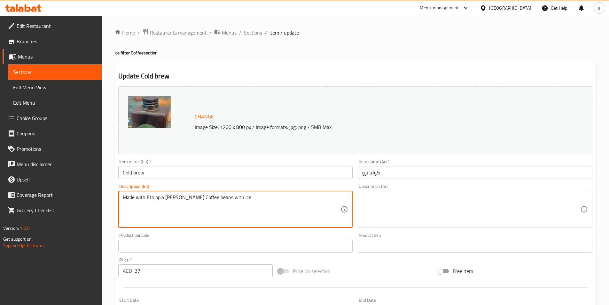
click at [198, 194] on textarea "Made with Ethiopia [PERSON_NAME] Coffee beans with ice" at bounding box center [232, 209] width 218 height 30
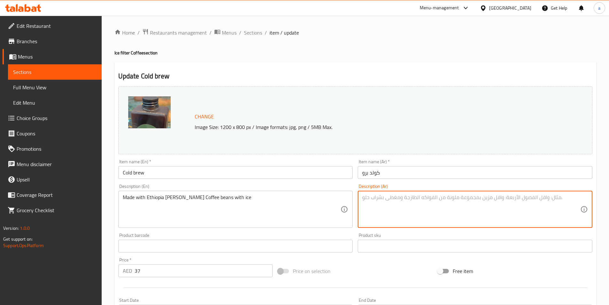
click at [475, 216] on textarea at bounding box center [471, 209] width 218 height 30
paste textarea "مصنوع من حبوب قهوة غوجي هامبيلا الإثيوبية مع الثلج"
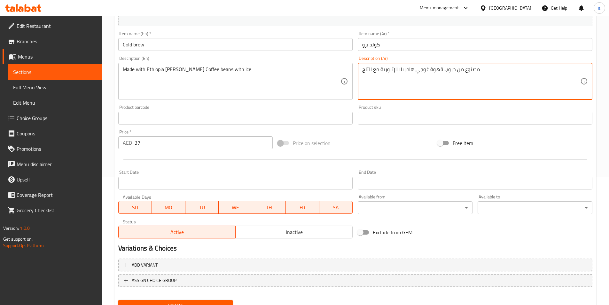
scroll to position [156, 0]
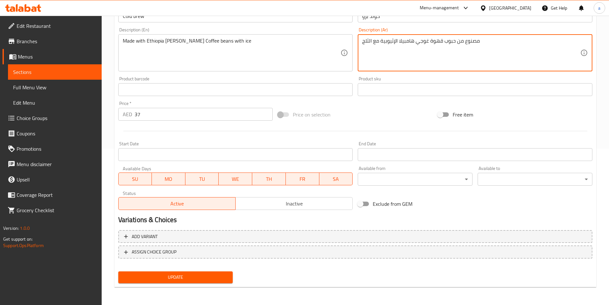
type textarea "مصنوع من حبوب قهوة غوجي هامبيلا الإثيوبية مع الثلج"
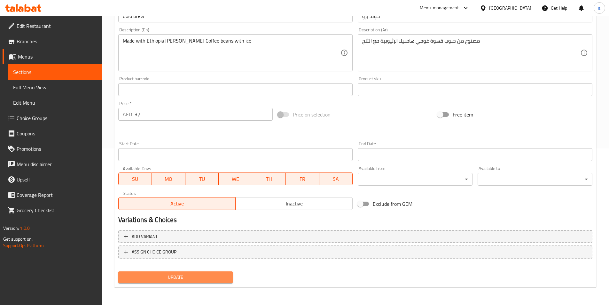
click at [179, 280] on span "Update" at bounding box center [175, 277] width 104 height 8
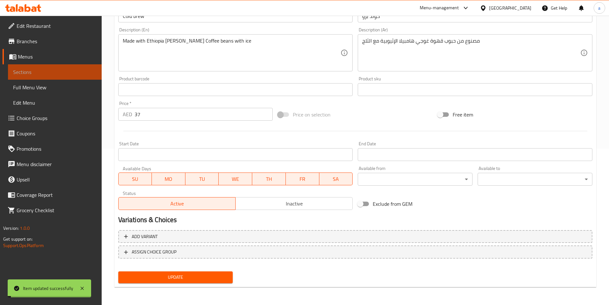
click at [66, 70] on span "Sections" at bounding box center [54, 72] width 83 height 8
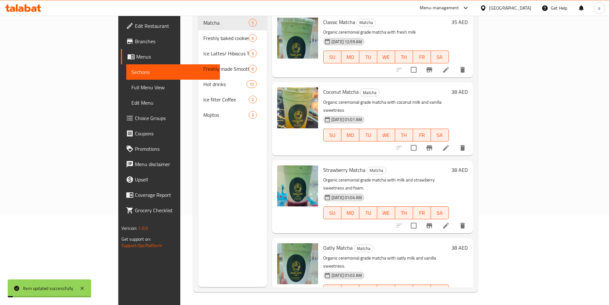
scroll to position [89, 0]
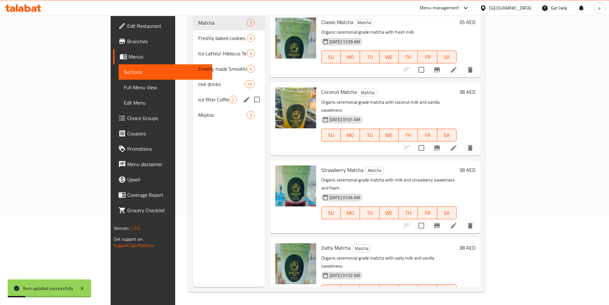
click at [193, 92] on div "Ice filter Coffee 2" at bounding box center [229, 99] width 72 height 15
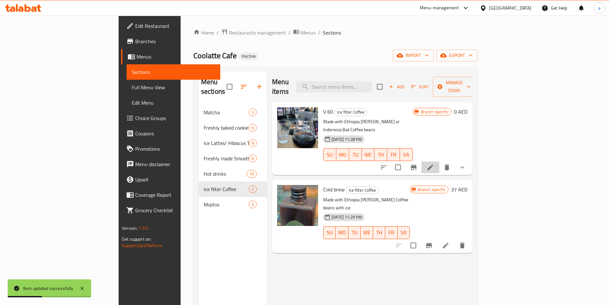
click at [439, 161] on li at bounding box center [430, 167] width 18 height 12
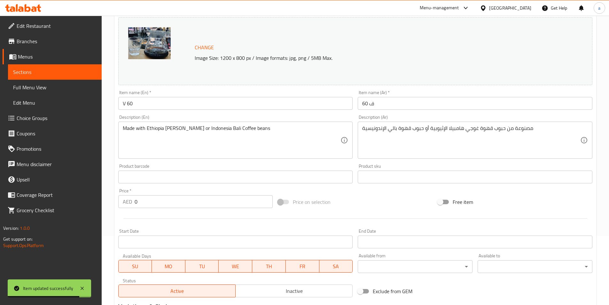
scroll to position [160, 0]
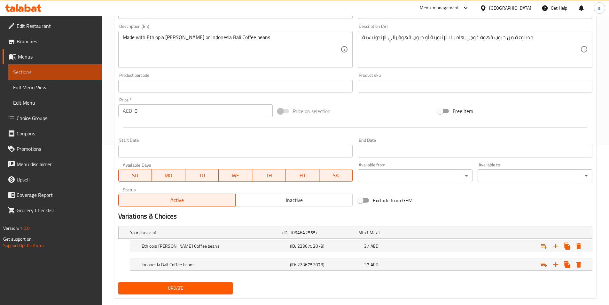
click at [56, 69] on span "Sections" at bounding box center [54, 72] width 83 height 8
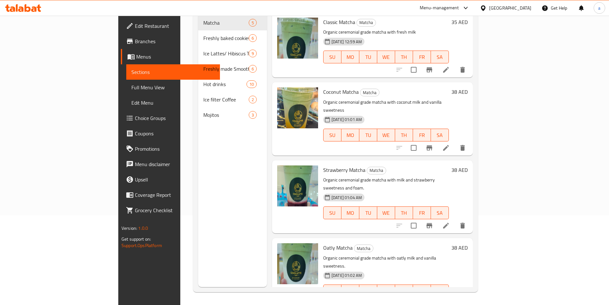
scroll to position [89, 0]
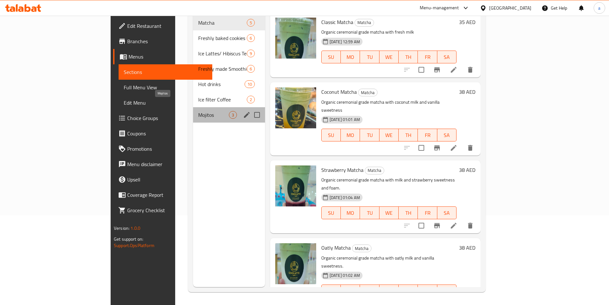
click at [198, 111] on span "Mojitos" at bounding box center [213, 115] width 31 height 8
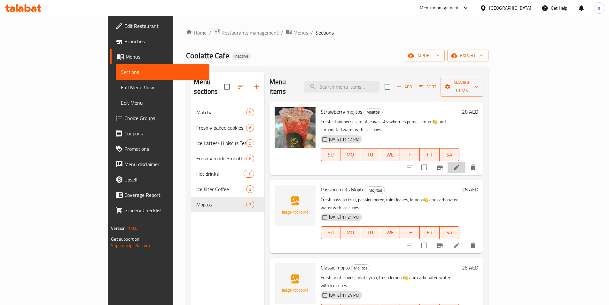
click at [465, 161] on li at bounding box center [456, 167] width 18 height 12
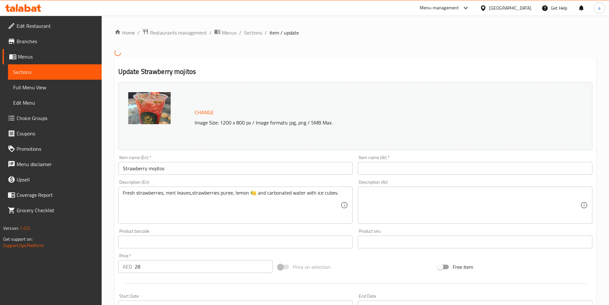
click at [185, 171] on input "Strawberry mojitos" at bounding box center [235, 168] width 235 height 13
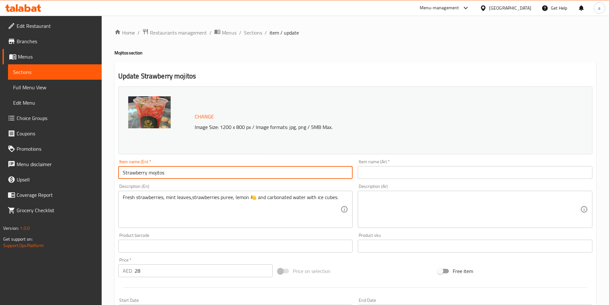
click at [399, 165] on div "Item name (Ar)   * Item name (Ar) *" at bounding box center [475, 168] width 235 height 19
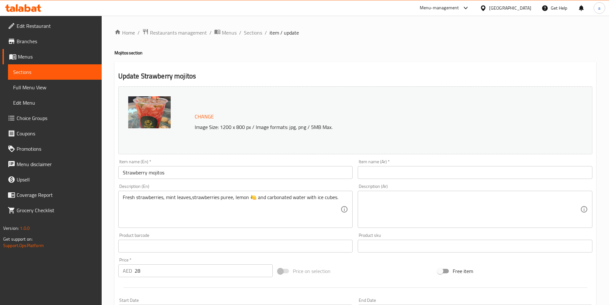
click at [406, 176] on input "text" at bounding box center [475, 172] width 235 height 13
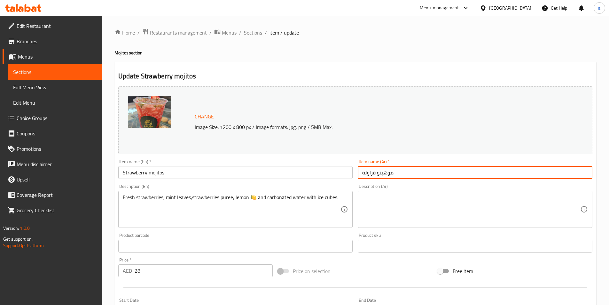
type input "موهيتو فراولة"
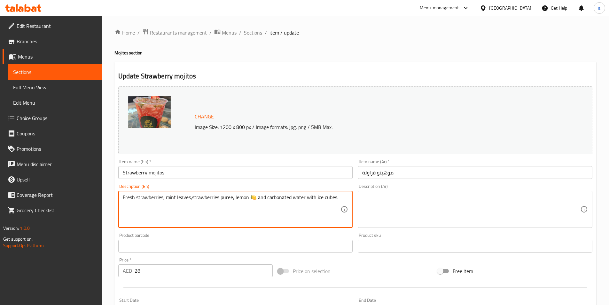
drag, startPoint x: 248, startPoint y: 198, endPoint x: 254, endPoint y: 200, distance: 6.2
click at [244, 201] on textarea "Fresh strawberries, mint leaves,strawberries puree, lemon and carbonated water …" at bounding box center [232, 209] width 218 height 30
click at [245, 199] on textarea "Fresh strawberries, mint leaves,strawberries puree, lemon and carbonated water …" at bounding box center [232, 209] width 218 height 30
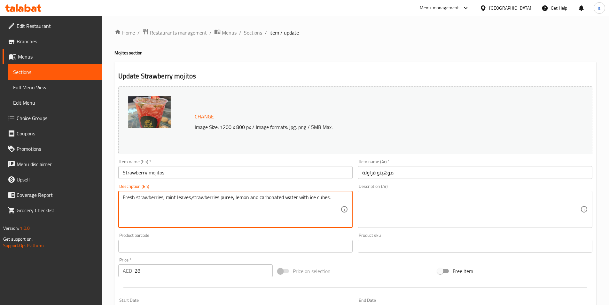
type textarea "Fresh strawberries, mint leaves,strawberries puree, lemon and carbonated water …"
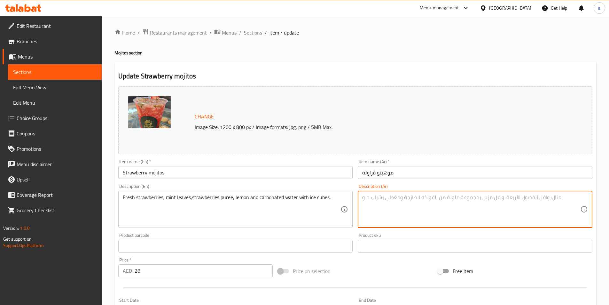
click at [474, 202] on textarea at bounding box center [471, 209] width 218 height 30
paste textarea "الفراولة الطازجة، أوراق النعناع، هريس الفراولة، الليمون والمياه الغازية مع مكعب…"
drag, startPoint x: 465, startPoint y: 199, endPoint x: 477, endPoint y: 202, distance: 12.7
click at [477, 202] on textarea "الفراولة الطازجة، أوراق النعناع، هريس الفراولة، الليمون والمياه الغازية مع مكعب…" at bounding box center [471, 209] width 218 height 30
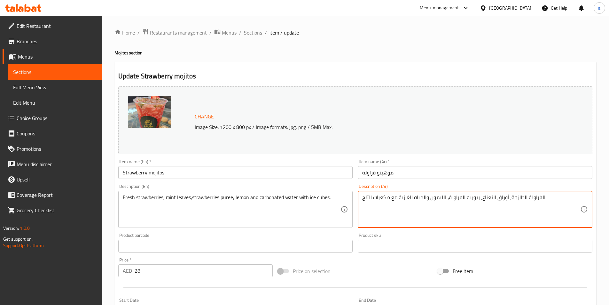
drag, startPoint x: 399, startPoint y: 199, endPoint x: 409, endPoint y: 201, distance: 9.5
click at [409, 201] on textarea "الفراولة الطازجة، أوراق النعناع، بيوريه الفراولة، الليمون والمياه الغازية مع مك…" at bounding box center [471, 209] width 218 height 30
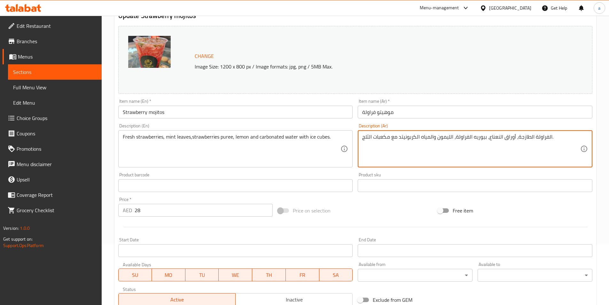
scroll to position [156, 0]
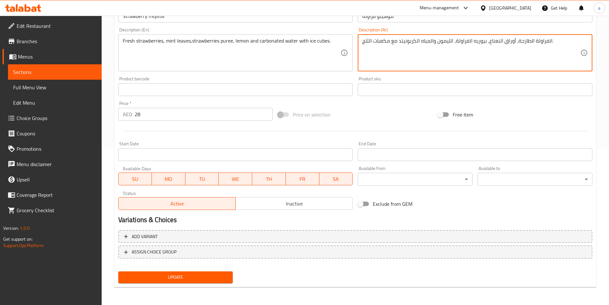
type textarea "الفراولة الطازجة، أوراق النعناع، بيوريه الفراولة، الليمون والمياه الكربونيتد مع…"
click at [182, 277] on span "Update" at bounding box center [175, 277] width 104 height 8
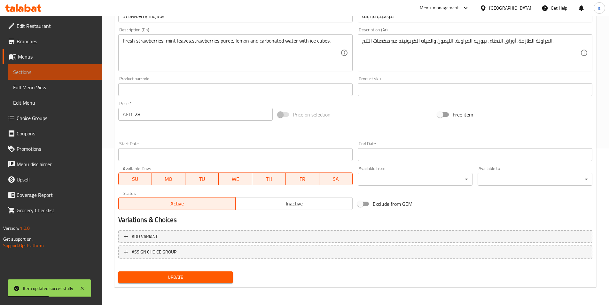
click at [23, 74] on span "Sections" at bounding box center [54, 72] width 83 height 8
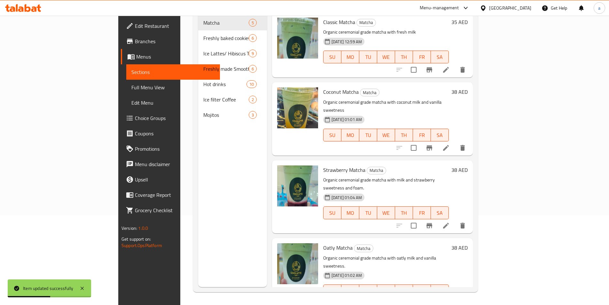
scroll to position [89, 0]
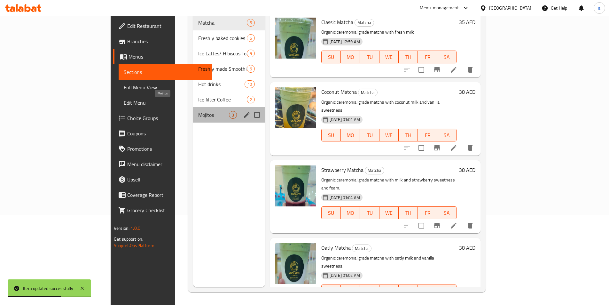
click at [198, 111] on span "Mojitos" at bounding box center [213, 115] width 31 height 8
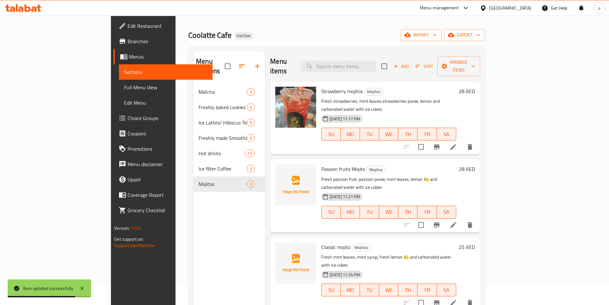
scroll to position [32, 0]
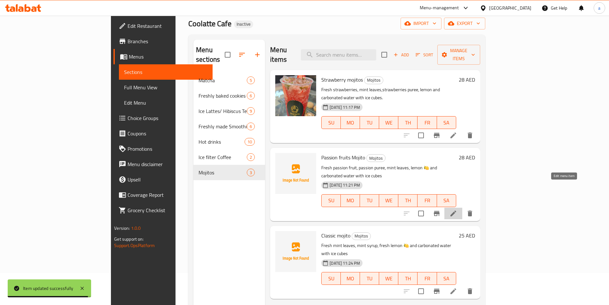
click at [457, 209] on icon at bounding box center [453, 213] width 8 height 8
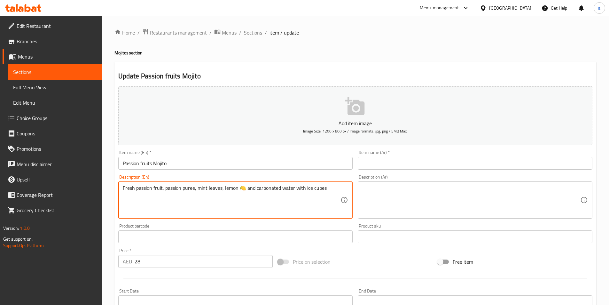
drag, startPoint x: 238, startPoint y: 190, endPoint x: 244, endPoint y: 191, distance: 6.7
type textarea "Fresh passion fruit, passion puree, mint leaves, lemon and carbonated water wit…"
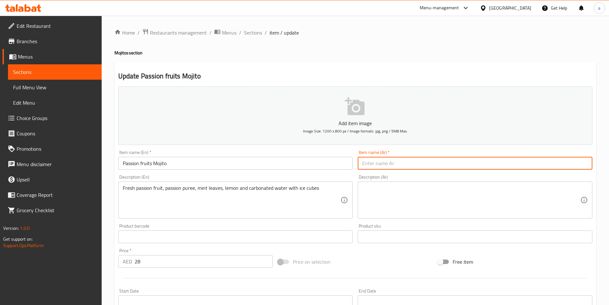
click at [372, 167] on input "text" at bounding box center [475, 163] width 235 height 13
type input "م"
type input "ك"
type input "موهيتو باشون فروت"
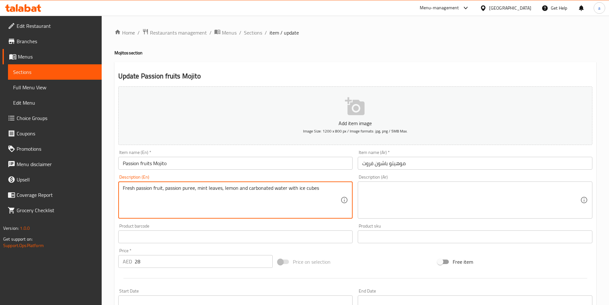
click at [143, 191] on textarea "Fresh passion fruit, passion puree, mint leaves, lemon and carbonated water wit…" at bounding box center [232, 200] width 218 height 30
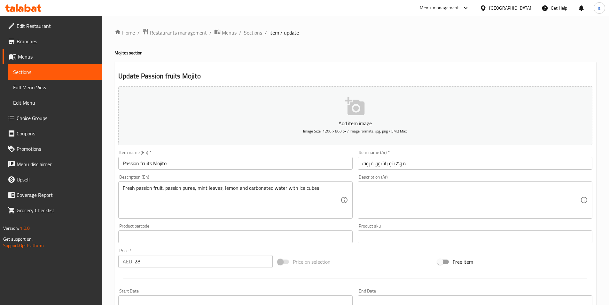
click at [409, 199] on textarea at bounding box center [471, 200] width 218 height 30
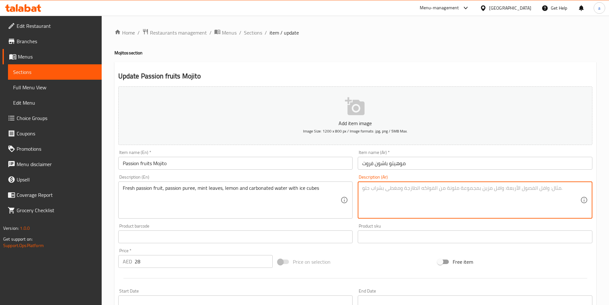
paste textarea "فاكهة العاطفة الطازجة، هريس العاطفة، أوراق النعناع، الليمون والمياه الغازية مع …"
drag, startPoint x: 510, startPoint y: 190, endPoint x: 561, endPoint y: 197, distance: 51.6
click at [561, 197] on textarea "فاكهة العاطفة الطازجة، هريس العاطفة، أوراق النعناع، الليمون والمياه الغازية مع …" at bounding box center [471, 200] width 218 height 30
drag, startPoint x: 476, startPoint y: 191, endPoint x: 506, endPoint y: 194, distance: 30.5
click at [506, 194] on textarea "فاكهه الباشون الطازجة، هريس العاطفة، أوراق النعناع، الليمون والمياه الغازية مع …" at bounding box center [471, 200] width 218 height 30
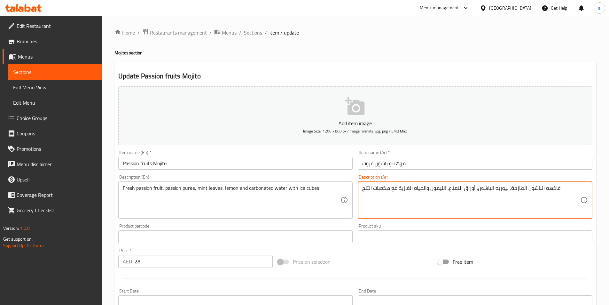
drag, startPoint x: 398, startPoint y: 189, endPoint x: 411, endPoint y: 188, distance: 12.8
click at [411, 188] on textarea "فاكهه الباشون الطازجة، بيوريه الباشون، أوراق النعناع، الليمون والمياه الغازية م…" at bounding box center [471, 200] width 218 height 30
click at [410, 188] on textarea "فاكهه الباشون الطازجة، بيوريه الباشون، أوراق النعناع، الليمون والمياه الكرتونيت…" at bounding box center [471, 200] width 218 height 30
click at [409, 189] on textarea "فاكهه الباشون الطازجة، بيوريه الباشون، أوراق النعناع، الليمون والمياه الكرتونيت…" at bounding box center [471, 200] width 218 height 30
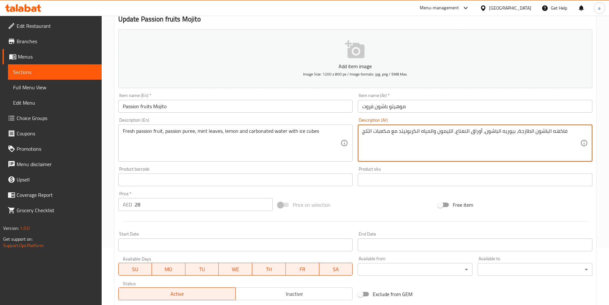
scroll to position [147, 0]
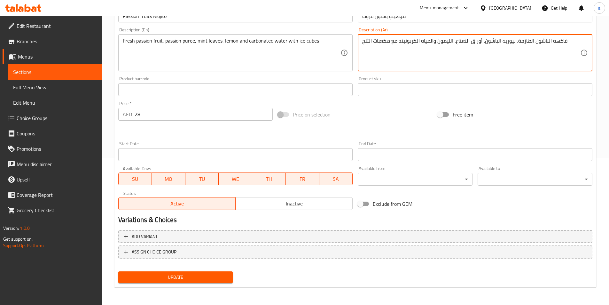
type textarea "فاكهه الباشون الطازجة، بيوريه الباشون، أوراق النعناع، الليمون والمياه الكربونيت…"
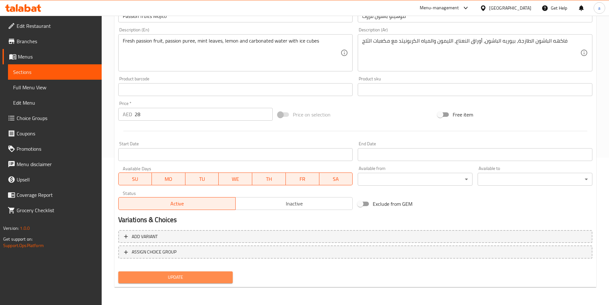
click at [175, 271] on button "Update" at bounding box center [175, 277] width 115 height 12
click at [191, 282] on button "Update" at bounding box center [175, 277] width 115 height 12
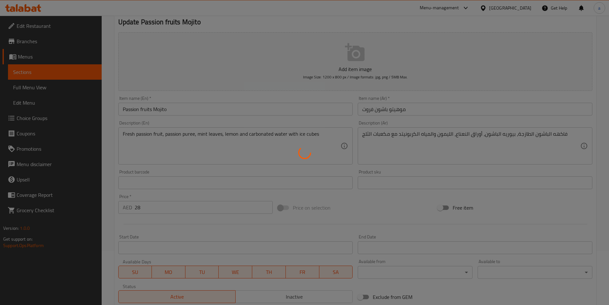
scroll to position [51, 0]
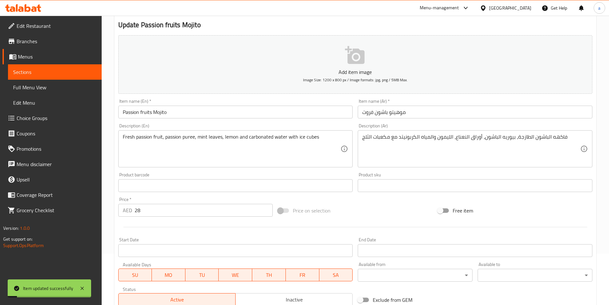
click at [40, 68] on link "Sections" at bounding box center [55, 71] width 94 height 15
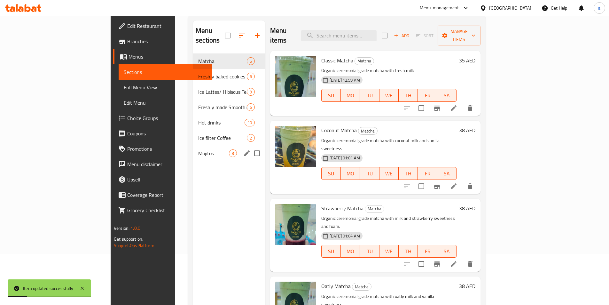
click at [193, 148] on div "Mojitos 3" at bounding box center [229, 152] width 72 height 15
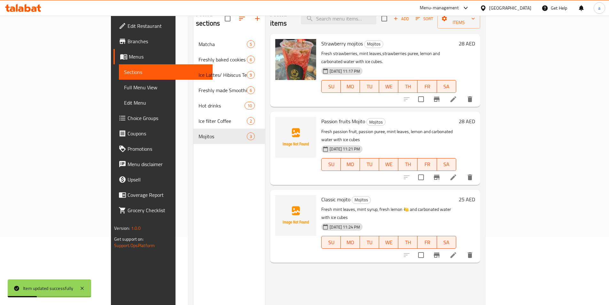
scroll to position [89, 0]
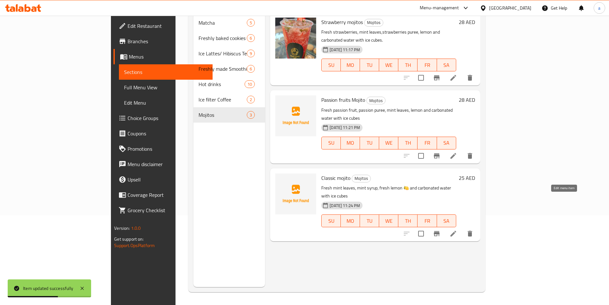
click at [462, 228] on li at bounding box center [453, 234] width 18 height 12
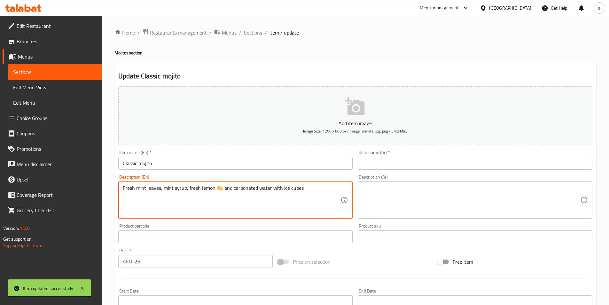
drag, startPoint x: 214, startPoint y: 186, endPoint x: 222, endPoint y: 188, distance: 8.5
type textarea "Fresh mint leaves, mint syrup, fresh lemon and carbonated water with ice cubes"
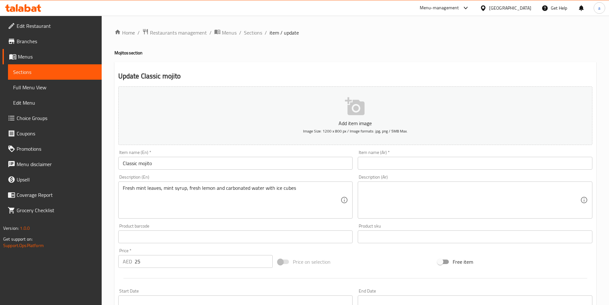
click at [360, 167] on input "text" at bounding box center [475, 163] width 235 height 13
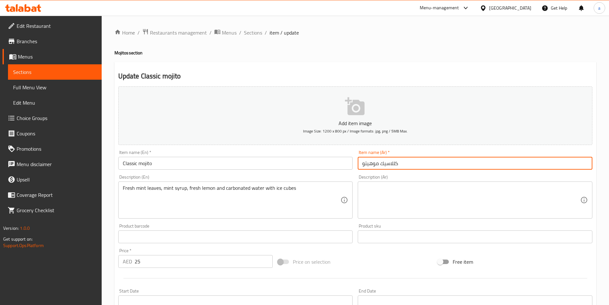
click at [393, 164] on input "كللاسيك موهيتو" at bounding box center [475, 163] width 235 height 13
type input "كلاسيك موهيتو"
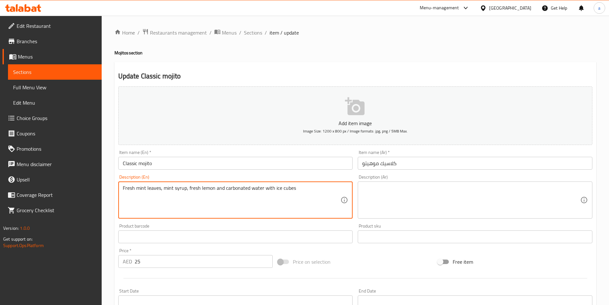
click at [217, 188] on textarea "Fresh mint leaves, mint syrup, fresh lemon and carbonated water with ice cubes" at bounding box center [232, 200] width 218 height 30
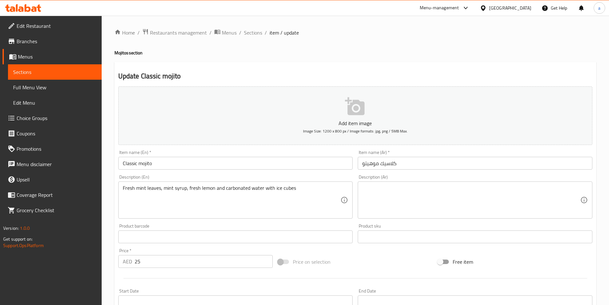
click at [290, 185] on textarea "Fresh mint leaves, mint syrup, fresh lemon and carbonated water with ice cubes" at bounding box center [232, 200] width 218 height 30
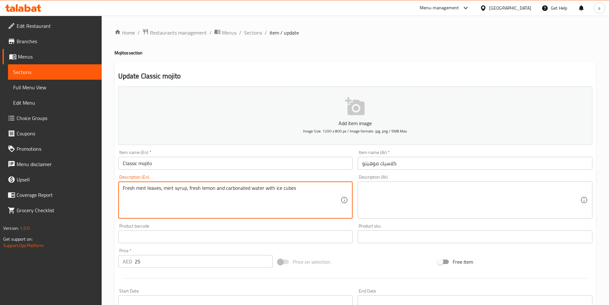
click at [290, 185] on textarea "Fresh mint leaves, mint syrup, fresh lemon and carbonated water with ice cubes" at bounding box center [232, 200] width 218 height 30
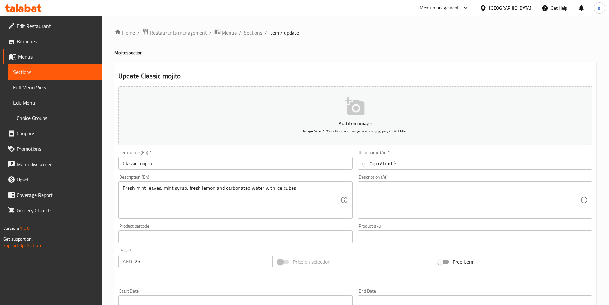
click at [235, 189] on textarea "Fresh mint leaves, mint syrup, fresh lemon and carbonated water with ice cubes" at bounding box center [232, 200] width 218 height 30
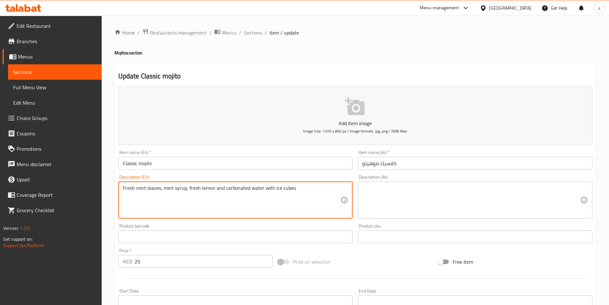
click at [235, 189] on textarea "Fresh mint leaves, mint syrup, fresh lemon and carbonated water with ice cubes" at bounding box center [232, 200] width 218 height 30
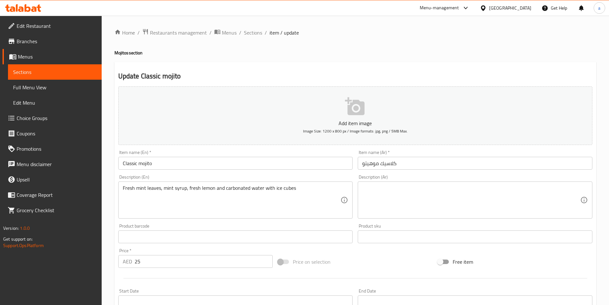
click at [483, 186] on textarea at bounding box center [471, 200] width 218 height 30
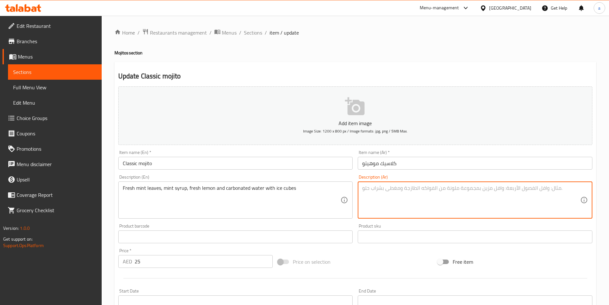
paste textarea "أوراق النعناع الطازجة، شراب النعناع، الليمون الطازج والمياه الغازية مع مكعبات ا…"
drag, startPoint x: 398, startPoint y: 189, endPoint x: 410, endPoint y: 190, distance: 12.8
click at [410, 190] on textarea "أوراق النعناع الطازجة، شراب النعناع، الليمون الطازج والمياه الغازية مع مكعبات ا…" at bounding box center [471, 200] width 218 height 30
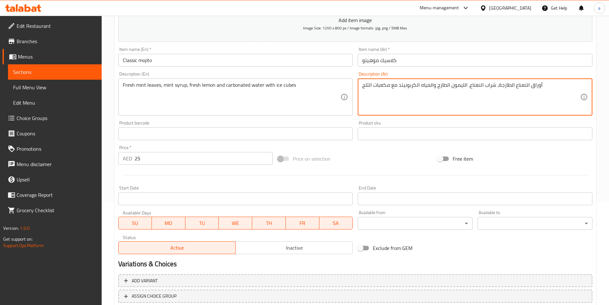
scroll to position [147, 0]
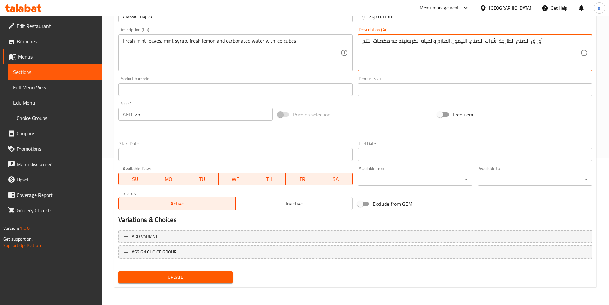
type textarea "أوراق النعناع الطازجة، شراب النعناع، الليمون الطازج والمياه الكربونيتد مع مكعبا…"
click at [182, 283] on button "Update" at bounding box center [175, 277] width 115 height 12
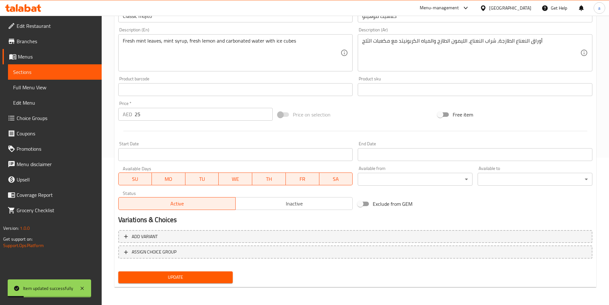
click at [96, 71] on span "Sections" at bounding box center [54, 72] width 83 height 8
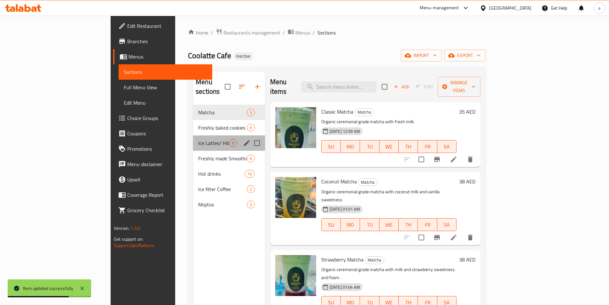
click at [193, 135] on div "Ice Lattes/ Hibiscus Tea 9" at bounding box center [229, 142] width 72 height 15
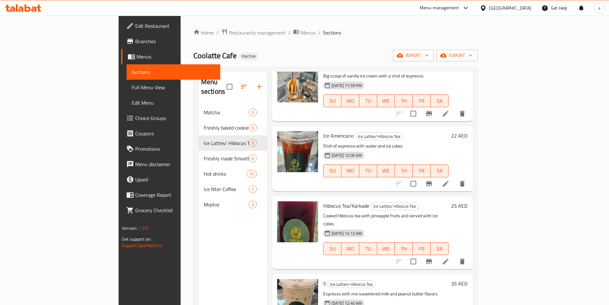
scroll to position [340, 0]
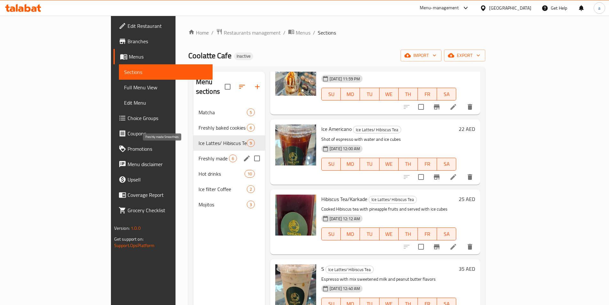
click at [198, 154] on span "Freshly made Smoothies" at bounding box center [213, 158] width 30 height 8
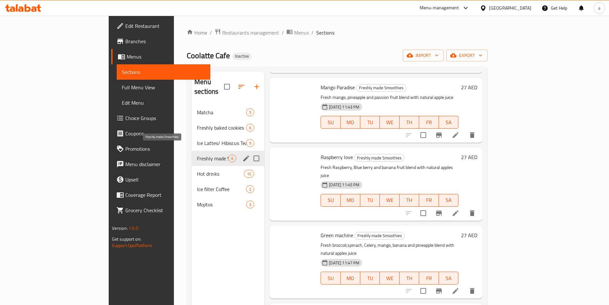
scroll to position [130, 0]
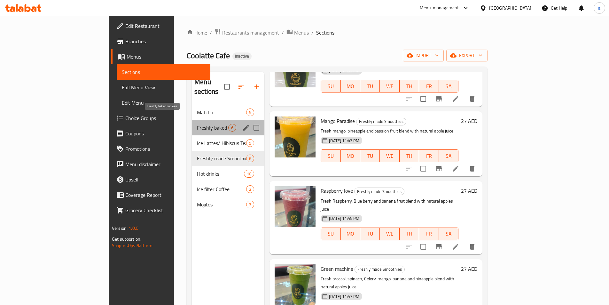
click at [197, 124] on span "Freshly baked cookies" at bounding box center [212, 128] width 31 height 8
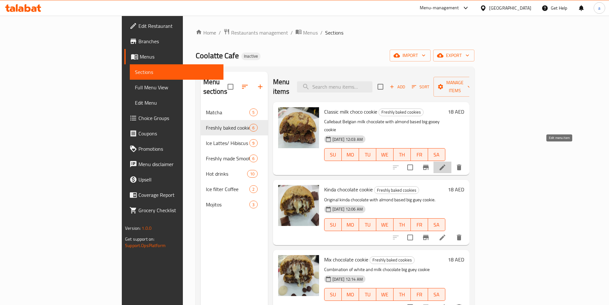
click at [446, 163] on icon at bounding box center [442, 167] width 8 height 8
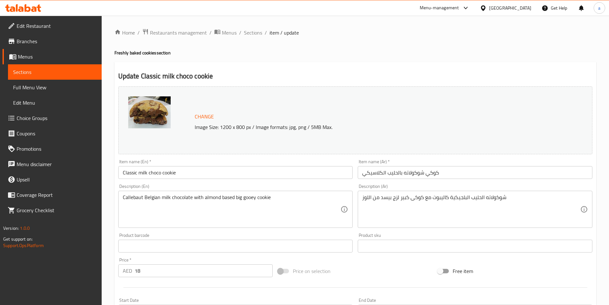
drag, startPoint x: 121, startPoint y: 196, endPoint x: 157, endPoint y: 200, distance: 35.7
click at [157, 200] on div "Callebaut Belgian milk chocolate with almond based big gooey cookie Description…" at bounding box center [235, 208] width 235 height 37
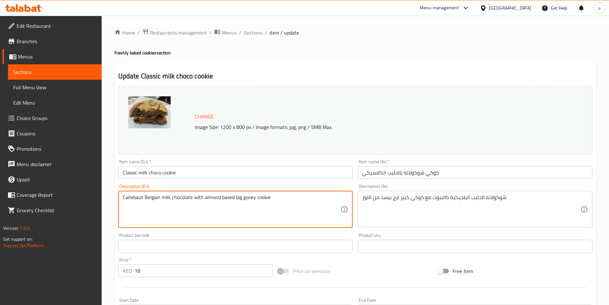
click at [157, 200] on textarea "Callebaut Belgian milk chocolate with almond based big gooey cookie" at bounding box center [232, 209] width 218 height 30
drag, startPoint x: 160, startPoint y: 199, endPoint x: 111, endPoint y: 196, distance: 49.7
click at [111, 196] on div "Home / Restaurants management / Menus / Sections / item / update Freshly baked …" at bounding box center [355, 238] width 507 height 445
click at [73, 72] on span "Sections" at bounding box center [54, 72] width 83 height 8
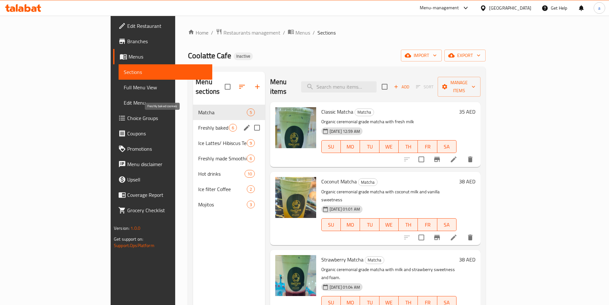
click at [198, 124] on span "Freshly baked cookies" at bounding box center [213, 128] width 31 height 8
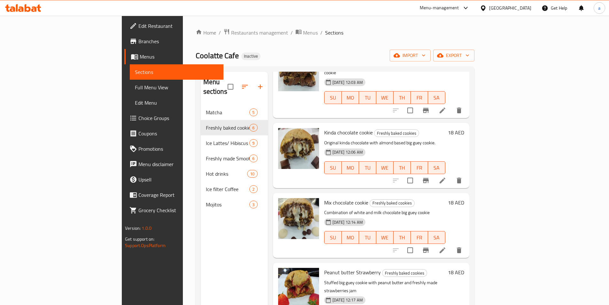
scroll to position [64, 0]
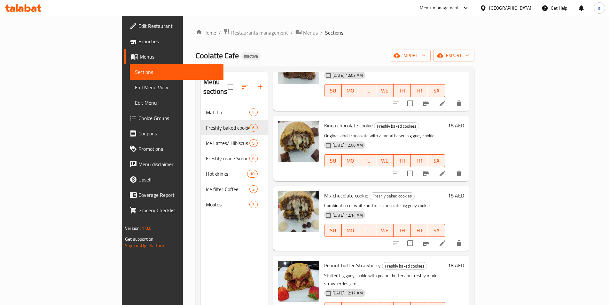
click at [451, 167] on li at bounding box center [442, 173] width 18 height 12
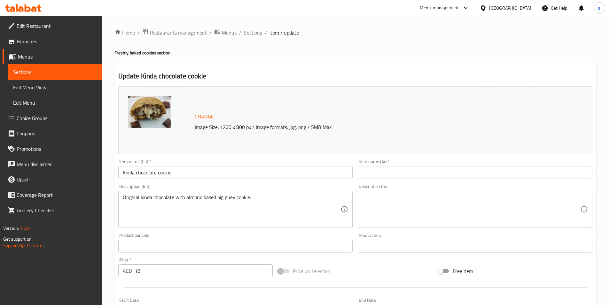
click at [135, 175] on input "Kinda chocolate cookie" at bounding box center [235, 172] width 235 height 13
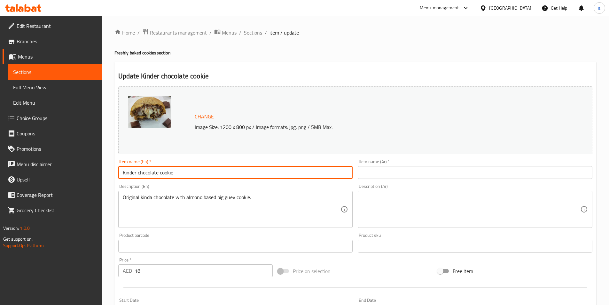
type input "Kinder chocolate cookie"
click at [380, 171] on input "text" at bounding box center [475, 172] width 235 height 13
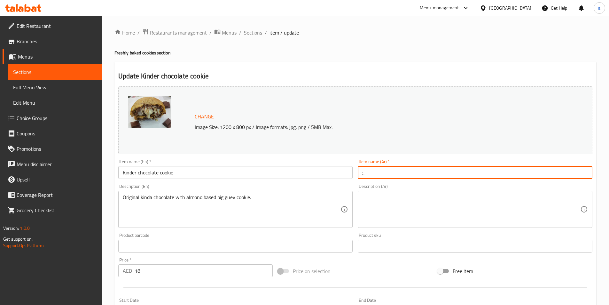
type input ";"
type input "كوكى شوكولاته كيندر"
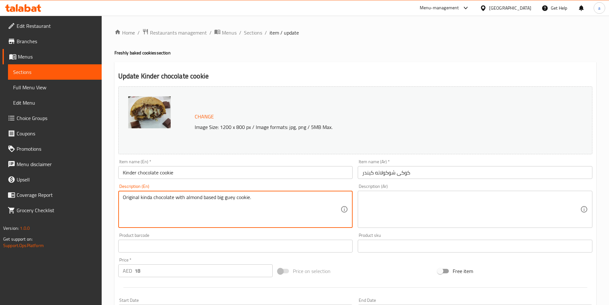
click at [238, 199] on textarea "Original kinda chocolate with almond based big guey cookie." at bounding box center [232, 209] width 218 height 30
click at [148, 196] on textarea "Original kinda chocolate with almond based big guey cookie." at bounding box center [232, 209] width 218 height 30
click at [130, 170] on input "Kinder chocolate cookie" at bounding box center [235, 172] width 235 height 13
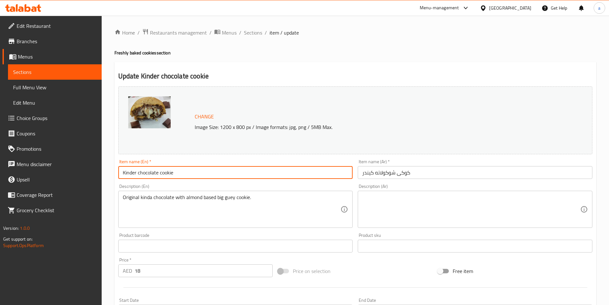
click at [130, 170] on input "Kinder chocolate cookie" at bounding box center [235, 172] width 235 height 13
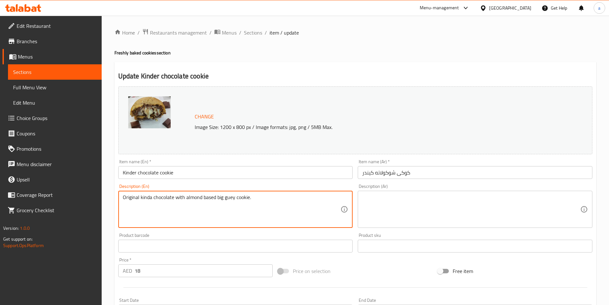
click at [147, 196] on textarea "Original kinda chocolate with almond based big guey cookie." at bounding box center [232, 209] width 218 height 30
paste textarea "Kinder"
click at [187, 201] on textarea "Original Kinder chocolate with almond based big guey cookie." at bounding box center [232, 209] width 218 height 30
click at [187, 197] on textarea "Original Kinder chocolate with almond based big guey cookie." at bounding box center [232, 209] width 218 height 30
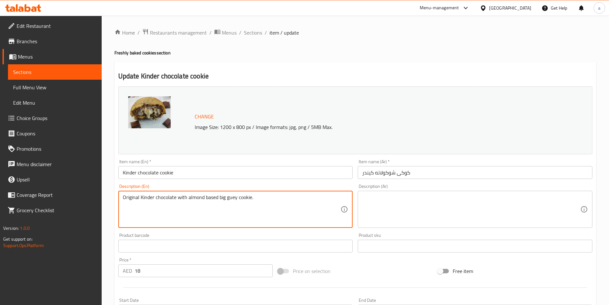
click at [187, 197] on textarea "Original Kinder chocolate with almond based big guey cookie." at bounding box center [232, 209] width 218 height 30
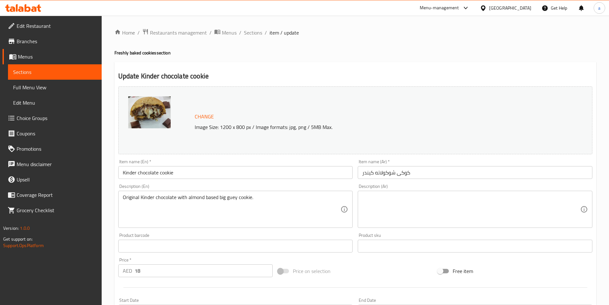
click at [242, 199] on textarea "Original Kinder chocolate with almond based big guey cookie." at bounding box center [232, 209] width 218 height 30
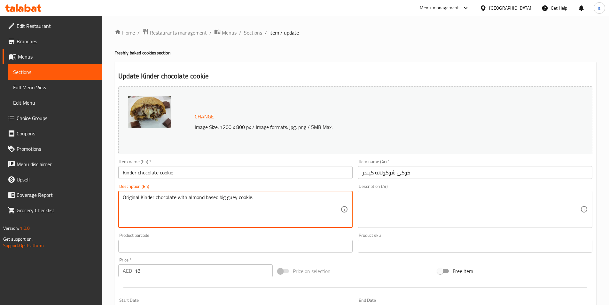
click at [242, 199] on textarea "Original Kinder chocolate with almond based big guey cookie." at bounding box center [232, 209] width 218 height 30
paste textarea "ooey cookie."
type textarea "Original Kinder chocolate with almond based big gooey cookie."
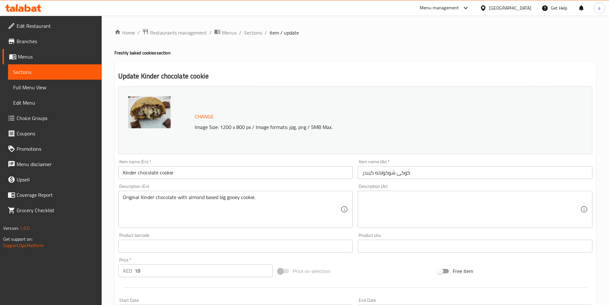
click at [452, 212] on textarea at bounding box center [471, 209] width 218 height 30
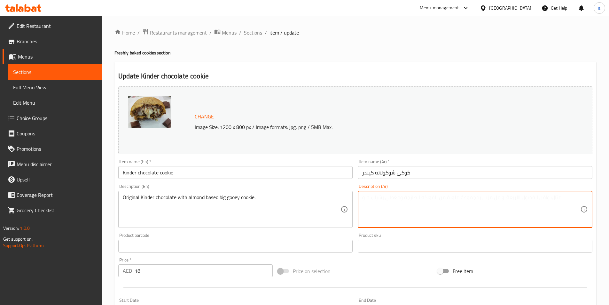
paste textarea "شوكولاتة كيندر الأصلية مع بسكويت كبير الحجم مصنوع من اللوز."
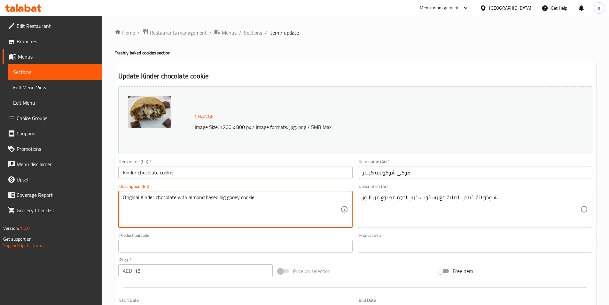
click at [234, 198] on textarea "Original Kinder chocolate with almond based big gooey cookie." at bounding box center [232, 209] width 218 height 30
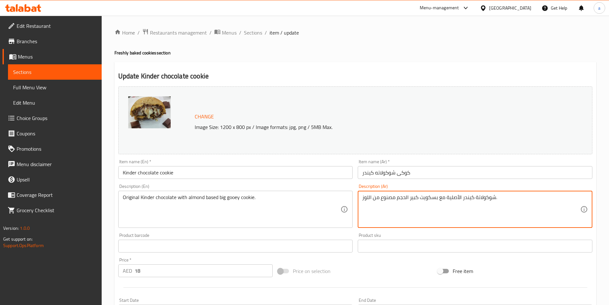
drag, startPoint x: 437, startPoint y: 199, endPoint x: 355, endPoint y: 202, distance: 81.8
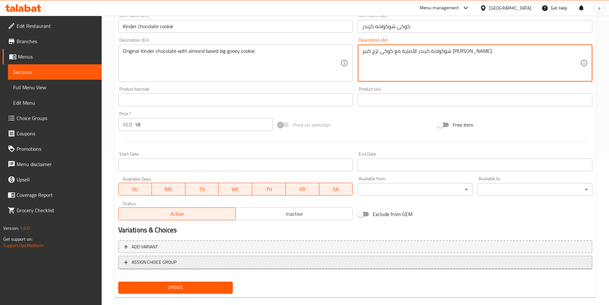
scroll to position [156, 0]
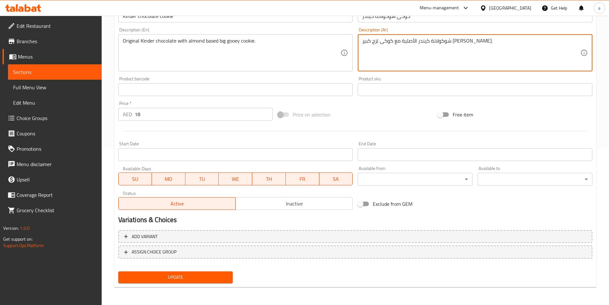
type textarea "شوكولاتة كيندر الأصلية مع كوكى لزج كبير [PERSON_NAME]."
click at [160, 274] on span "Update" at bounding box center [175, 277] width 104 height 8
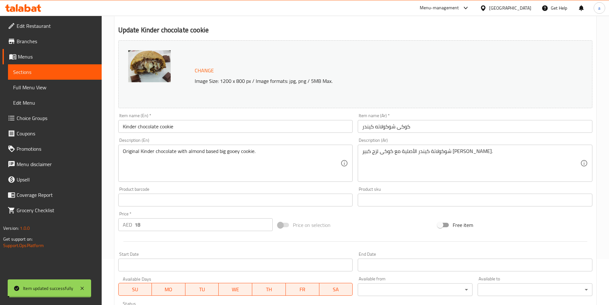
scroll to position [28, 0]
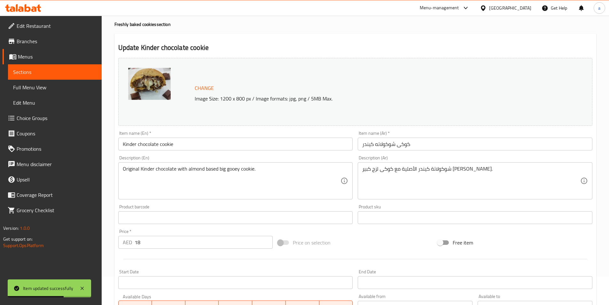
click at [44, 69] on span "Sections" at bounding box center [54, 72] width 83 height 8
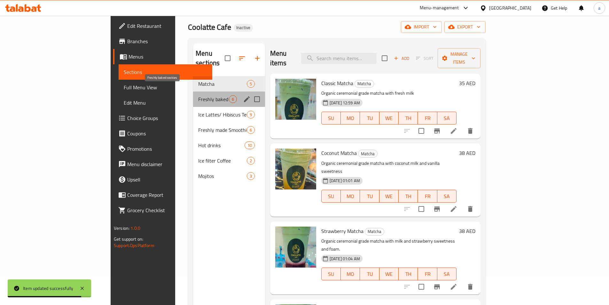
click at [198, 95] on span "Freshly baked cookies" at bounding box center [213, 99] width 31 height 8
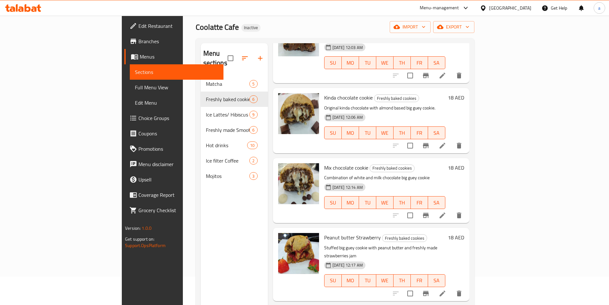
scroll to position [64, 0]
click at [446, 211] on icon at bounding box center [442, 215] width 8 height 8
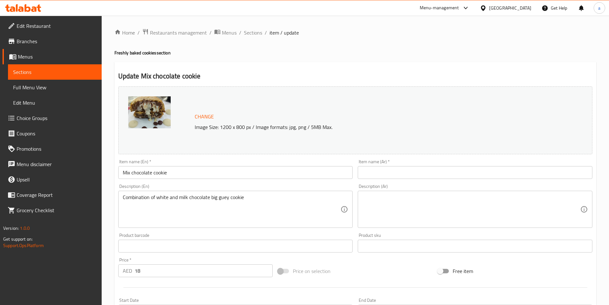
click at [396, 168] on input "text" at bounding box center [475, 172] width 235 height 13
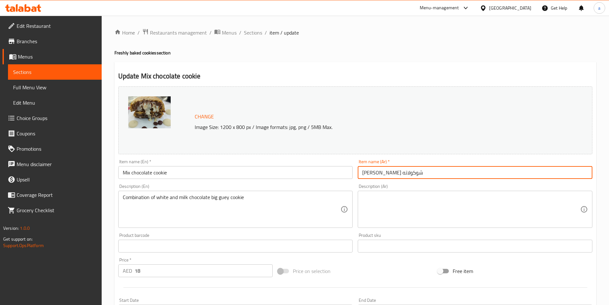
type input "[PERSON_NAME] شوكولاته"
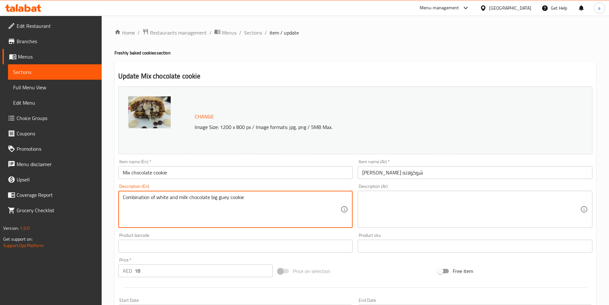
click at [162, 196] on textarea "Combination of white and milk chocolate big guey cookie" at bounding box center [232, 209] width 218 height 30
click at [280, 202] on textarea "Combination of white and milk chocolate big guey cookie" at bounding box center [232, 209] width 218 height 30
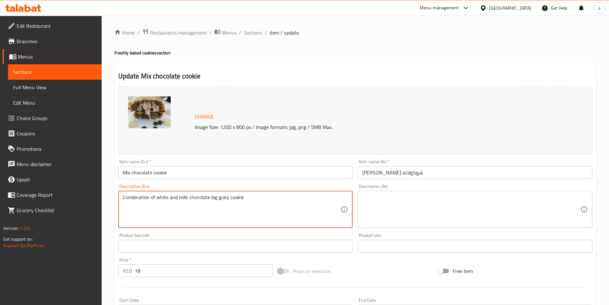
paste textarea "ooey cookie"
type textarea "Combination of white and milk chocolate big gooey cookie"
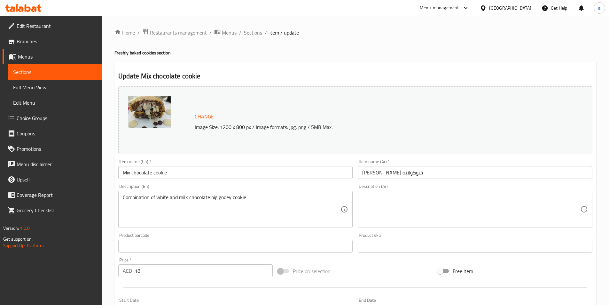
click at [448, 207] on textarea at bounding box center [471, 209] width 218 height 30
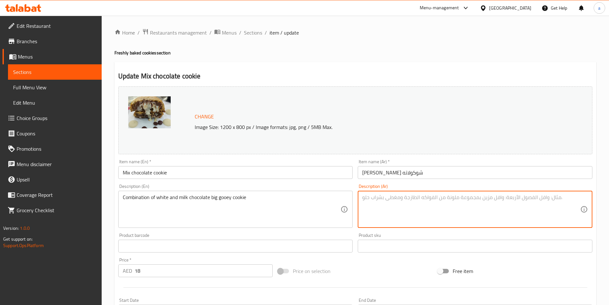
paste textarea "مزيج من الشوكولاتة البيضاء والحليب، كعكة كبيرة ولزجة"
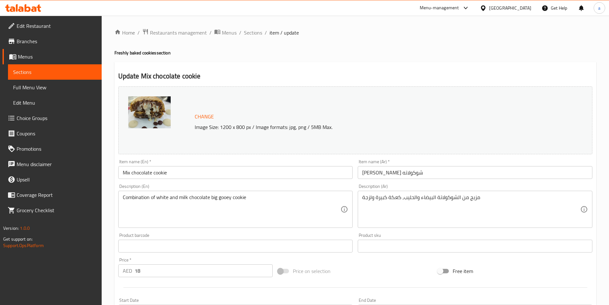
click at [416, 198] on textarea "مزيج من الشوكولاتة البيضاء والحليب، كعكة كبيرة ولزجة" at bounding box center [471, 209] width 218 height 30
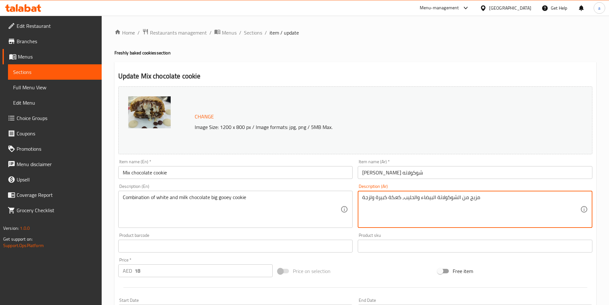
drag, startPoint x: 388, startPoint y: 198, endPoint x: 396, endPoint y: 199, distance: 8.4
click at [396, 199] on textarea "مزيج من الشوكولاتة البيضاء والحليب، كعكة كبيرة ولزجة" at bounding box center [471, 209] width 218 height 30
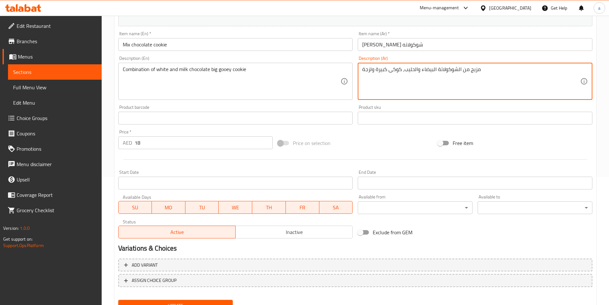
scroll to position [156, 0]
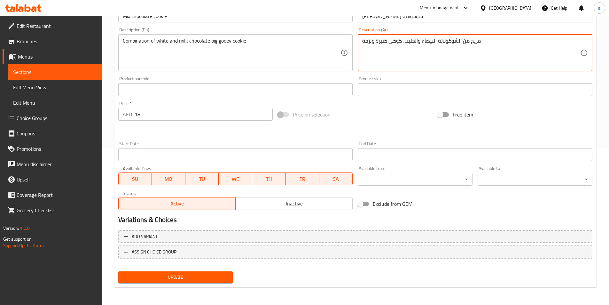
type textarea "مزيج من الشوكولاتة البيضاء والحليب، كوكى كبيرة ولزجة"
click at [223, 276] on span "Update" at bounding box center [175, 277] width 104 height 8
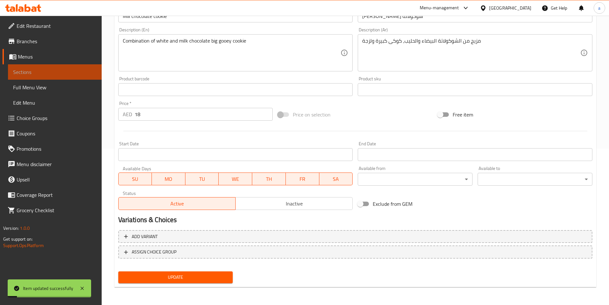
click at [71, 65] on link "Sections" at bounding box center [55, 71] width 94 height 15
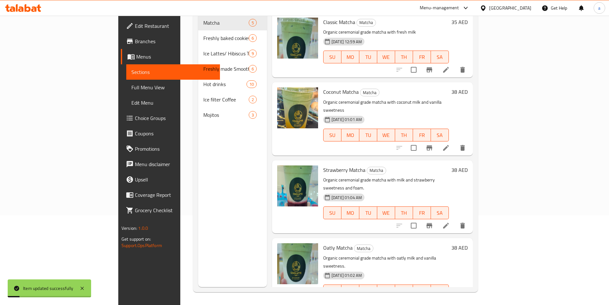
scroll to position [89, 0]
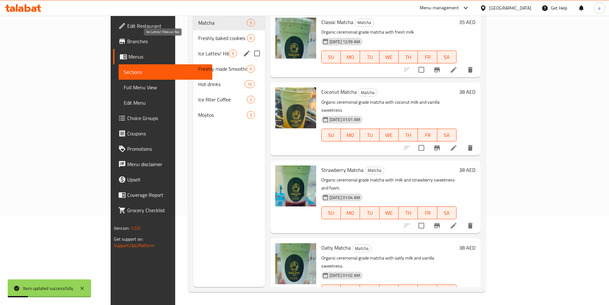
click at [198, 50] on span "Ice Lattes/ Hibiscus Tea" at bounding box center [213, 54] width 31 height 8
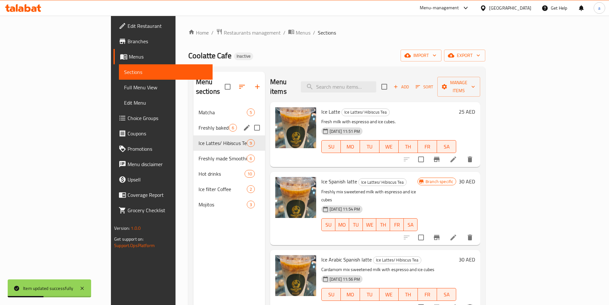
click at [193, 120] on div "Freshly baked cookies 6" at bounding box center [229, 127] width 72 height 15
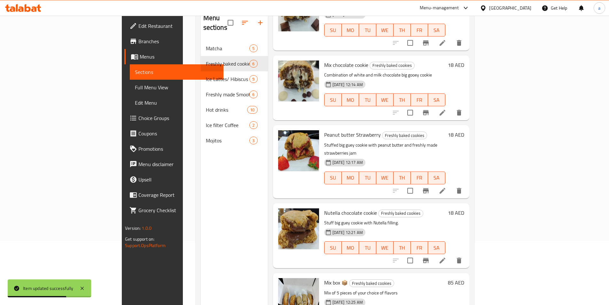
scroll to position [89, 0]
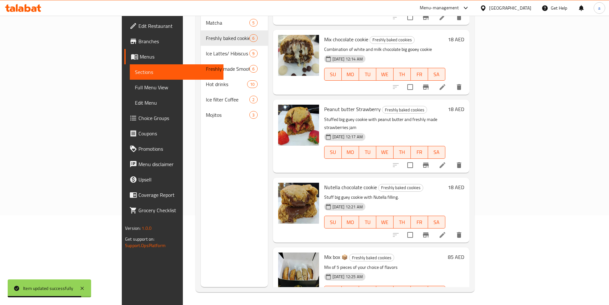
click at [451, 159] on li at bounding box center [442, 165] width 18 height 12
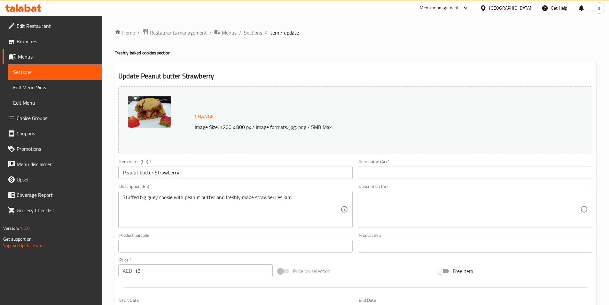
click at [366, 174] on input "text" at bounding box center [475, 172] width 235 height 13
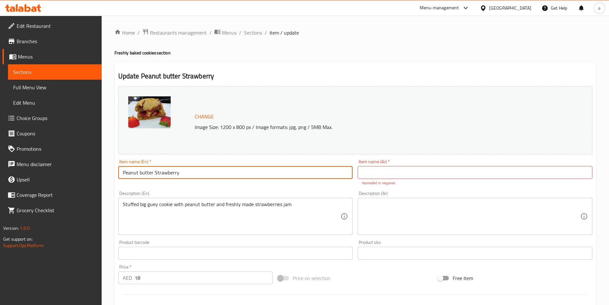
click at [141, 169] on input "Peanut butter Strawberry" at bounding box center [235, 172] width 235 height 13
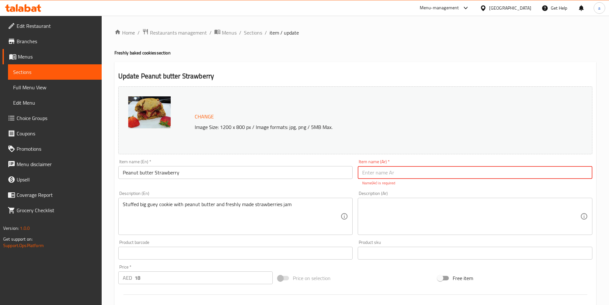
click at [396, 174] on input "text" at bounding box center [475, 172] width 235 height 13
type input "فراولة زبدة الفول السودانى"
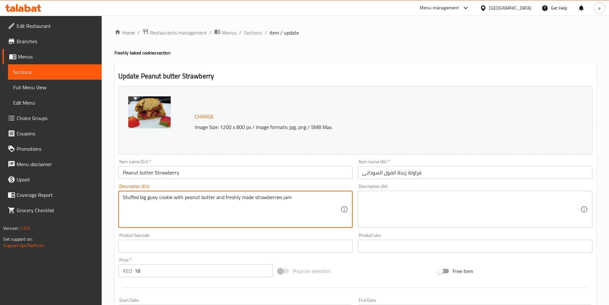
click at [156, 204] on textarea "Stuffed big guey cookie with peanut butter and freshly made strawberries jam" at bounding box center [232, 209] width 218 height 30
click at [202, 203] on textarea "Stuffed big guey cookie with peanut butter and freshly made strawberries jam" at bounding box center [232, 209] width 218 height 30
click at [155, 200] on textarea "Stuffed big guey cookie with peanut butter and freshly made strawberries jam" at bounding box center [232, 209] width 218 height 30
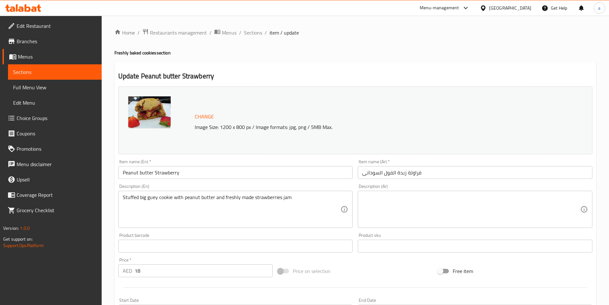
click at [243, 203] on textarea "Stuffed big guey cookie with peanut butter and freshly made strawberries jam" at bounding box center [232, 209] width 218 height 30
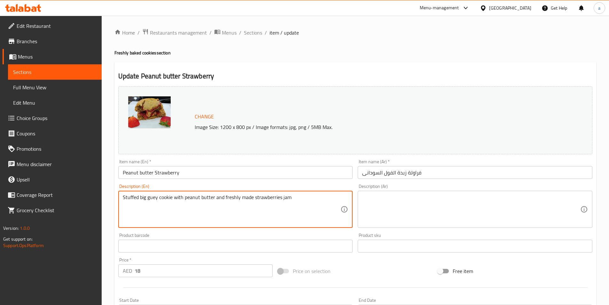
click at [243, 203] on textarea "Stuffed big guey cookie with peanut butter and freshly made strawberries jam" at bounding box center [232, 209] width 218 height 30
paste textarea "oo"
type textarea "Stuffed big gooey cookie with peanut butter and freshly made strawberries jam"
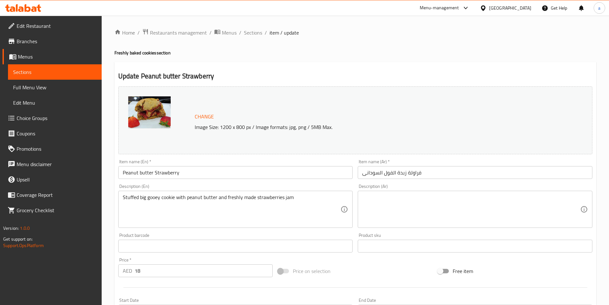
click at [398, 198] on textarea at bounding box center [471, 209] width 218 height 30
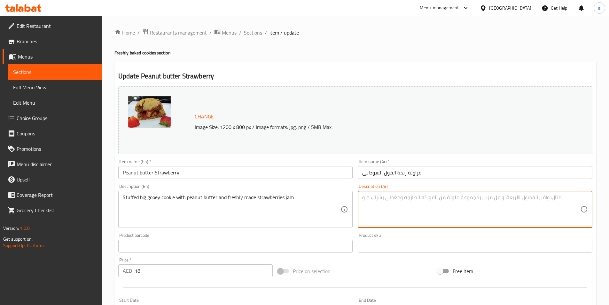
paste textarea "كوكيز كبيرة محشوة بزبدة الفول السوداني ومربى الفراولة الطازج"
click at [485, 201] on textarea "كوكيز كبيرة محشوة بزبدة الفول السوداني ومربى الفراولة الطازج" at bounding box center [471, 209] width 218 height 30
click at [472, 198] on textarea "كوكي كبيرة محشوة بزبدة الفول السوداني ومربى الفراولة الطازج" at bounding box center [471, 209] width 218 height 30
click at [375, 199] on textarea "كوكي كبيرة لزجة محشوة بزبدة الفول السوداني ومربى الفراولة الطازج" at bounding box center [471, 209] width 218 height 30
click at [406, 197] on textarea "كوكي كبيرة لزجة محشوة بزبدة الفول السوداني ومربى الفراولة الطازج" at bounding box center [471, 209] width 218 height 30
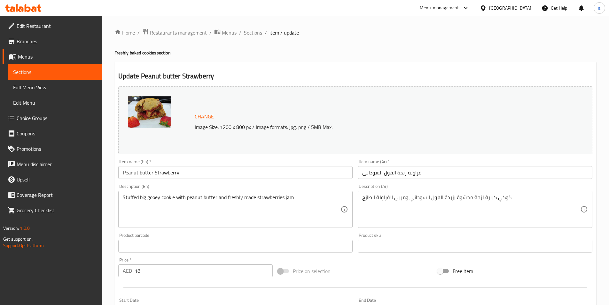
drag, startPoint x: 362, startPoint y: 199, endPoint x: 372, endPoint y: 199, distance: 9.9
click at [372, 199] on div "كوكي كبيرة لزجة محشوة بزبدة الفول السوداني ومربى الفراولة الطازج Description (A…" at bounding box center [475, 208] width 235 height 37
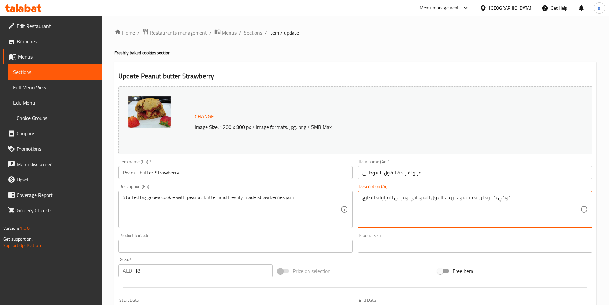
click at [372, 199] on textarea "كوكي كبيرة لزجة محشوة بزبدة الفول السوداني ومربى الفراولة الطازج" at bounding box center [471, 209] width 218 height 30
click at [389, 198] on textarea "كوكي كبيرة لزجة محشوة بزبدة الفول السوداني ومربى الفراولة" at bounding box center [471, 209] width 218 height 30
click at [392, 198] on textarea "كوكي كبيرة لزجة محشوة بزبدة الفول السوداني ومربى الفراولة" at bounding box center [471, 209] width 218 height 30
click at [362, 198] on textarea "كوكي كبيرة لزجة محشوة بزبدة الفول السوداني ومربى الفراولة" at bounding box center [471, 209] width 218 height 30
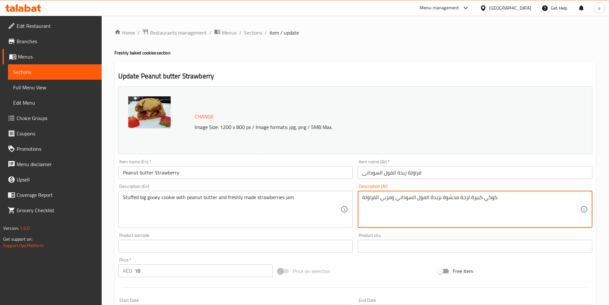
click at [517, 205] on textarea "كوكي كبيرة لزجة محشوة بزبدة الفول السوداني ومربى الفراولة" at bounding box center [471, 209] width 218 height 30
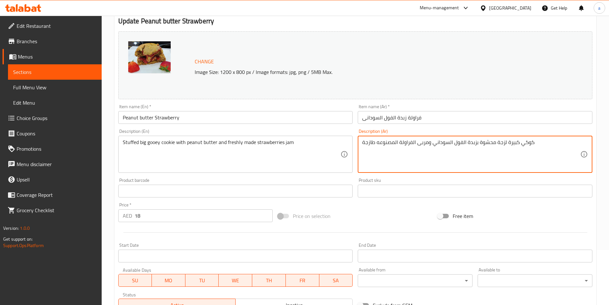
scroll to position [156, 0]
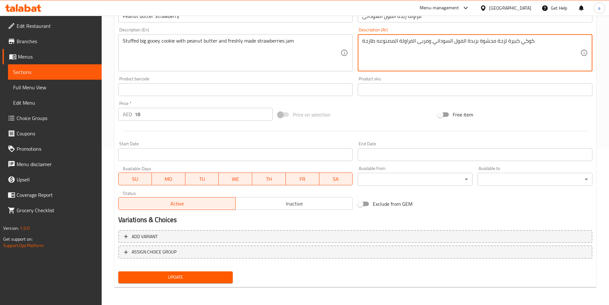
type textarea "كوكي كبيرة لزجة محشوة بزبدة الفول السوداني ومربى الفراولة المصنوعه طازجة"
click at [228, 272] on button "Update" at bounding box center [175, 277] width 115 height 12
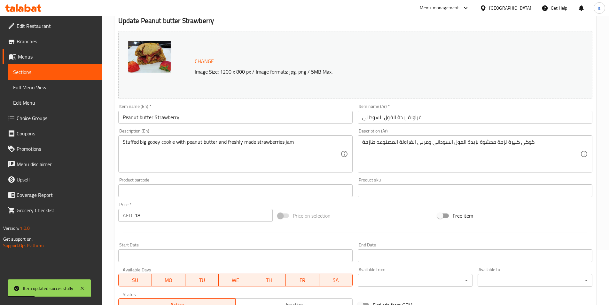
scroll to position [92, 0]
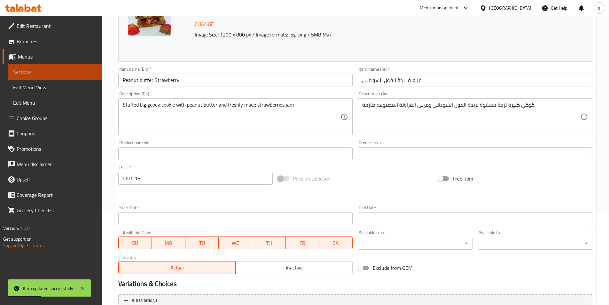
click at [73, 73] on span "Sections" at bounding box center [54, 72] width 83 height 8
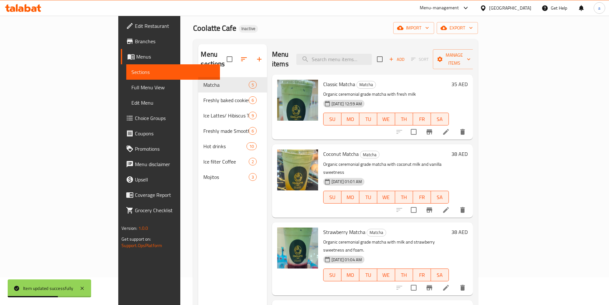
scroll to position [26, 0]
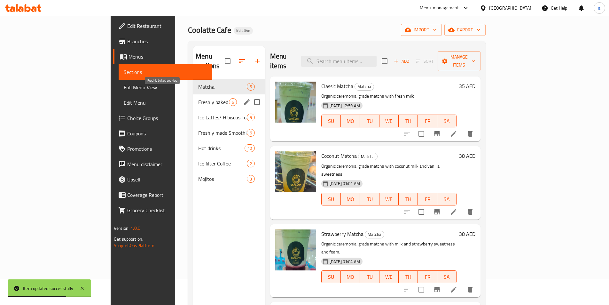
click at [198, 98] on span "Freshly baked cookies" at bounding box center [213, 102] width 31 height 8
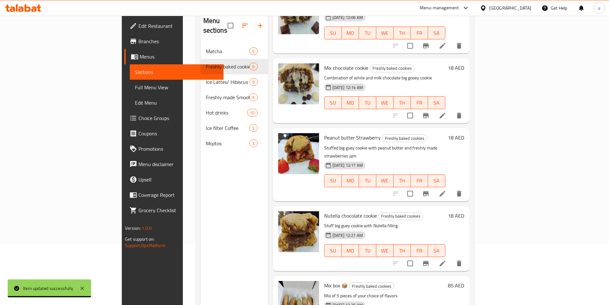
scroll to position [89, 0]
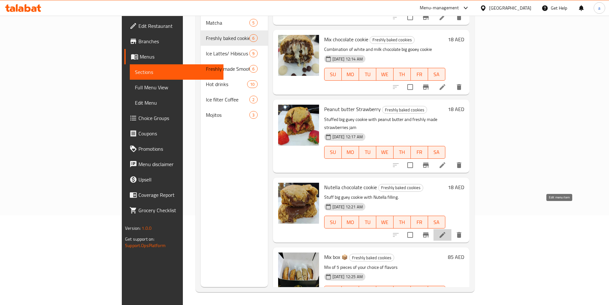
click at [446, 231] on icon at bounding box center [442, 235] width 8 height 8
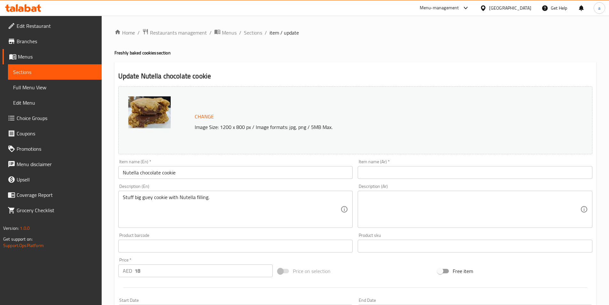
click at [158, 176] on input "Nutella chocolate cookie" at bounding box center [235, 172] width 235 height 13
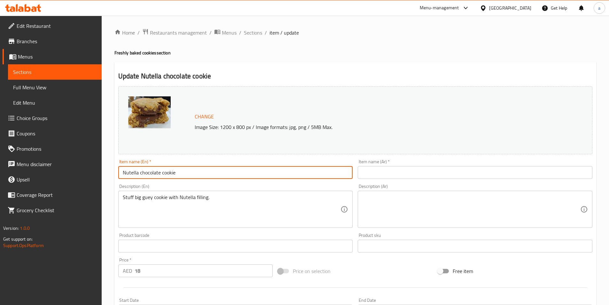
click at [158, 176] on input "Nutella chocolate cookie" at bounding box center [235, 172] width 235 height 13
click at [397, 169] on input "text" at bounding box center [475, 172] width 235 height 13
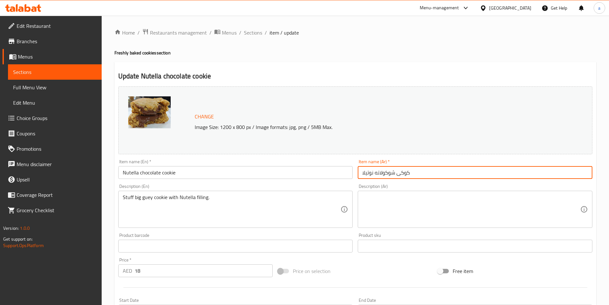
type input "كوكى شوكولاته نوتيلا"
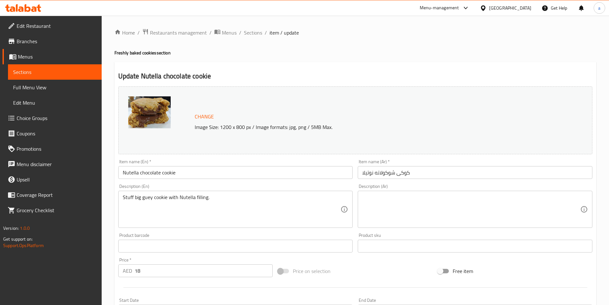
click at [469, 213] on textarea at bounding box center [471, 209] width 218 height 30
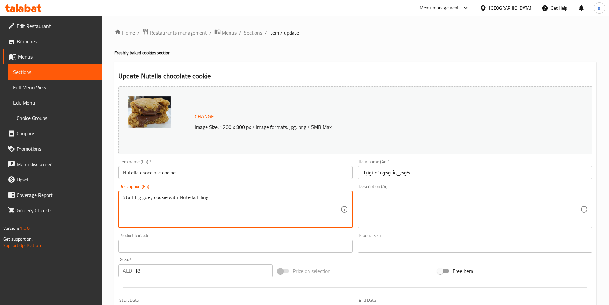
click at [186, 199] on textarea "Stuff big guey cookie with Nutella filling." at bounding box center [232, 209] width 218 height 30
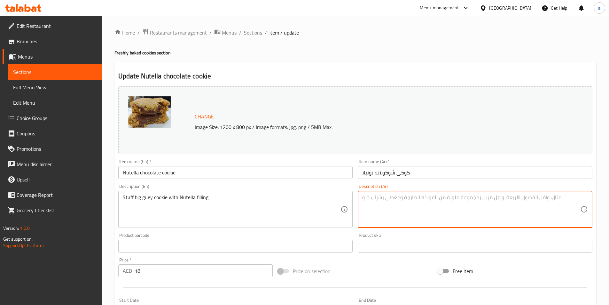
click at [478, 203] on textarea at bounding box center [471, 209] width 218 height 30
paste textarea "إحشى قطعة البسكويت الكبيرة بحشوة النوتيلا."
type textarea "إحشى قطعة البسكويت الكبيرة بحشوة النوتيلا."
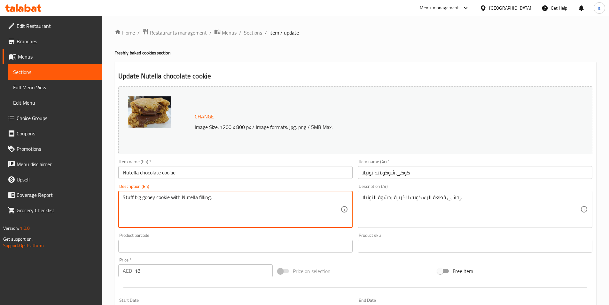
type textarea "Stuff big gooey cookie with Nutella filling."
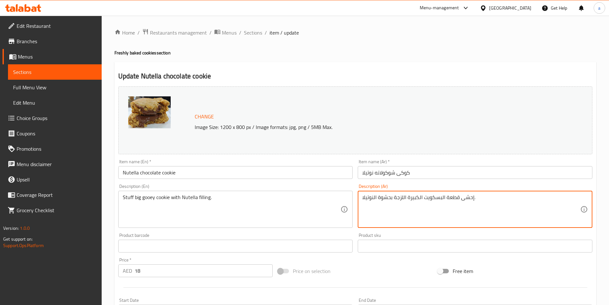
drag, startPoint x: 460, startPoint y: 202, endPoint x: 473, endPoint y: 206, distance: 13.7
click at [473, 206] on textarea "إحشى قطعة البسكويت الكبيرة اللزجة بحشوة النوتيلا." at bounding box center [471, 209] width 218 height 30
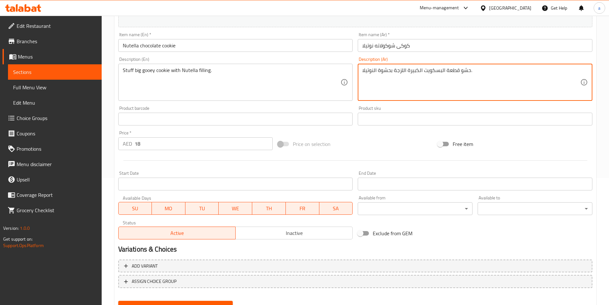
scroll to position [156, 0]
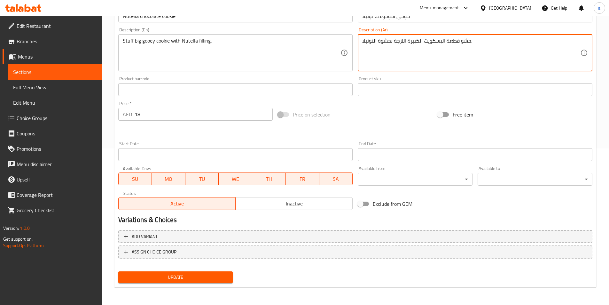
type textarea "حشو قطعة البسكويت الكبيرة اللزجة بحشوة النوتيلا."
click at [185, 277] on span "Update" at bounding box center [175, 277] width 104 height 8
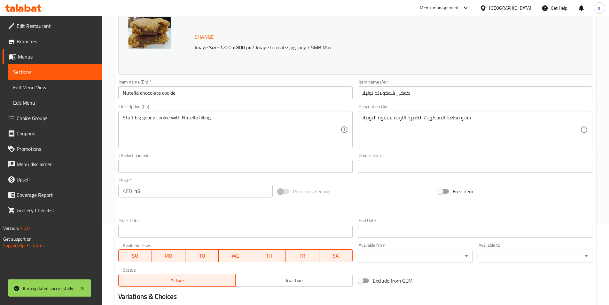
scroll to position [60, 0]
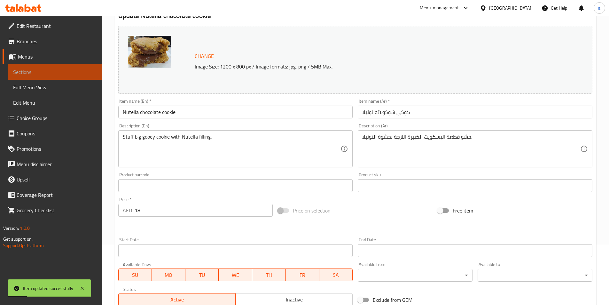
click at [45, 73] on span "Sections" at bounding box center [54, 72] width 83 height 8
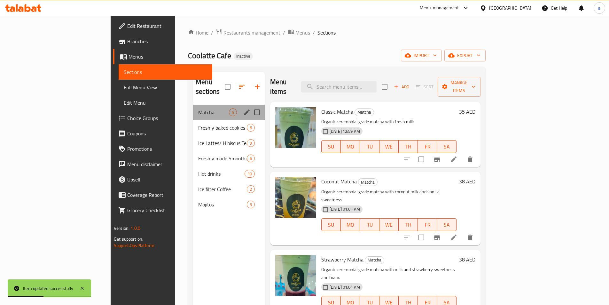
click at [193, 104] on div "Matcha 5" at bounding box center [229, 111] width 72 height 15
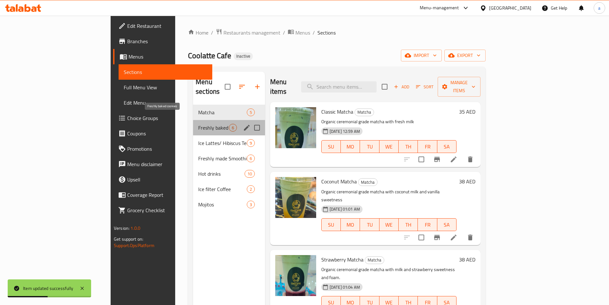
click at [198, 124] on span "Freshly baked cookies" at bounding box center [213, 128] width 31 height 8
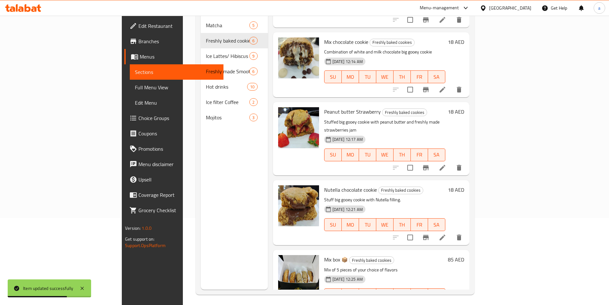
scroll to position [89, 0]
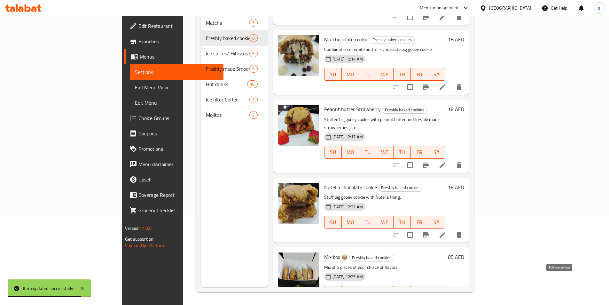
click at [446, 301] on icon at bounding box center [442, 305] width 8 height 8
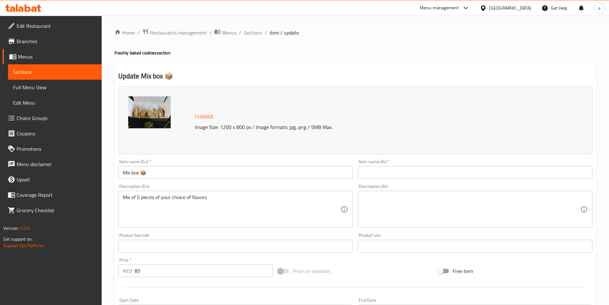
click at [183, 179] on input "Mix box 📦" at bounding box center [235, 172] width 235 height 13
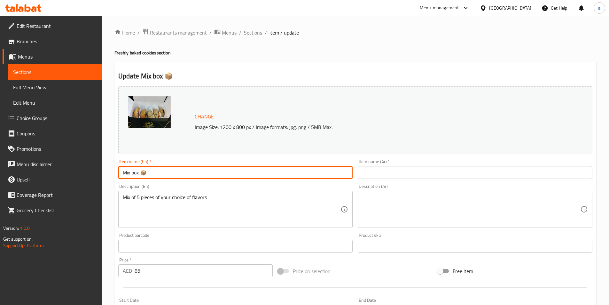
click at [383, 171] on input "text" at bounding box center [475, 172] width 235 height 13
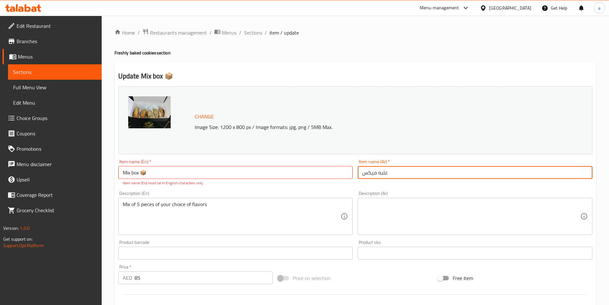
type input "علبه ميكس"
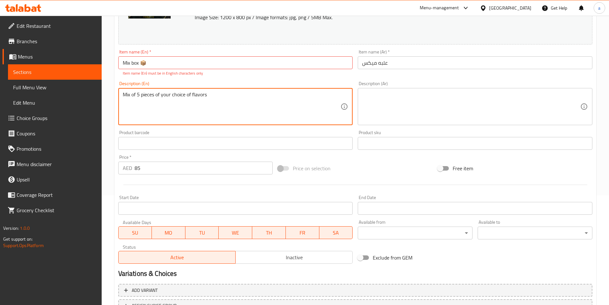
scroll to position [64, 0]
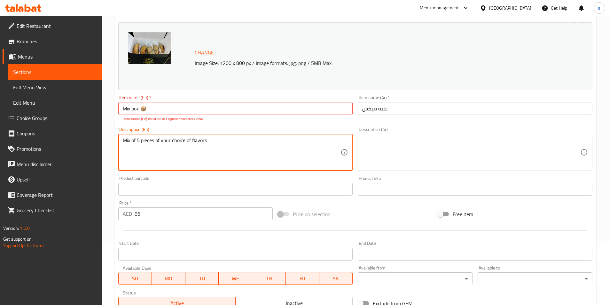
click at [221, 146] on textarea "Mix of 5 pieces of your choice of flavors" at bounding box center [232, 152] width 218 height 30
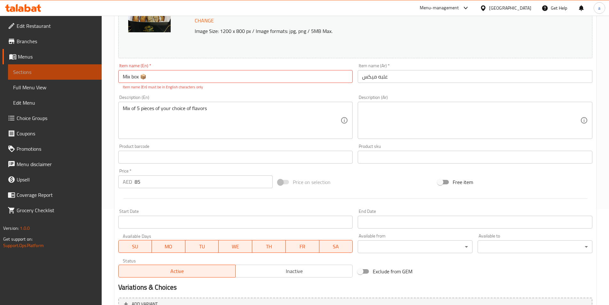
click at [34, 72] on span "Sections" at bounding box center [54, 72] width 83 height 8
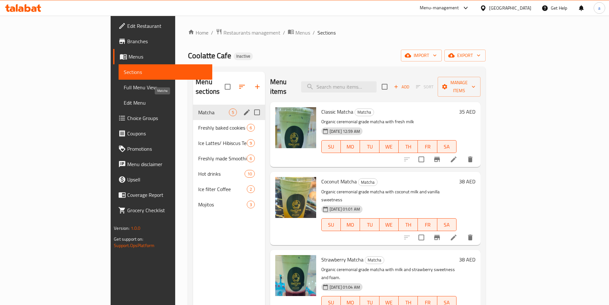
click at [198, 108] on span "Matcha" at bounding box center [213, 112] width 31 height 8
click at [193, 122] on div "Freshly baked cookies 6" at bounding box center [229, 127] width 72 height 15
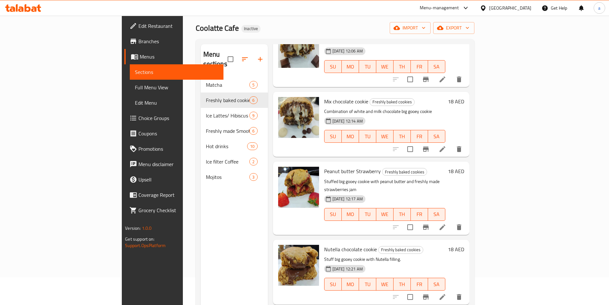
scroll to position [89, 0]
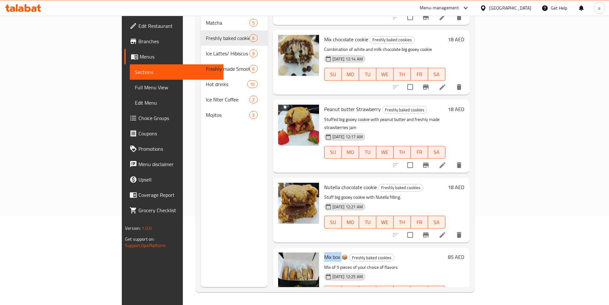
drag, startPoint x: 294, startPoint y: 230, endPoint x: 313, endPoint y: 228, distance: 18.7
click at [324, 252] on span "Mix box 📦" at bounding box center [336, 257] width 24 height 10
copy span "Mix box"
click at [467, 297] on button "delete" at bounding box center [458, 304] width 15 height 15
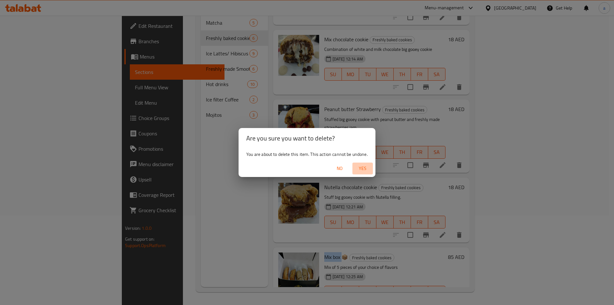
click at [356, 170] on span "Yes" at bounding box center [362, 168] width 15 height 8
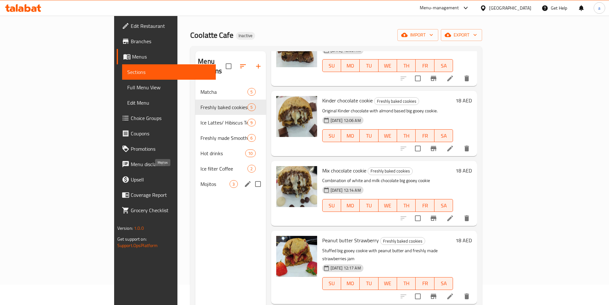
scroll to position [32, 0]
